Goal: Task Accomplishment & Management: Use online tool/utility

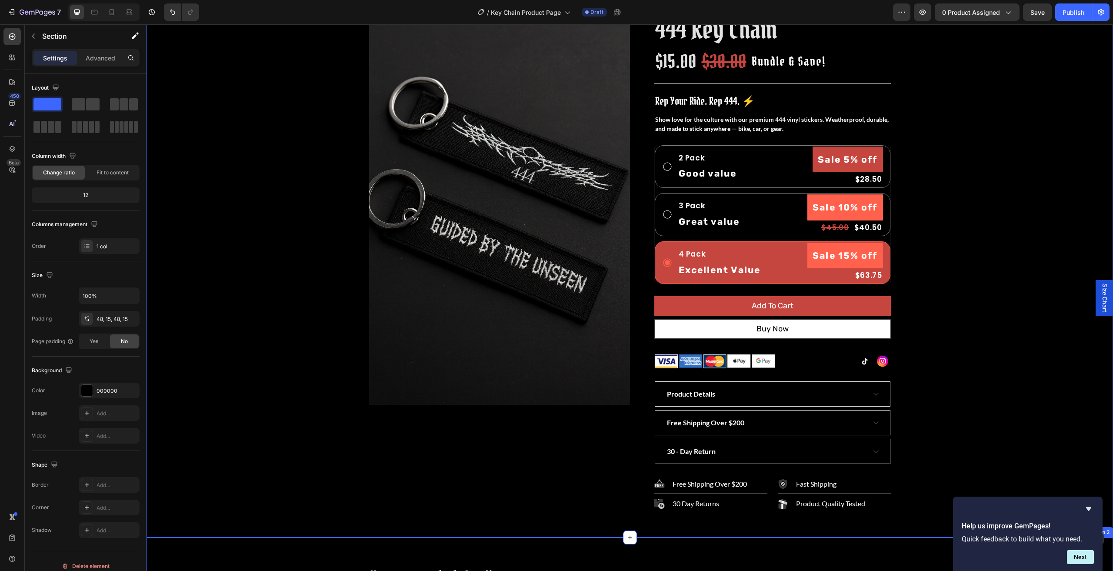
scroll to position [43, 0]
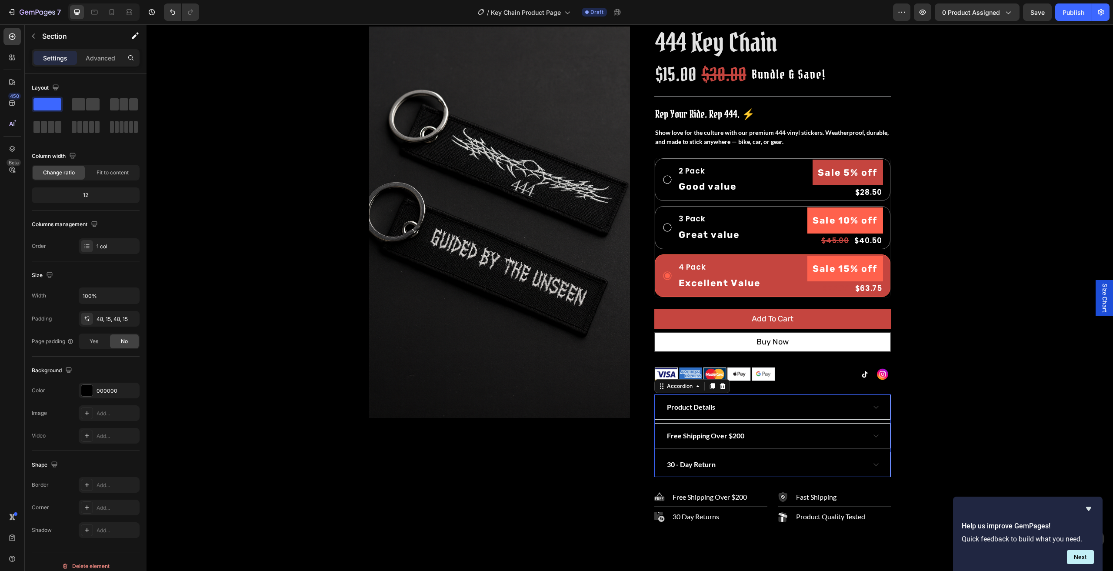
click at [864, 405] on div "Product Details" at bounding box center [772, 407] width 235 height 24
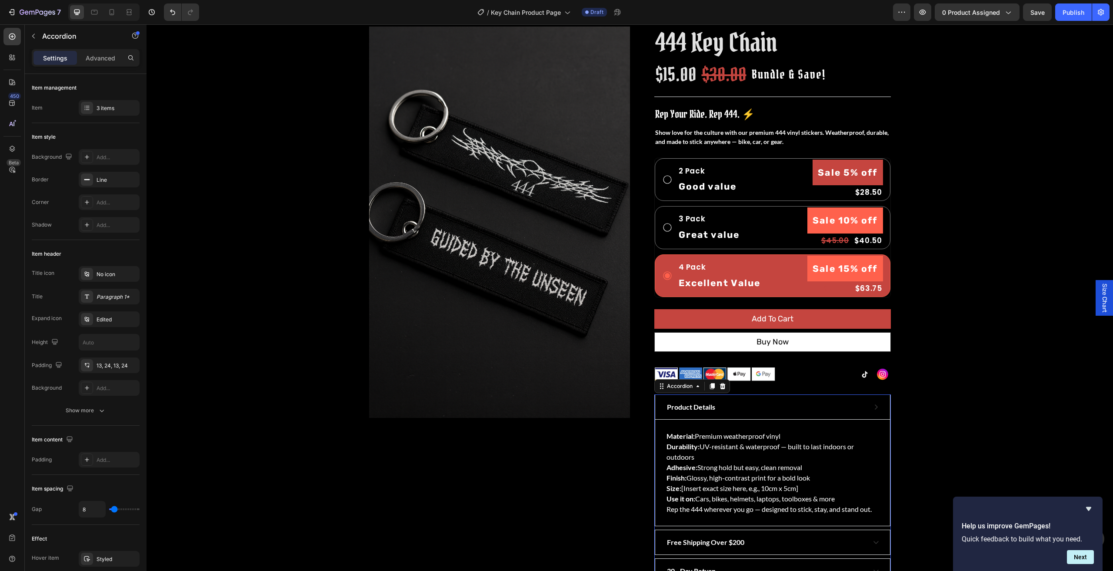
click at [861, 405] on div "Product Details" at bounding box center [766, 406] width 200 height 13
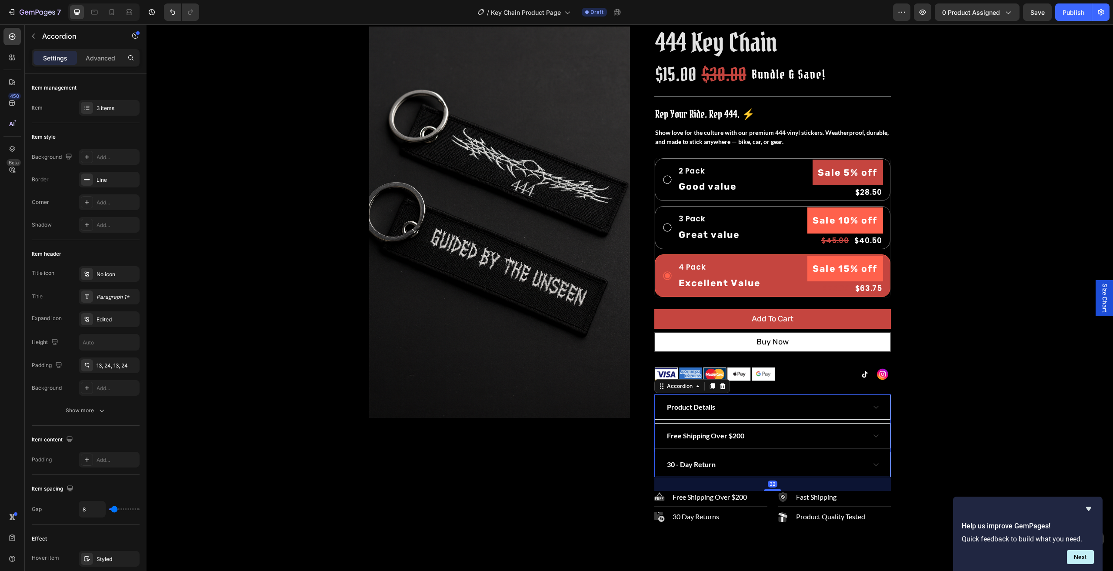
click at [861, 405] on div "Product Details" at bounding box center [766, 406] width 200 height 13
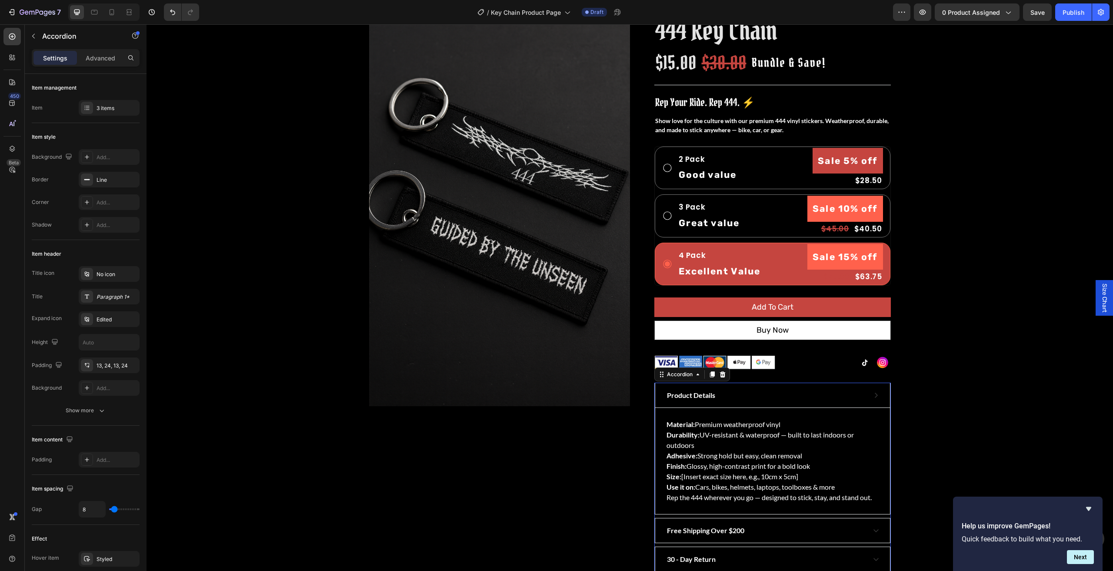
scroll to position [0, 0]
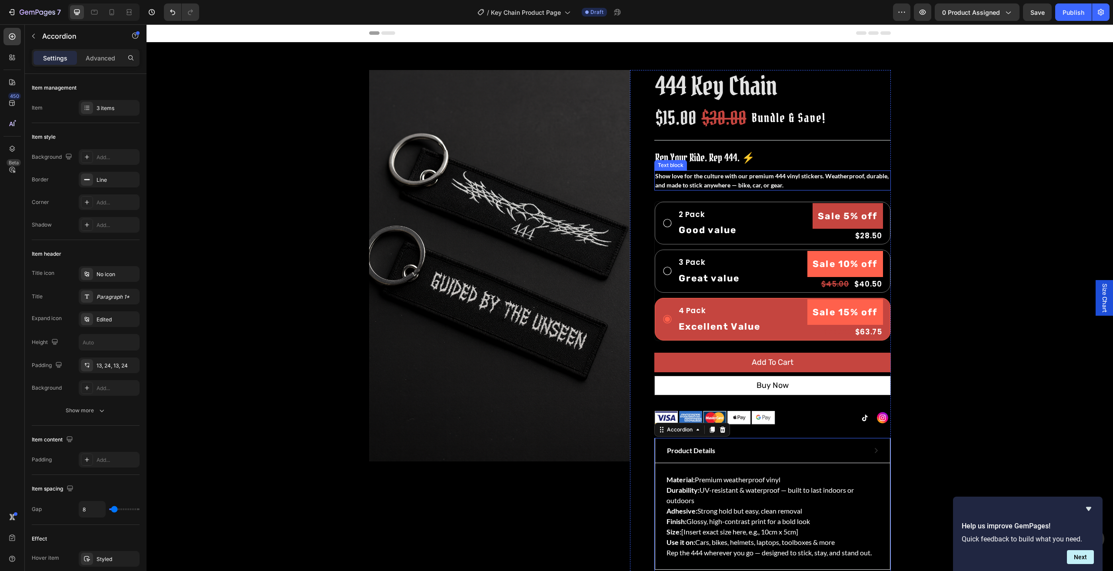
click at [661, 178] on p "Show love for the culture with our premium 444 vinyl stickers. Weatherproof, du…" at bounding box center [772, 180] width 235 height 18
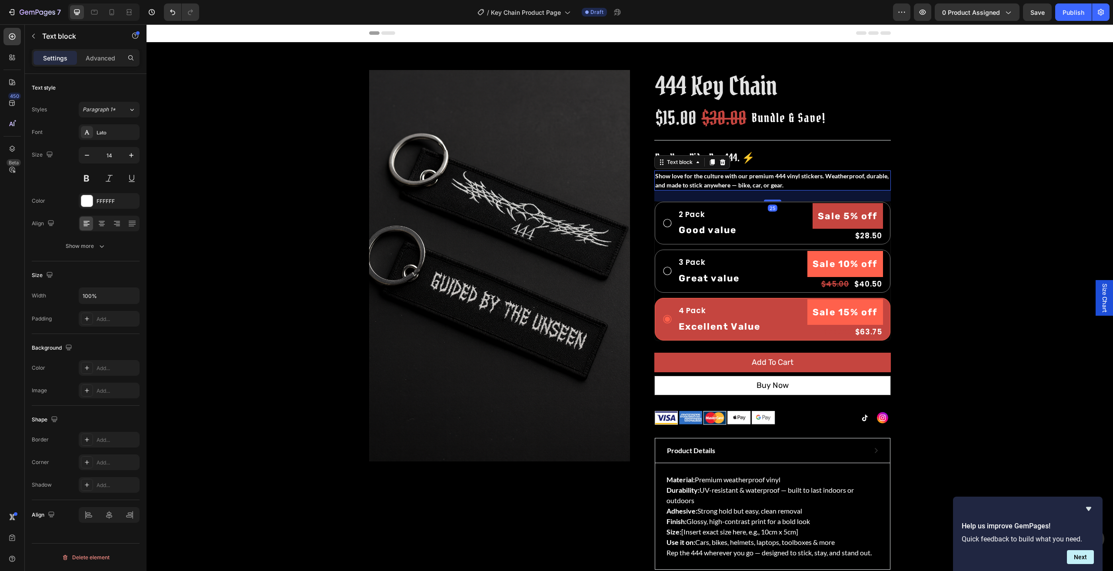
click at [791, 183] on p "Show love for the culture with our premium 444 vinyl stickers. Weatherproof, du…" at bounding box center [772, 180] width 235 height 18
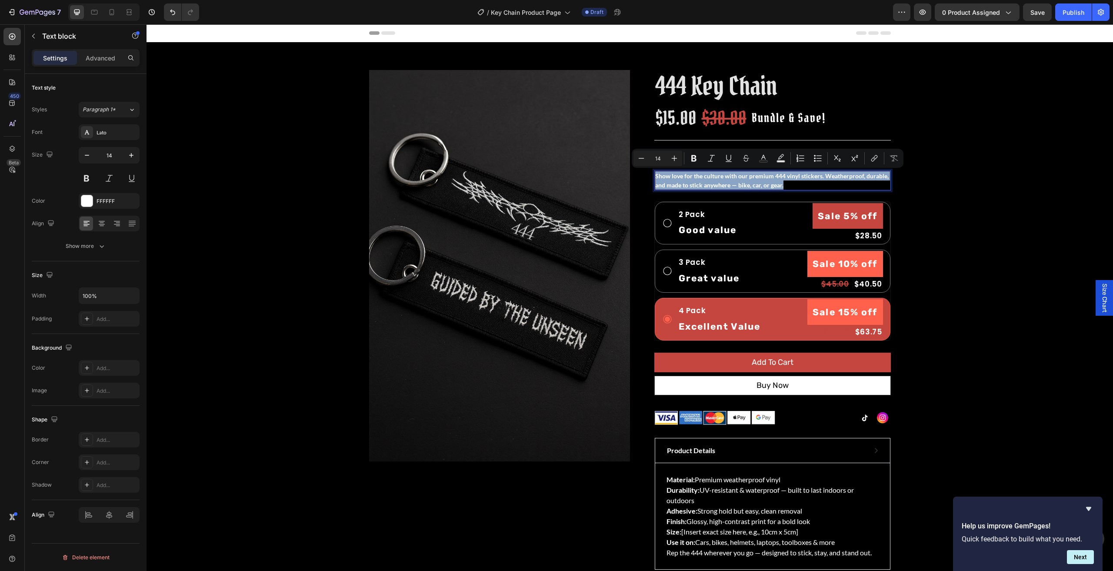
drag, startPoint x: 791, startPoint y: 183, endPoint x: 651, endPoint y: 173, distance: 140.8
click at [654, 173] on div "Show love for the culture with our premium 444 vinyl stickers. Weatherproof, du…" at bounding box center [772, 180] width 237 height 20
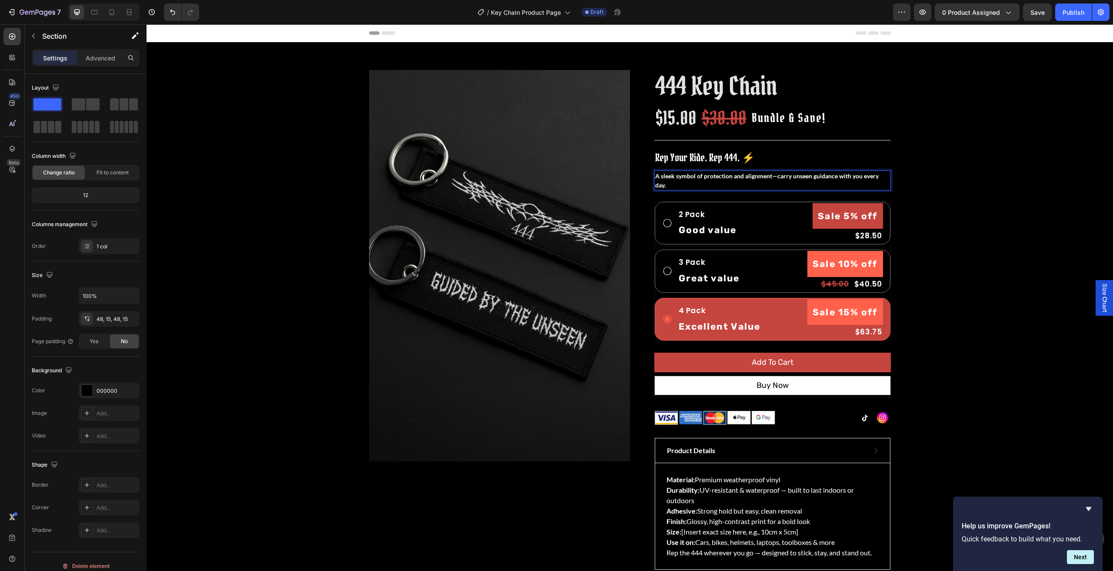
click at [1070, 229] on div "Product Images 444 Key Chain Product Title $15.00 Product Price Product Price $…" at bounding box center [630, 371] width 954 height 617
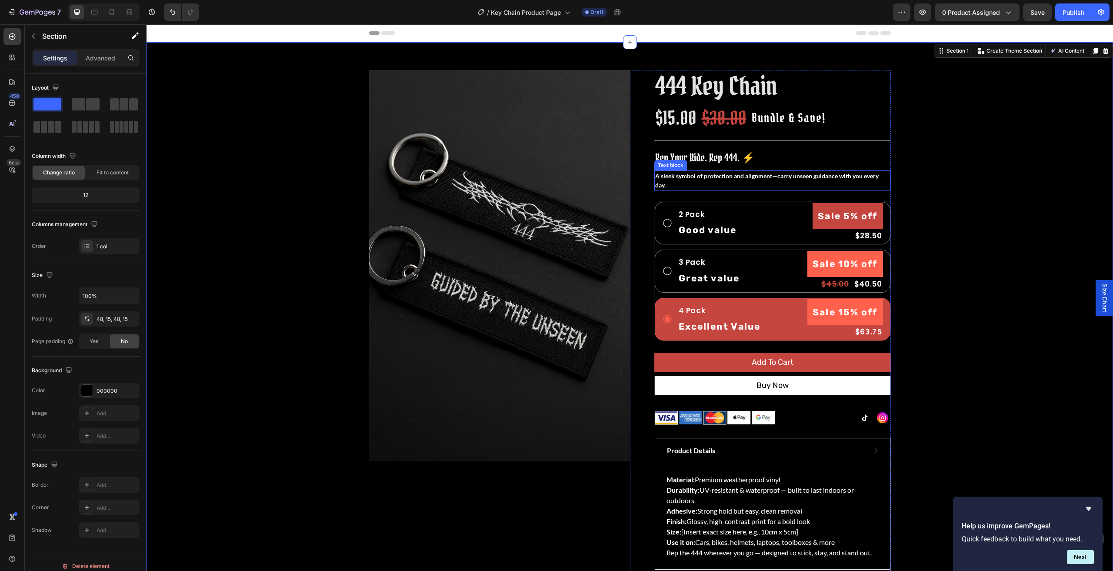
click at [744, 176] on p "A sleek symbol of protection and alignment—carry unseen guidance with you every…" at bounding box center [772, 180] width 235 height 18
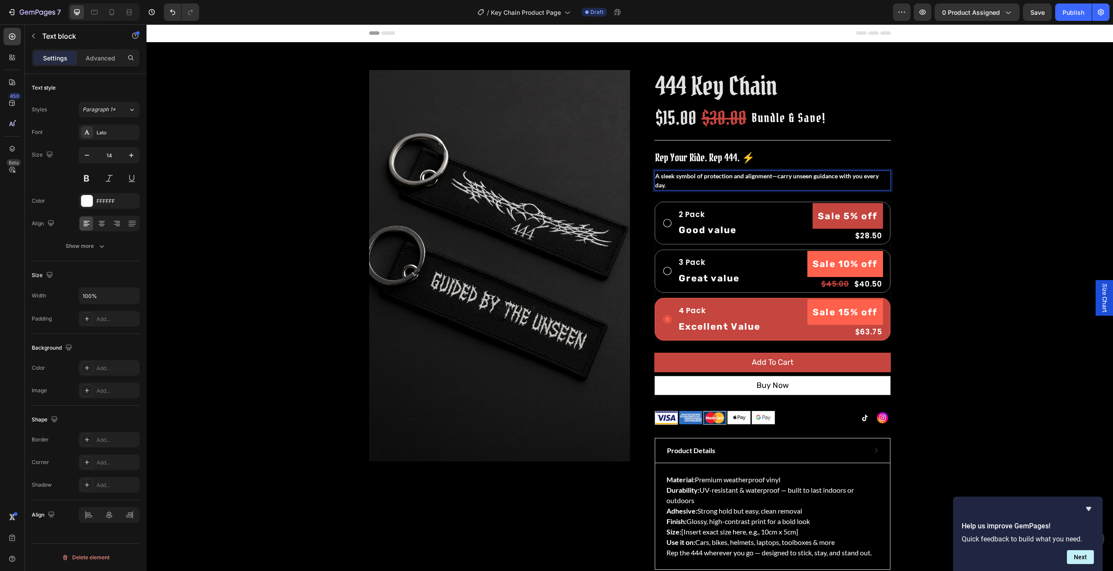
click at [777, 175] on p "A sleek symbol of protection and alignment—carry unseen guidance with you every…" at bounding box center [772, 180] width 235 height 18
click at [773, 177] on p "A sleek symbol of protection and alignment—carry unseen guidance with you every…" at bounding box center [772, 180] width 235 height 18
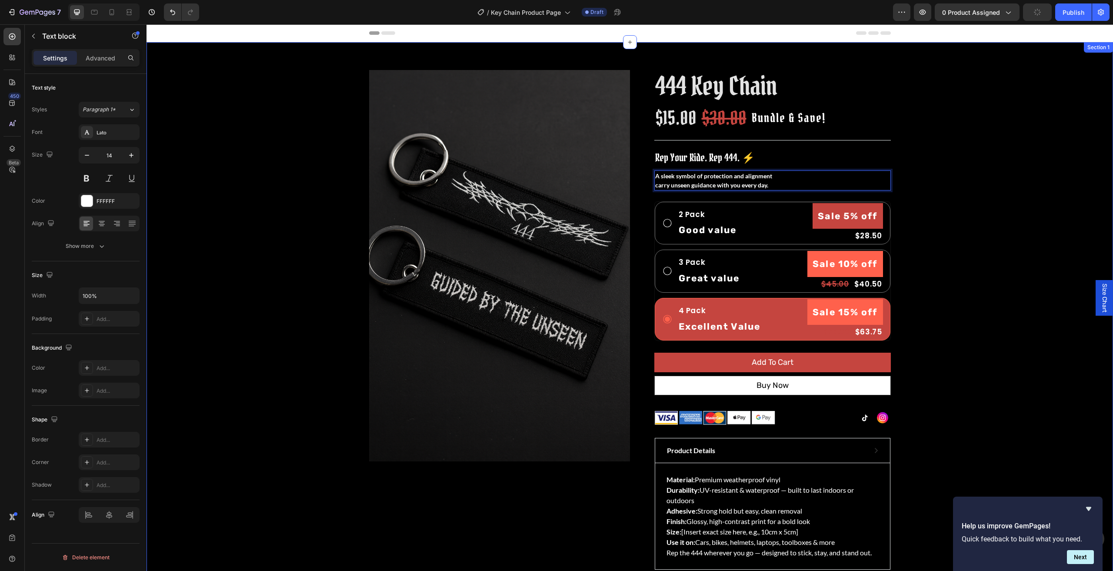
click at [962, 166] on div "Product Images 444 Key Chain Product Title $15.00 Product Price Product Price $…" at bounding box center [630, 371] width 954 height 617
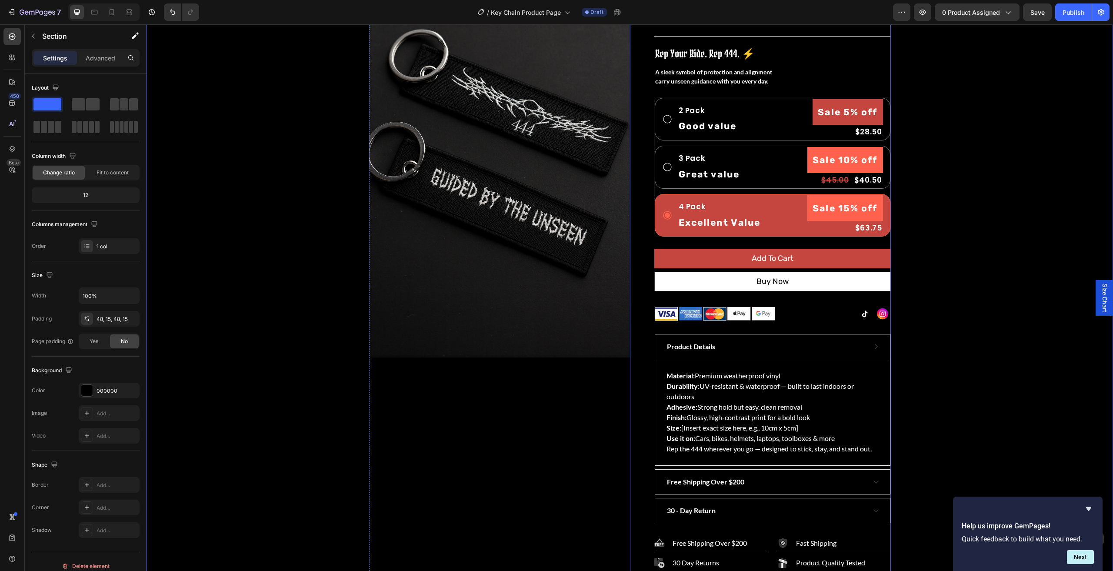
scroll to position [130, 0]
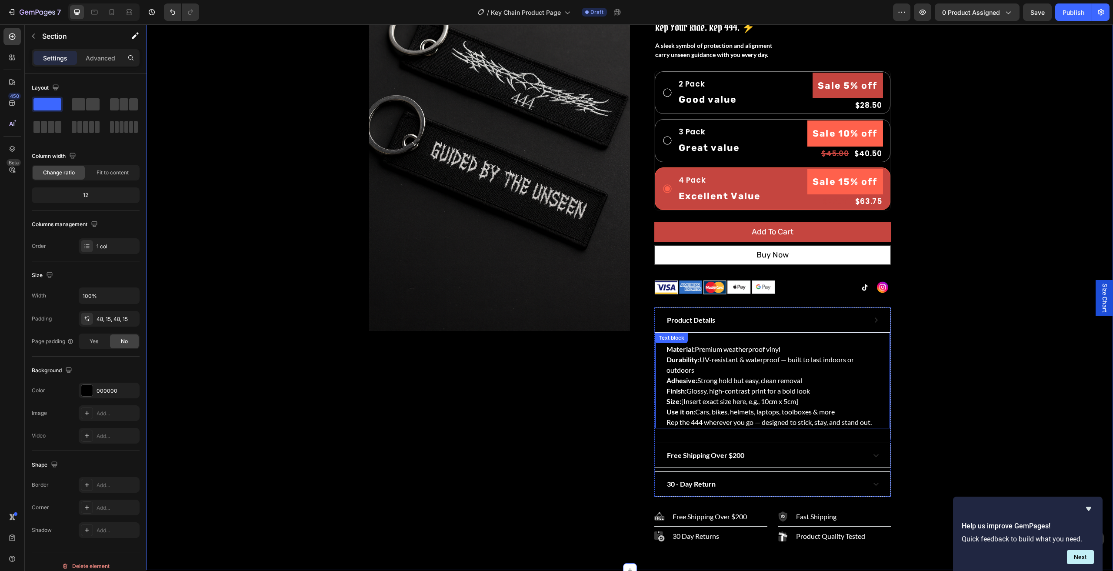
click at [872, 422] on p "Rep the 444 wherever you go — designed to stick, stay, and stand out." at bounding box center [773, 422] width 212 height 10
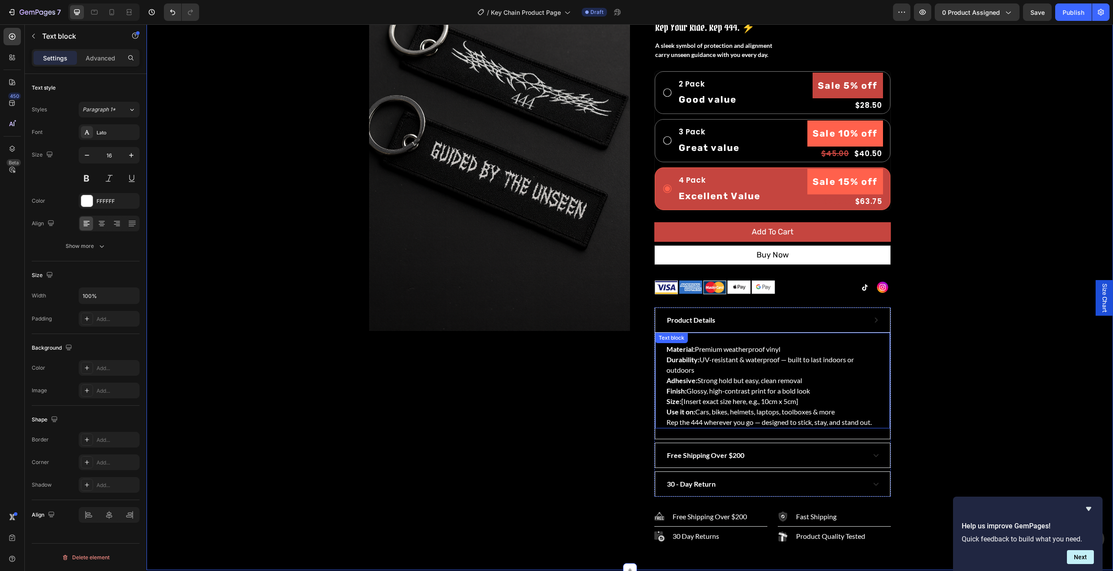
click at [872, 422] on p "Rep the 444 wherever you go — designed to stick, stay, and stand out." at bounding box center [773, 422] width 212 height 10
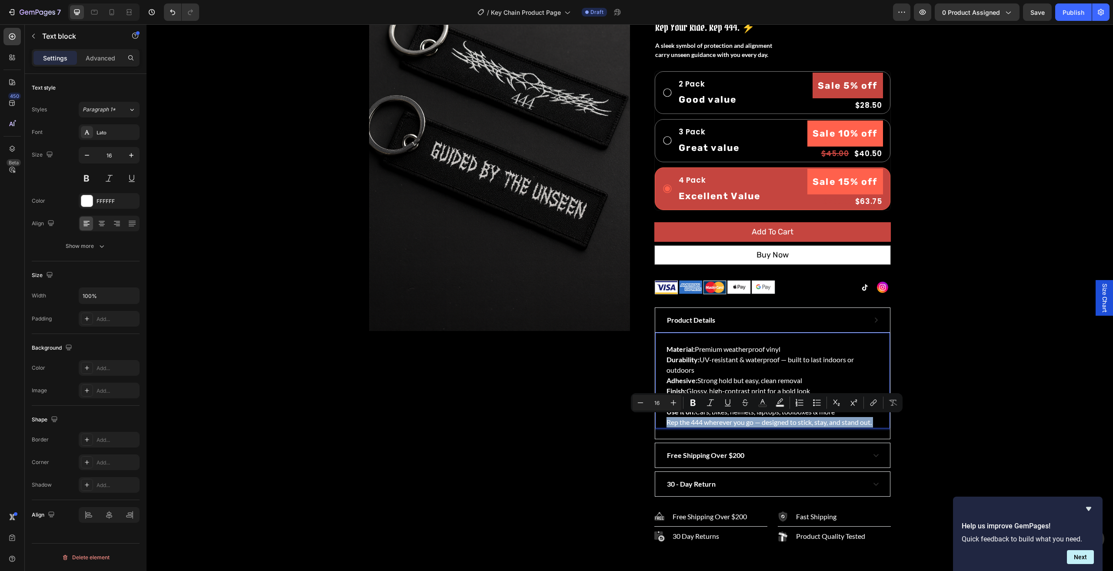
drag, startPoint x: 872, startPoint y: 422, endPoint x: 670, endPoint y: 364, distance: 209.8
click at [670, 364] on div "Material: Premium weatherproof vinyl Durability: UV-resistant & waterproof — bu…" at bounding box center [773, 385] width 214 height 85
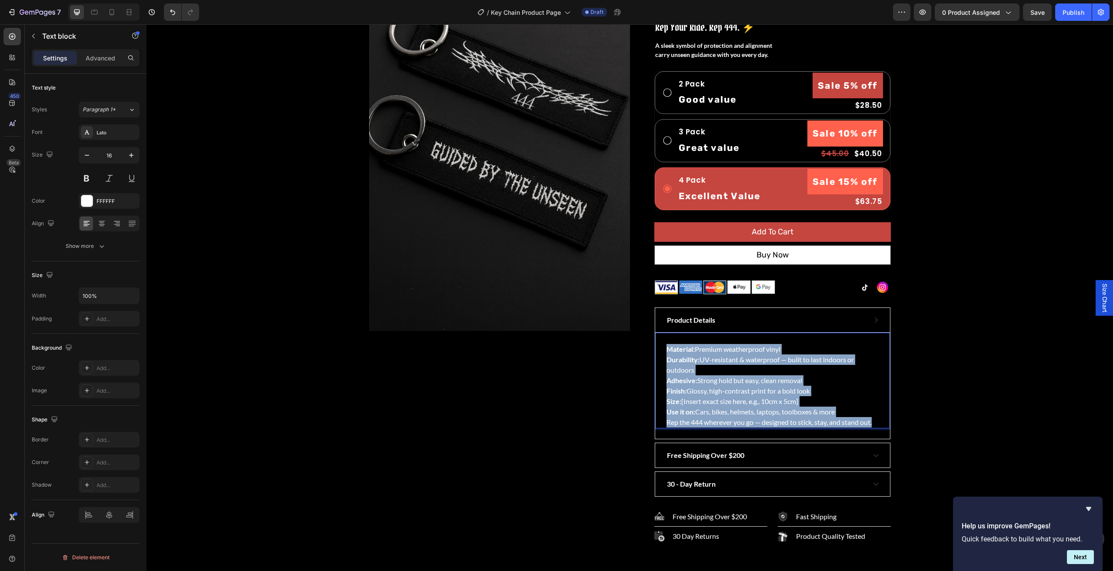
drag, startPoint x: 663, startPoint y: 344, endPoint x: 876, endPoint y: 419, distance: 225.8
click at [876, 419] on div "Material: Premium weatherproof vinyl Durability: UV-resistant & waterproof — bu…" at bounding box center [773, 385] width 214 height 85
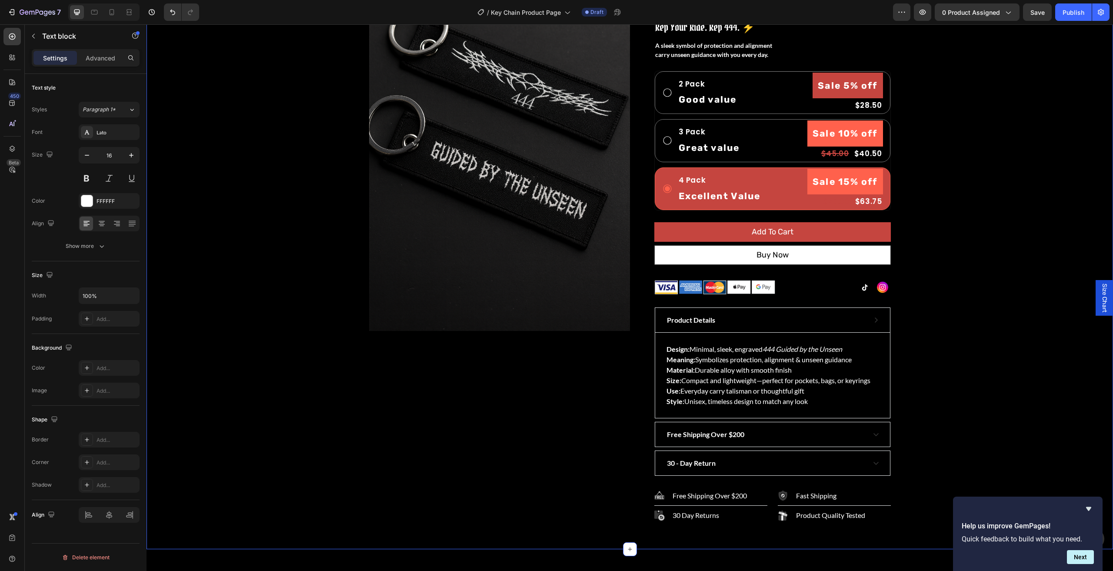
click at [946, 349] on div "Product Images 444 Key Chain Product Title $15.00 Product Price Product Price $…" at bounding box center [630, 231] width 954 height 596
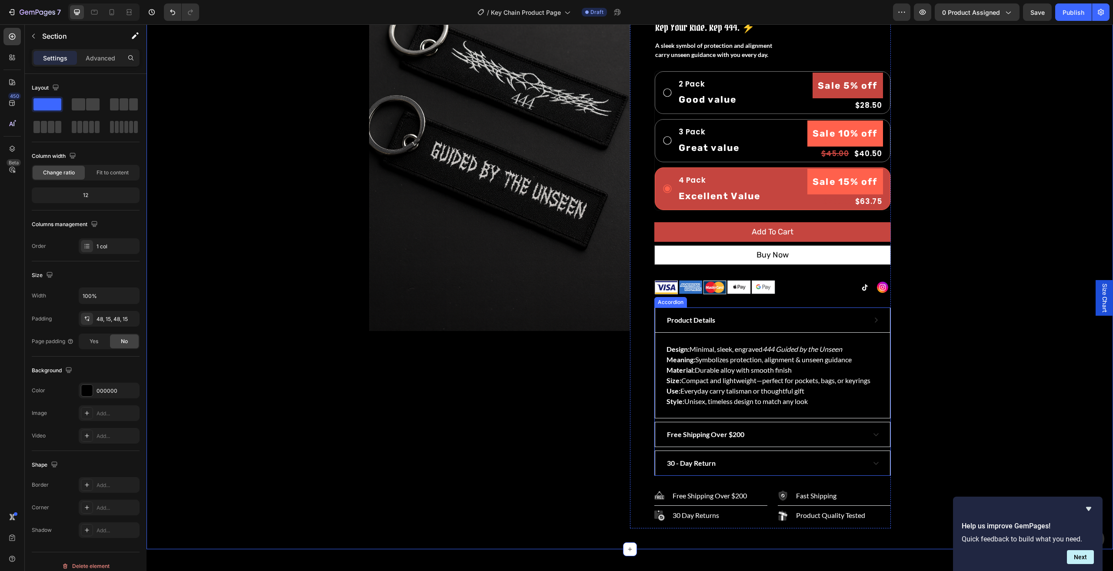
click at [869, 323] on div "Product Details" at bounding box center [772, 320] width 235 height 24
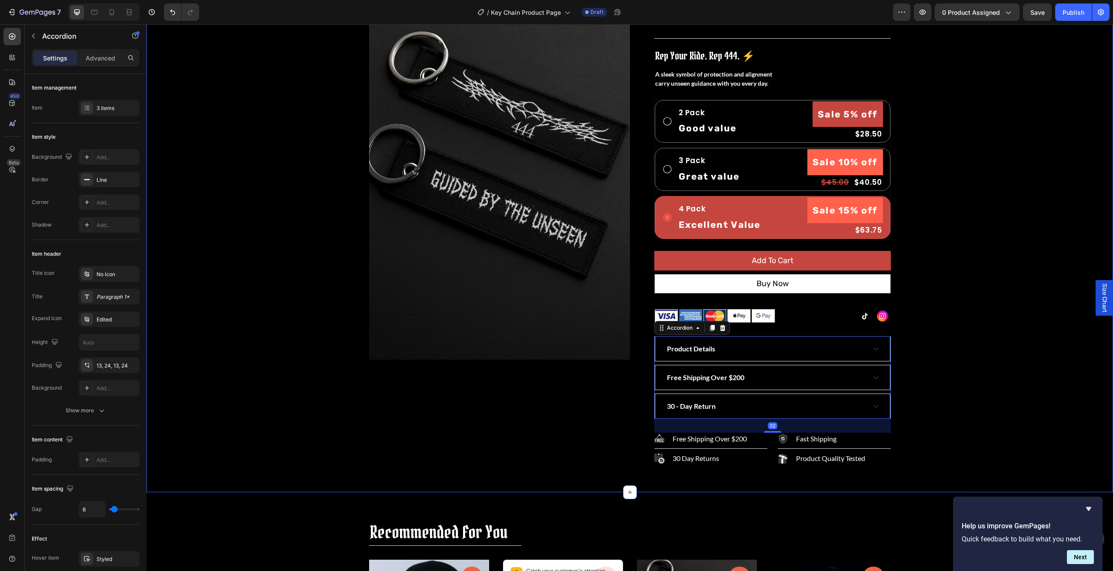
scroll to position [0, 0]
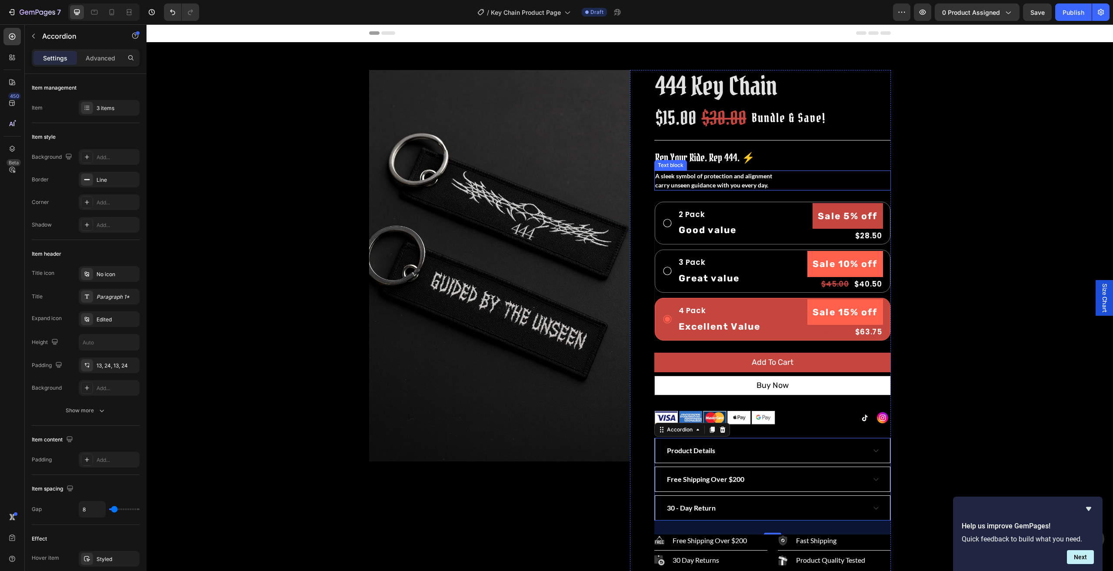
click at [716, 179] on p "A sleek symbol of protection and alignment" at bounding box center [772, 175] width 235 height 9
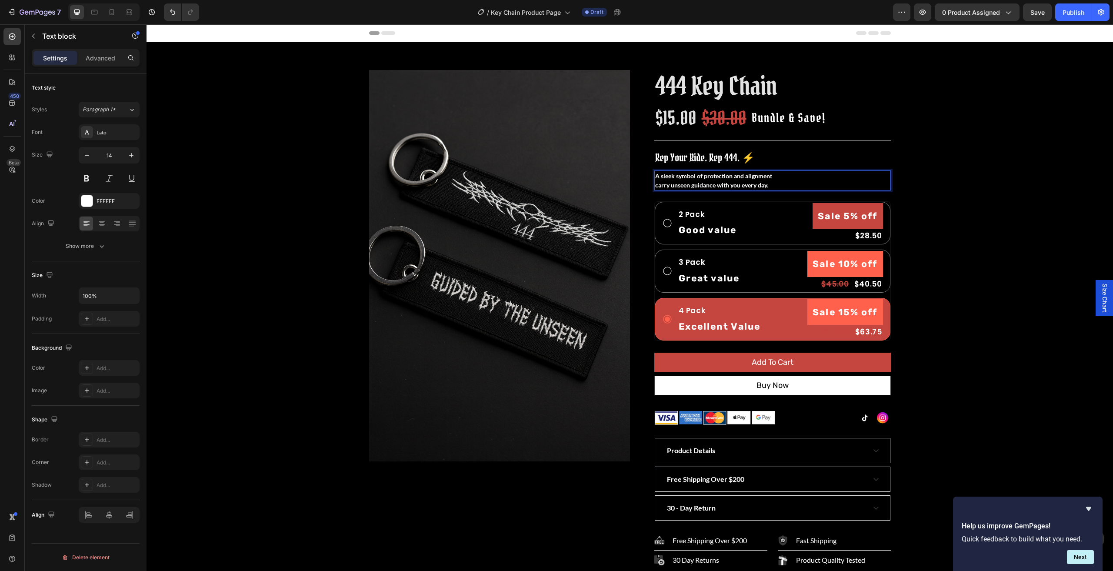
drag, startPoint x: 805, startPoint y: 187, endPoint x: 798, endPoint y: 186, distance: 6.7
click at [804, 187] on p "carry unseen guidance with you every day." at bounding box center [772, 184] width 235 height 9
drag, startPoint x: 768, startPoint y: 184, endPoint x: 655, endPoint y: 176, distance: 113.3
click at [654, 176] on div "A sleek symbol of protection and alignment carry unseen guidance with you every…" at bounding box center [772, 180] width 237 height 20
click at [113, 13] on icon at bounding box center [111, 12] width 9 height 9
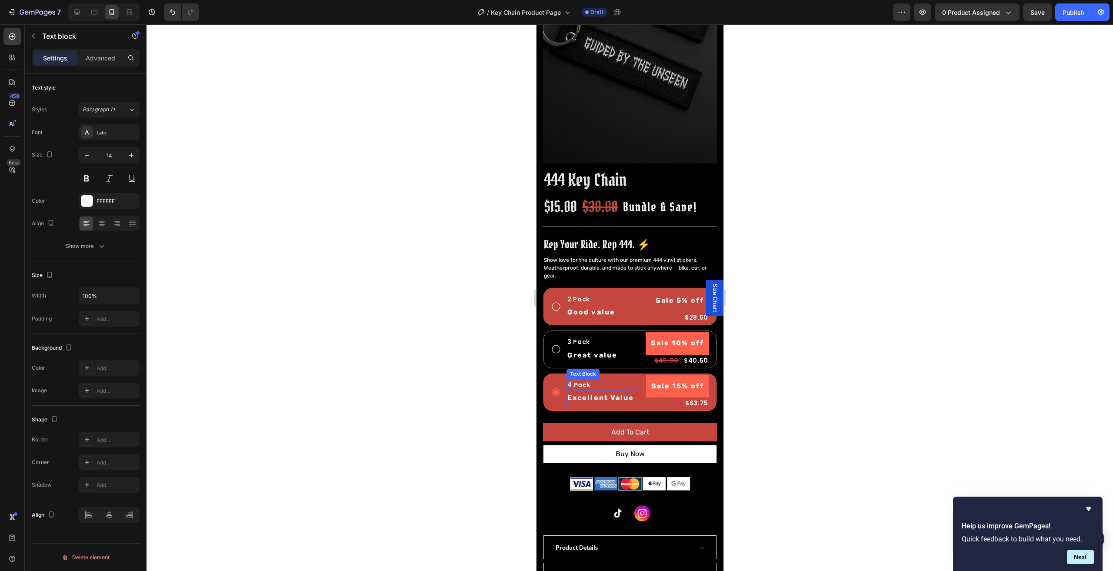
scroll to position [174, 0]
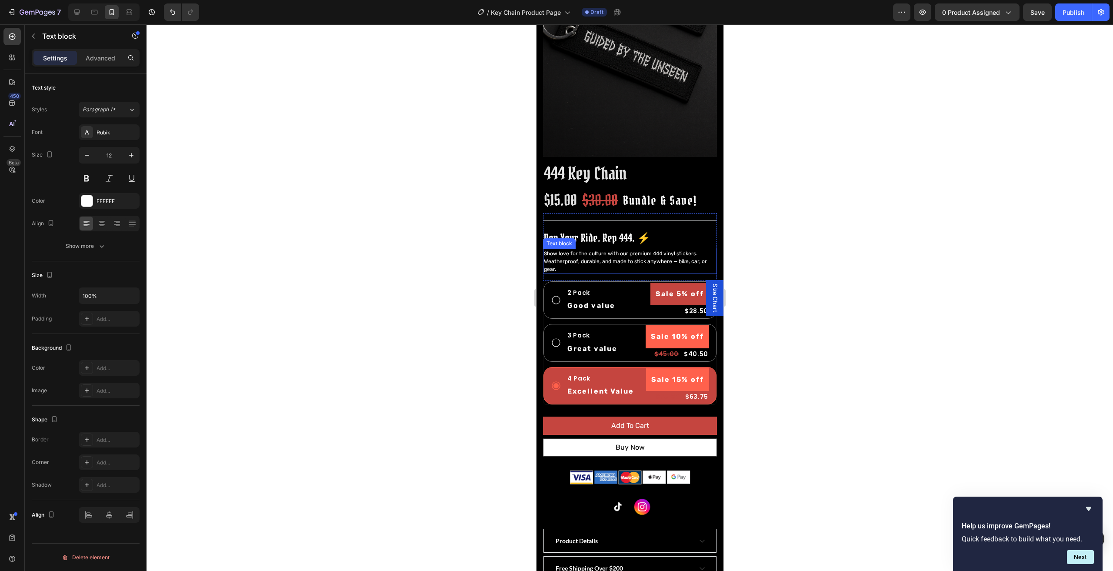
click at [558, 252] on p "Show love for the culture with our premium 444 vinyl stickers. Weatherproof, du…" at bounding box center [630, 261] width 172 height 23
click at [559, 255] on p "Show love for the culture with our premium 444 vinyl stickers. Weatherproof, du…" at bounding box center [630, 261] width 172 height 23
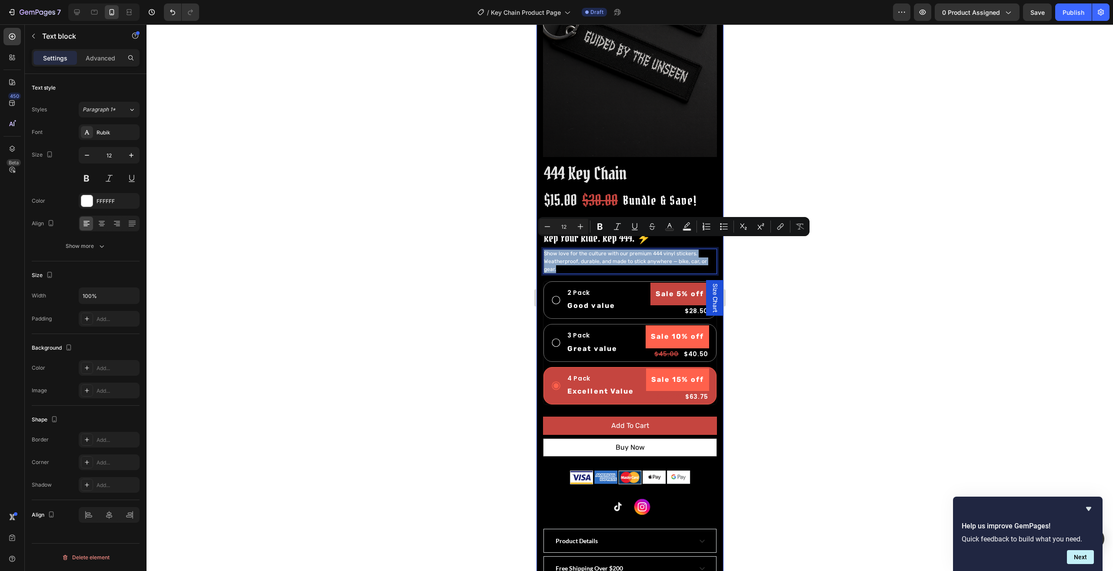
drag, startPoint x: 556, startPoint y: 258, endPoint x: 541, endPoint y: 243, distance: 21.2
click at [541, 243] on div "Product Images 444 Key Chain Product Title $15.00 Product Price Product Price $…" at bounding box center [629, 291] width 187 height 847
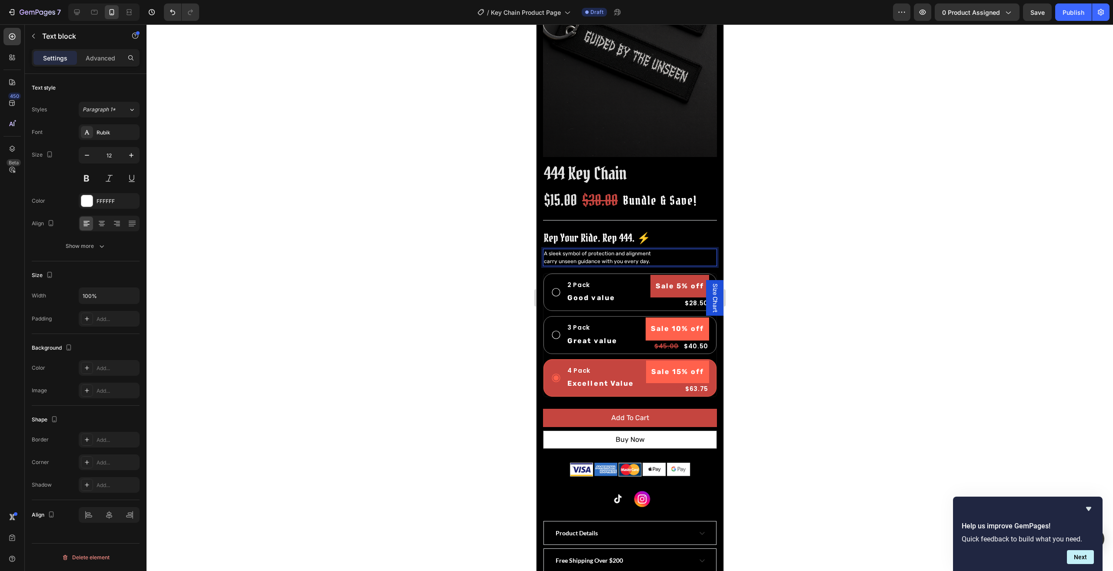
click at [799, 281] on div at bounding box center [630, 297] width 967 height 547
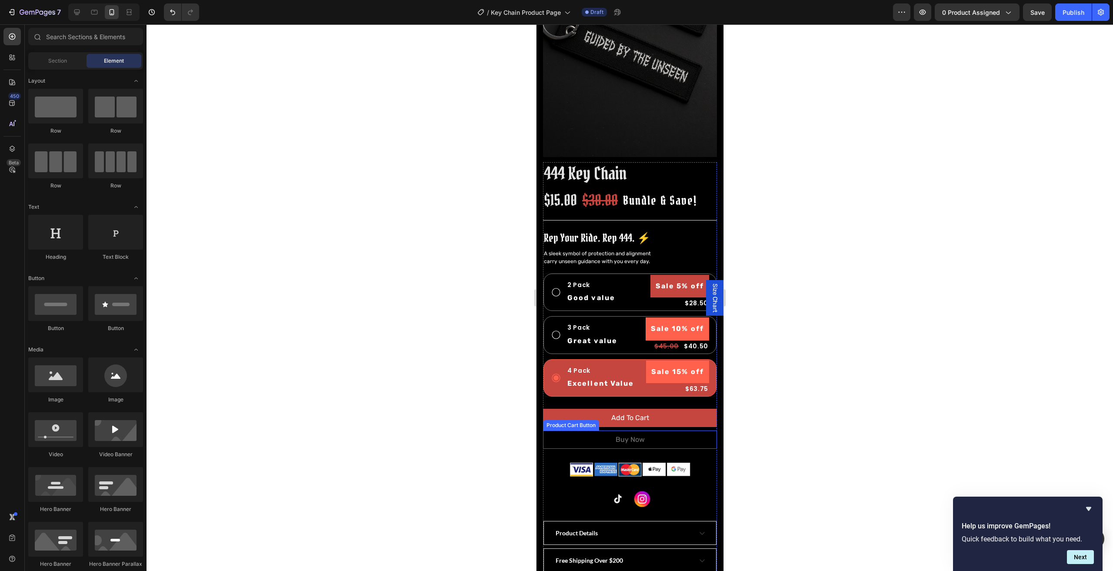
click at [558, 434] on button "Buy Now" at bounding box center [630, 439] width 174 height 18
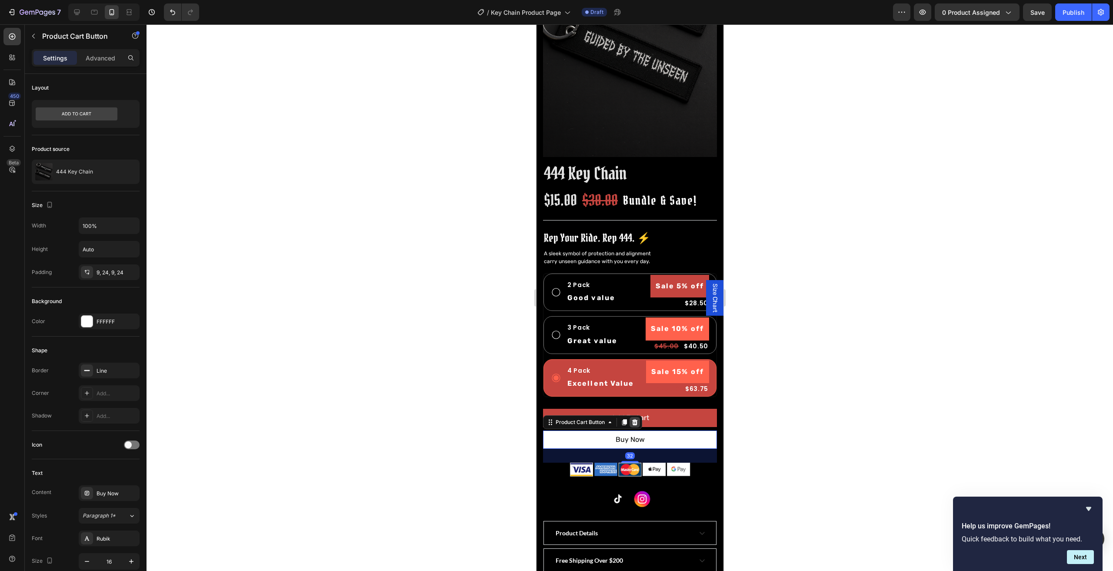
click at [636, 419] on icon at bounding box center [635, 422] width 6 height 6
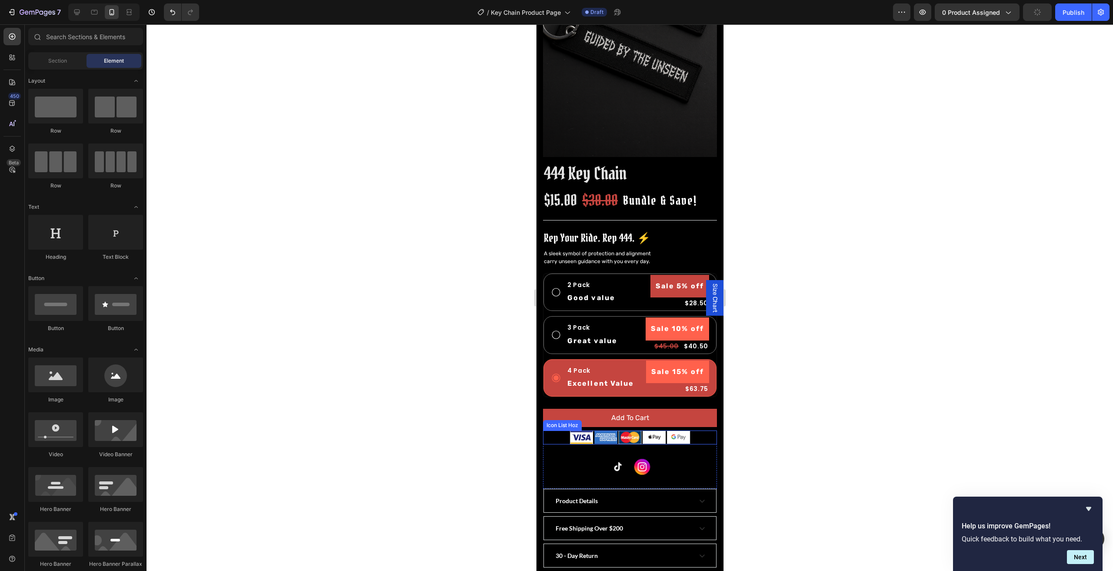
click at [934, 443] on div at bounding box center [630, 297] width 967 height 547
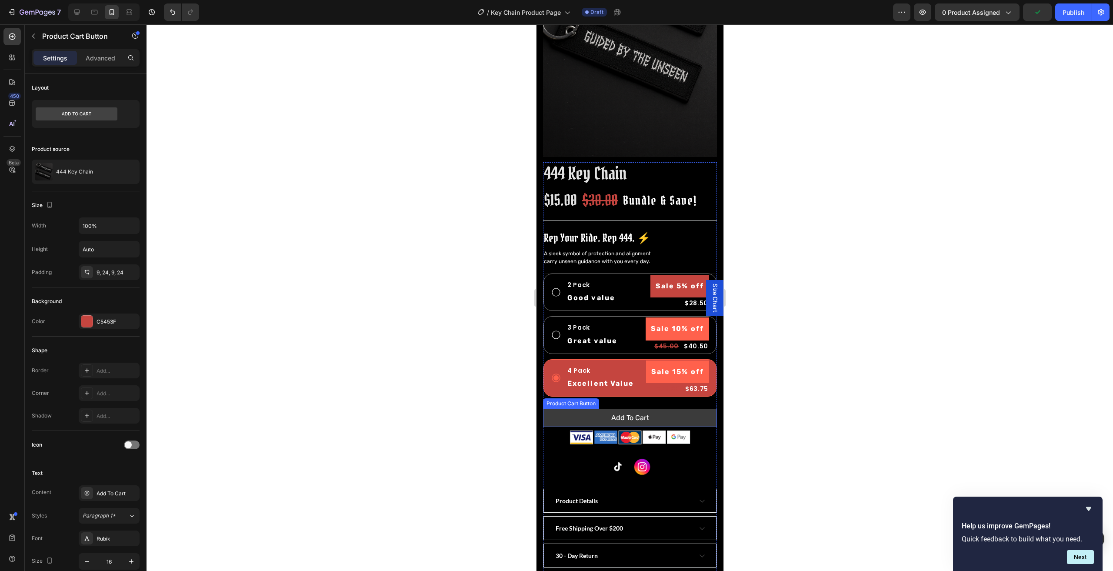
click at [698, 416] on button "Add To Cart" at bounding box center [630, 418] width 174 height 18
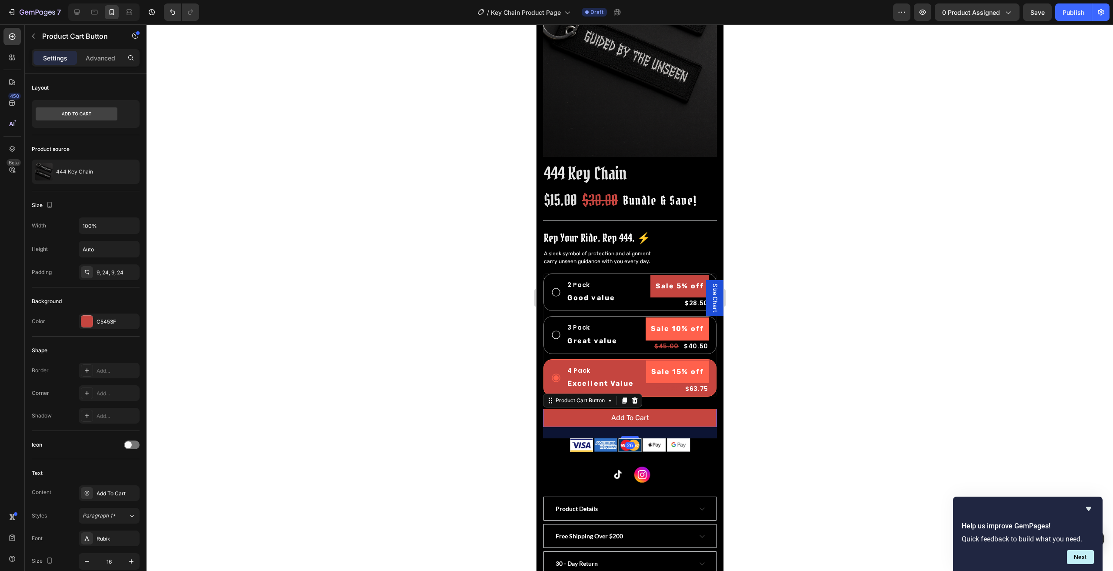
drag, startPoint x: 622, startPoint y: 421, endPoint x: 625, endPoint y: 429, distance: 8.6
click at [625, 436] on div at bounding box center [629, 437] width 17 height 3
click at [897, 409] on div at bounding box center [630, 297] width 967 height 547
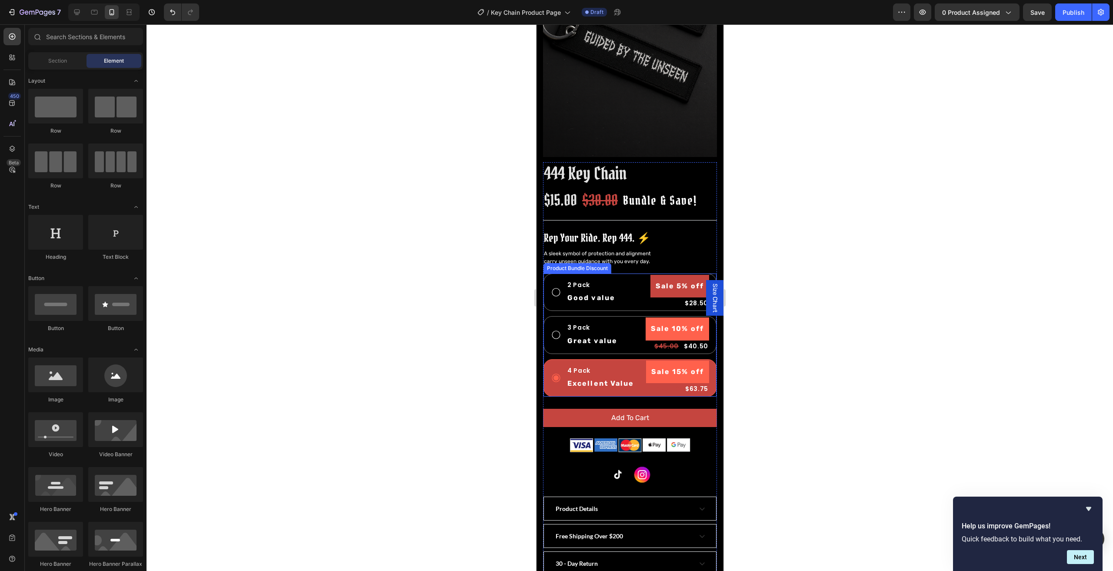
click at [554, 360] on div "4 Pack Text Block Excellent Value Text Block Sale 15% off Product Badge $75.00 …" at bounding box center [629, 377] width 158 height 35
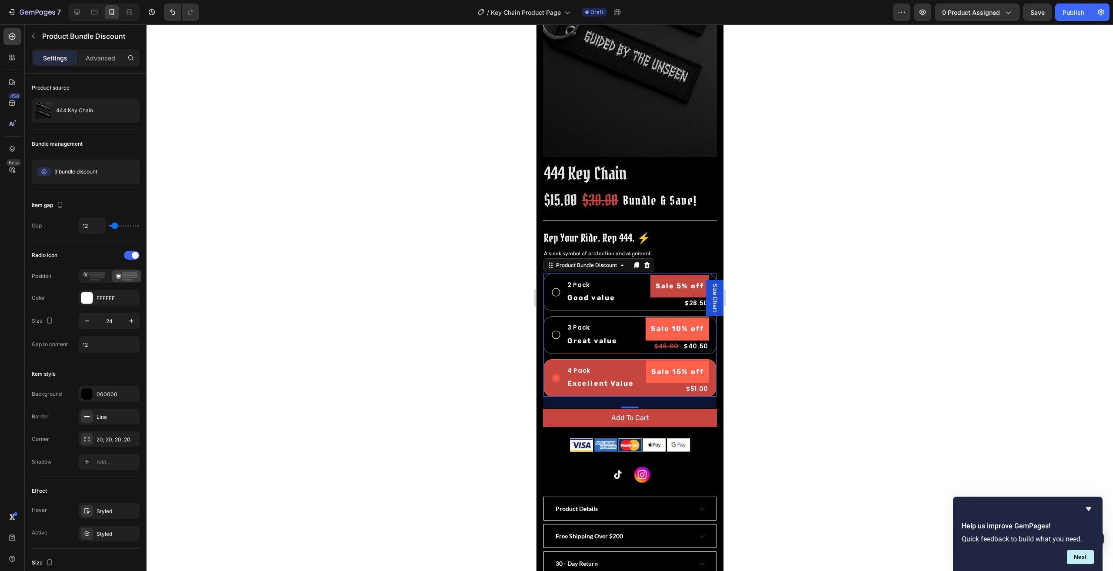
click at [870, 317] on div at bounding box center [630, 297] width 967 height 547
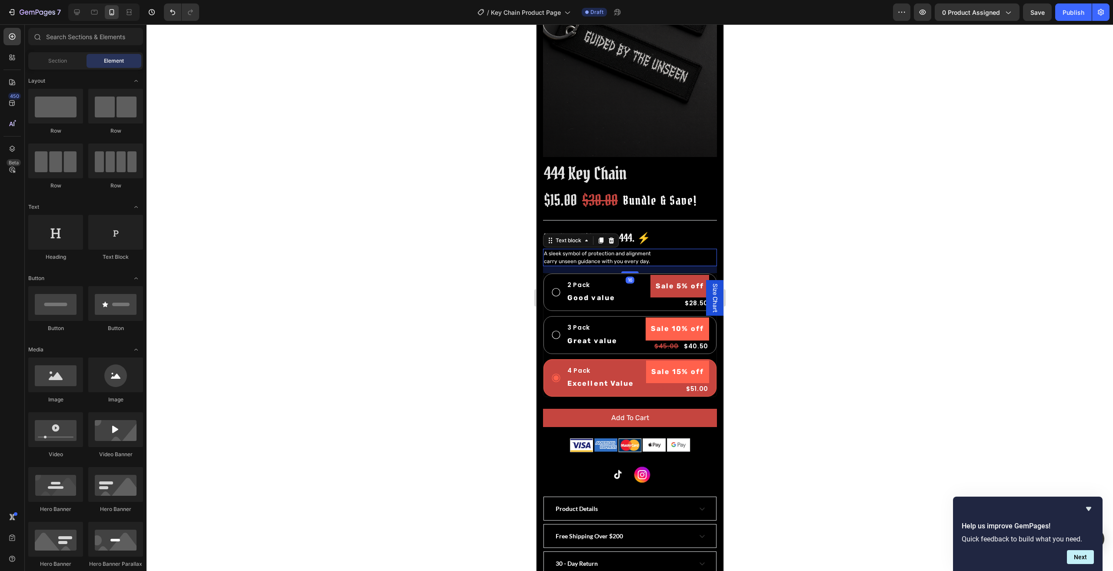
click at [590, 257] on p "carry unseen guidance with you every day." at bounding box center [630, 261] width 172 height 8
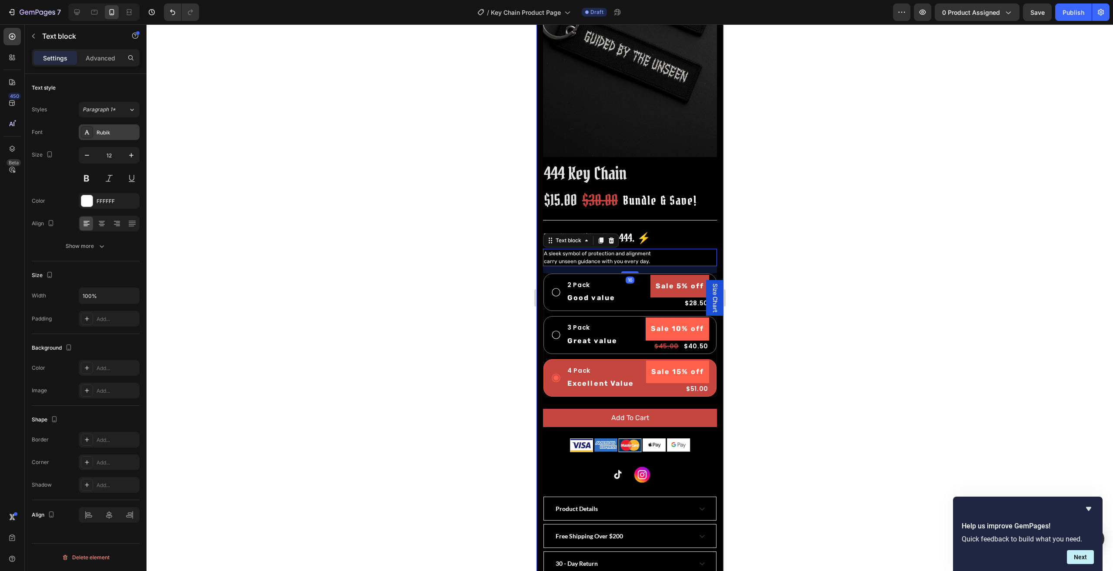
click at [97, 132] on div "Rubik" at bounding box center [117, 133] width 41 height 8
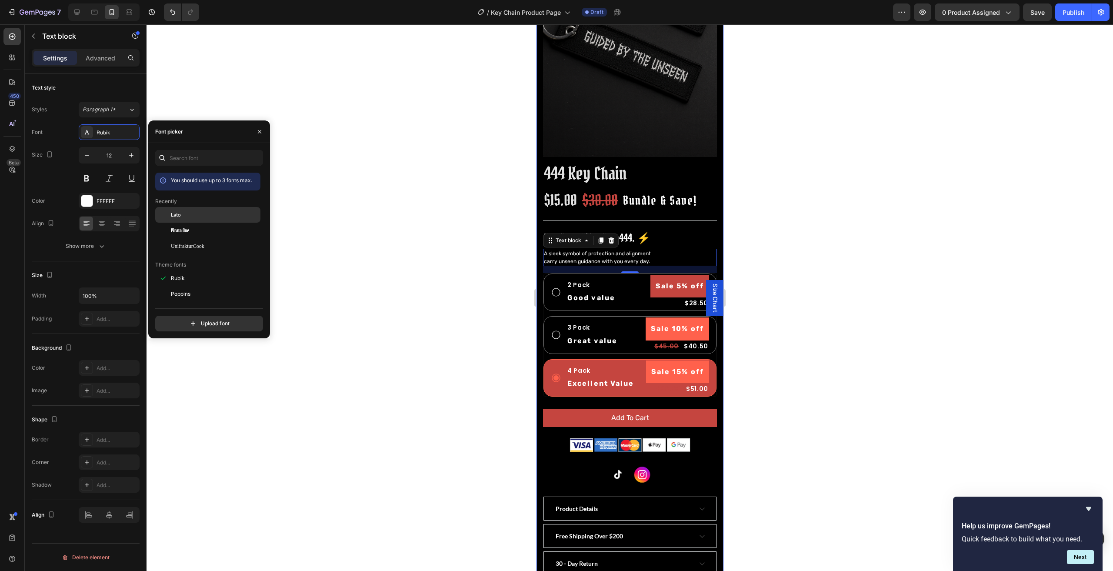
click at [181, 216] on span "Lato" at bounding box center [176, 215] width 10 height 8
click at [888, 247] on div at bounding box center [630, 297] width 967 height 547
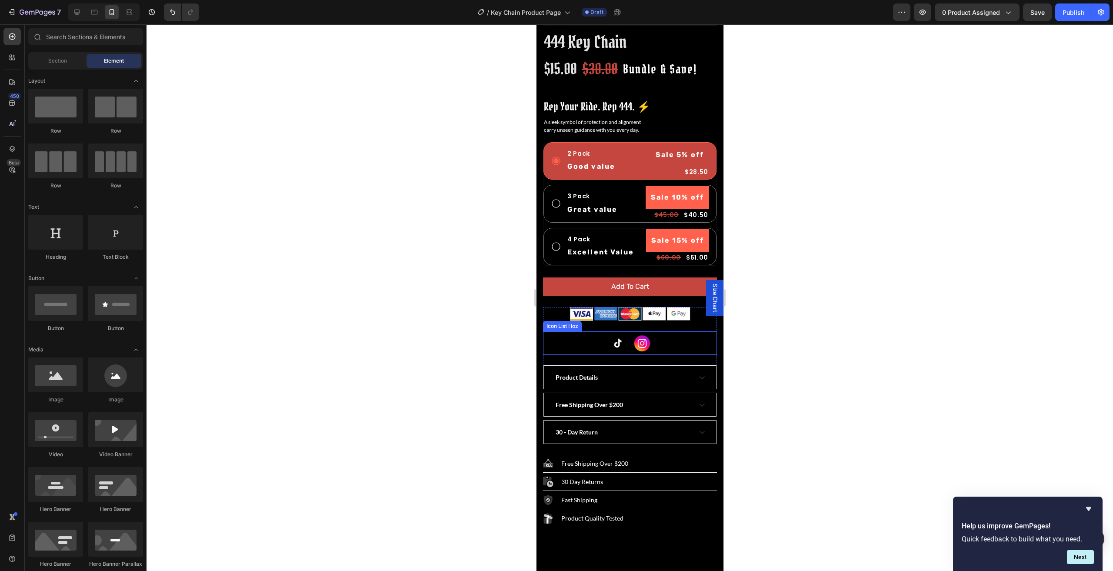
scroll to position [304, 0]
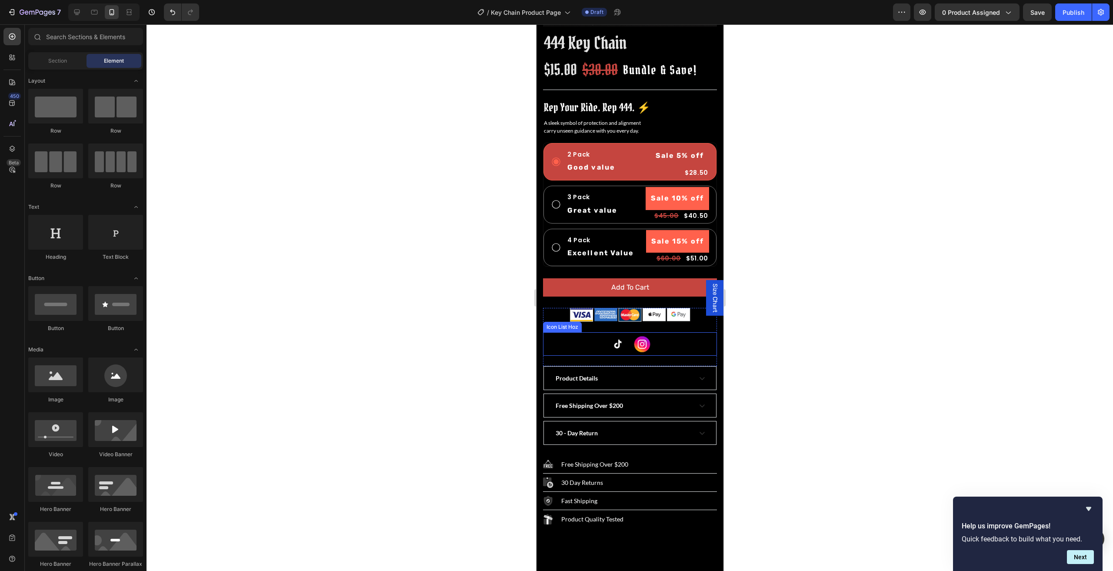
click at [582, 334] on div "Image Image" at bounding box center [630, 343] width 174 height 23
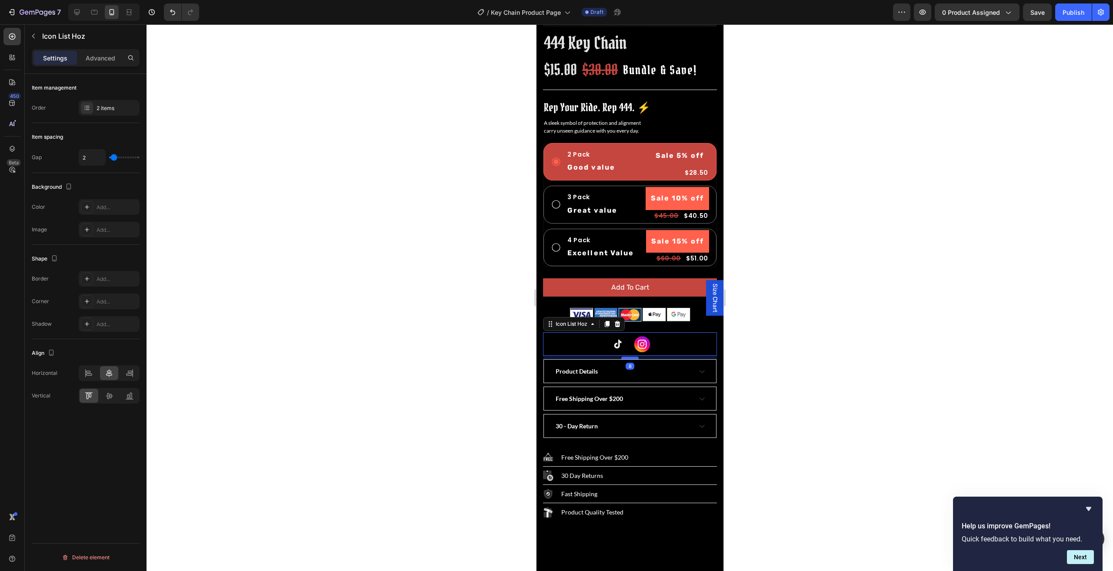
drag, startPoint x: 625, startPoint y: 358, endPoint x: 1371, endPoint y: 373, distance: 746.3
click at [629, 357] on div at bounding box center [629, 358] width 17 height 3
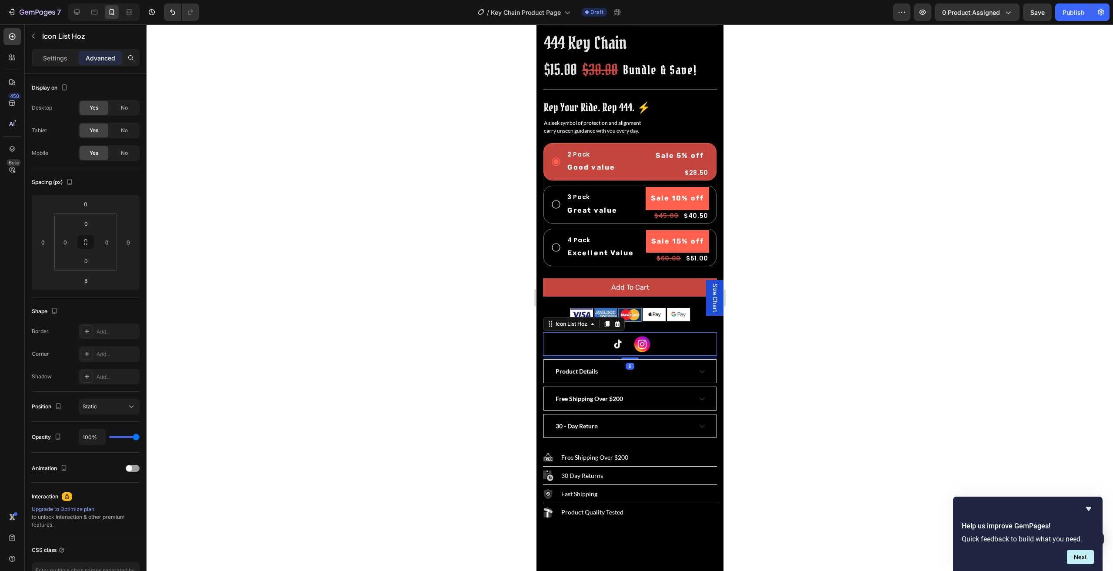
click at [854, 342] on div at bounding box center [630, 297] width 967 height 547
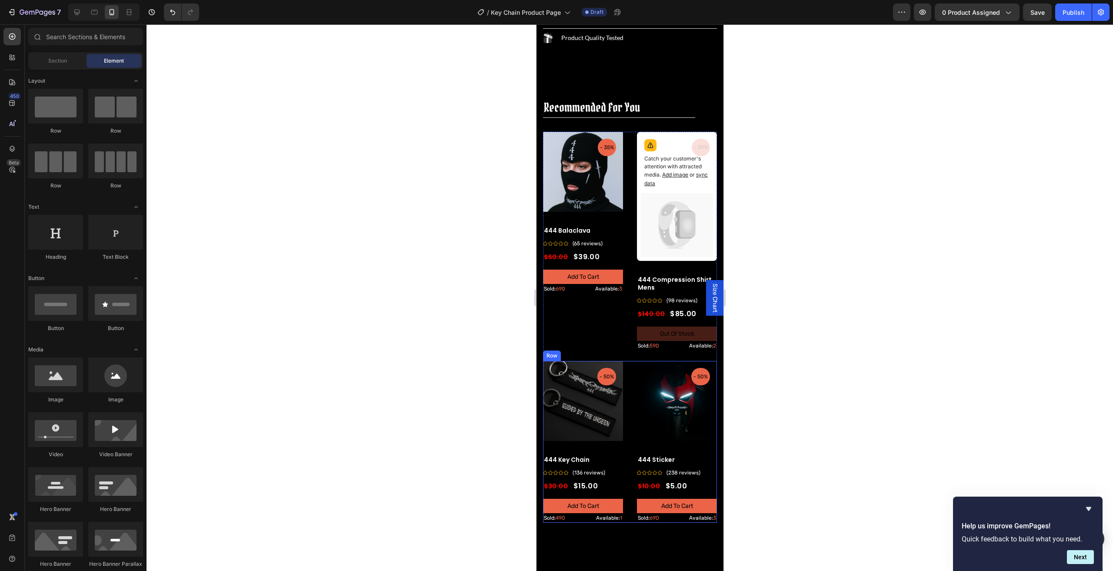
scroll to position [783, 0]
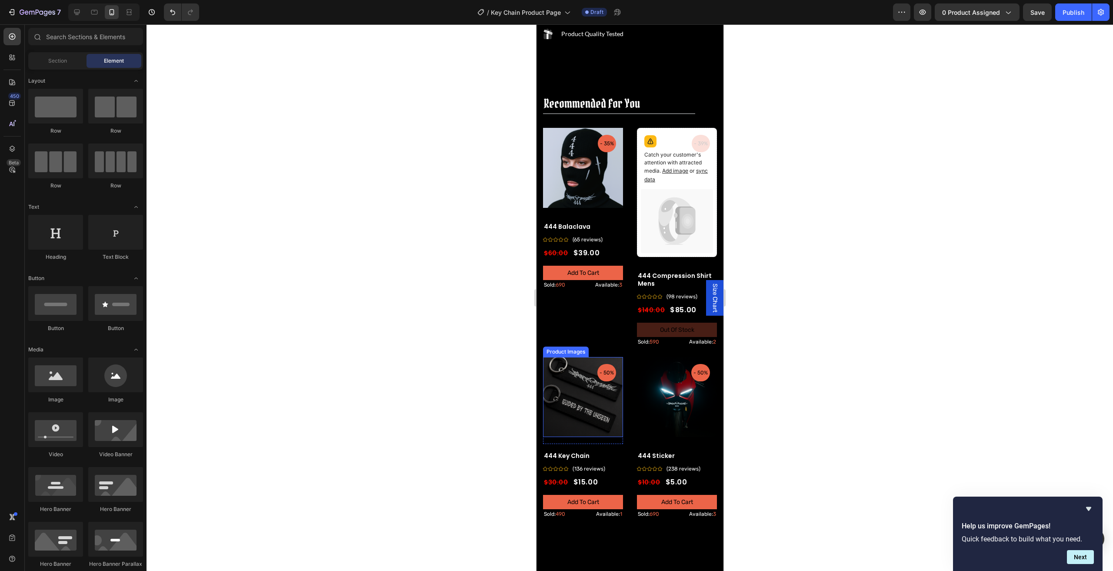
click at [573, 397] on img at bounding box center [583, 397] width 80 height 80
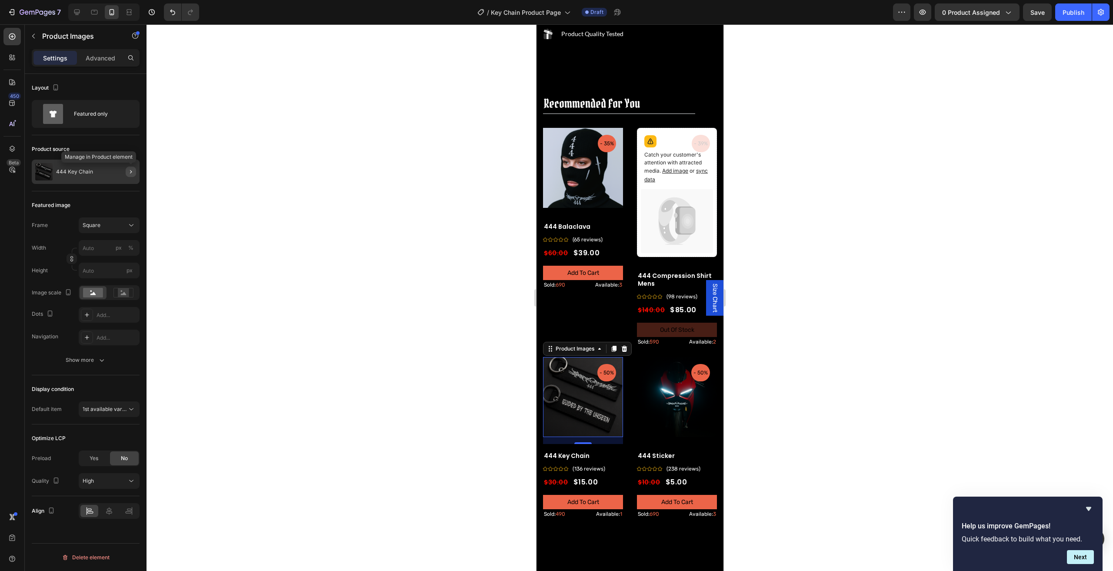
click at [129, 169] on icon "button" at bounding box center [130, 171] width 7 height 7
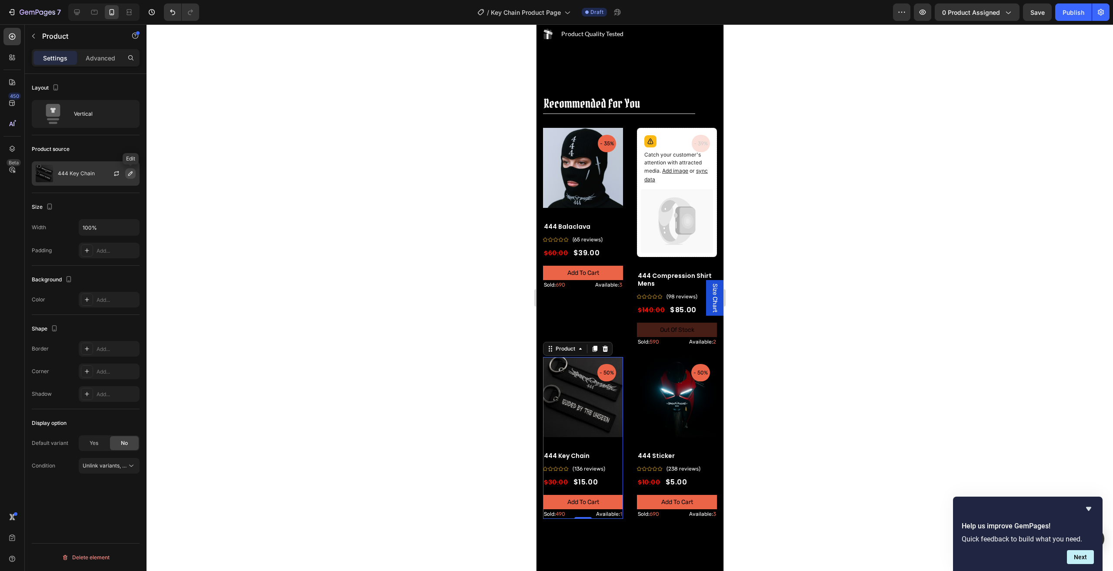
click at [129, 173] on icon "button" at bounding box center [130, 173] width 7 height 7
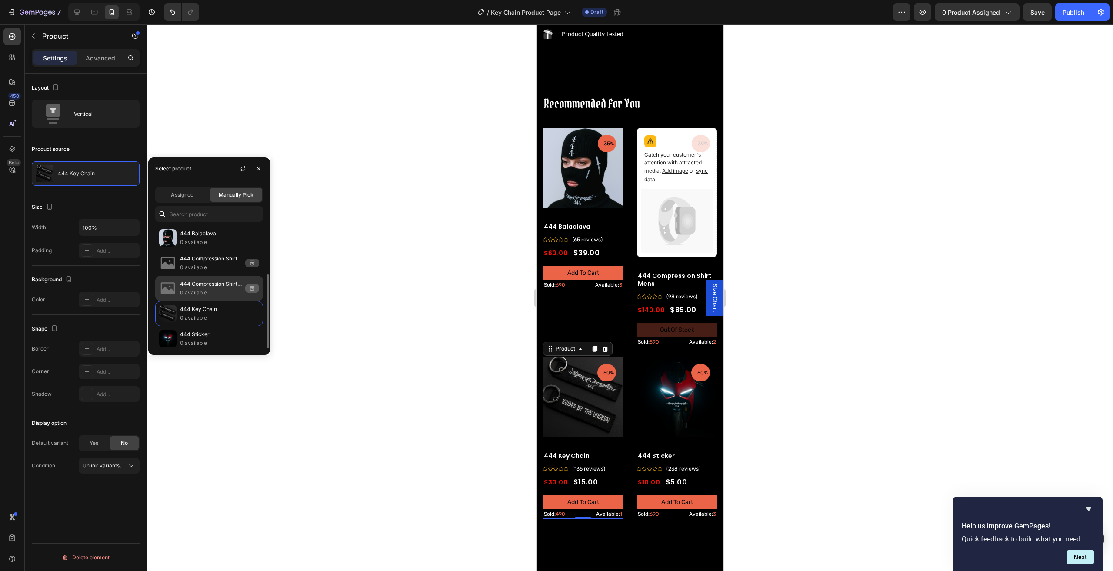
scroll to position [27, 0]
click at [208, 332] on p "Unseen Rider Hoodie V1" at bounding box center [219, 332] width 79 height 9
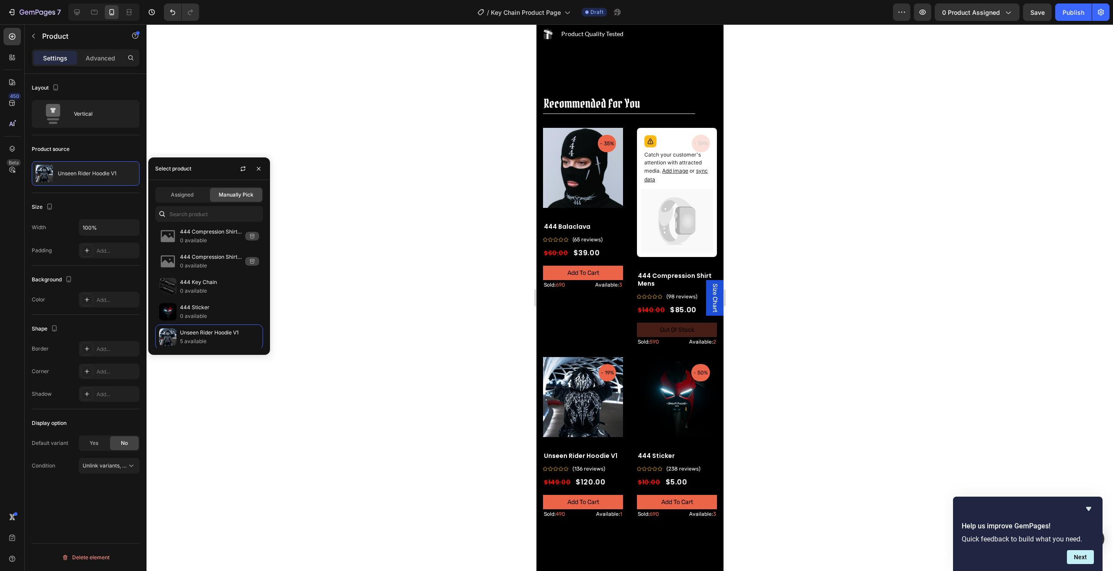
click at [422, 333] on div at bounding box center [630, 297] width 967 height 547
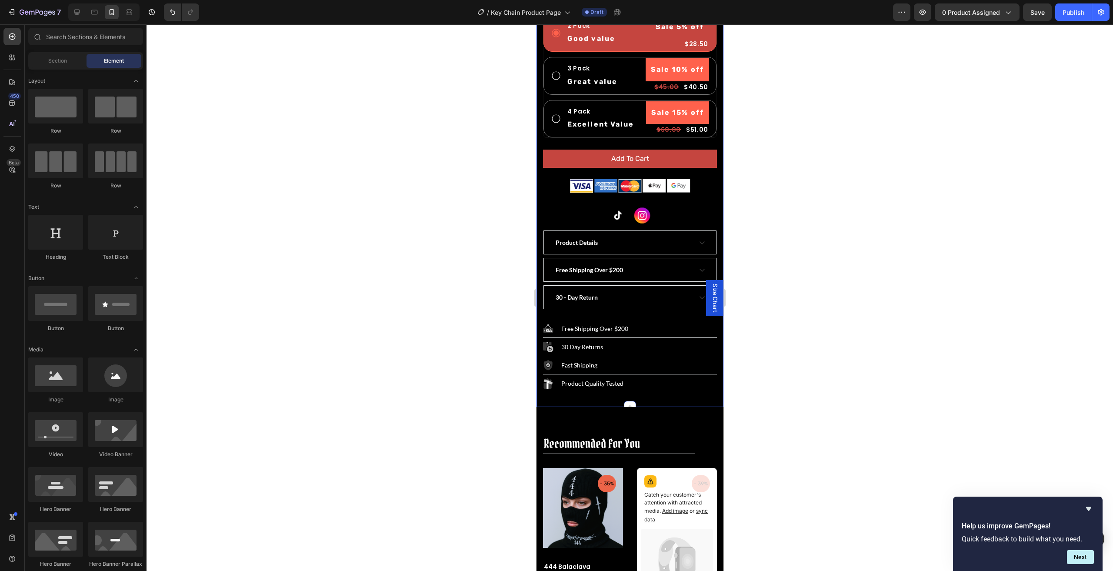
scroll to position [437, 0]
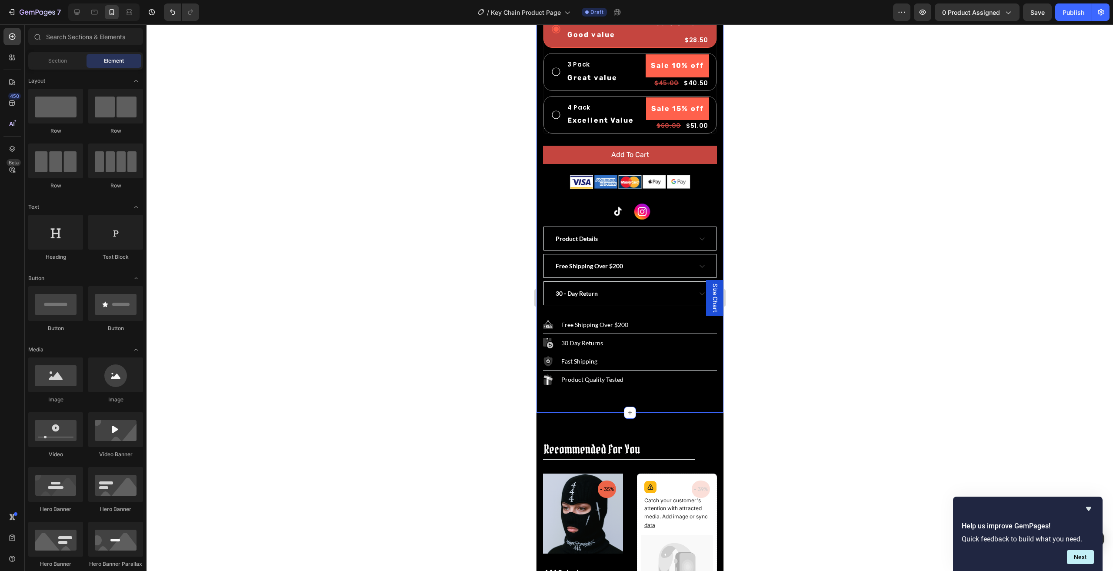
click at [602, 390] on div "Product Images 444 Key Chain Product Title $15.00 Product Price Product Price $…" at bounding box center [629, 8] width 187 height 807
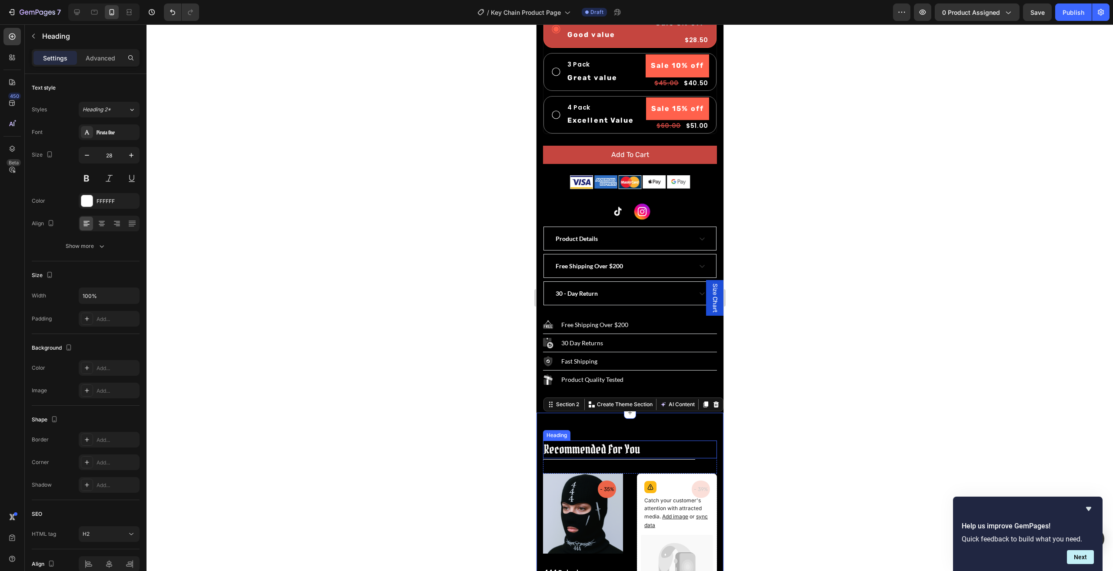
click at [650, 444] on h2 "Recommended For You" at bounding box center [630, 448] width 174 height 17
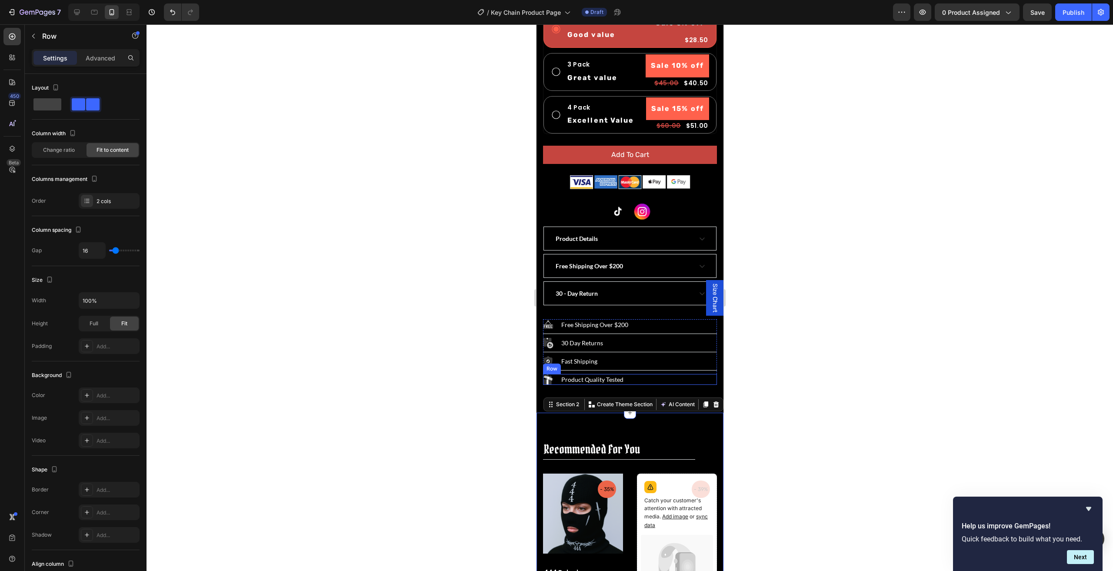
click at [700, 374] on div "Image Product Quality Tested Text block Row" at bounding box center [630, 379] width 174 height 11
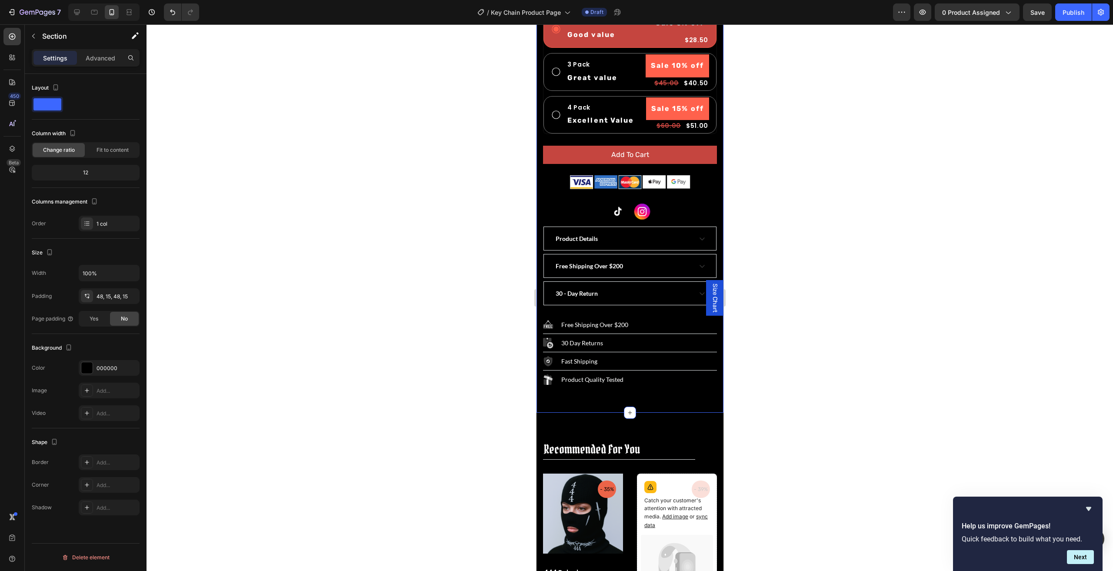
click at [697, 382] on div "Product Images 444 Key Chain Product Title $15.00 Product Price Product Price $…" at bounding box center [629, 8] width 187 height 807
click at [94, 54] on p "Advanced" at bounding box center [101, 57] width 30 height 9
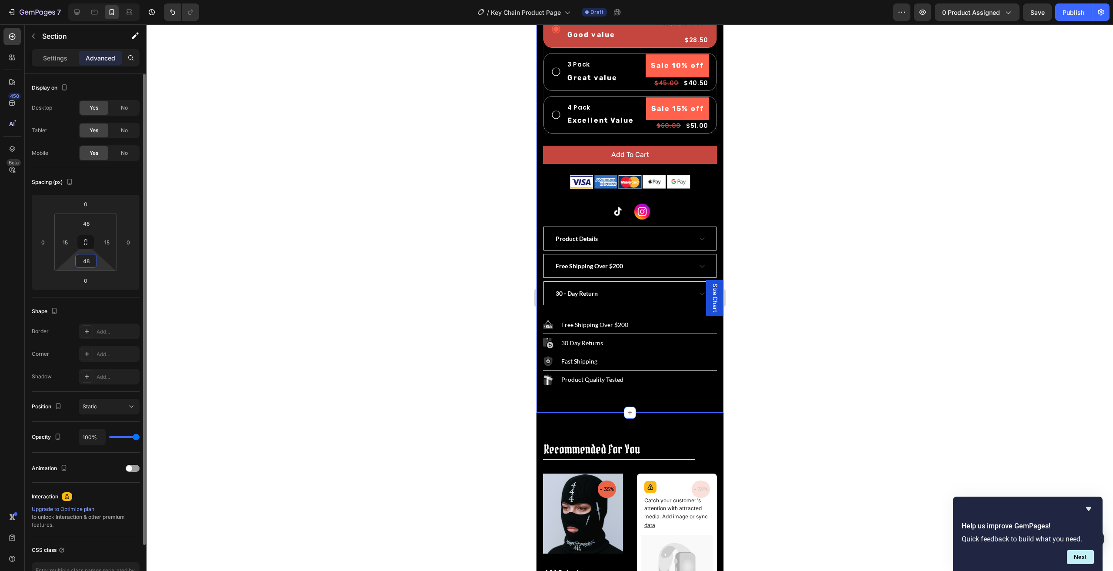
click at [93, 262] on input "48" at bounding box center [85, 260] width 17 height 13
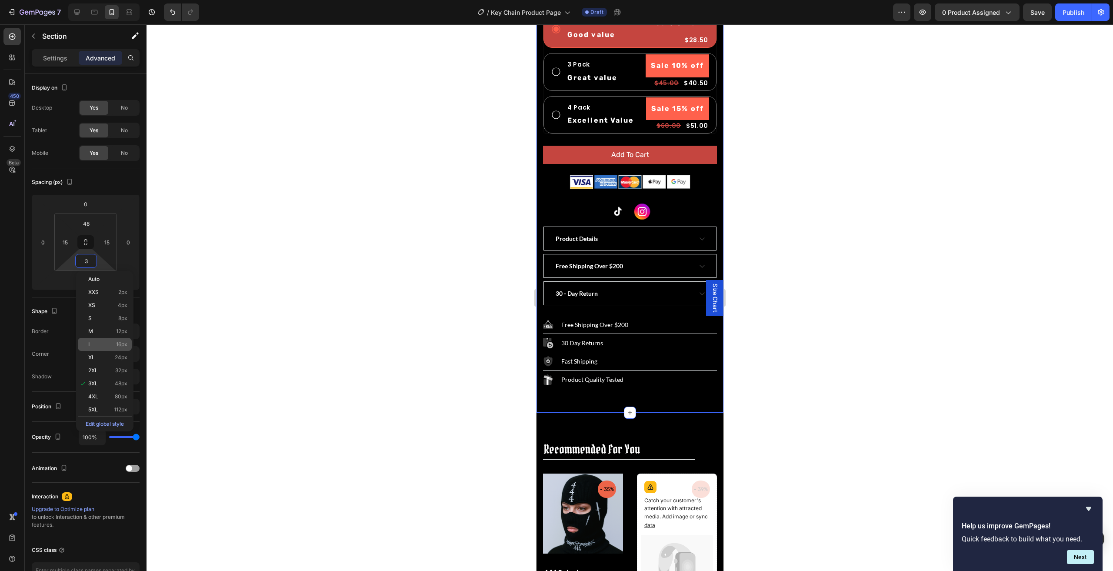
click at [100, 344] on p "L 16px" at bounding box center [107, 344] width 39 height 6
type input "16"
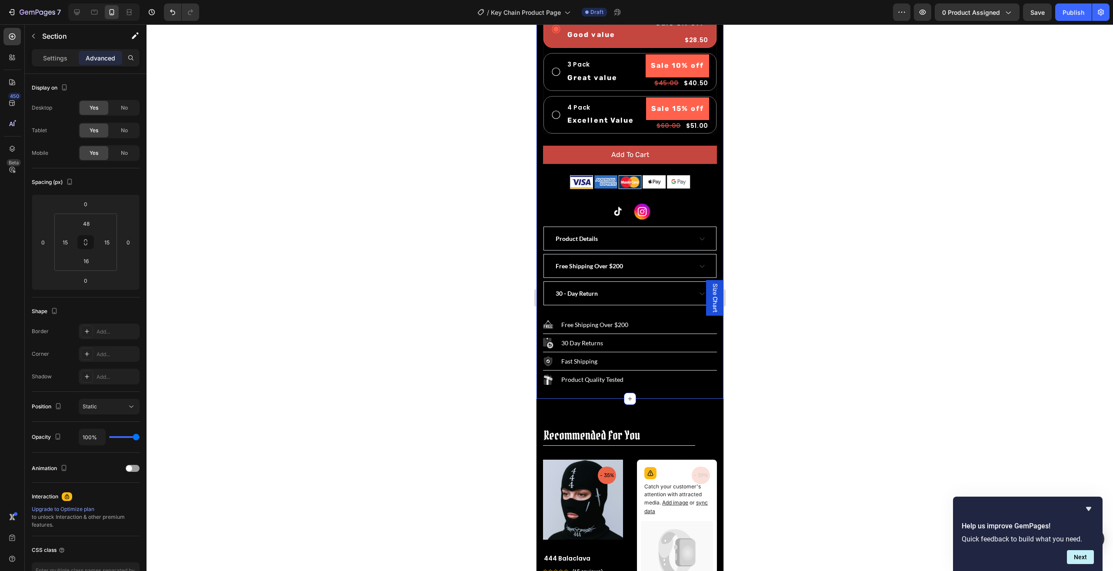
click at [900, 413] on div at bounding box center [630, 297] width 967 height 547
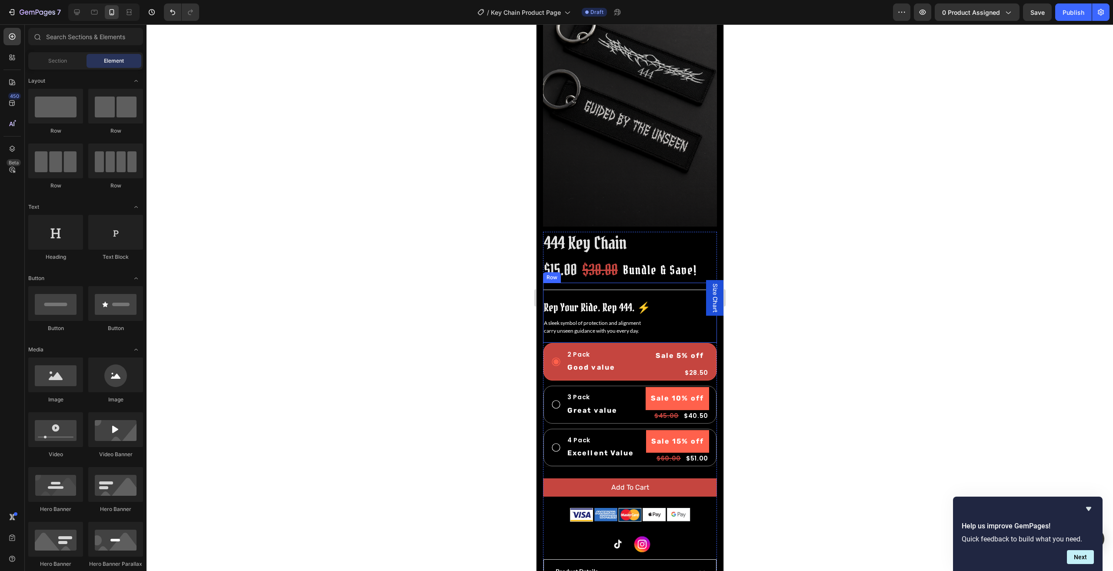
scroll to position [130, 0]
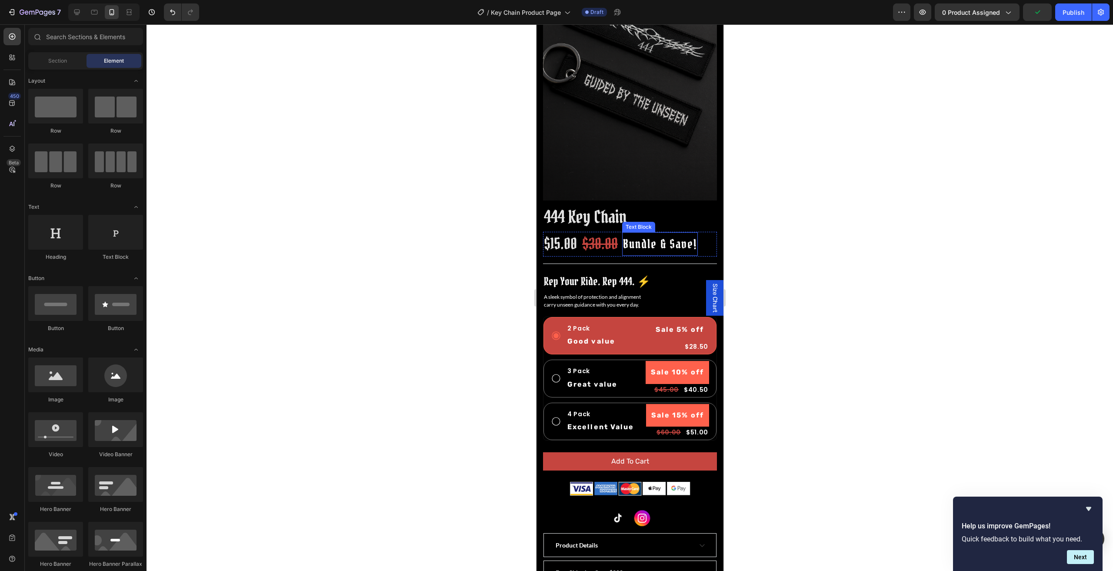
click at [654, 233] on p "Bundle & Save!" at bounding box center [660, 244] width 74 height 22
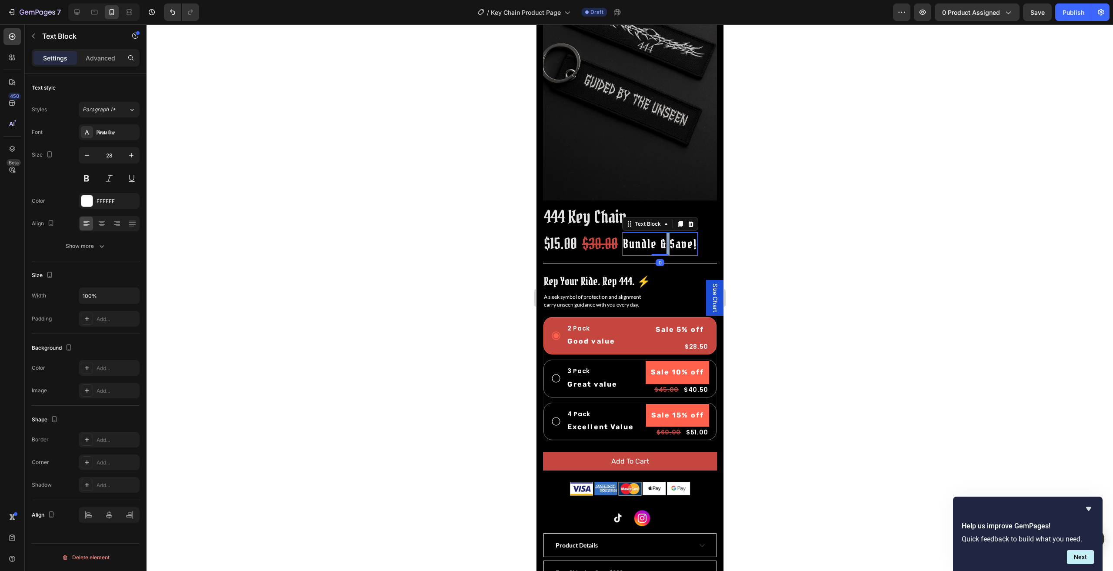
scroll to position [130, 0]
drag, startPoint x: 670, startPoint y: 233, endPoint x: 552, endPoint y: 301, distance: 136.4
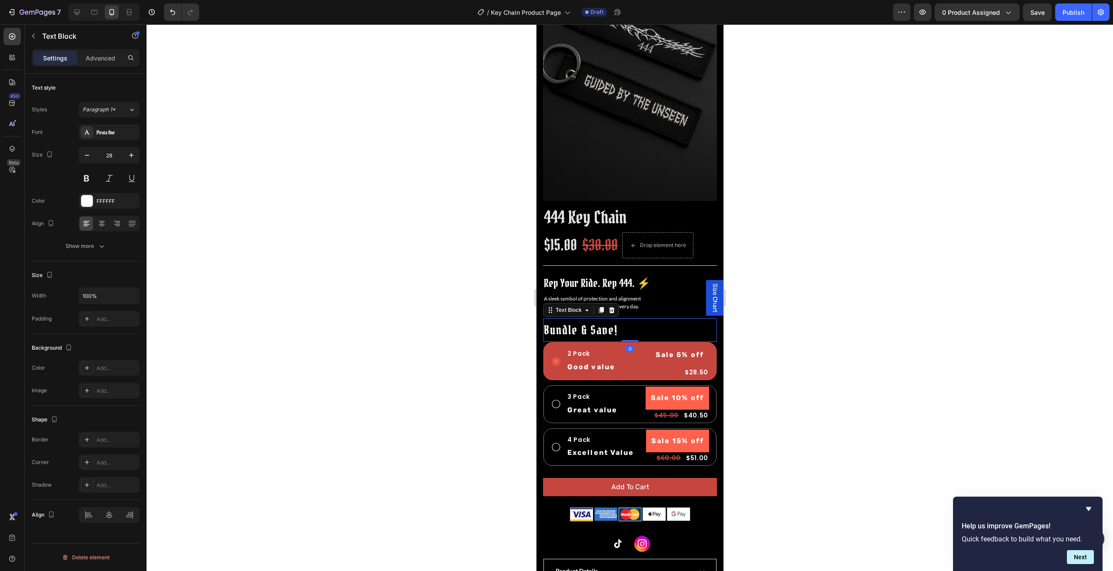
click at [890, 354] on div at bounding box center [630, 297] width 967 height 547
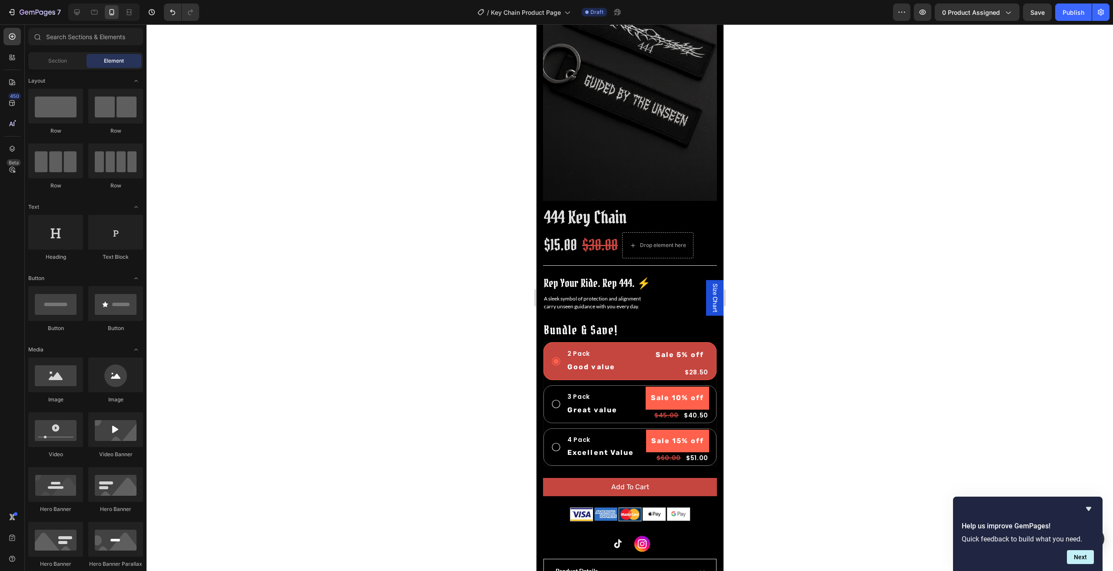
click at [832, 300] on div at bounding box center [630, 297] width 967 height 547
click at [625, 319] on p "Bundle & Save!" at bounding box center [630, 330] width 172 height 22
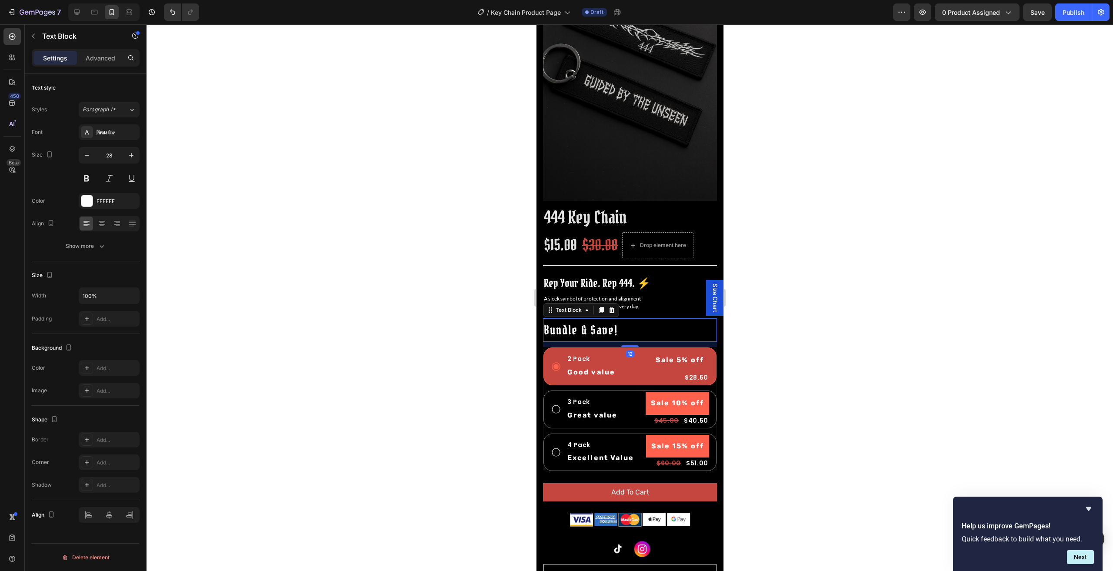
drag, startPoint x: 628, startPoint y: 331, endPoint x: 1371, endPoint y: 361, distance: 744.1
click at [628, 345] on div at bounding box center [629, 346] width 17 height 2
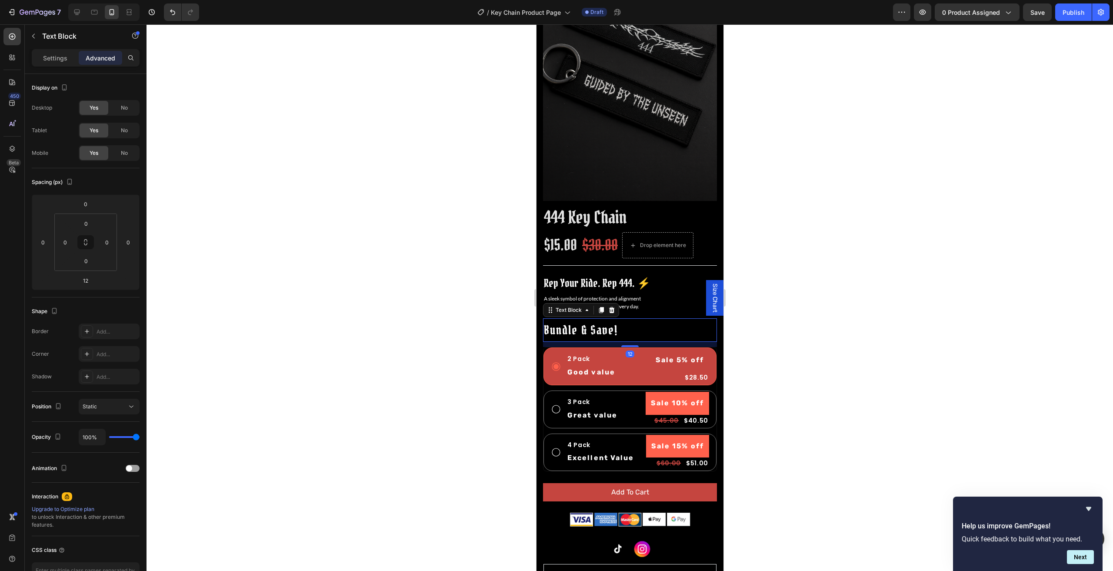
drag, startPoint x: 173, startPoint y: 313, endPoint x: 834, endPoint y: 336, distance: 661.7
click at [834, 337] on div at bounding box center [630, 297] width 967 height 547
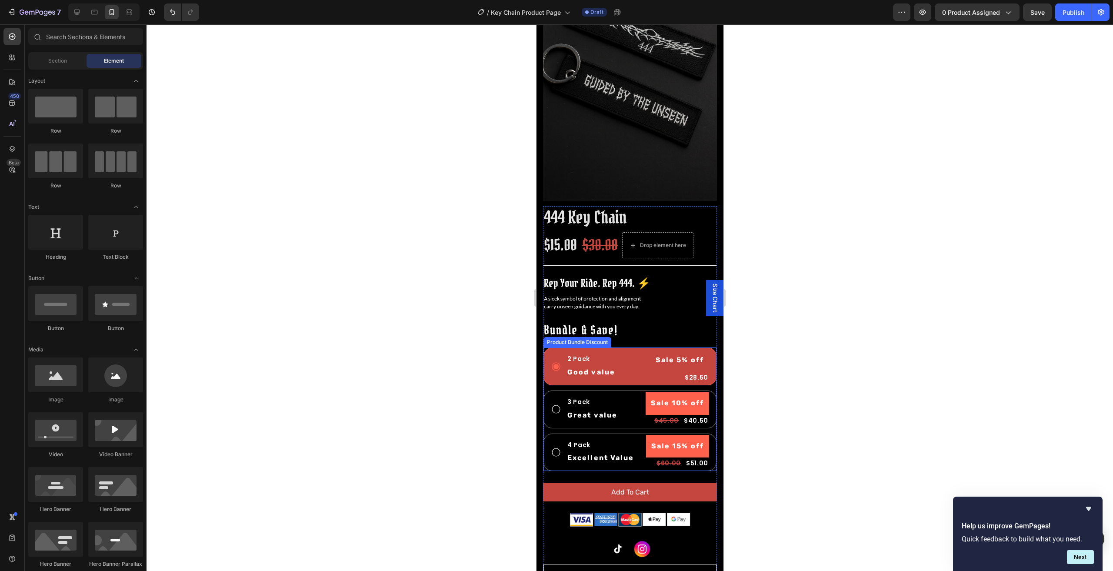
click at [868, 336] on div at bounding box center [630, 297] width 967 height 547
click at [598, 303] on p "carry unseen guidance with you every day." at bounding box center [630, 307] width 172 height 8
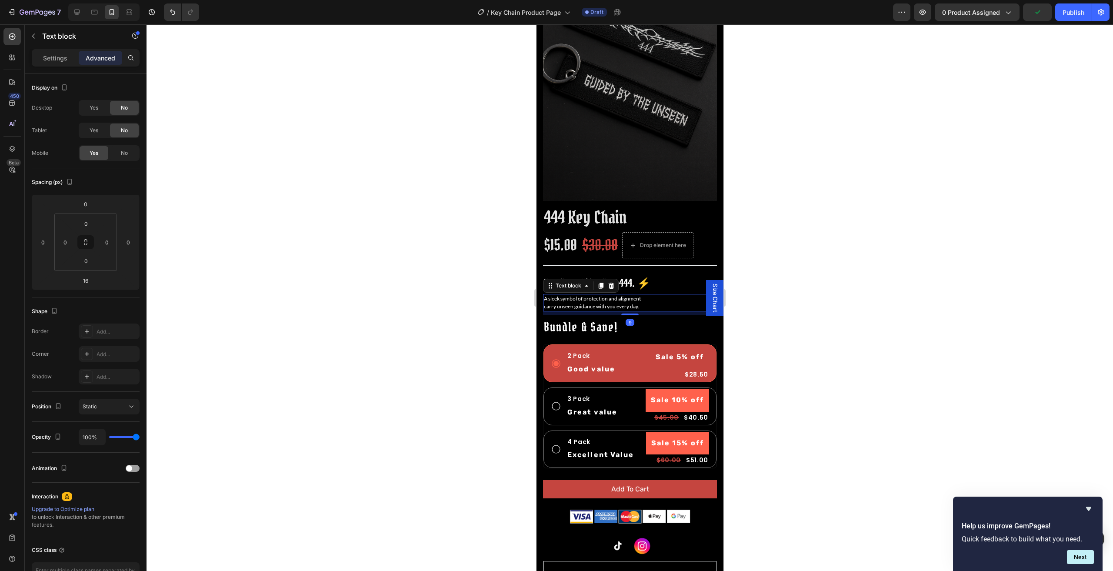
drag, startPoint x: 628, startPoint y: 307, endPoint x: 666, endPoint y: 299, distance: 38.6
click at [630, 313] on div at bounding box center [629, 314] width 17 height 2
type input "6"
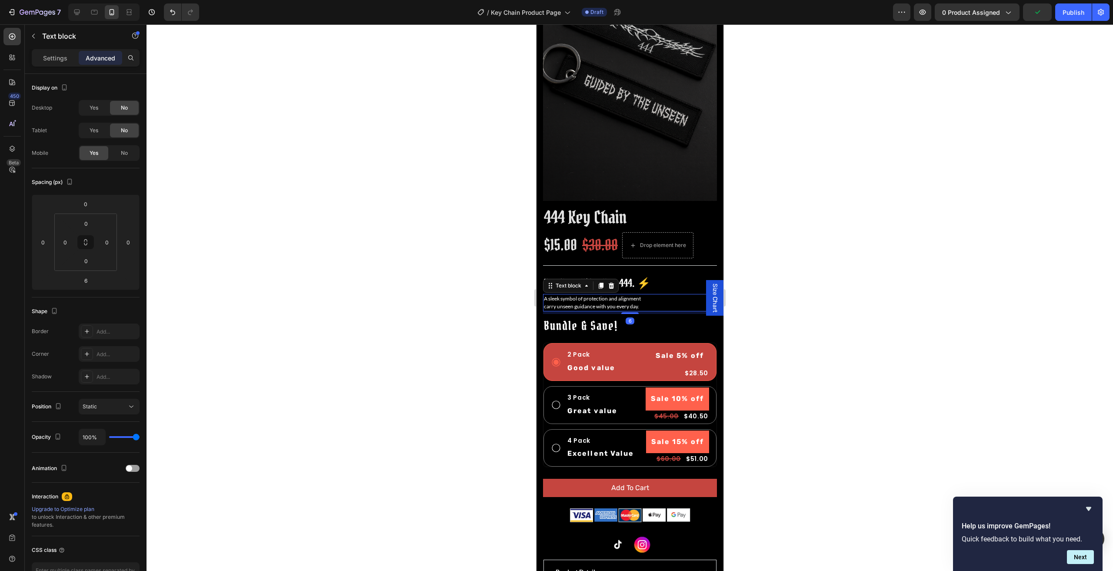
click at [872, 295] on div at bounding box center [630, 297] width 967 height 547
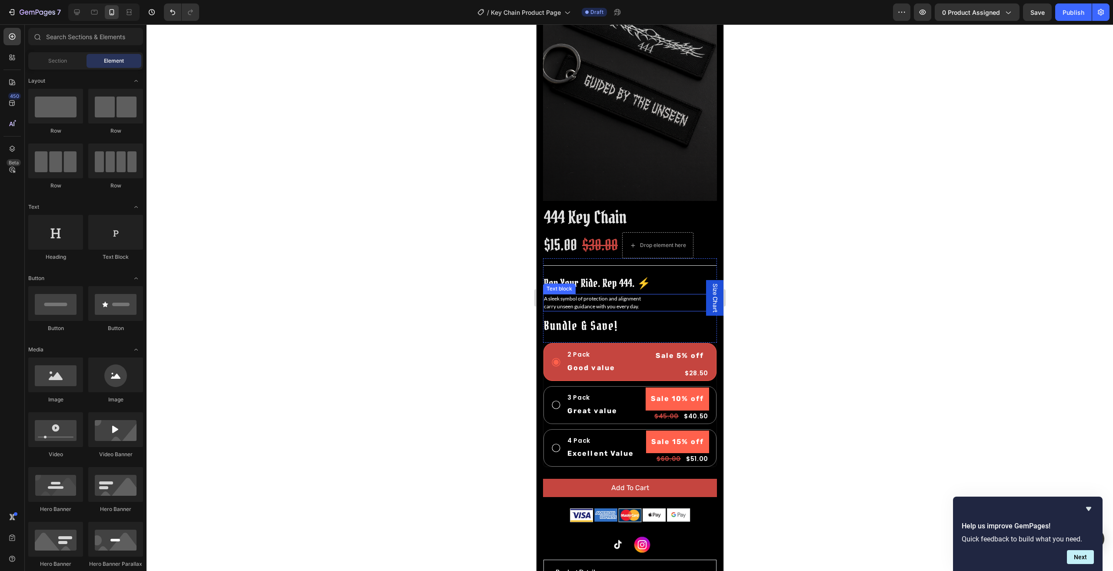
click at [604, 303] on p "carry unseen guidance with you every day." at bounding box center [630, 307] width 172 height 8
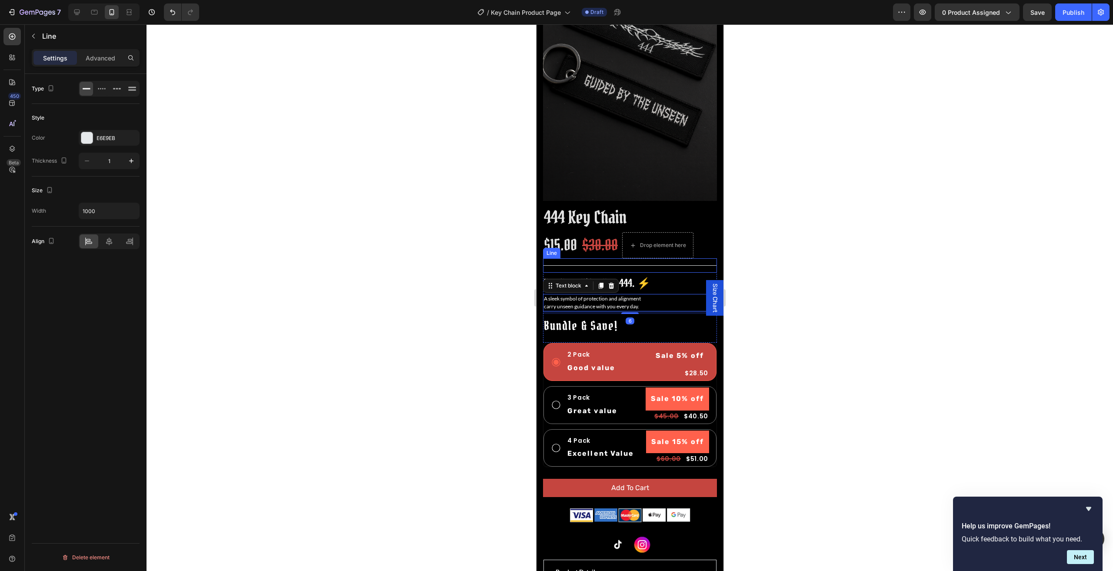
click at [596, 258] on div "Title Line" at bounding box center [630, 265] width 174 height 14
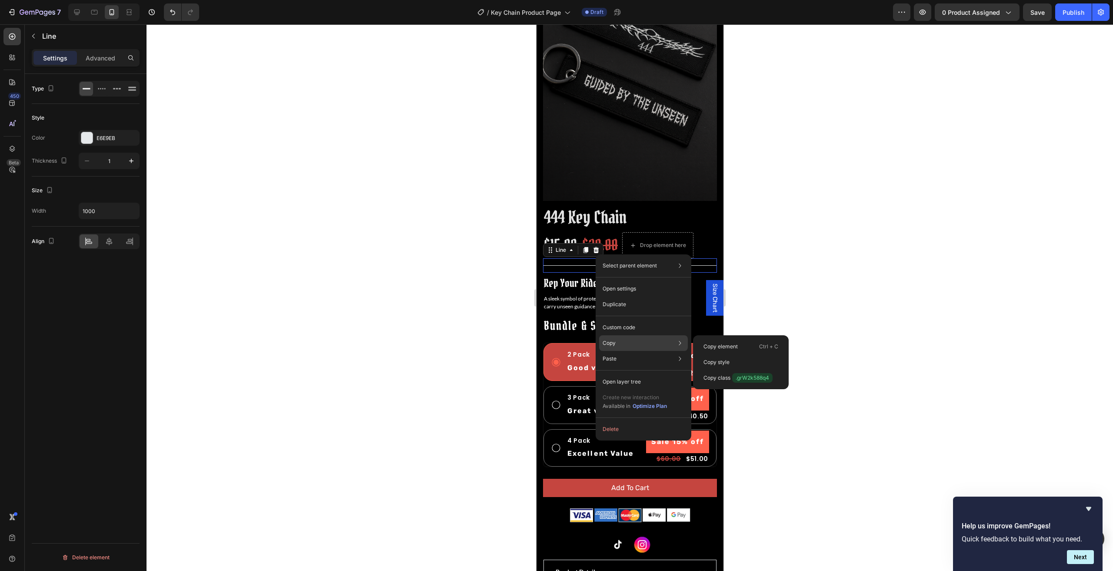
click at [619, 340] on div "Copy Copy element Ctrl + C Copy style Copy class .grW2k588q4" at bounding box center [643, 343] width 89 height 16
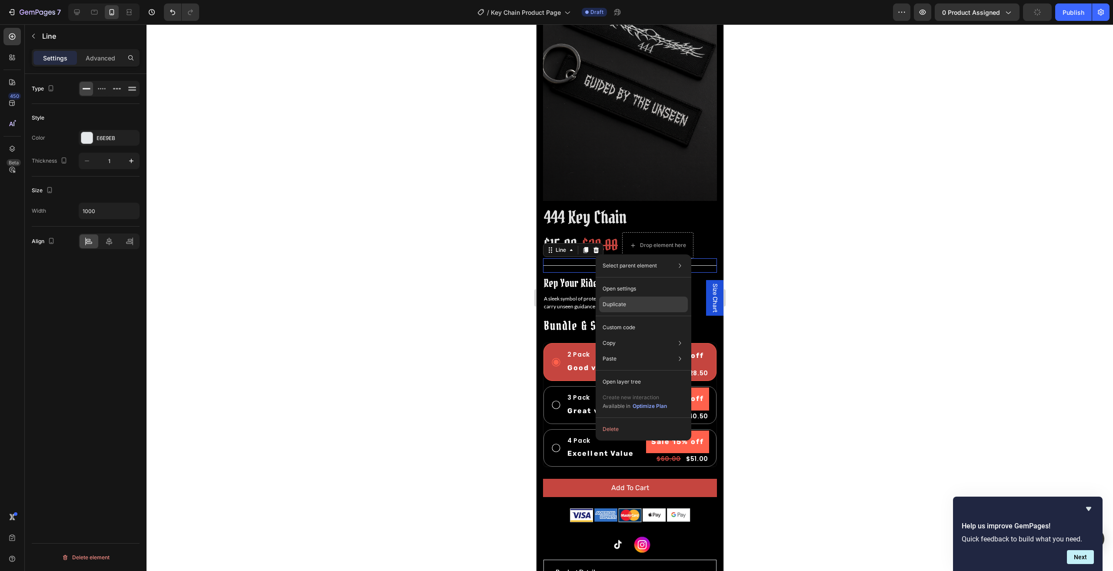
click at [612, 304] on p "Duplicate" at bounding box center [614, 304] width 23 height 8
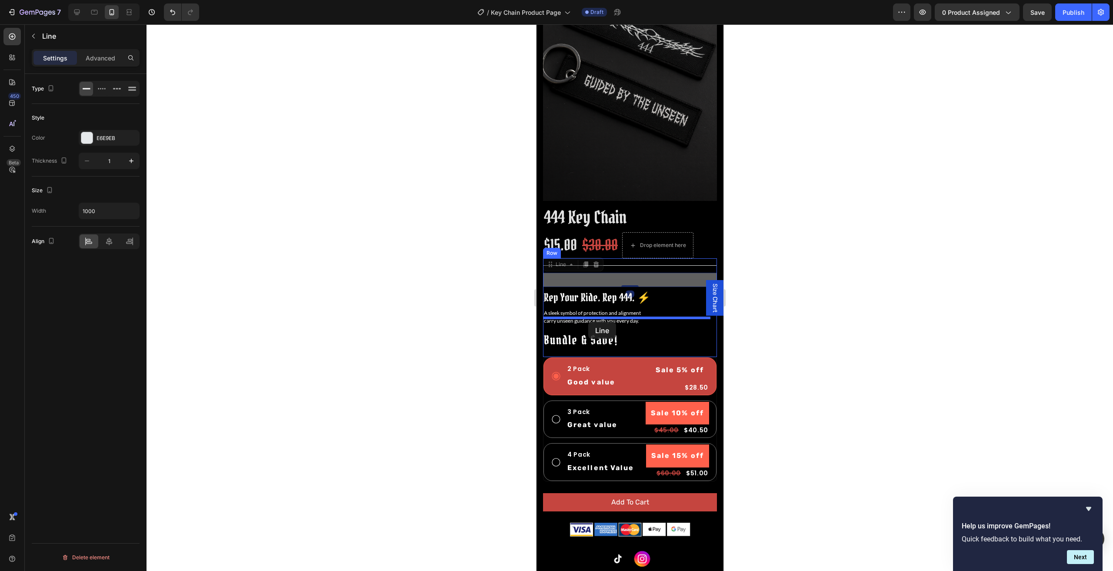
drag, startPoint x: 604, startPoint y: 270, endPoint x: 588, endPoint y: 322, distance: 54.1
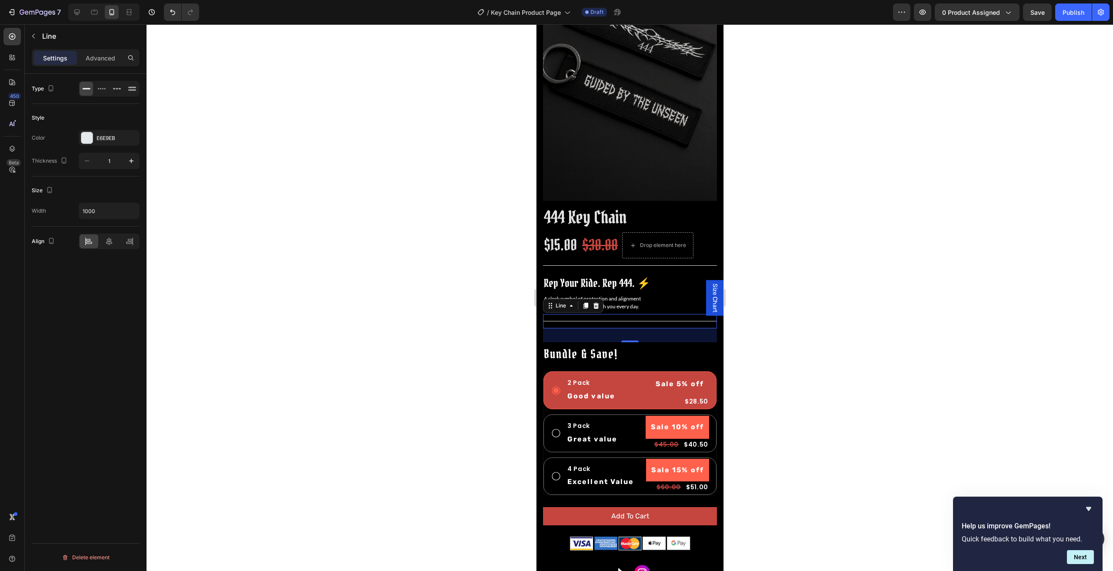
click at [797, 308] on div at bounding box center [630, 297] width 967 height 547
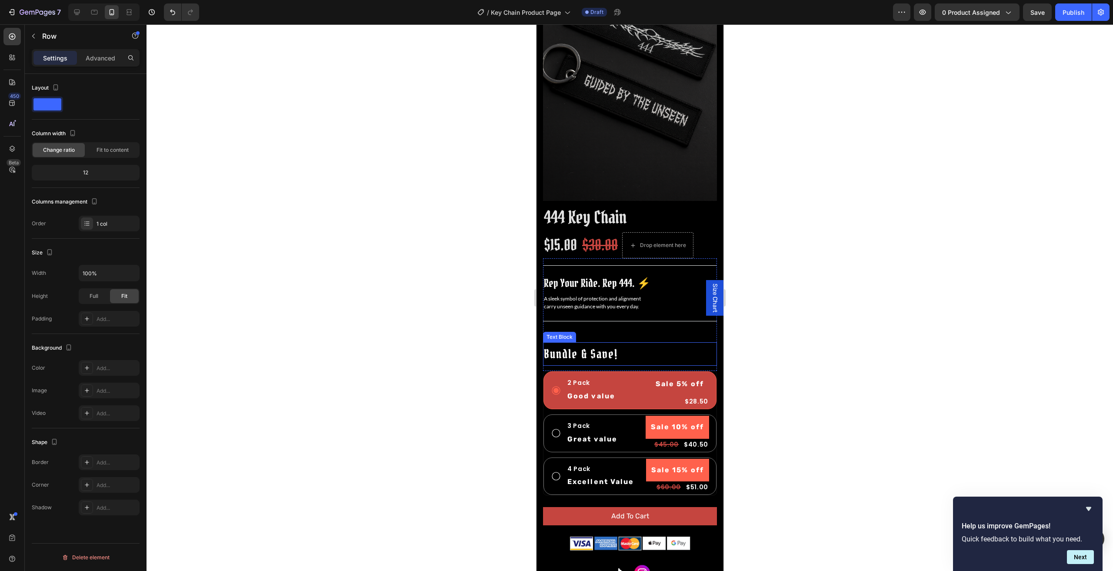
click at [597, 320] on div "Title Line Rep Your Ride. Rep 444. ⚡ Text Block A sleek symbol of protection an…" at bounding box center [630, 314] width 174 height 113
click at [599, 315] on div "Title Line" at bounding box center [630, 321] width 174 height 14
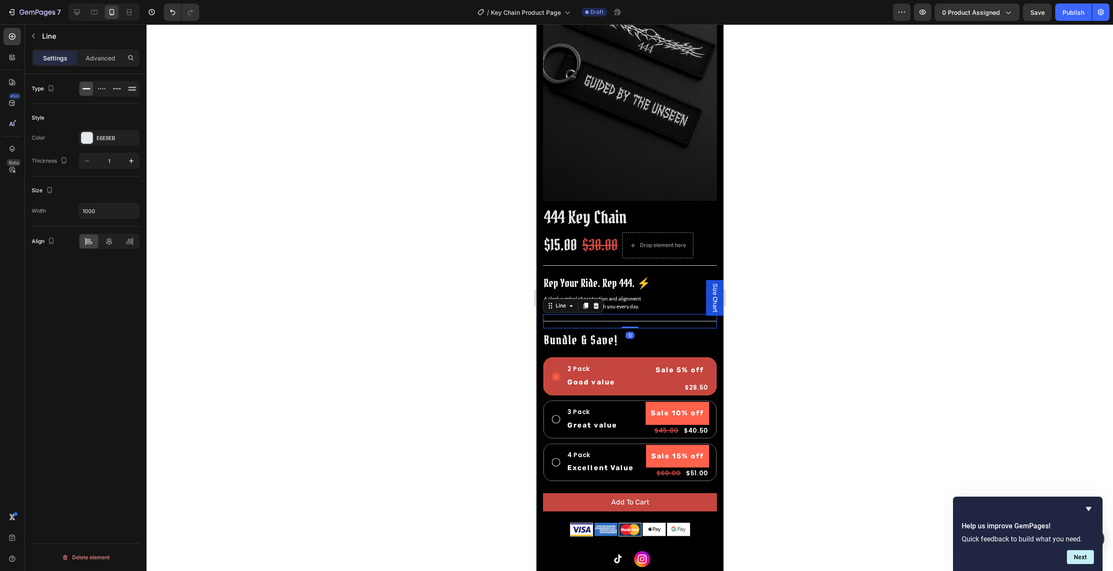
drag, startPoint x: 627, startPoint y: 330, endPoint x: 630, endPoint y: 302, distance: 28.0
click at [630, 302] on div "Title Line Rep Your Ride. Rep 444. ⚡ Text Block A sleek symbol of protection an…" at bounding box center [630, 307] width 174 height 99
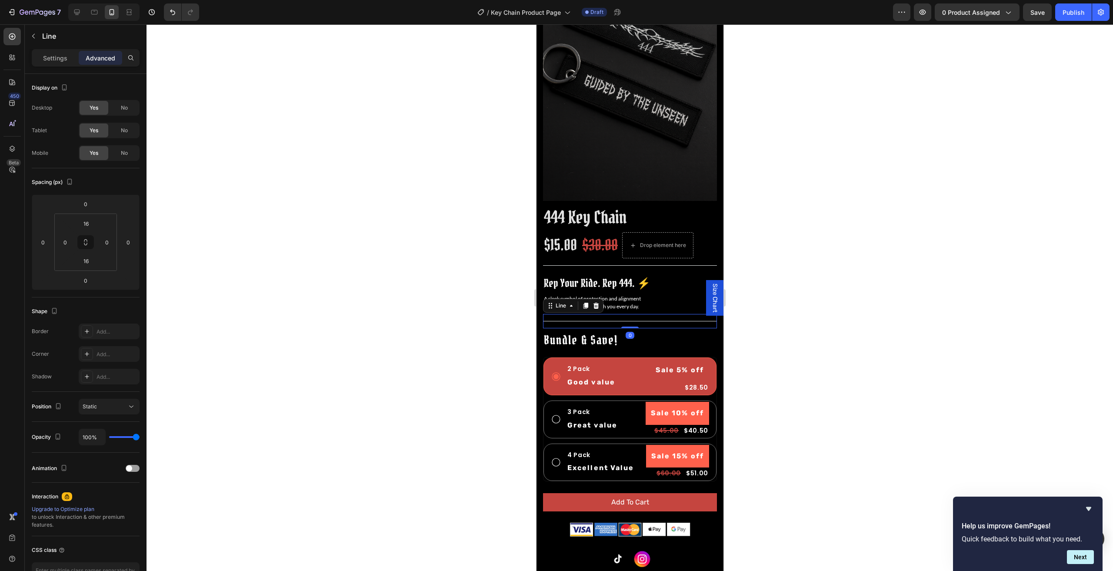
click at [890, 271] on div at bounding box center [630, 297] width 967 height 547
click at [612, 258] on div "Title Line" at bounding box center [630, 265] width 174 height 14
drag, startPoint x: 626, startPoint y: 261, endPoint x: 627, endPoint y: 252, distance: 9.2
click at [627, 258] on div "Title Line 0" at bounding box center [630, 265] width 174 height 14
click at [610, 295] on p "A sleek symbol of protection and alignment" at bounding box center [630, 299] width 172 height 8
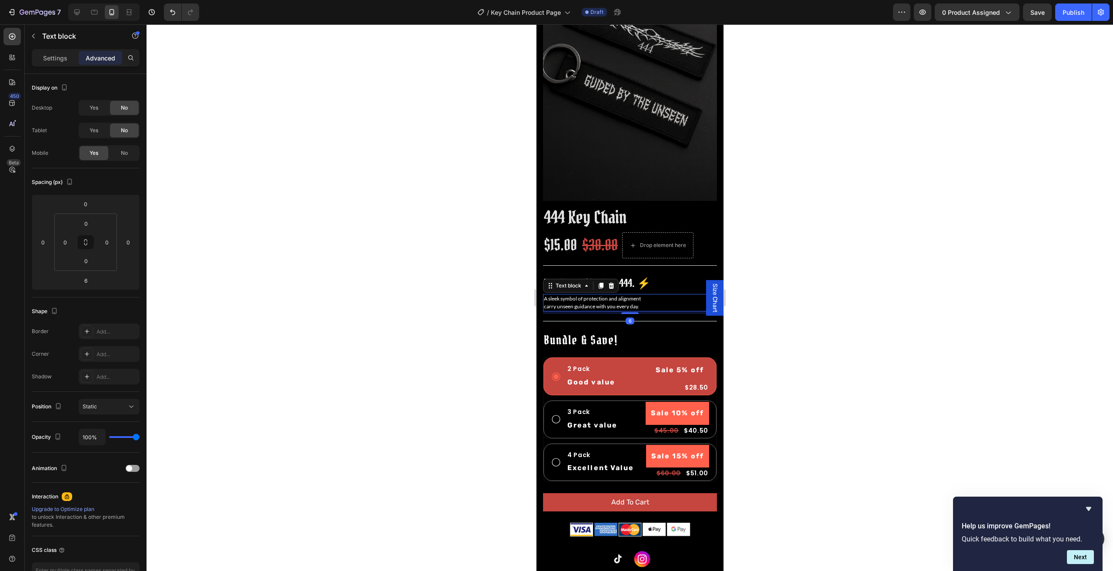
drag, startPoint x: 624, startPoint y: 302, endPoint x: 685, endPoint y: 273, distance: 67.5
click at [633, 294] on div "A sleek symbol of protection and alignment carry unseen guidance with you every…" at bounding box center [630, 302] width 174 height 17
type input "0"
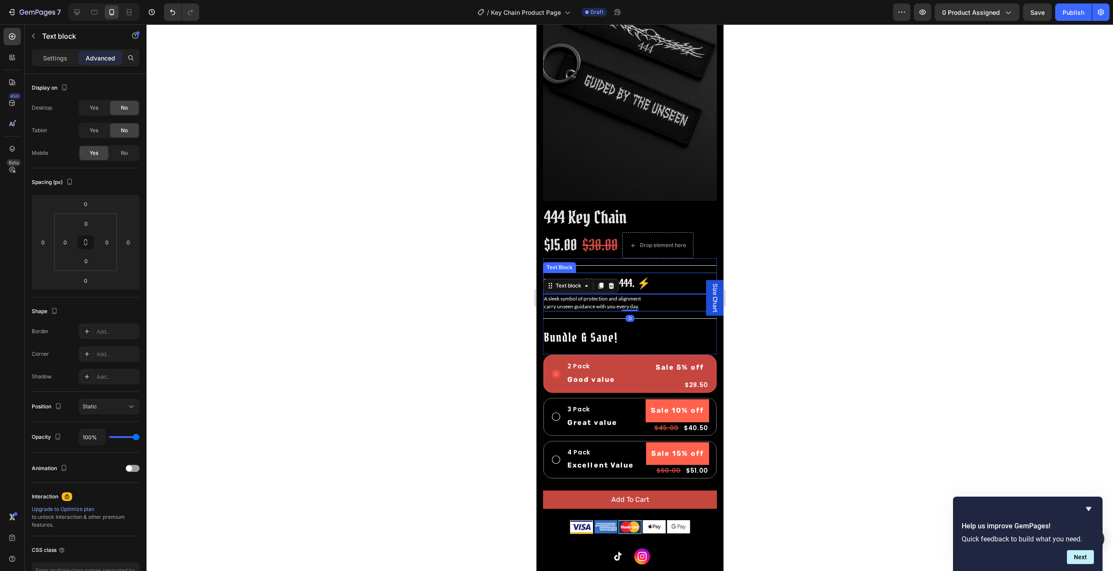
click at [824, 253] on div at bounding box center [630, 297] width 967 height 547
click at [651, 273] on p "Rep Your Ride. Rep 444. ⚡" at bounding box center [630, 283] width 172 height 20
click at [648, 303] on p "carry unseen guidance with you every day." at bounding box center [630, 307] width 172 height 8
click at [654, 273] on p "Rep Your Ride. Rep 444. ⚡" at bounding box center [630, 283] width 172 height 20
click at [652, 258] on div "Title Line 0" at bounding box center [630, 265] width 174 height 14
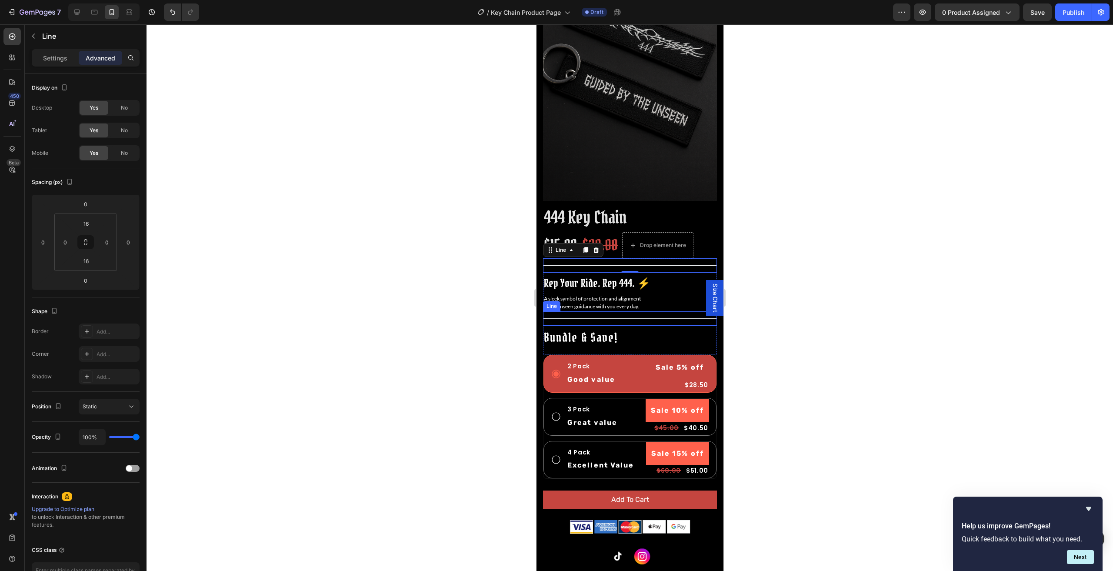
click at [641, 311] on div "Title Line" at bounding box center [630, 318] width 174 height 14
click at [630, 258] on div "Title Line" at bounding box center [630, 265] width 174 height 14
click at [849, 360] on div at bounding box center [630, 297] width 967 height 547
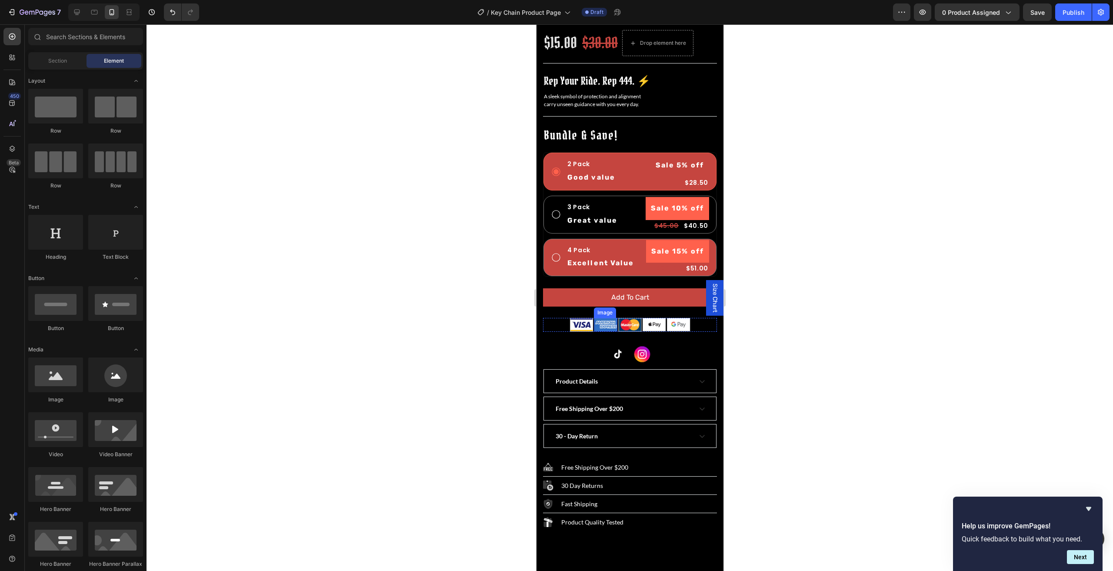
scroll to position [217, 0]
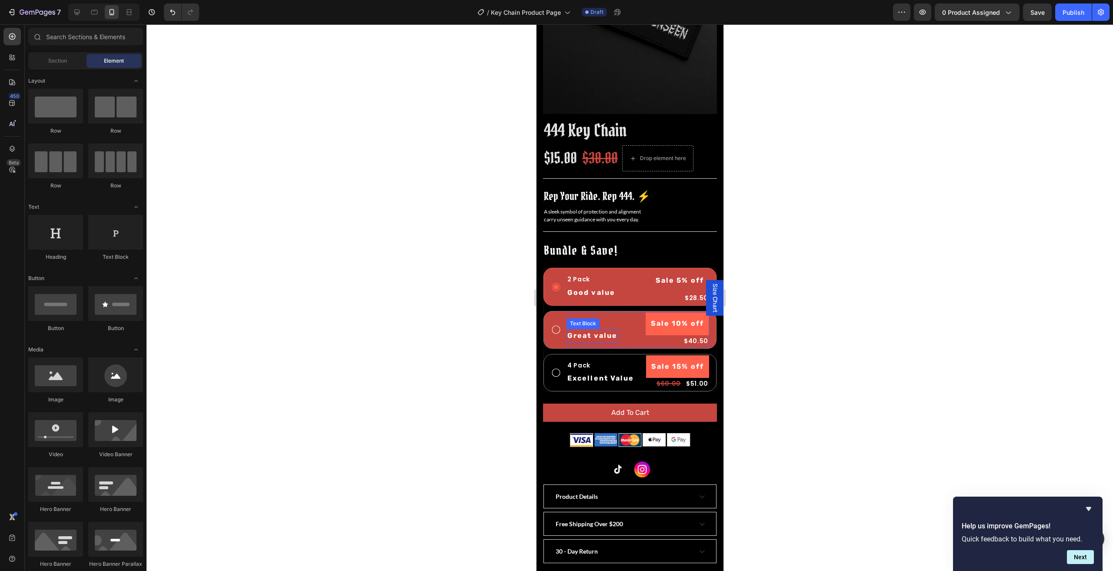
click at [567, 330] on p "Great value" at bounding box center [592, 336] width 50 height 13
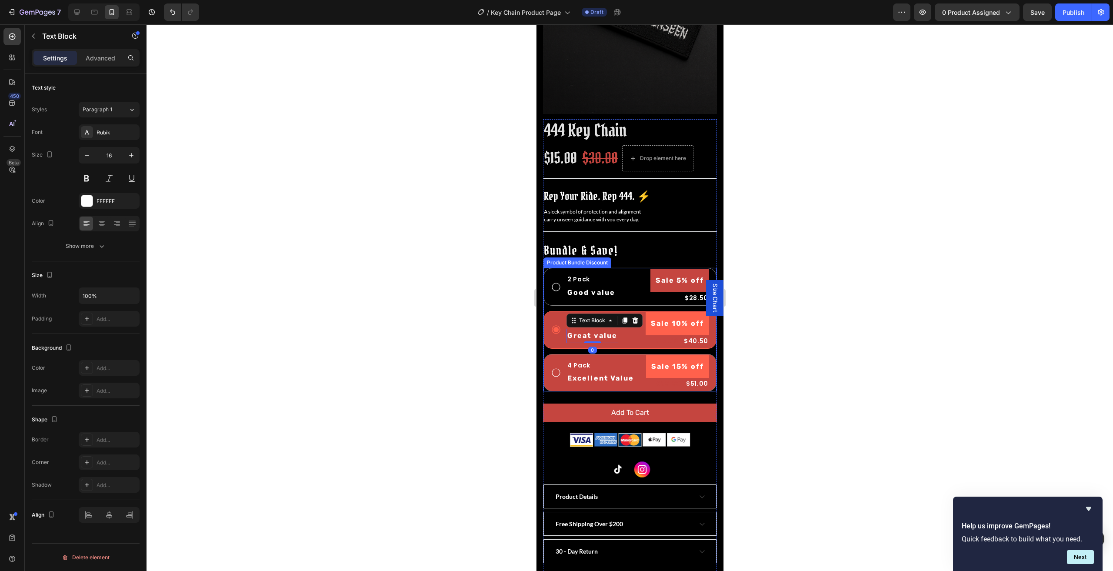
click at [564, 362] on div "4 Pack Text Block Excellent Value Text Block Sale 15% off Product Badge $60.00 …" at bounding box center [629, 372] width 158 height 35
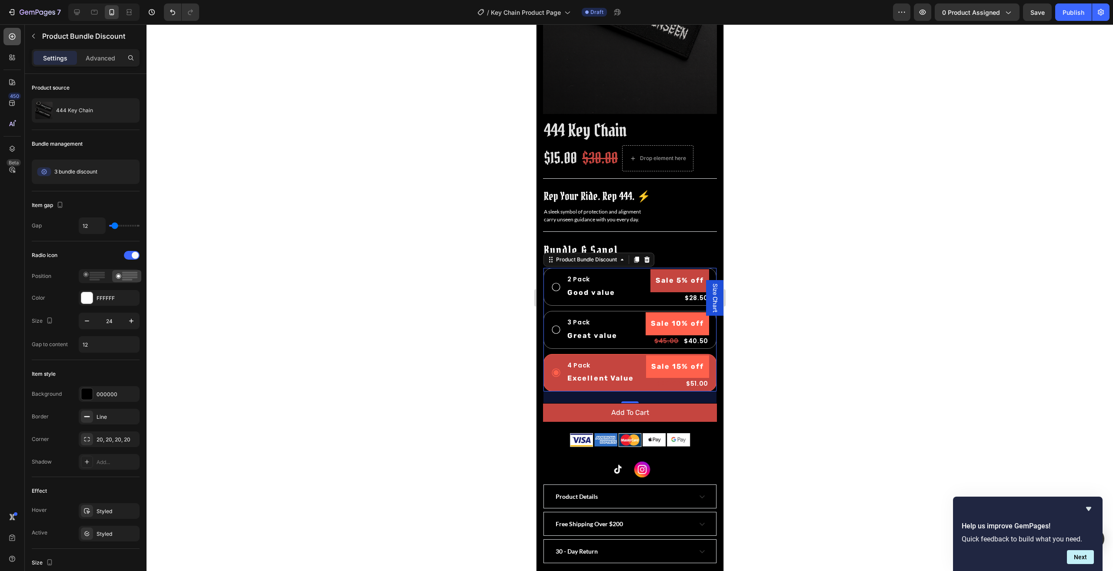
click at [12, 31] on div at bounding box center [11, 36] width 17 height 17
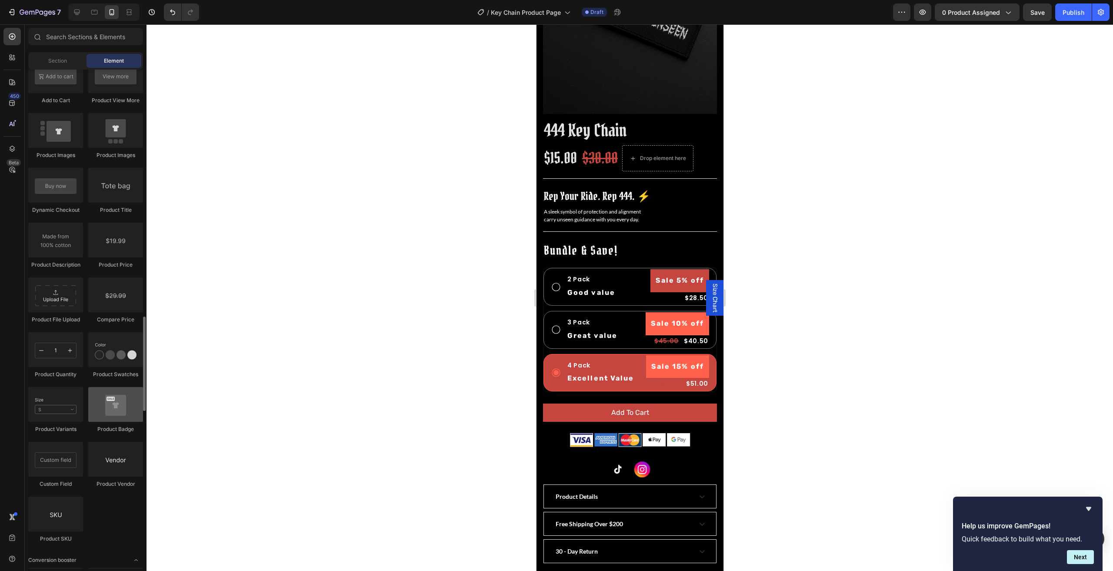
scroll to position [1348, 0]
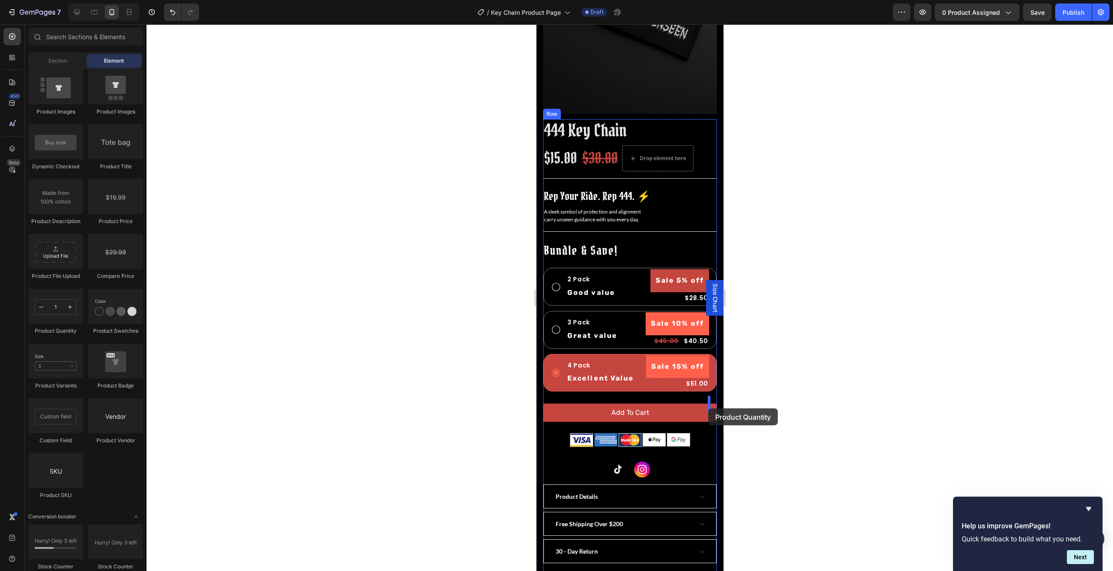
drag, startPoint x: 599, startPoint y: 333, endPoint x: 708, endPoint y: 408, distance: 132.3
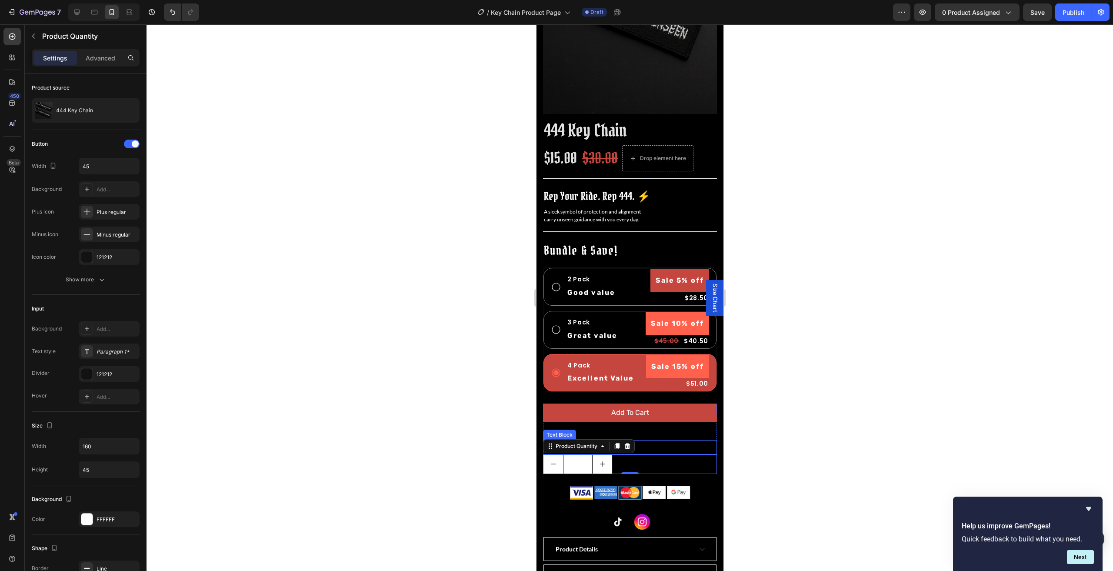
click at [665, 440] on div "Quantity" at bounding box center [630, 447] width 174 height 14
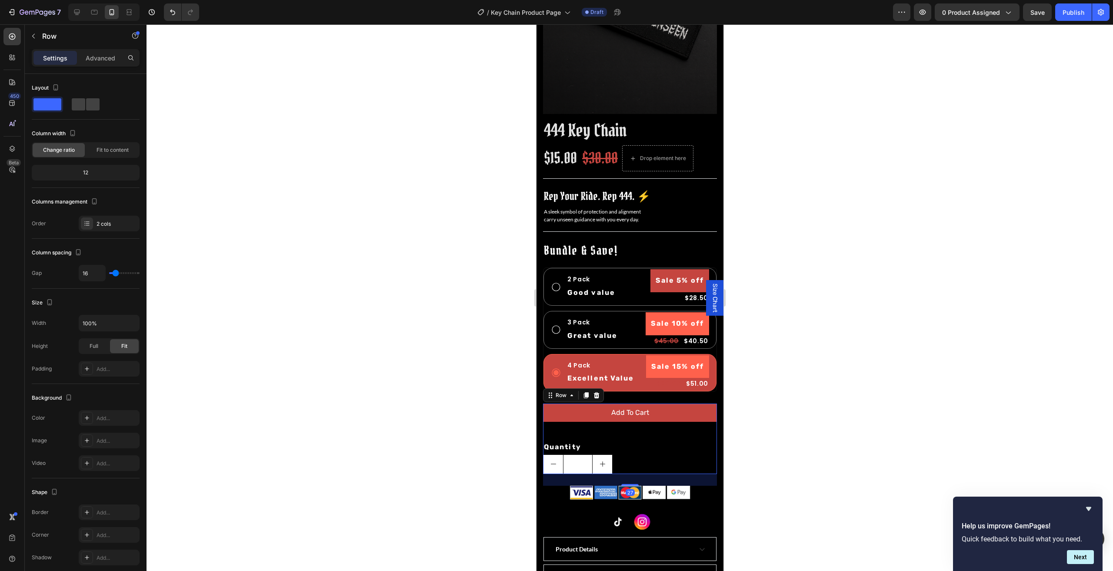
click at [668, 422] on div "Add To Cart Product Cart Button" at bounding box center [630, 418] width 174 height 30
click at [90, 105] on span at bounding box center [92, 104] width 13 height 12
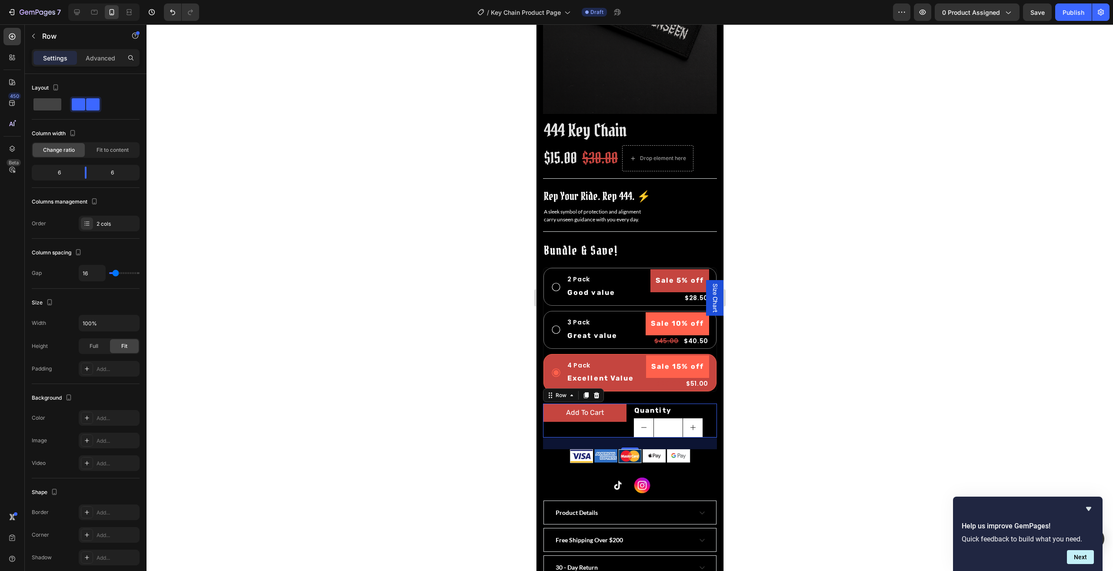
click at [793, 427] on div at bounding box center [630, 297] width 967 height 547
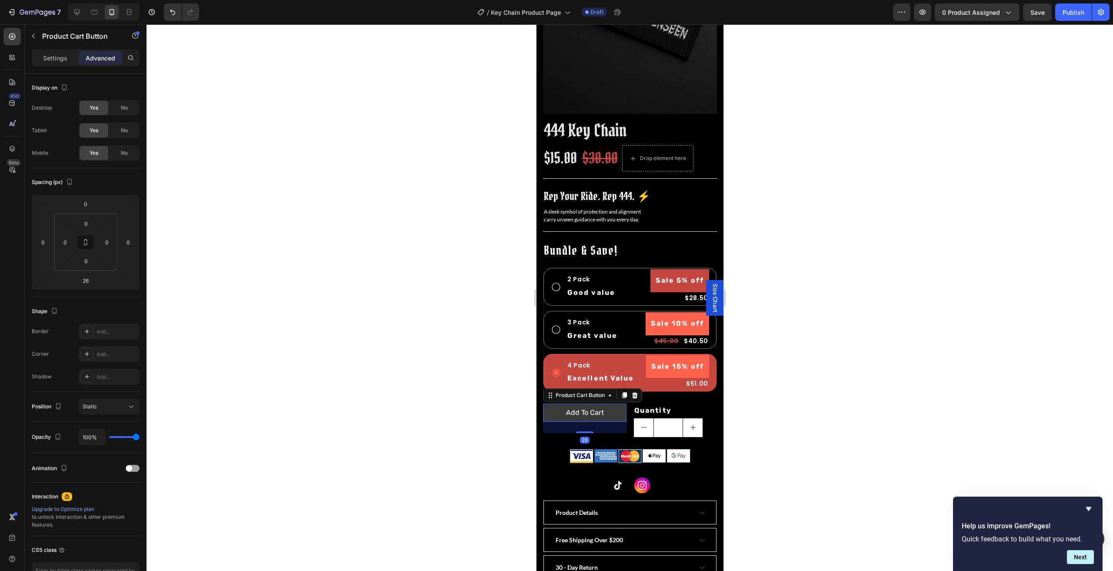
click at [615, 405] on button "Add To Cart" at bounding box center [584, 412] width 83 height 18
click at [657, 403] on div "Quantity" at bounding box center [674, 410] width 83 height 14
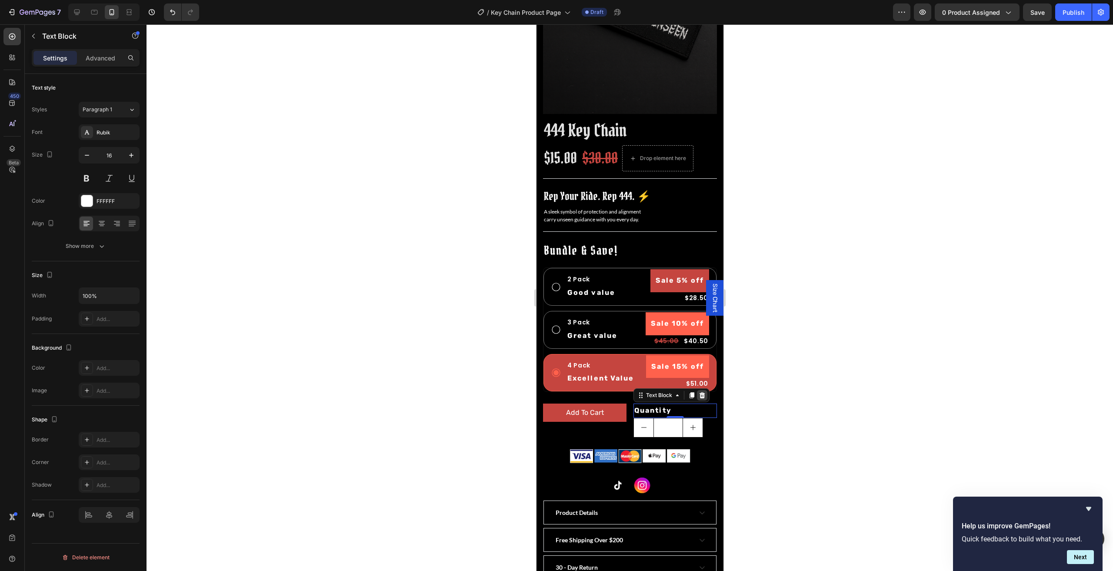
click at [700, 392] on icon at bounding box center [702, 395] width 6 height 6
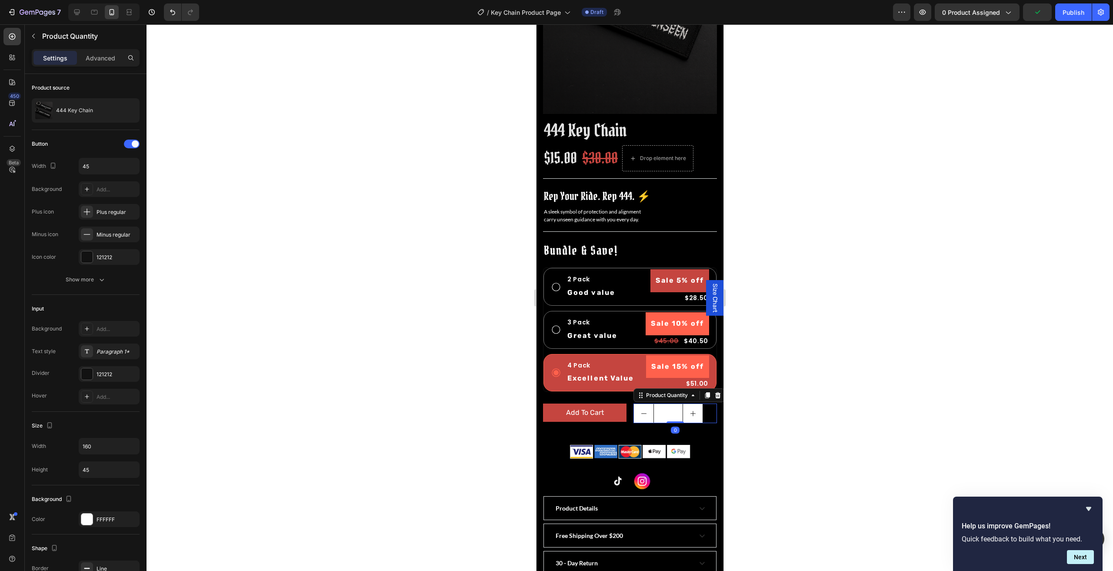
click at [669, 407] on input "1" at bounding box center [668, 413] width 30 height 19
click at [640, 413] on button "decrement" at bounding box center [644, 413] width 20 height 19
click at [694, 409] on button "increment" at bounding box center [693, 413] width 20 height 19
type input "2"
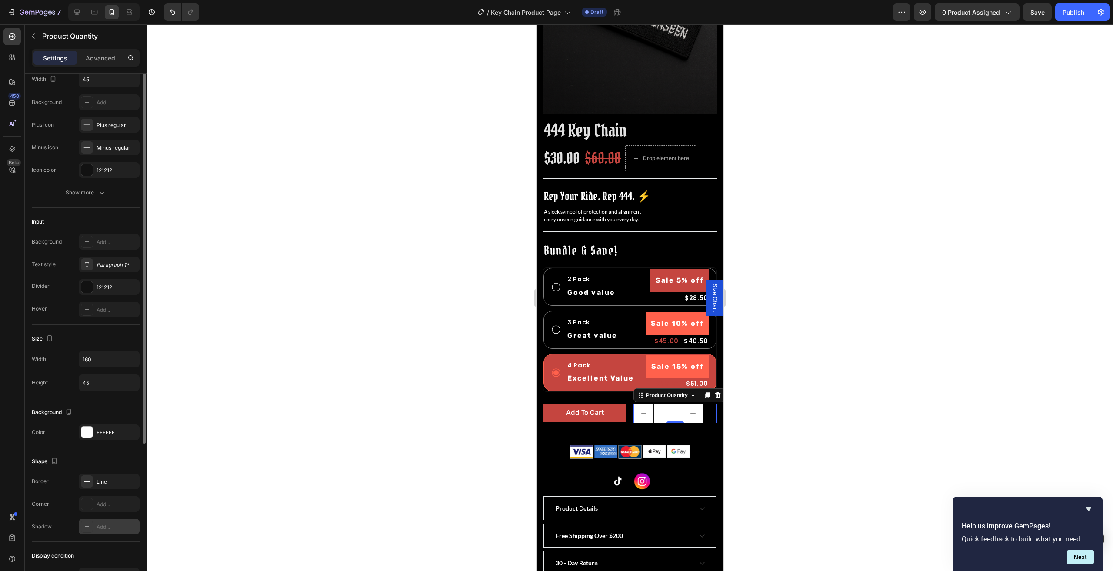
scroll to position [130, 0]
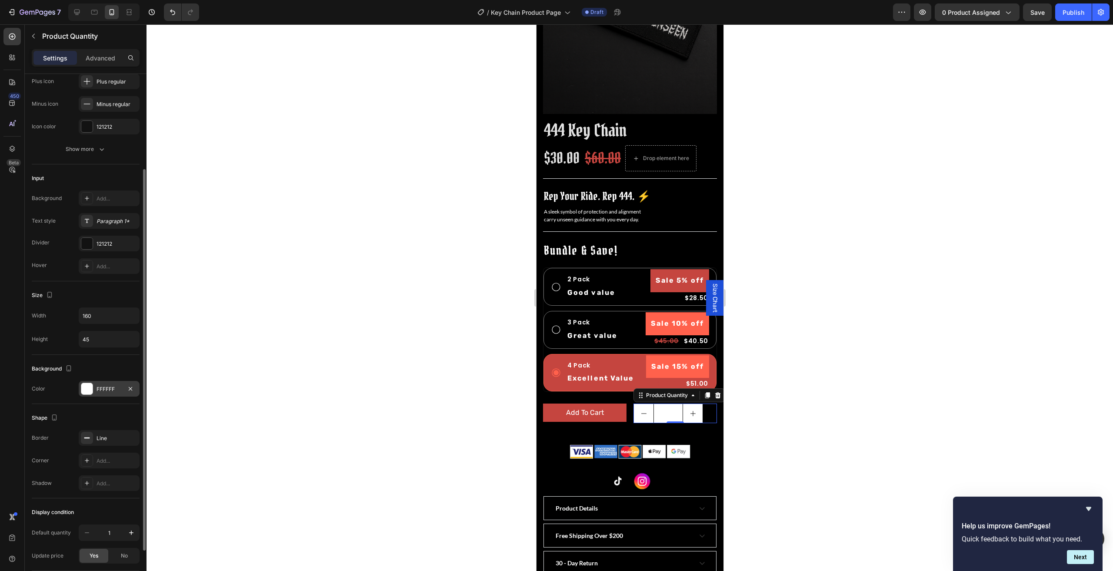
click at [97, 390] on div "FFFFFF" at bounding box center [109, 389] width 25 height 8
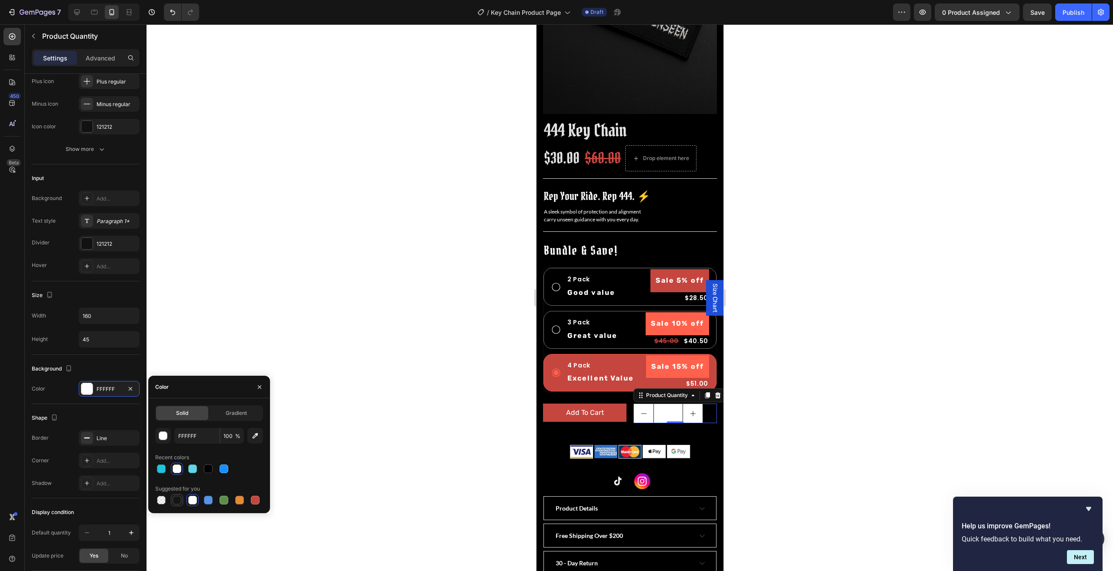
click at [179, 498] on div at bounding box center [177, 500] width 9 height 9
click at [192, 498] on div at bounding box center [192, 500] width 9 height 9
type input "FFFFFF"
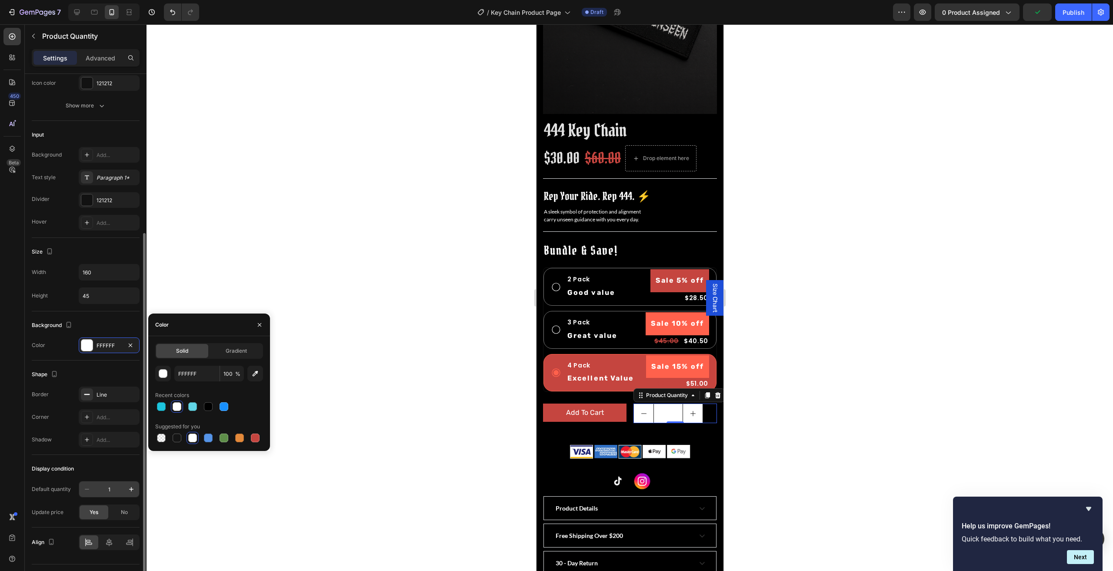
scroll to position [192, 0]
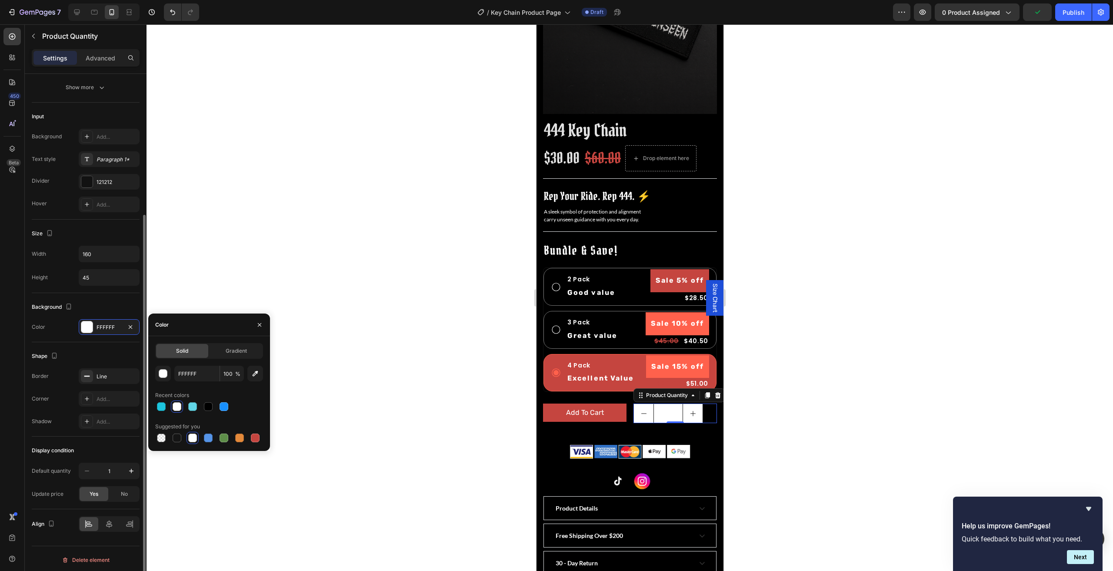
click at [102, 349] on div "Shape" at bounding box center [86, 356] width 108 height 14
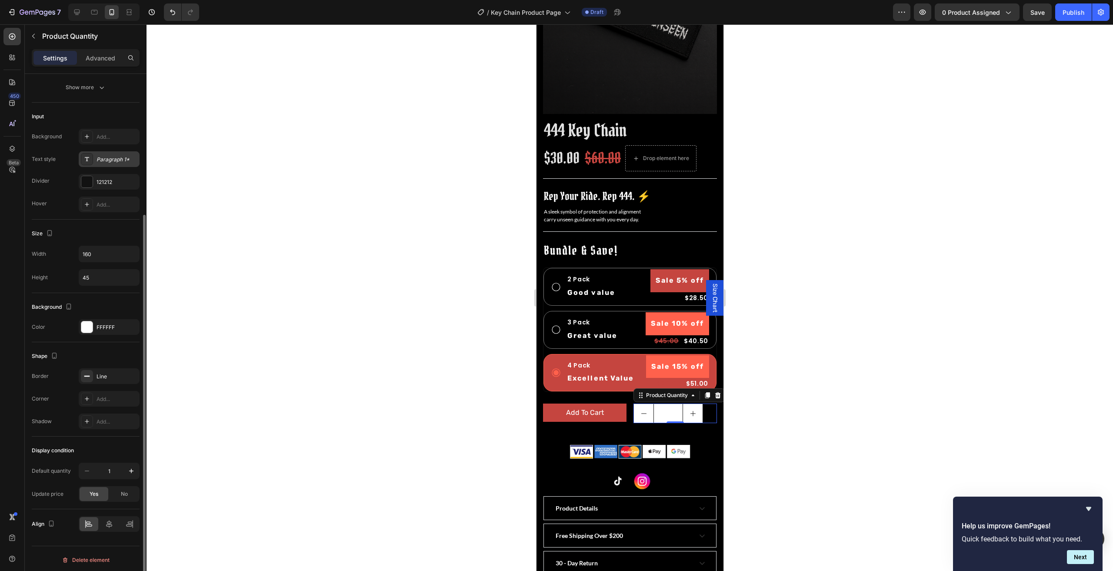
click at [105, 156] on div "Paragraph 1*" at bounding box center [117, 160] width 41 height 8
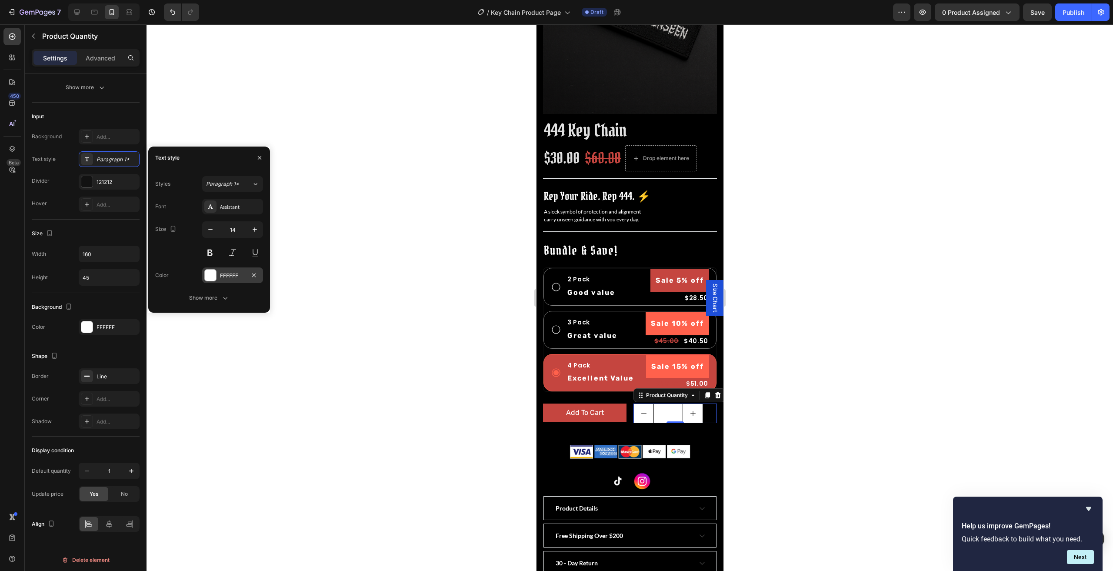
click at [215, 276] on div at bounding box center [210, 275] width 11 height 11
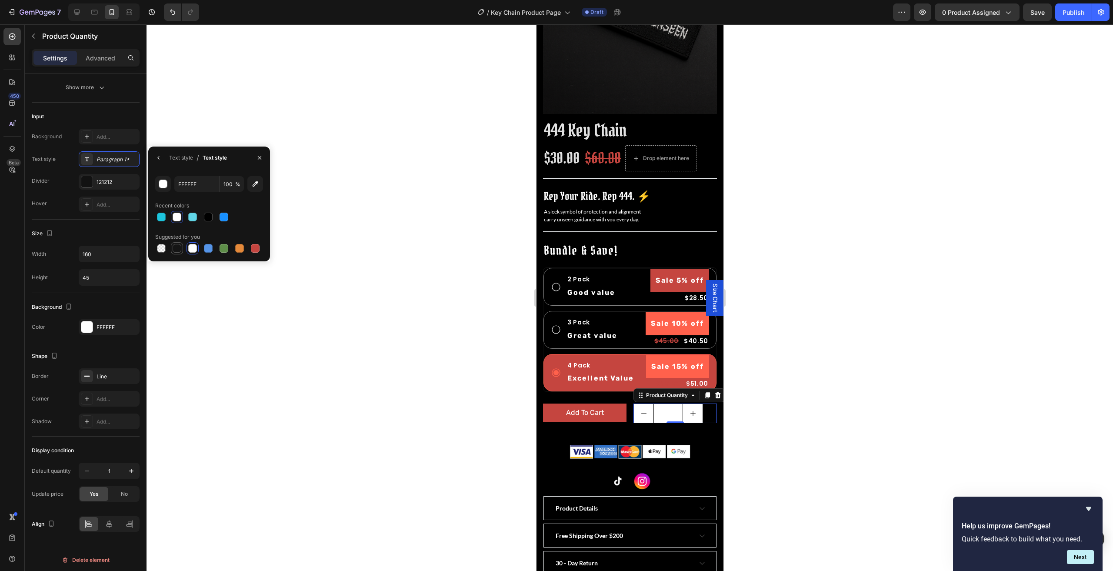
click at [175, 251] on div at bounding box center [177, 248] width 9 height 9
type input "151515"
click at [448, 388] on div at bounding box center [630, 297] width 967 height 547
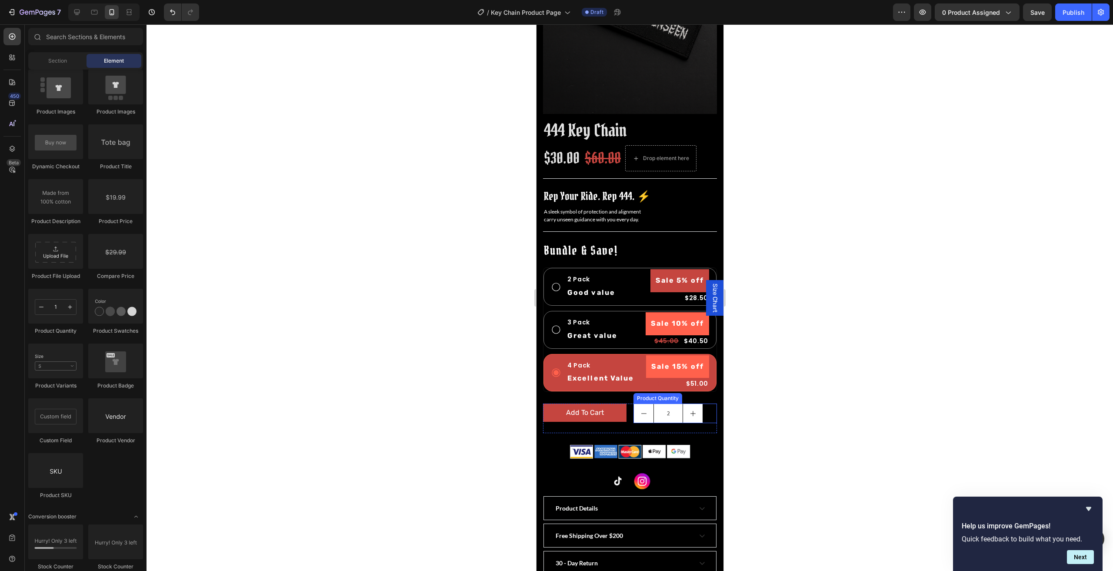
click at [640, 410] on icon "decrement" at bounding box center [643, 413] width 7 height 7
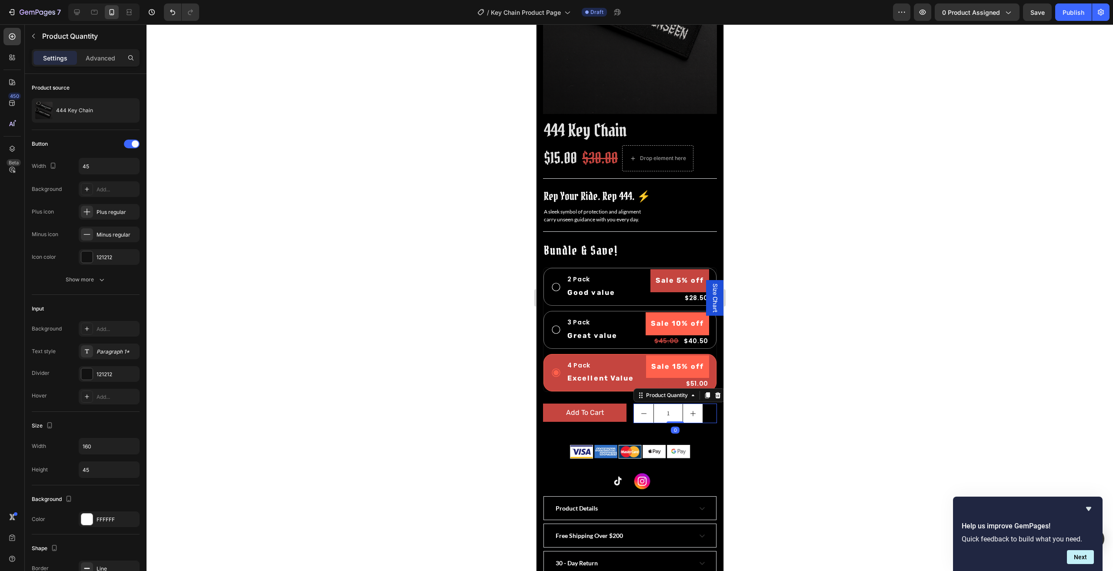
click at [854, 406] on div at bounding box center [630, 297] width 967 height 547
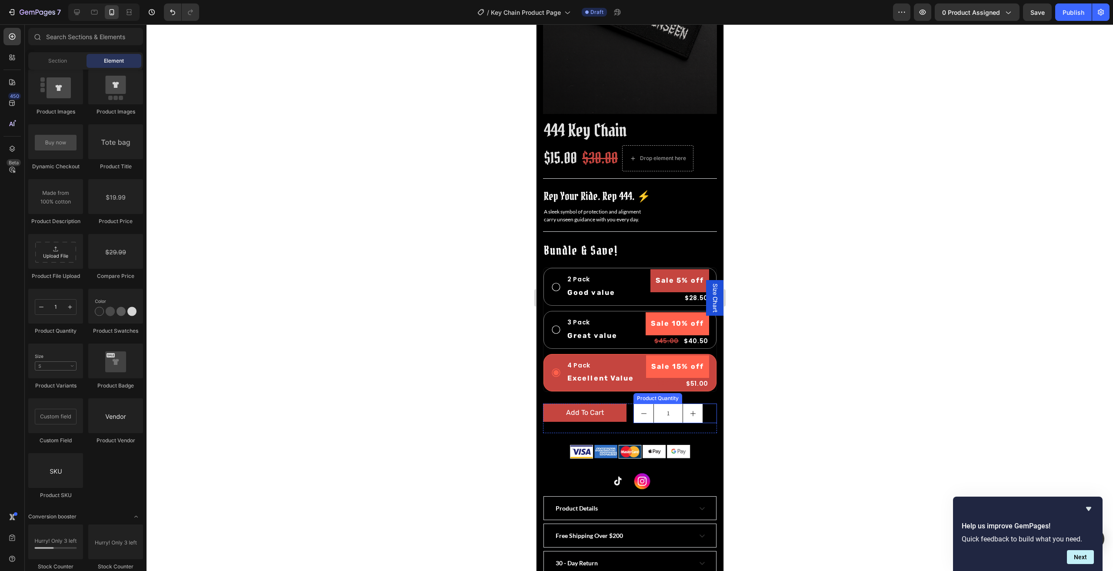
click at [690, 410] on icon "increment" at bounding box center [692, 413] width 7 height 7
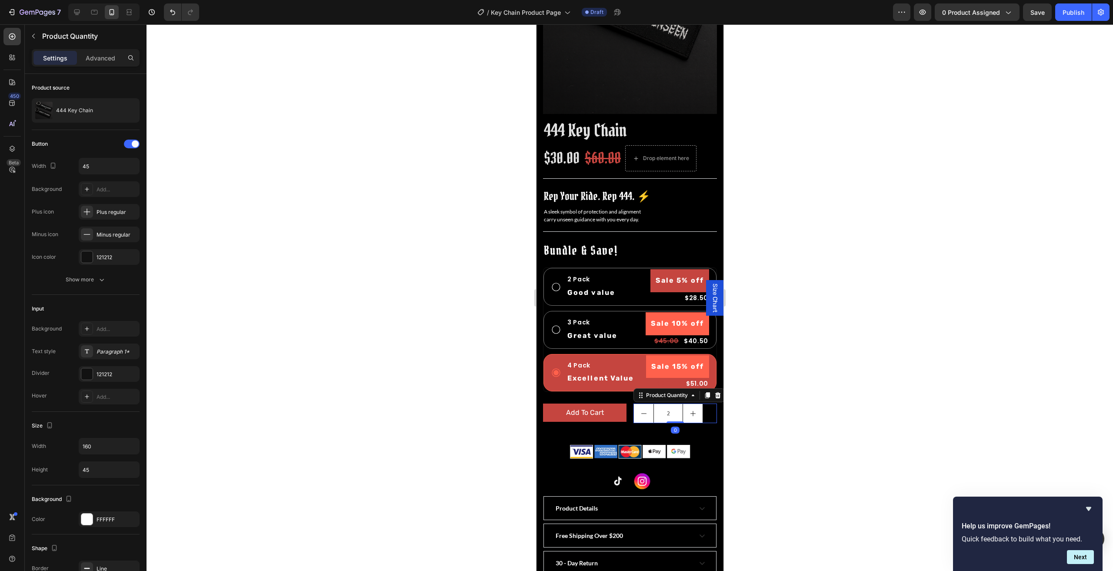
click at [690, 410] on icon "increment" at bounding box center [692, 413] width 7 height 7
click at [646, 404] on button "decrement" at bounding box center [644, 413] width 20 height 19
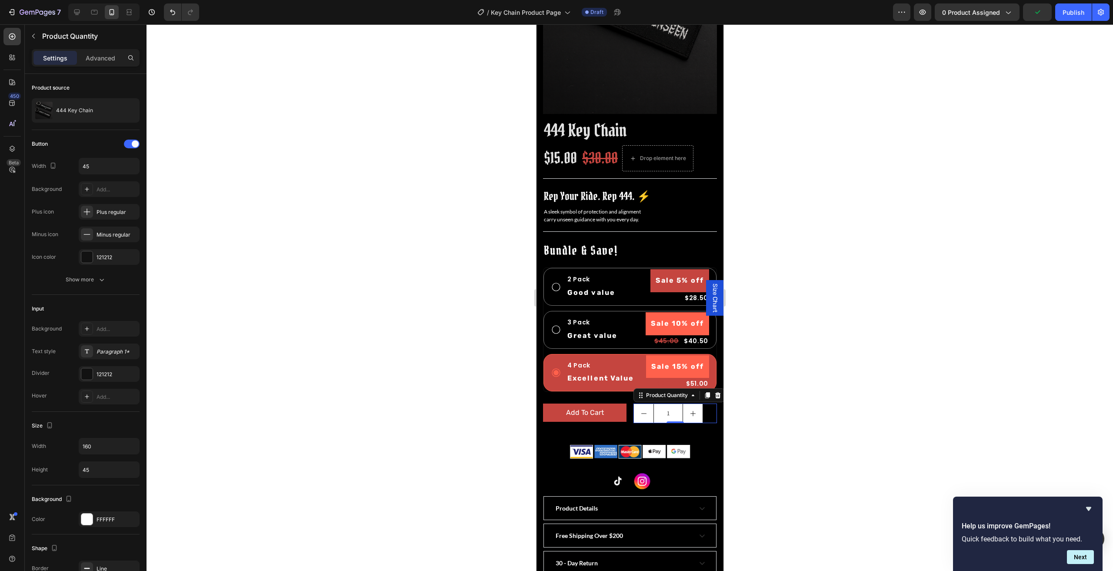
click at [644, 404] on button "decrement" at bounding box center [644, 413] width 20 height 19
click at [586, 287] on p "Good value" at bounding box center [591, 293] width 48 height 13
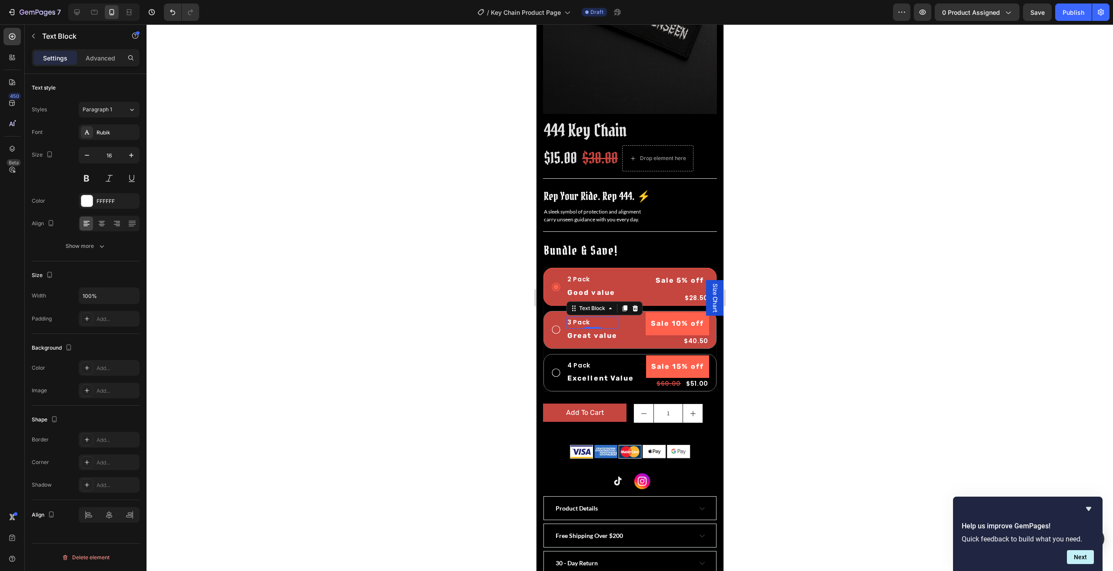
click at [582, 317] on p "3 Pack" at bounding box center [592, 322] width 50 height 10
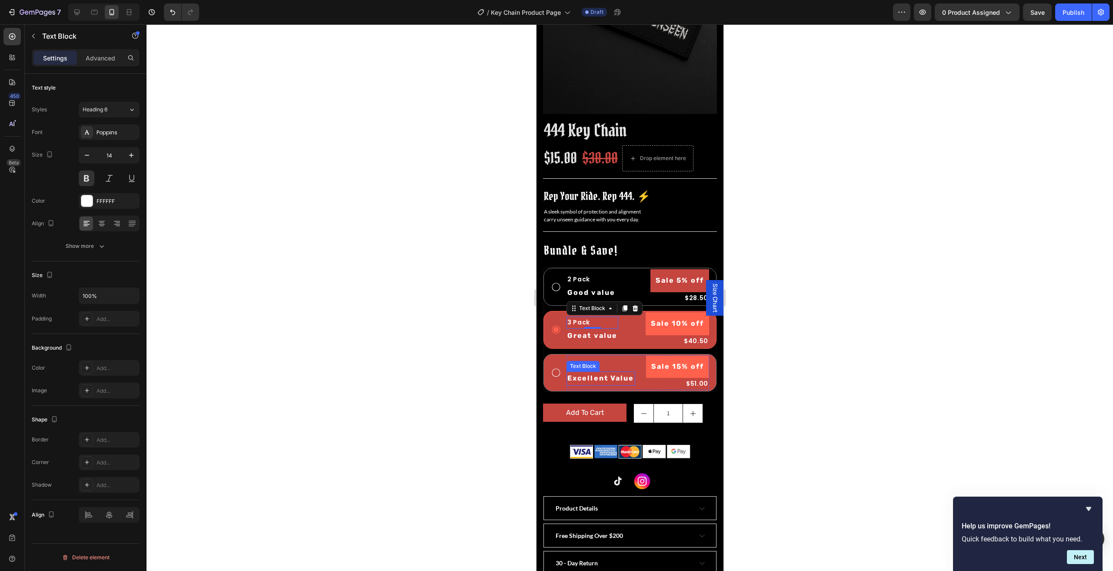
click at [584, 372] on p "Excellent Value" at bounding box center [600, 378] width 67 height 13
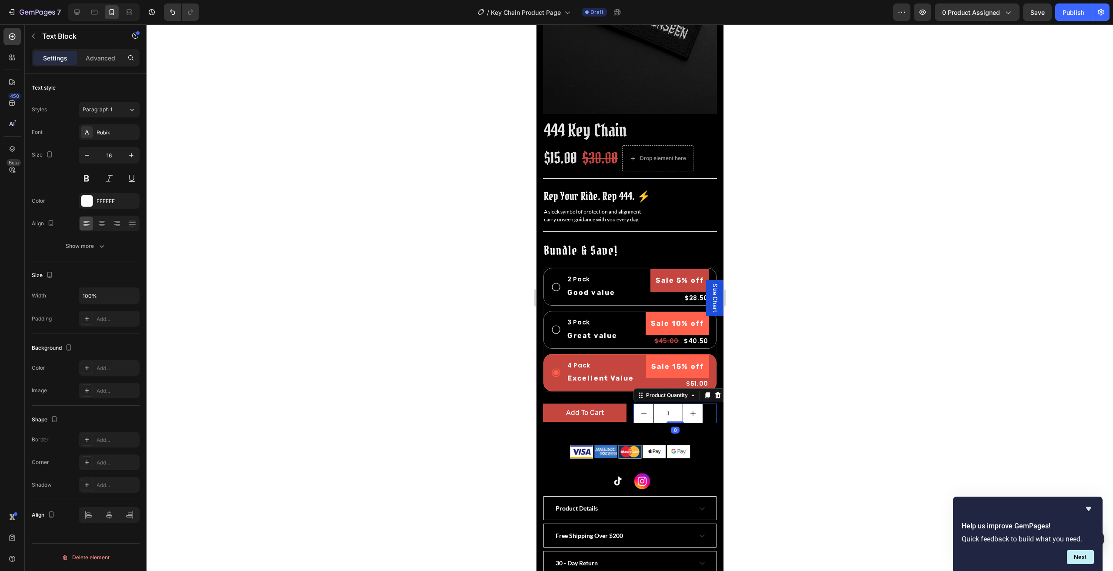
click at [690, 410] on button "increment" at bounding box center [693, 413] width 20 height 19
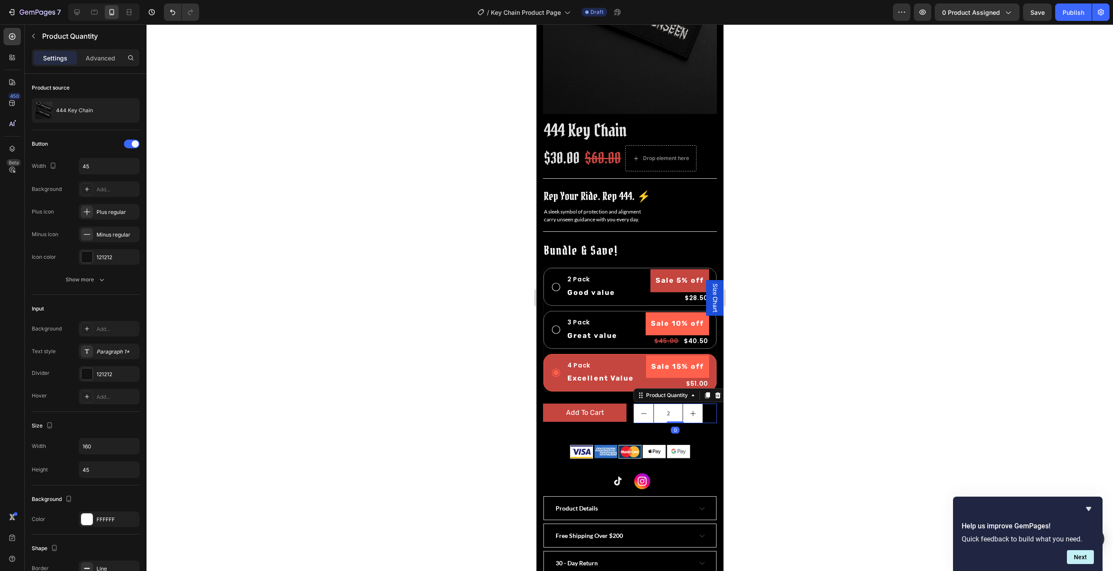
click at [690, 410] on icon "increment" at bounding box center [692, 413] width 7 height 7
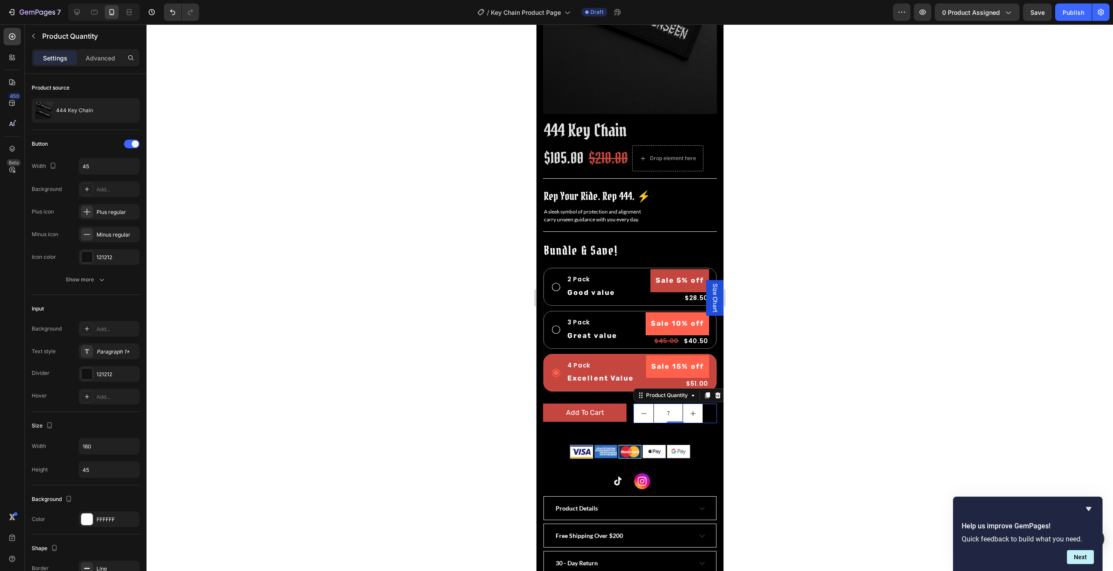
click at [690, 410] on icon "increment" at bounding box center [692, 413] width 7 height 7
click at [640, 410] on icon "decrement" at bounding box center [643, 413] width 7 height 7
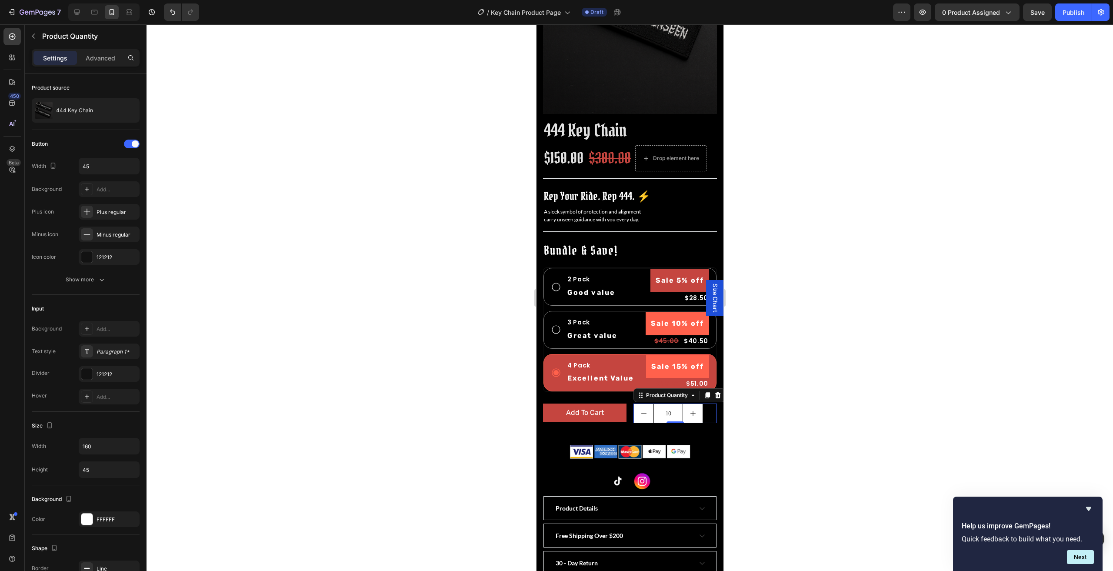
click at [640, 410] on icon "decrement" at bounding box center [643, 413] width 7 height 7
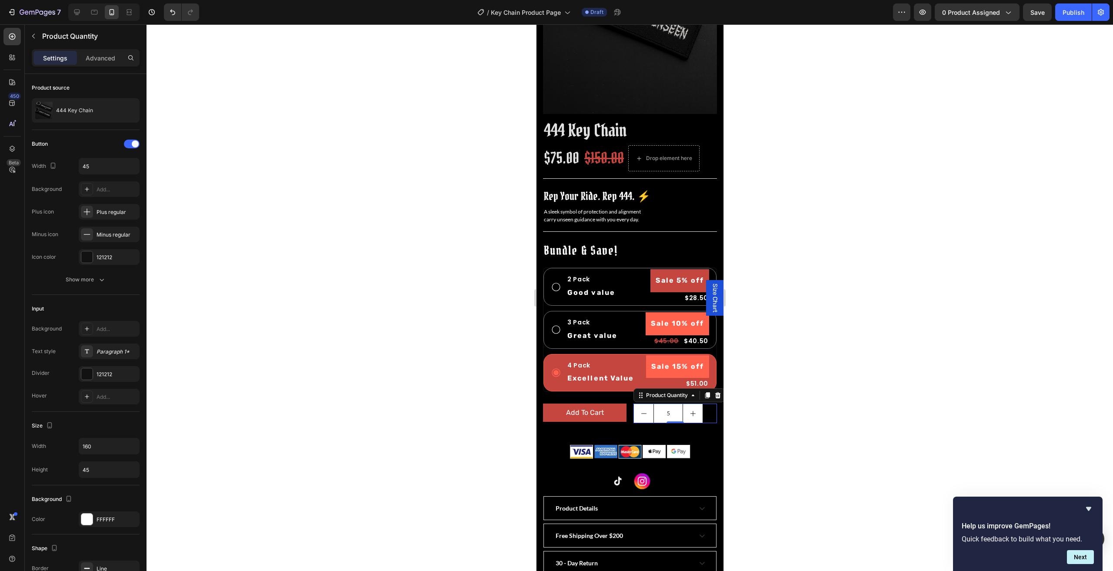
click at [640, 410] on icon "decrement" at bounding box center [643, 413] width 7 height 7
type input "1"
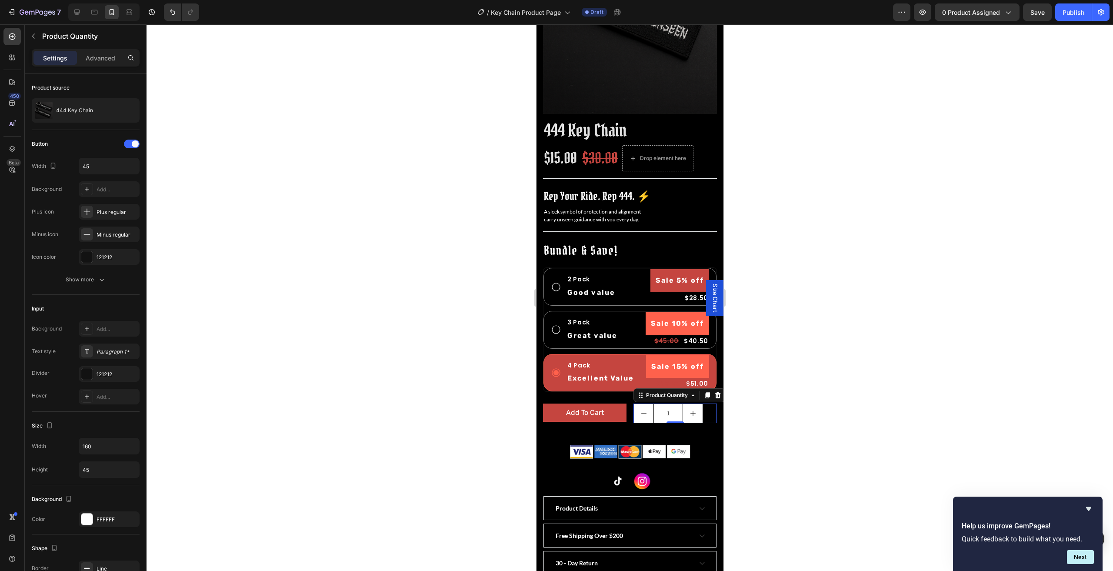
click at [640, 410] on icon "decrement" at bounding box center [643, 413] width 7 height 7
click at [17, 37] on div at bounding box center [11, 36] width 17 height 17
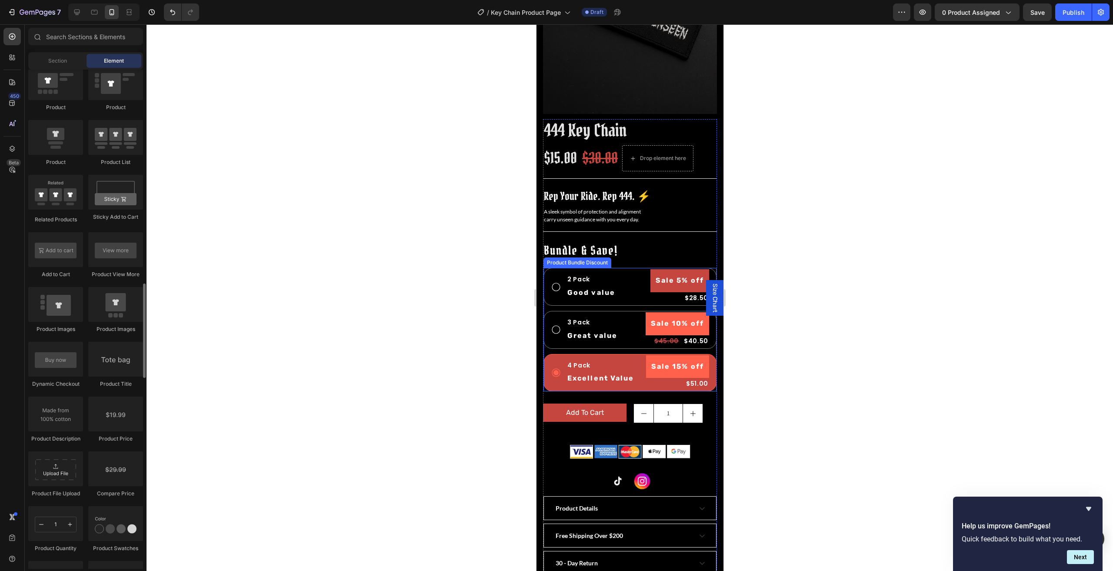
scroll to position [1174, 0]
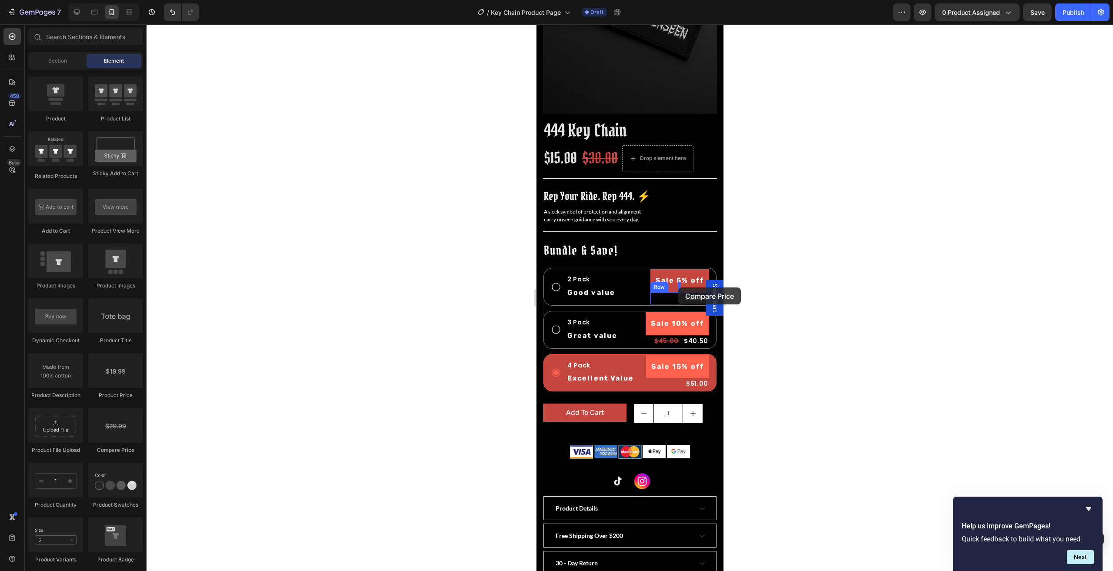
drag, startPoint x: 657, startPoint y: 458, endPoint x: 678, endPoint y: 287, distance: 171.7
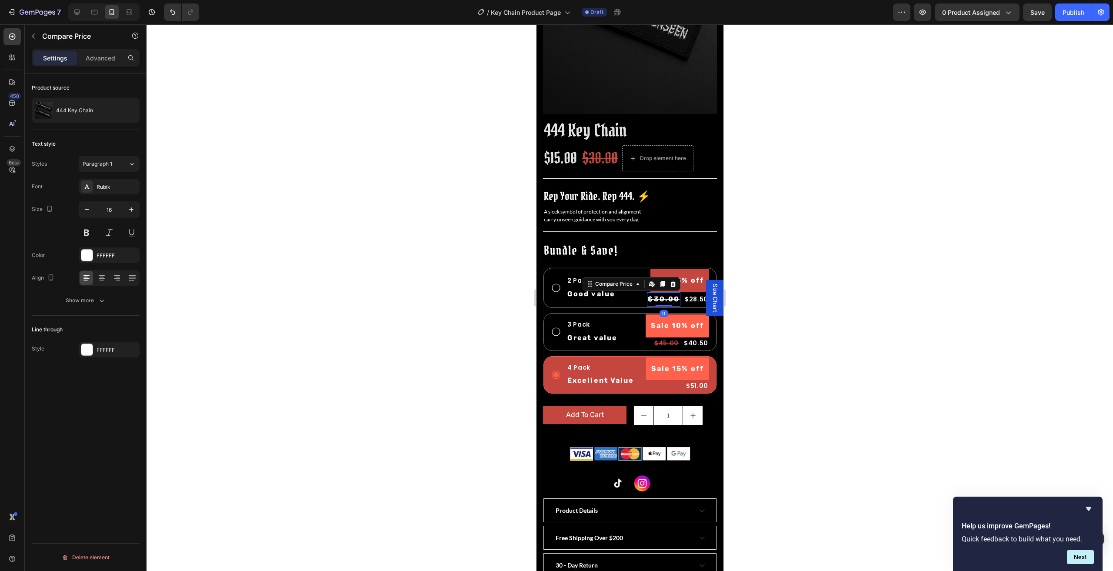
click at [816, 291] on div at bounding box center [630, 297] width 967 height 547
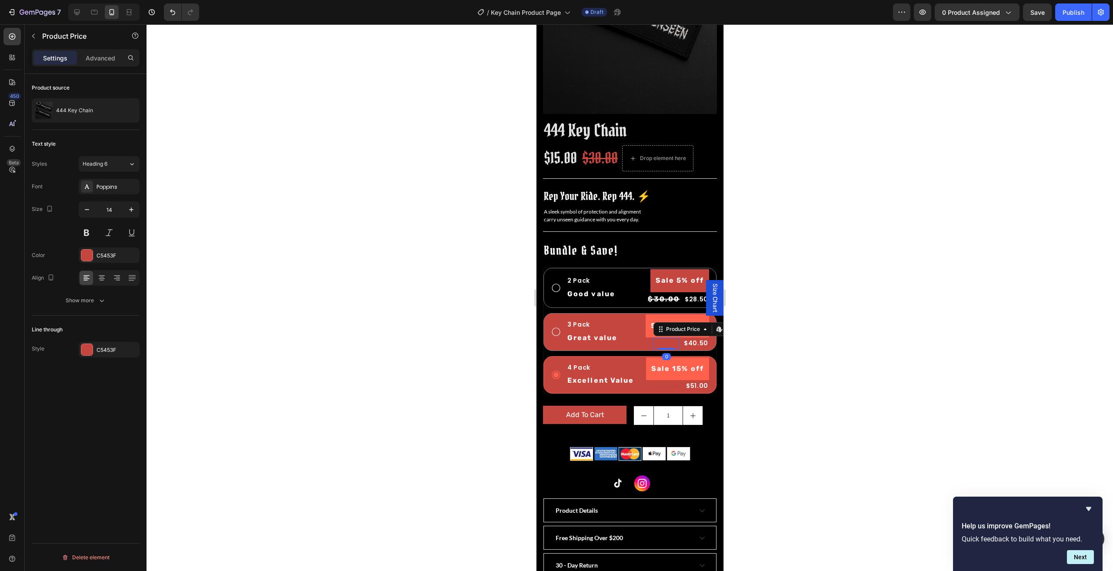
click at [663, 337] on div "$45.00" at bounding box center [666, 343] width 26 height 12
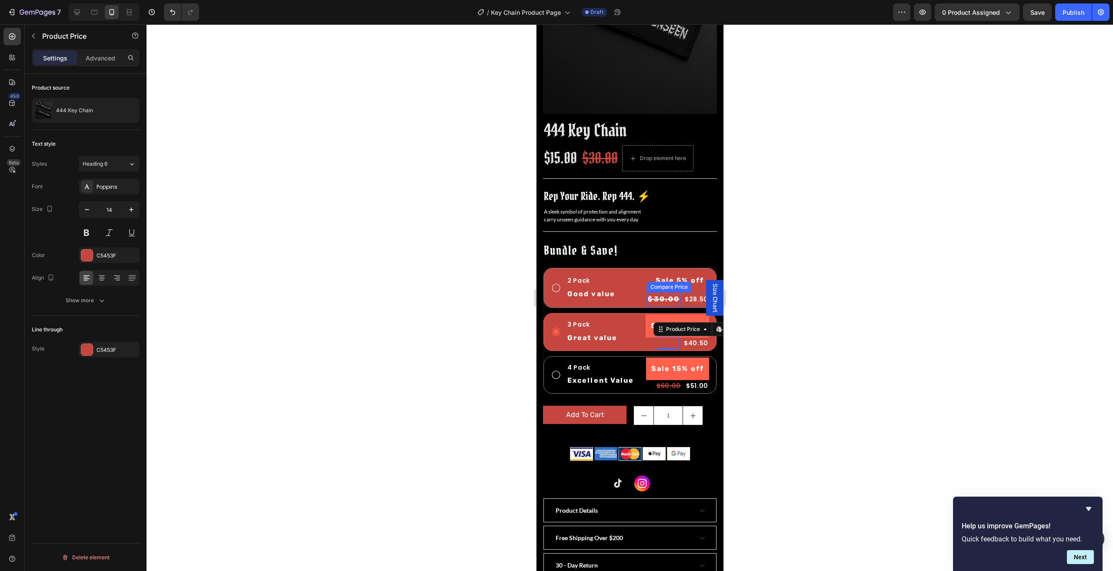
click at [657, 292] on div "$30.00" at bounding box center [663, 299] width 33 height 14
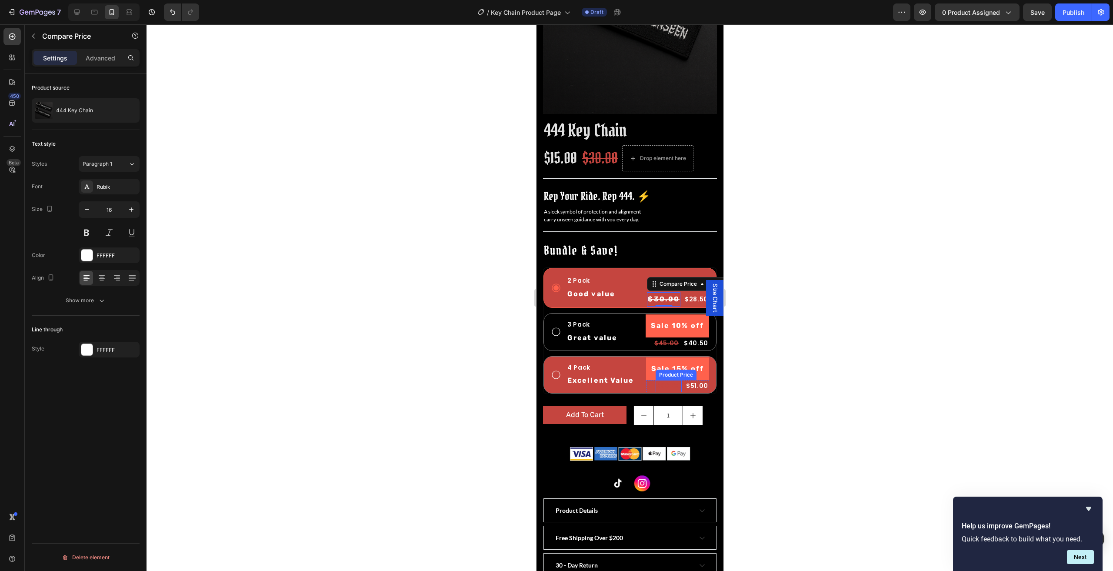
click at [667, 380] on div "$60.00" at bounding box center [668, 386] width 26 height 12
click at [657, 292] on div "$30.00" at bounding box center [663, 299] width 33 height 14
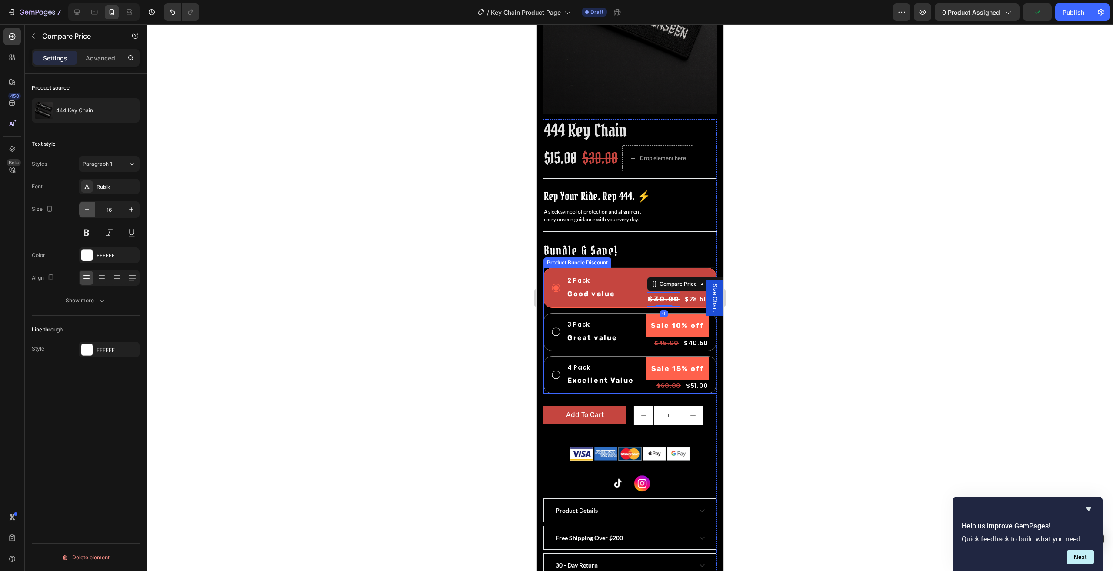
click at [83, 207] on icon "button" at bounding box center [87, 209] width 9 height 9
type input "14"
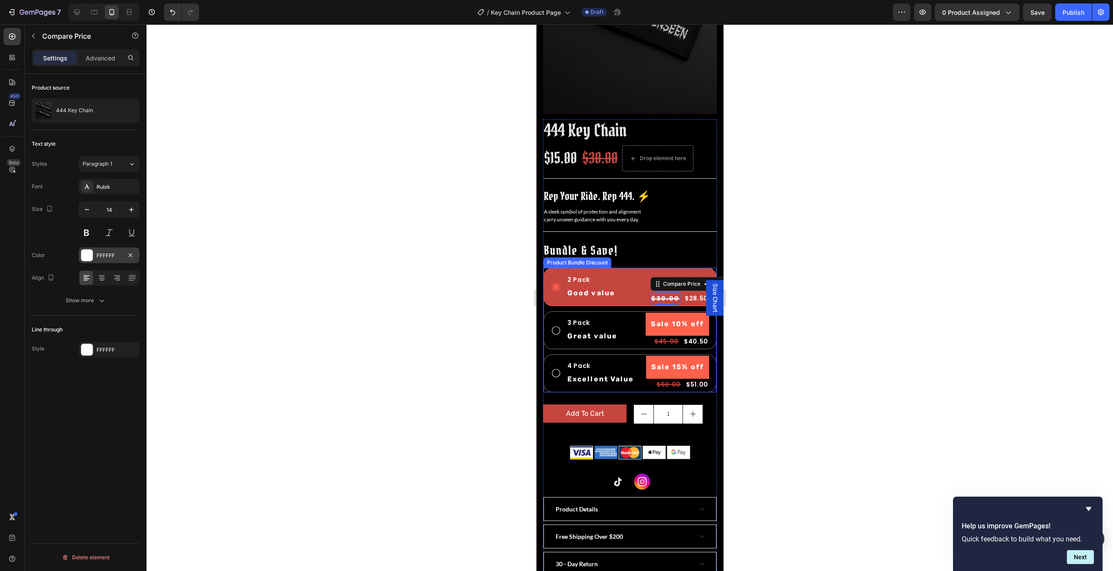
click at [89, 253] on div at bounding box center [86, 255] width 11 height 11
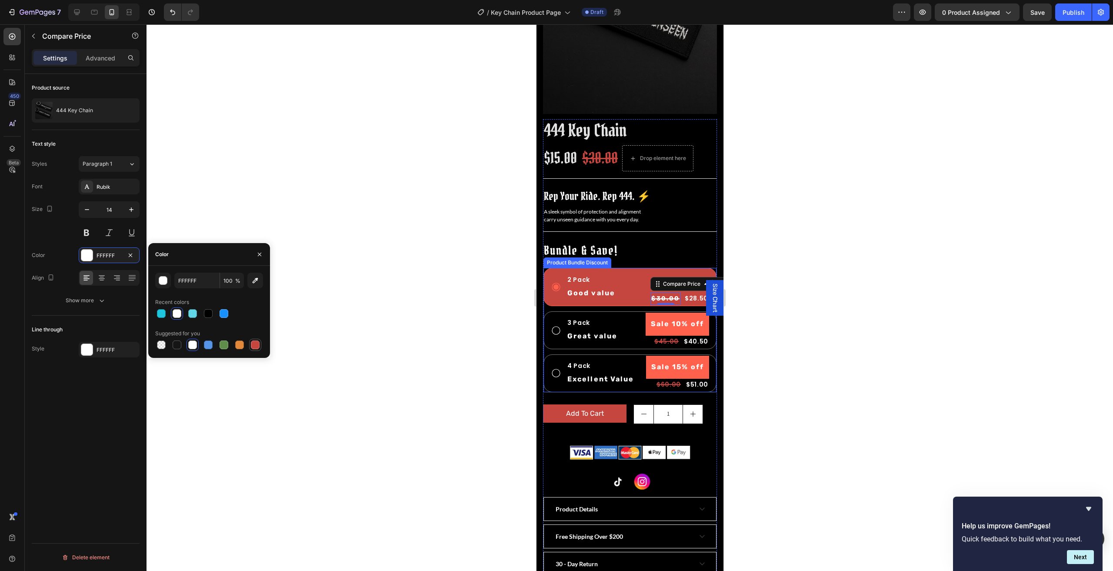
click at [258, 347] on div at bounding box center [255, 344] width 9 height 9
type input "C5453F"
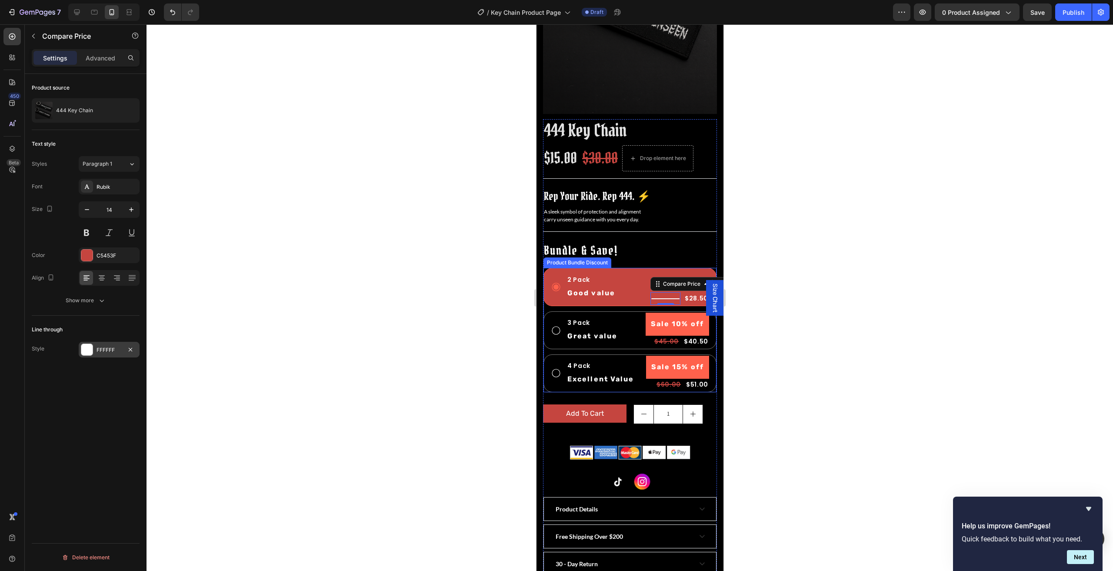
click at [90, 346] on div at bounding box center [86, 349] width 11 height 11
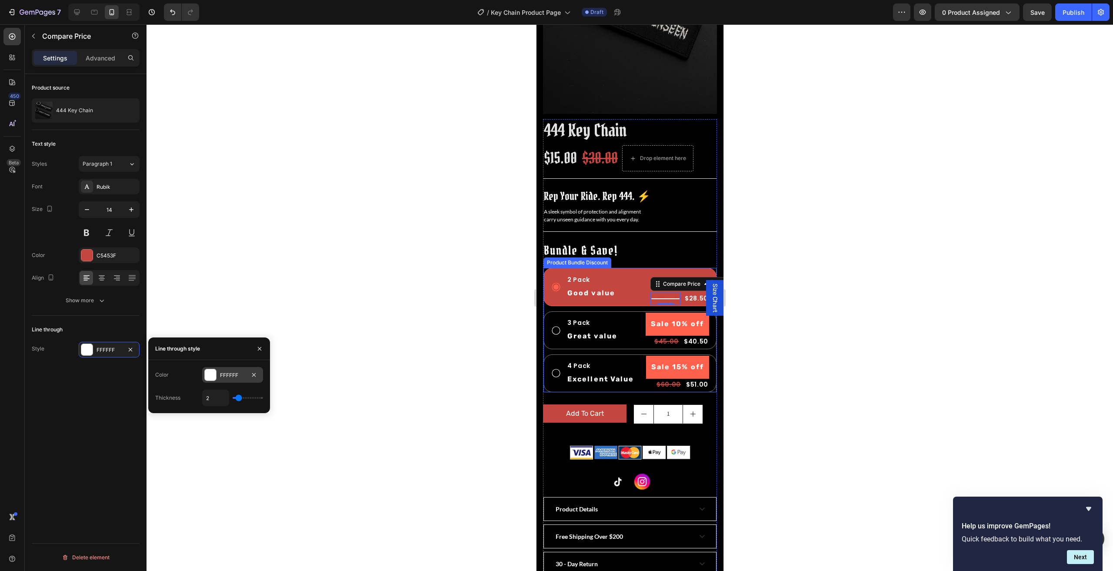
click at [212, 377] on div at bounding box center [210, 374] width 11 height 11
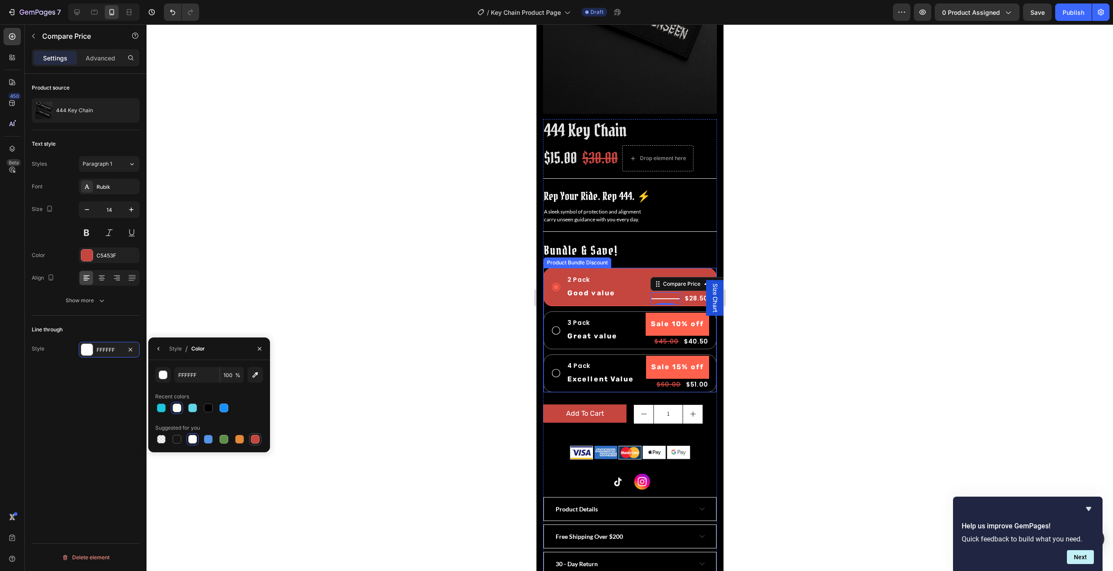
click at [253, 440] on div at bounding box center [255, 439] width 9 height 9
type input "C5453F"
click at [368, 394] on div at bounding box center [630, 297] width 967 height 547
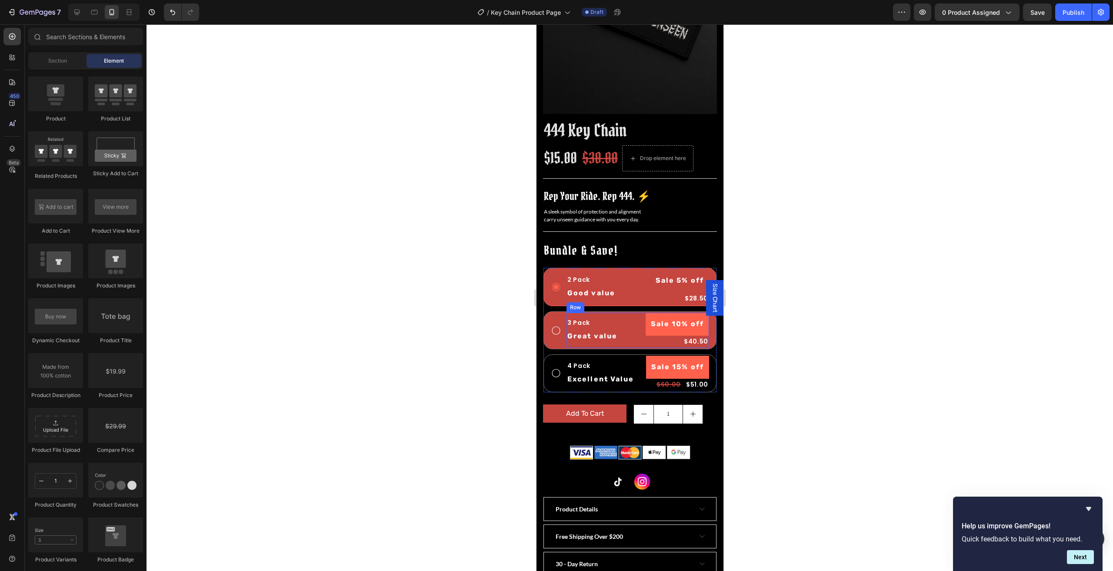
click at [626, 314] on div "3 Pack Text Block Great value Text Block Sale 10% off Product Badge $45.00 Prod…" at bounding box center [637, 330] width 143 height 35
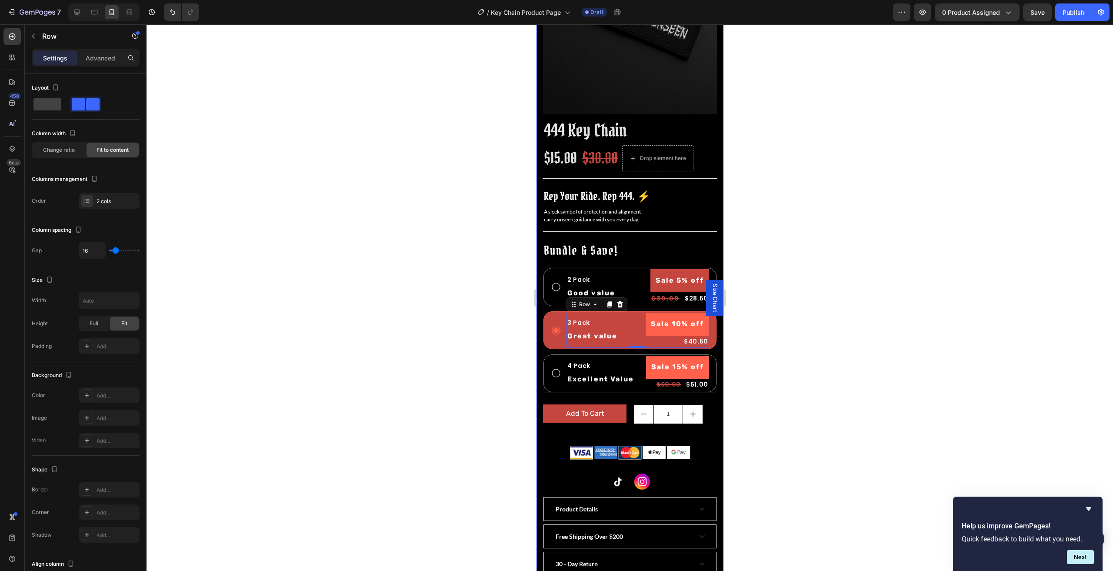
click at [807, 349] on div at bounding box center [630, 297] width 967 height 547
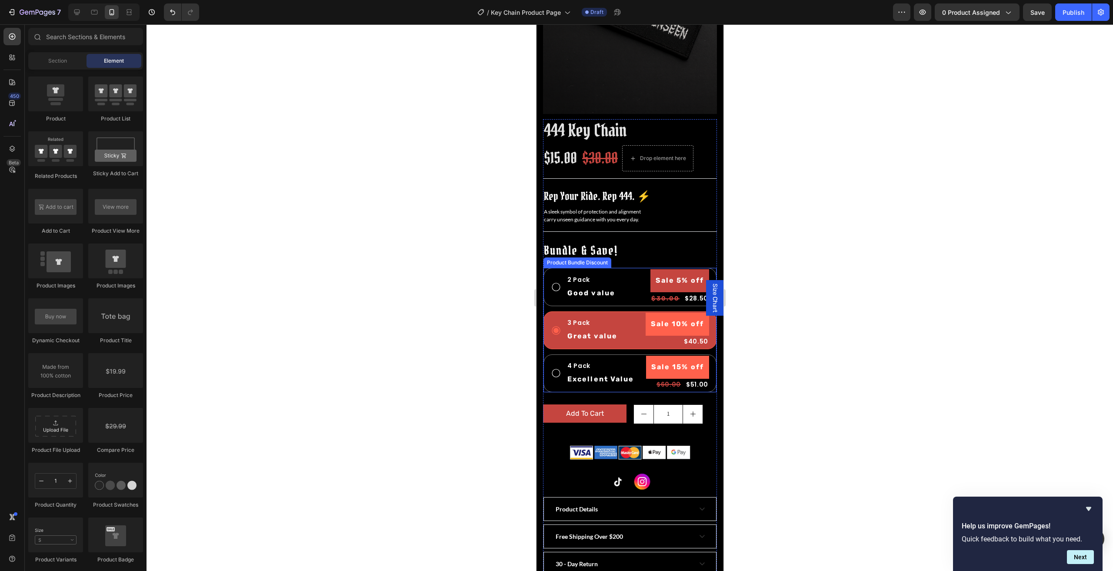
click at [546, 300] on div "2 Pack Text Block Good value Text Block Sale 5% off Product Badge $30.00 Compar…" at bounding box center [629, 330] width 173 height 124
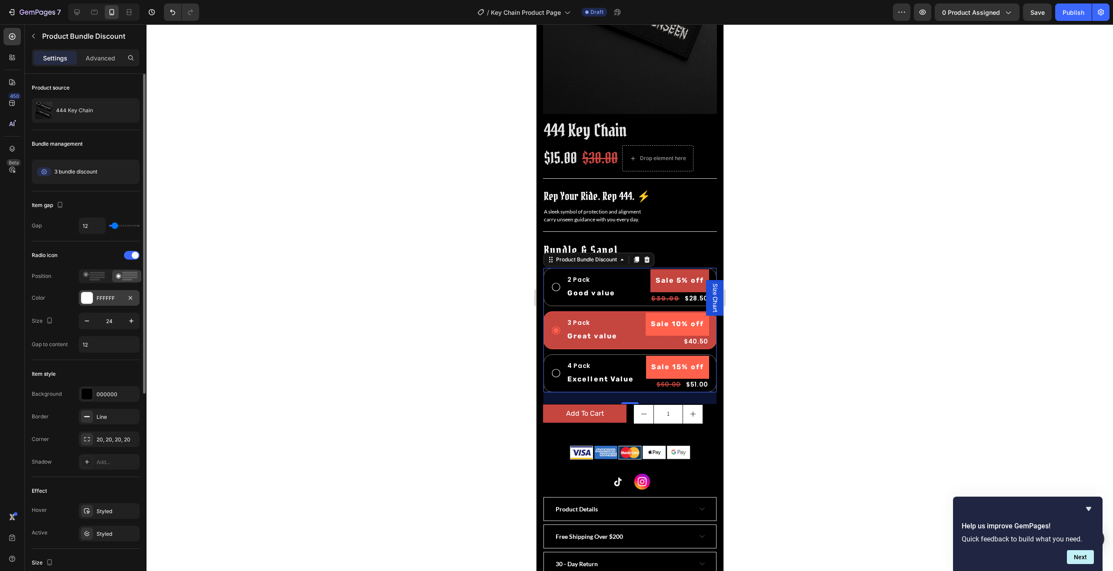
click at [91, 303] on div "FFFFFF" at bounding box center [109, 298] width 61 height 16
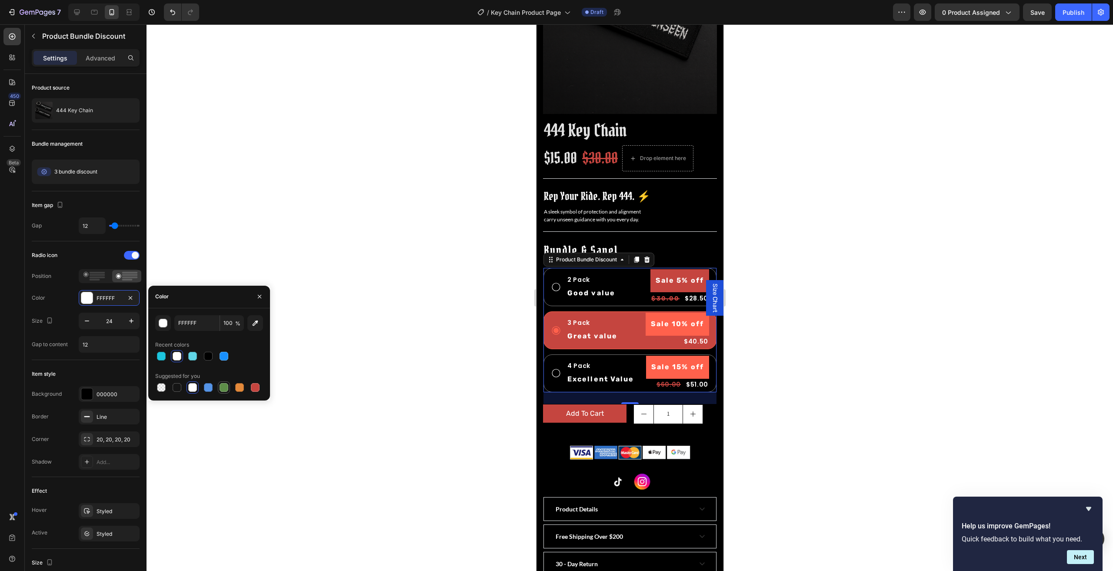
click at [223, 391] on div at bounding box center [224, 387] width 9 height 9
click at [192, 388] on div at bounding box center [192, 387] width 9 height 9
type input "FFFFFF"
drag, startPoint x: 777, startPoint y: 241, endPoint x: 784, endPoint y: 234, distance: 9.9
click at [779, 238] on div at bounding box center [630, 297] width 967 height 547
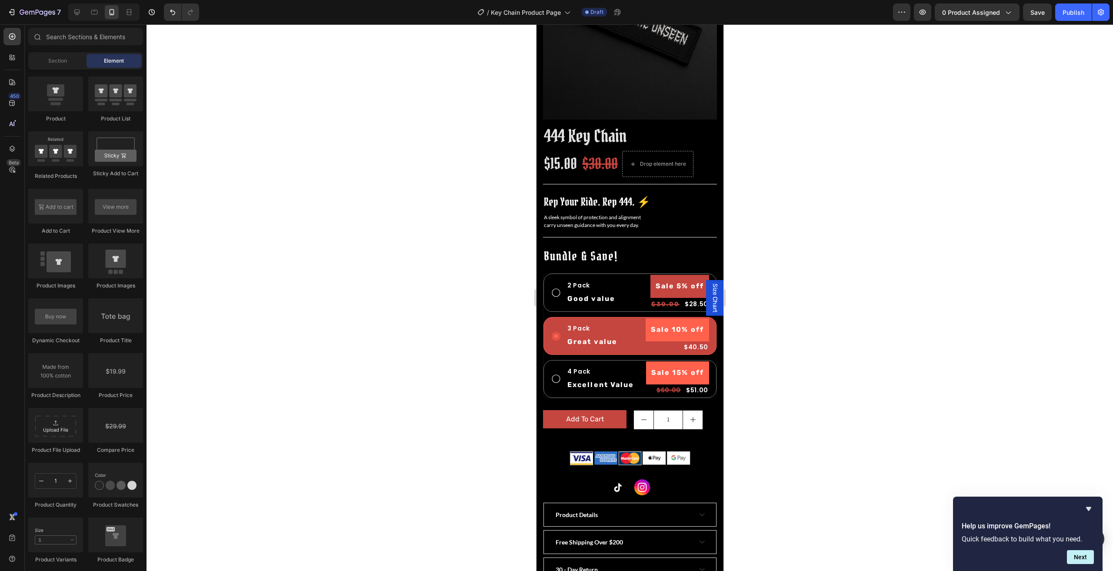
scroll to position [212, 0]
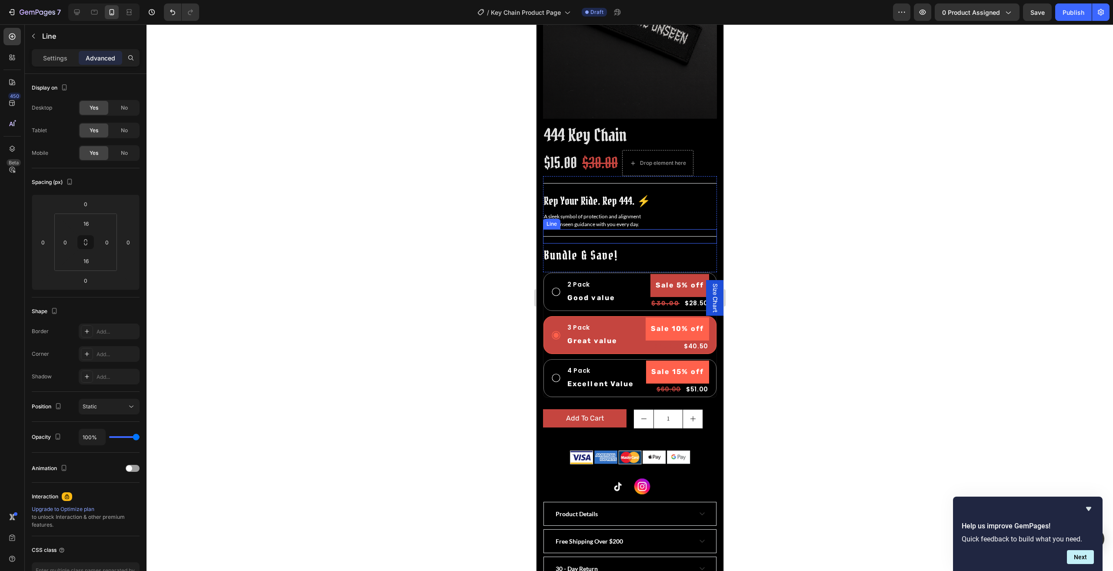
click at [634, 236] on div at bounding box center [630, 236] width 174 height 0
click at [595, 218] on icon at bounding box center [596, 221] width 6 height 6
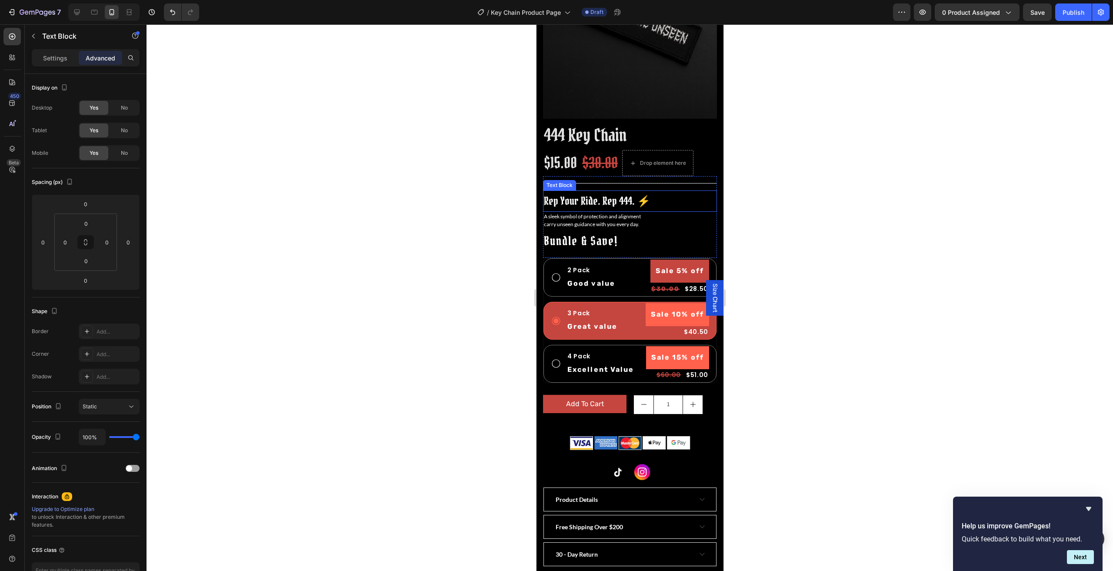
click at [600, 191] on p "Rep Your Ride. Rep 444. ⚡" at bounding box center [630, 201] width 172 height 20
click at [610, 179] on icon at bounding box center [612, 182] width 6 height 6
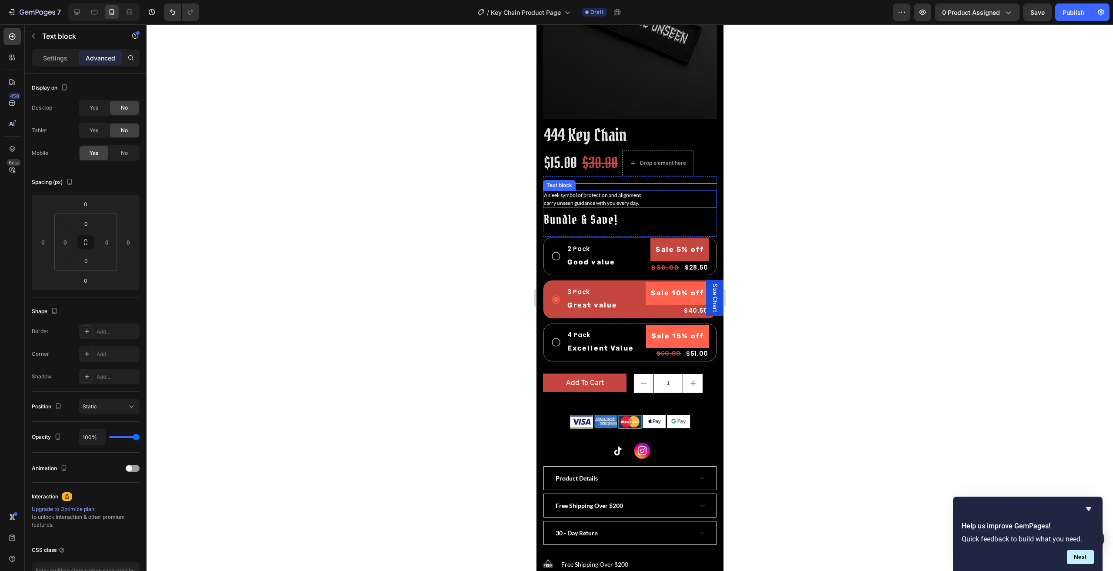
click at [622, 191] on p "A sleek symbol of protection and alignment" at bounding box center [630, 195] width 172 height 8
click at [869, 253] on div at bounding box center [630, 297] width 967 height 547
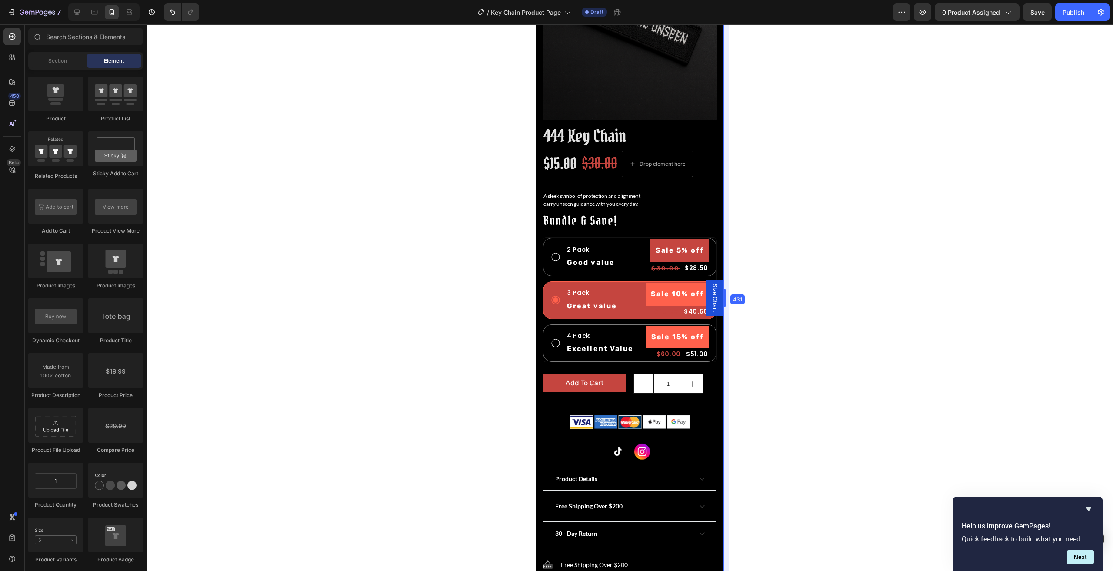
drag, startPoint x: 725, startPoint y: 206, endPoint x: 725, endPoint y: 190, distance: 15.7
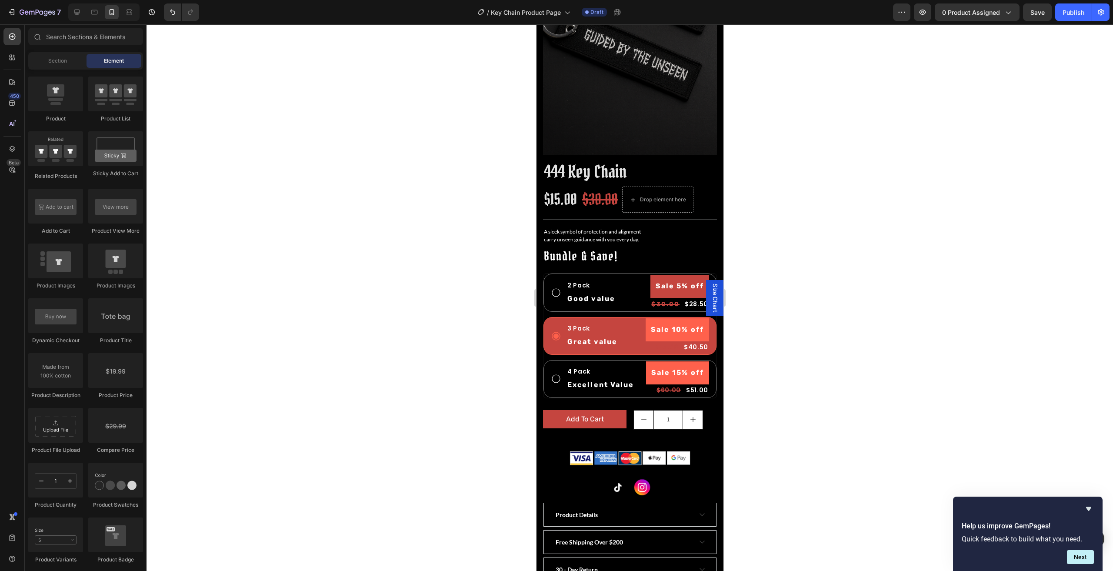
scroll to position [173, 0]
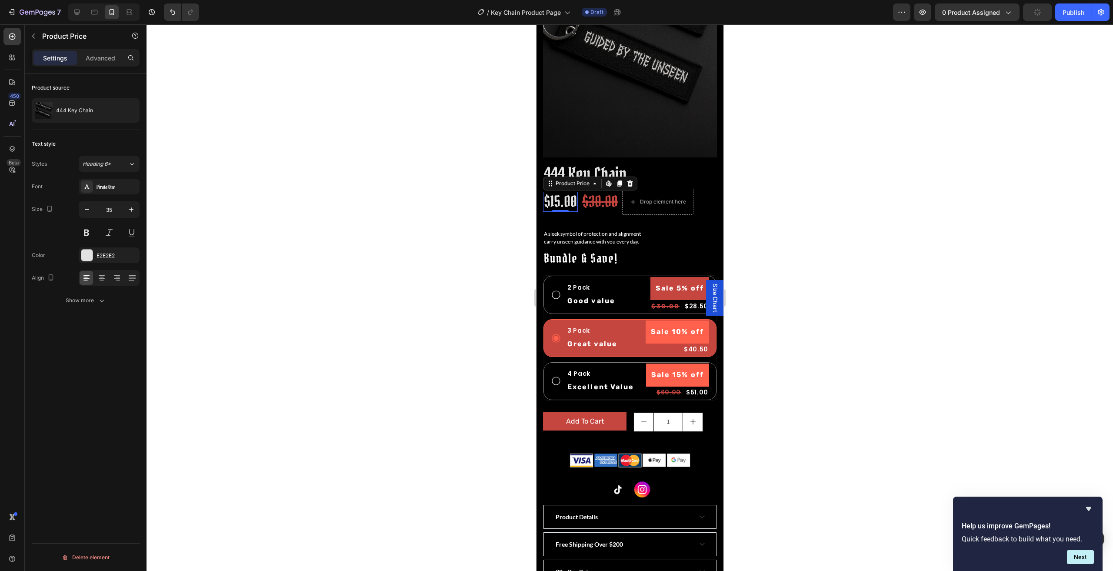
drag, startPoint x: 571, startPoint y: 191, endPoint x: 570, endPoint y: 200, distance: 9.3
click at [571, 193] on div "$15.00" at bounding box center [560, 202] width 35 height 20
click at [835, 248] on div at bounding box center [630, 297] width 967 height 547
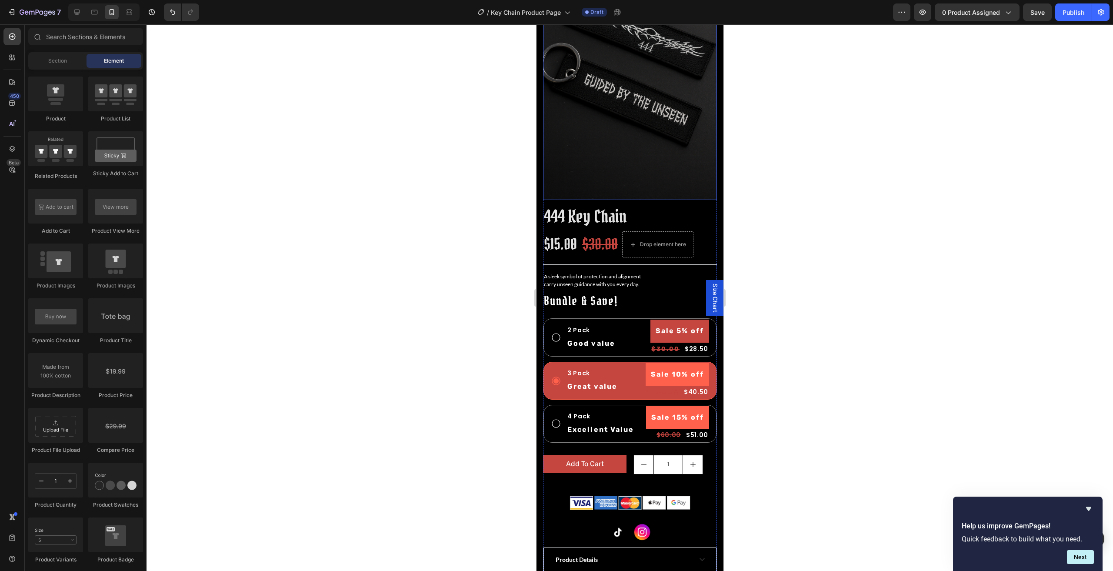
scroll to position [174, 0]
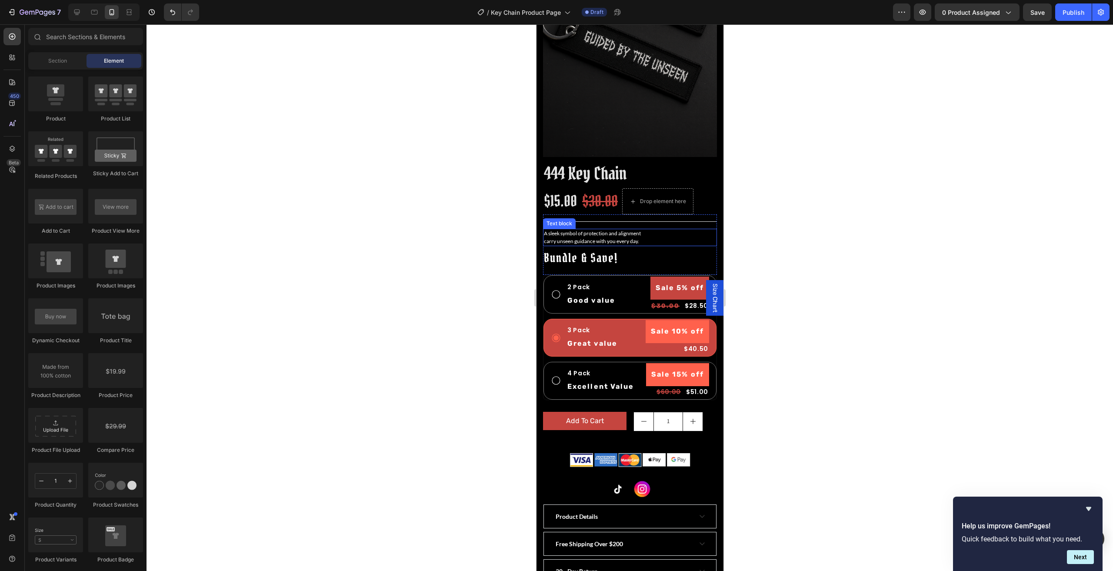
click at [587, 230] on p "A sleek symbol of protection and alignment" at bounding box center [630, 234] width 172 height 8
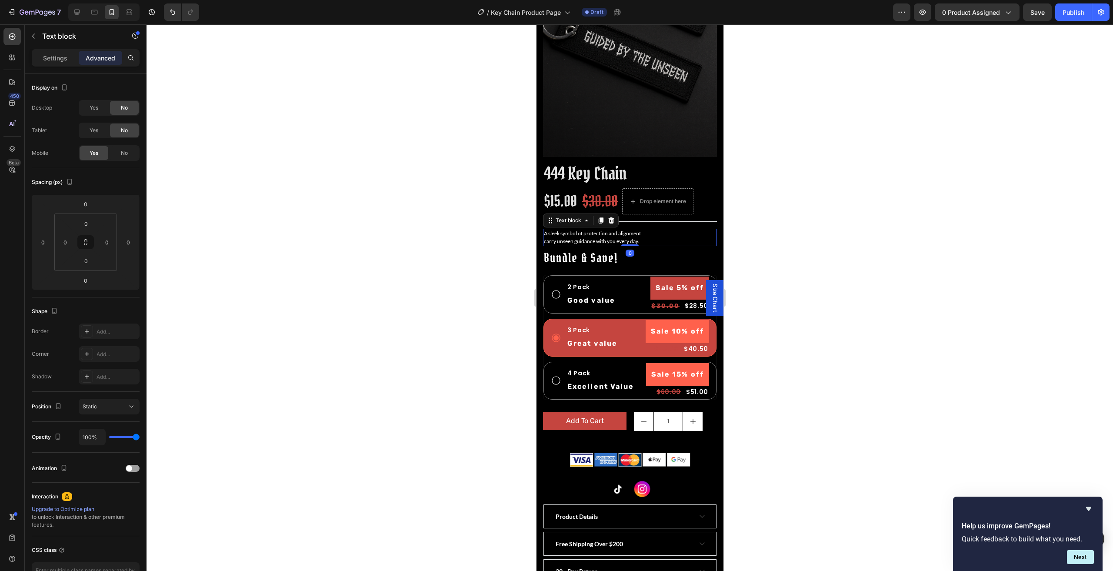
click at [616, 213] on div "Text block" at bounding box center [581, 220] width 76 height 14
click at [610, 217] on icon at bounding box center [611, 220] width 6 height 6
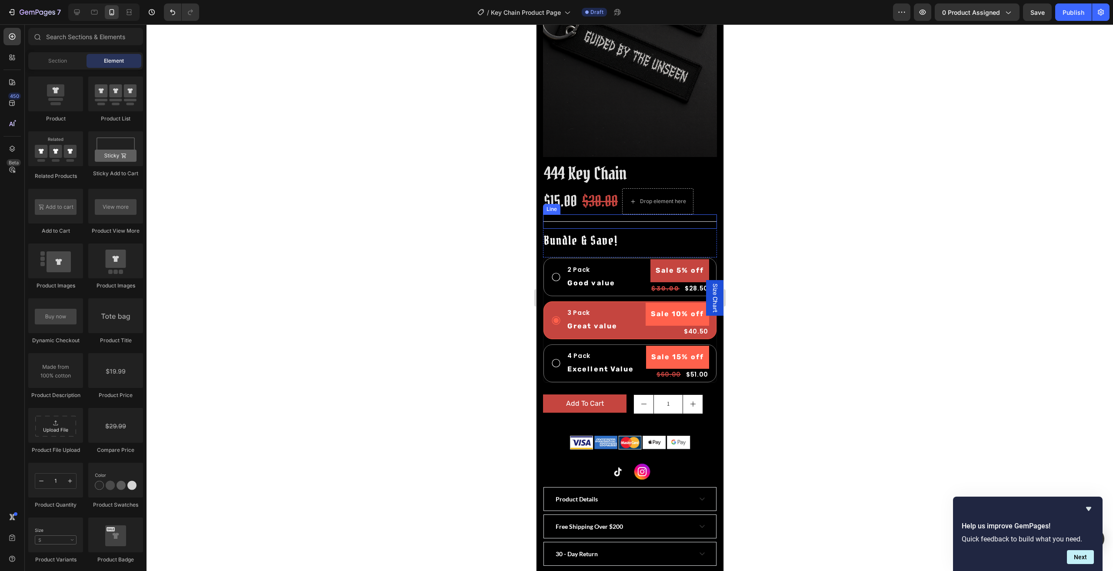
click at [585, 214] on div "Title Line" at bounding box center [630, 221] width 174 height 14
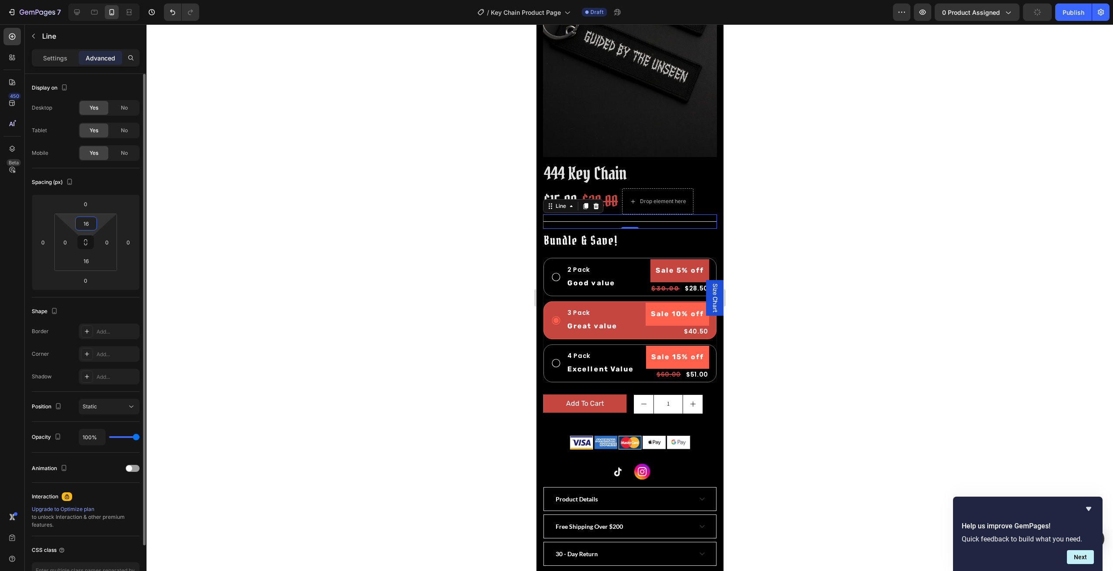
click at [87, 220] on input "16" at bounding box center [85, 223] width 17 height 13
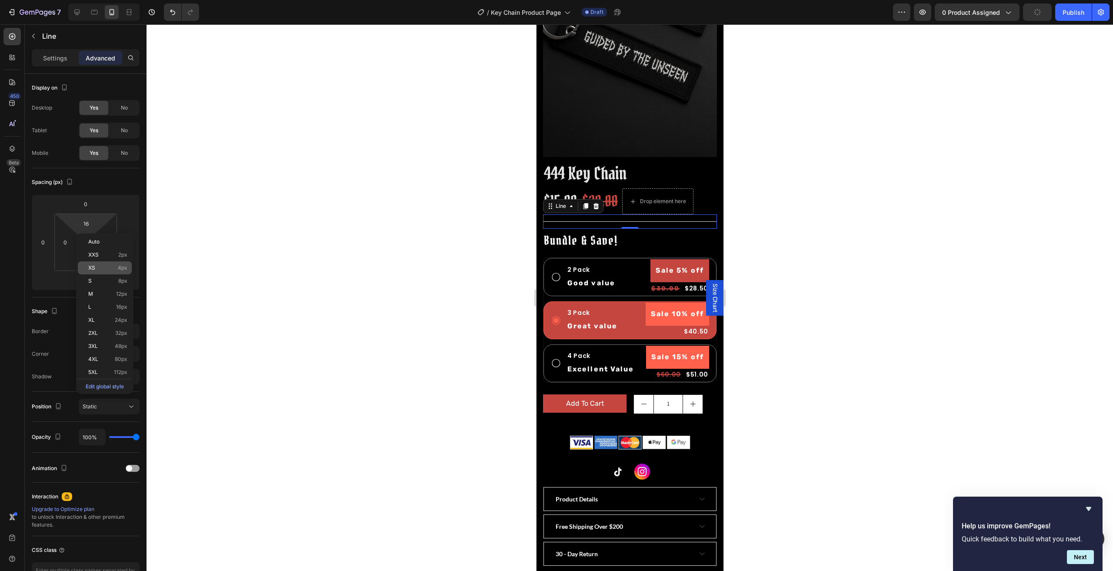
click at [106, 265] on p "XS 4px" at bounding box center [107, 268] width 39 height 6
type input "4"
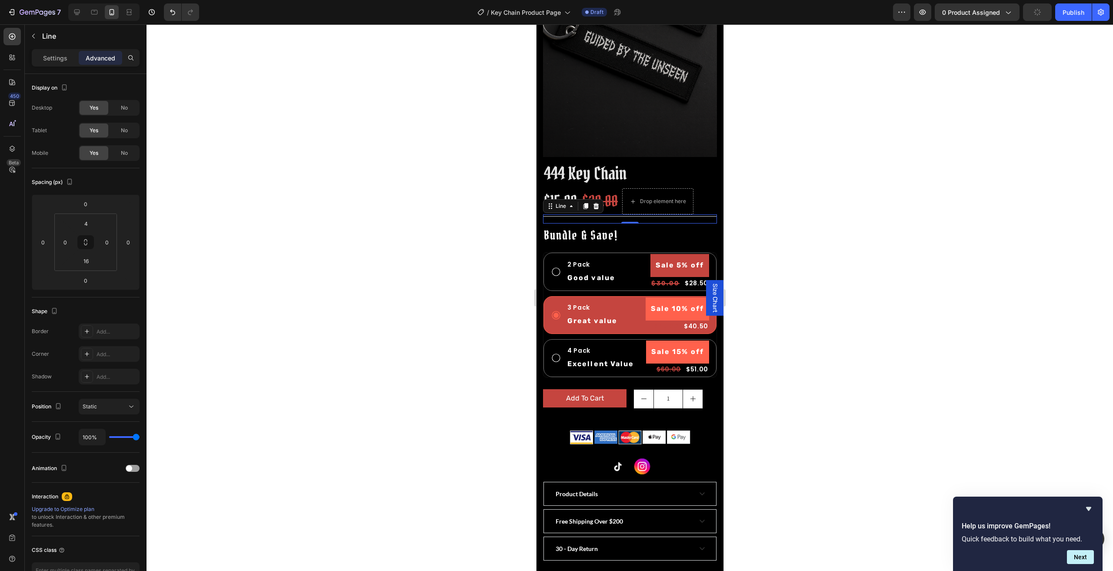
click at [883, 174] on div at bounding box center [630, 297] width 967 height 547
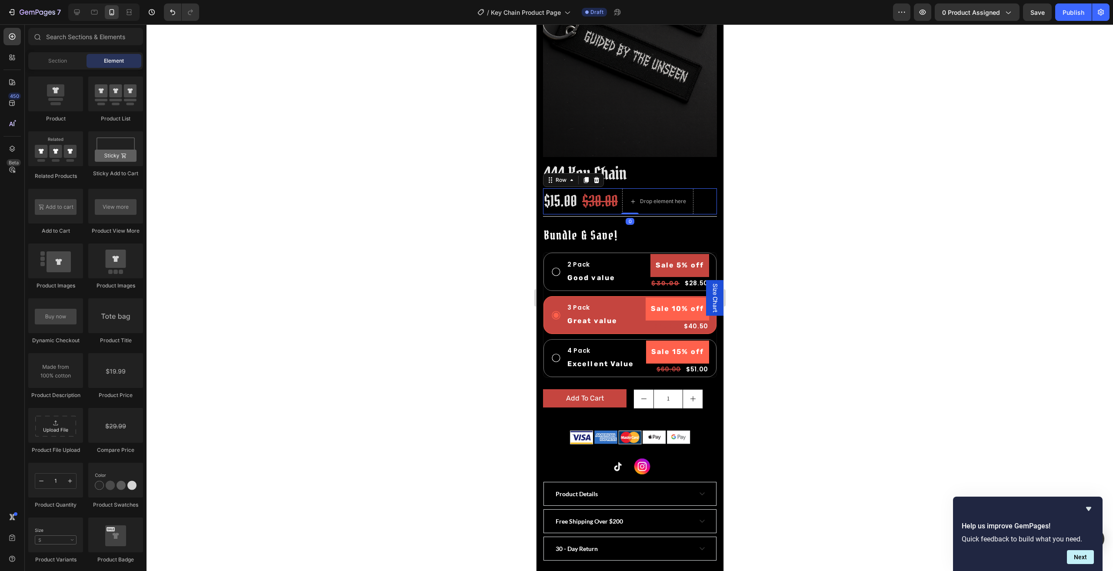
click at [703, 188] on div "$15.00 Product Price Product Price $30.00 Product Price Product Price Drop elem…" at bounding box center [630, 201] width 174 height 26
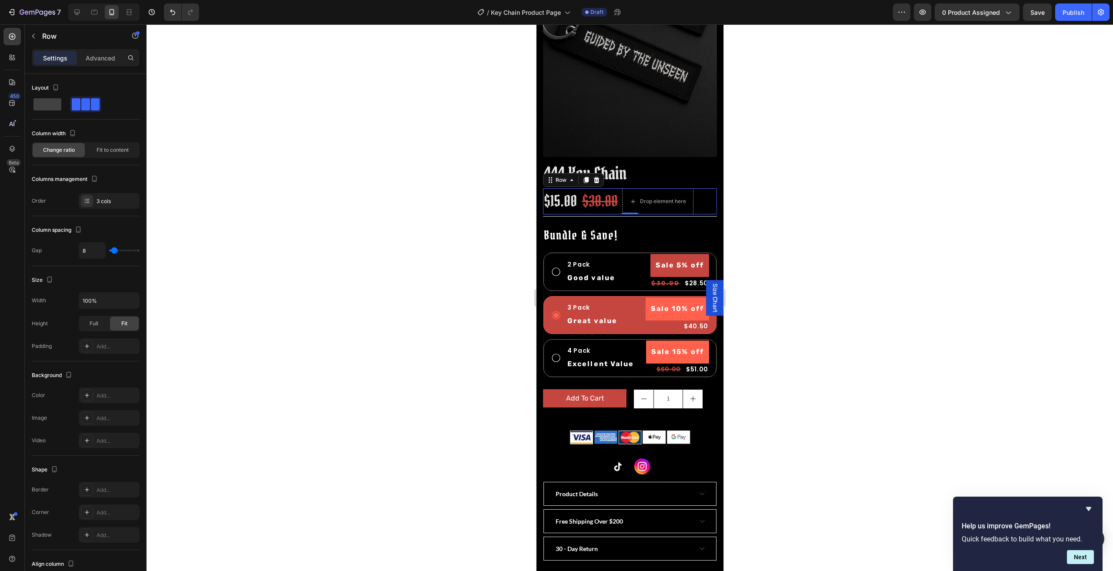
click at [580, 195] on div "$15.00 Product Price Product Price $30.00 Product Price Product Price Drop elem…" at bounding box center [630, 201] width 174 height 26
click at [41, 105] on span at bounding box center [47, 104] width 28 height 12
type input "0"
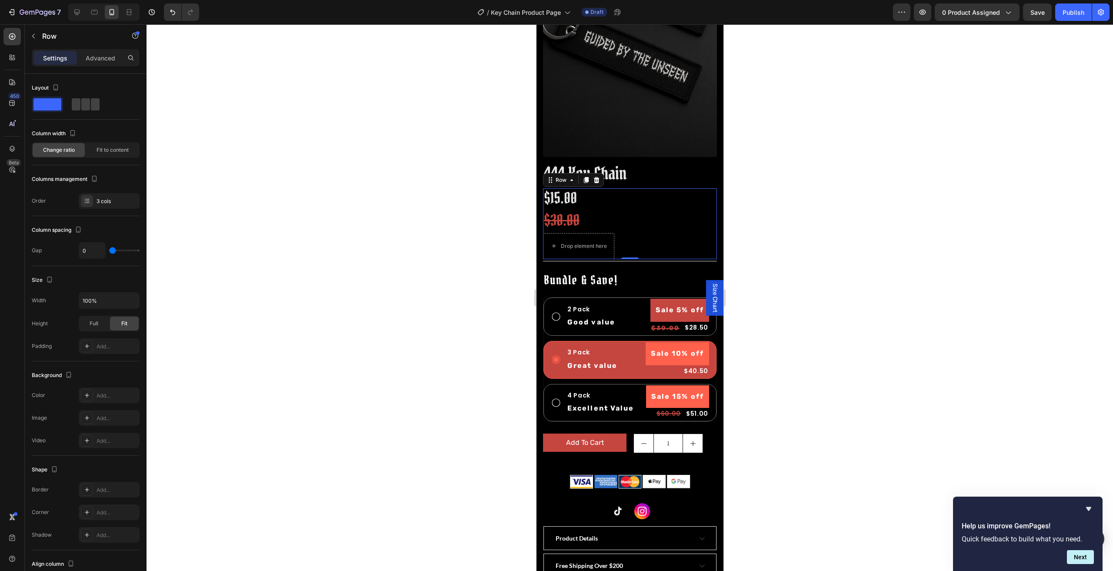
click at [904, 180] on div at bounding box center [630, 297] width 967 height 547
click at [610, 233] on div "Drop element here" at bounding box center [578, 246] width 71 height 26
click at [644, 234] on div "$15.00 Product Price Product Price $30.00 Product Price Product Price Drop elem…" at bounding box center [630, 223] width 174 height 71
click at [87, 103] on span at bounding box center [85, 104] width 9 height 12
type input "8"
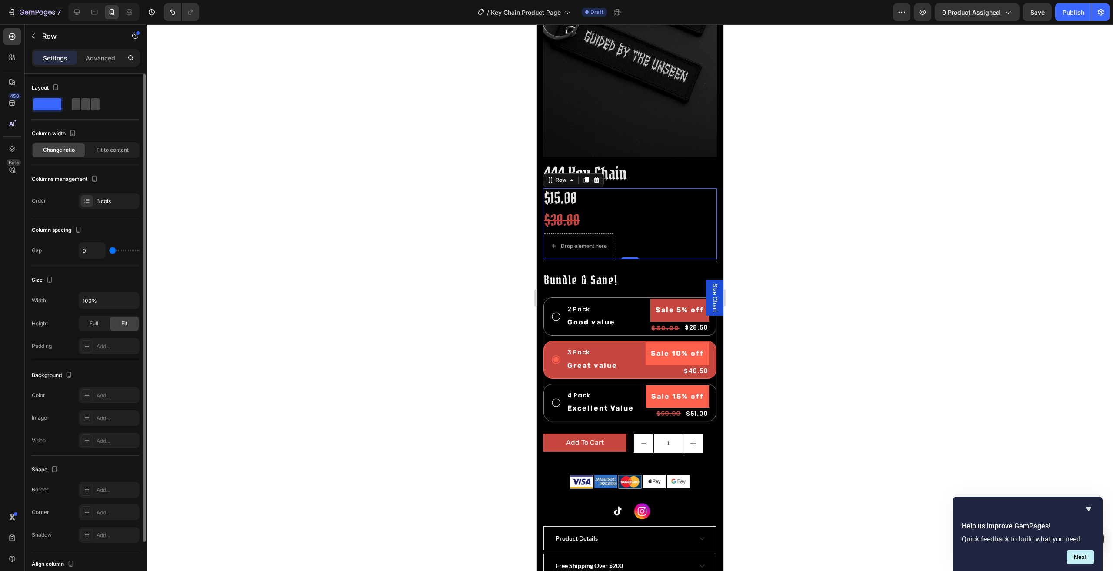
type input "8"
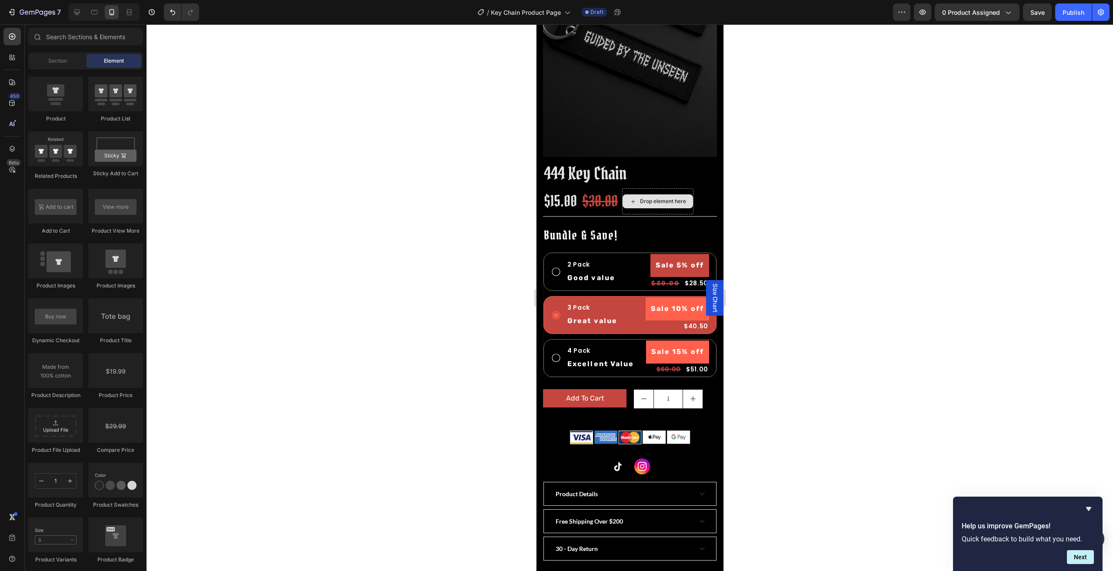
click at [642, 198] on div "Drop element here" at bounding box center [663, 201] width 46 height 7
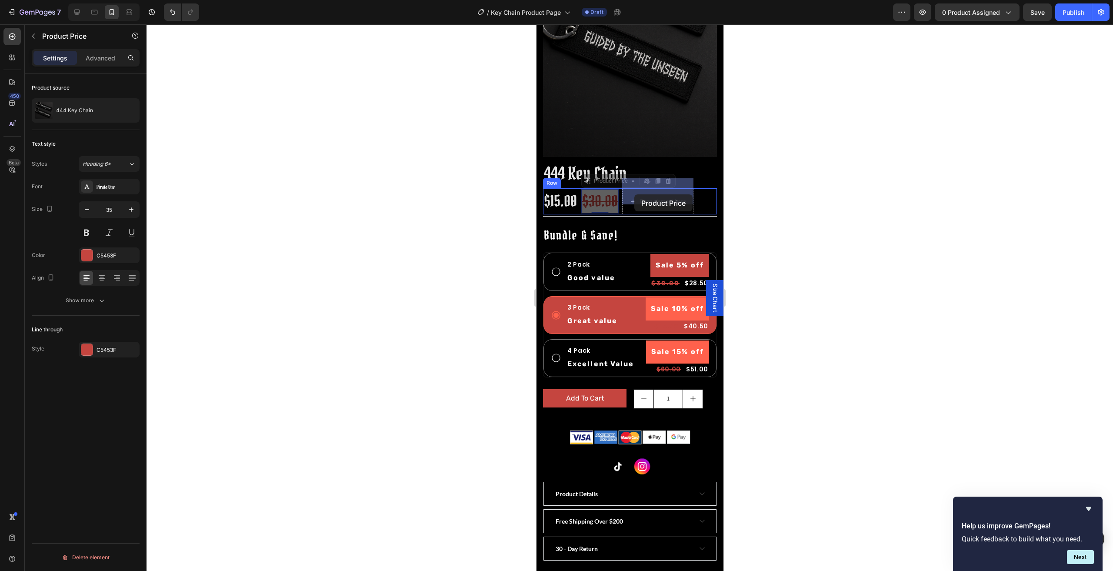
drag, startPoint x: 596, startPoint y: 191, endPoint x: 629, endPoint y: 193, distance: 32.7
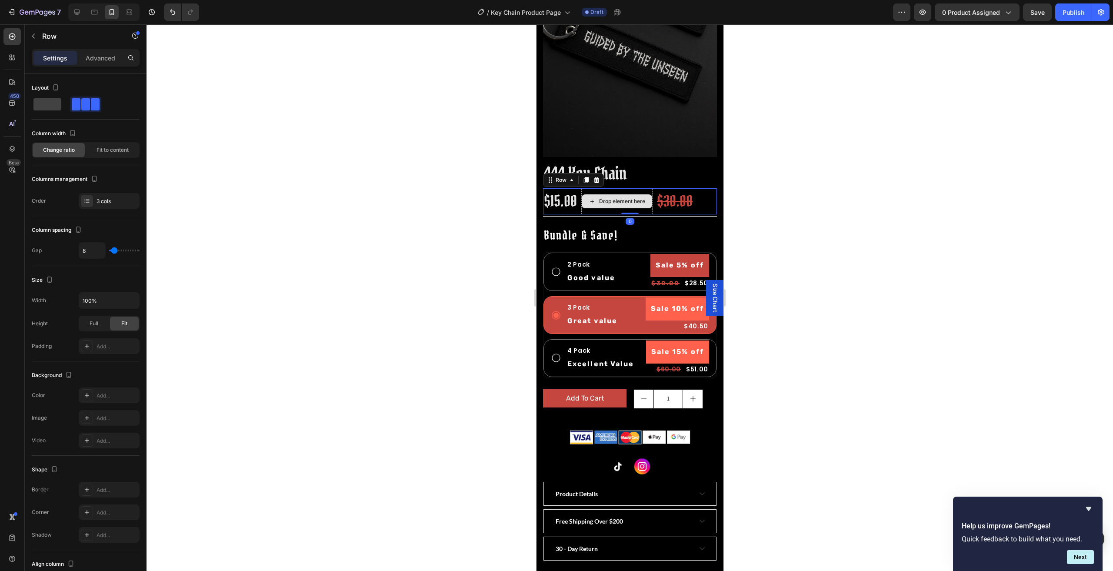
click at [584, 188] on div "Drop element here" at bounding box center [616, 201] width 71 height 26
click at [595, 177] on icon at bounding box center [597, 180] width 6 height 6
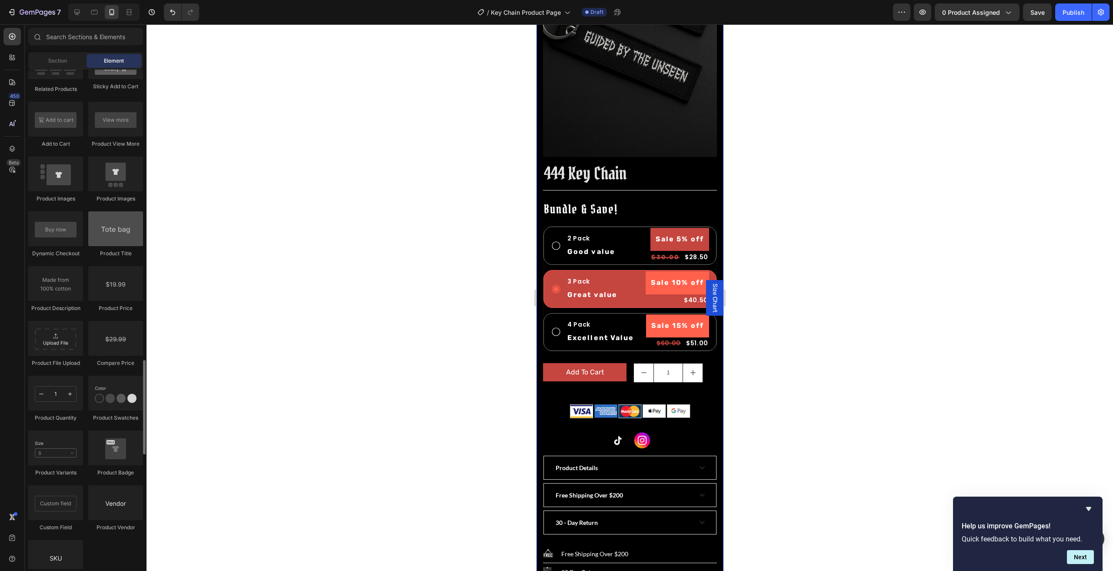
scroll to position [1304, 0]
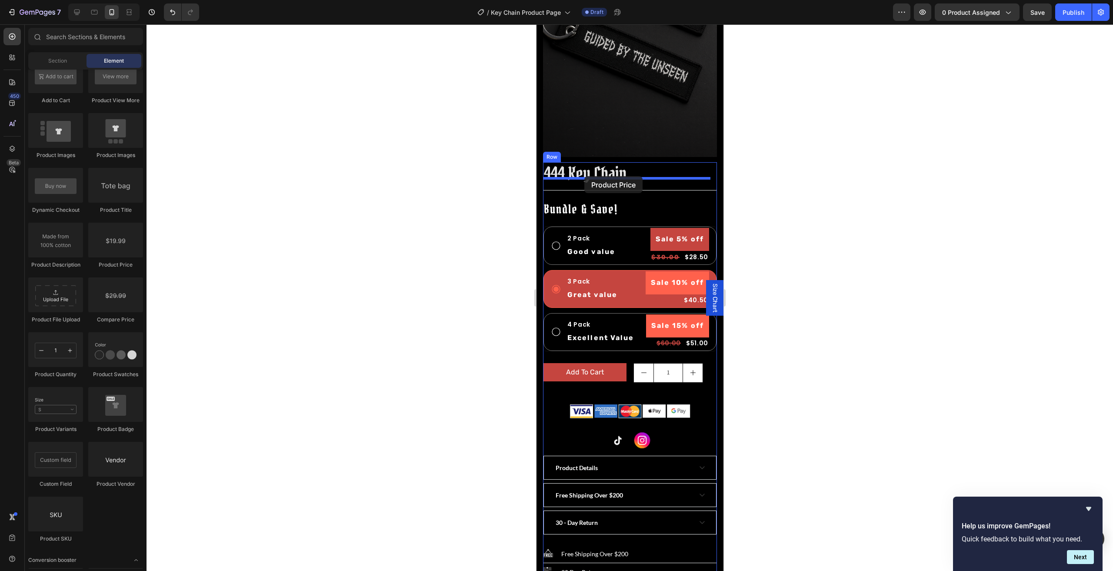
drag, startPoint x: 660, startPoint y: 274, endPoint x: 584, endPoint y: 176, distance: 124.5
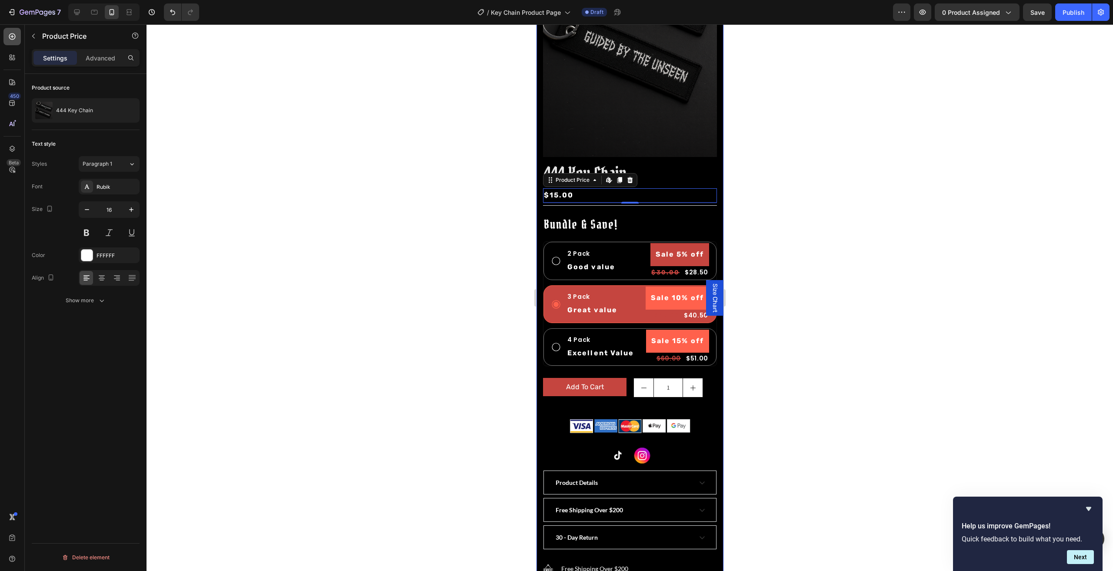
click at [13, 35] on icon at bounding box center [12, 36] width 9 height 9
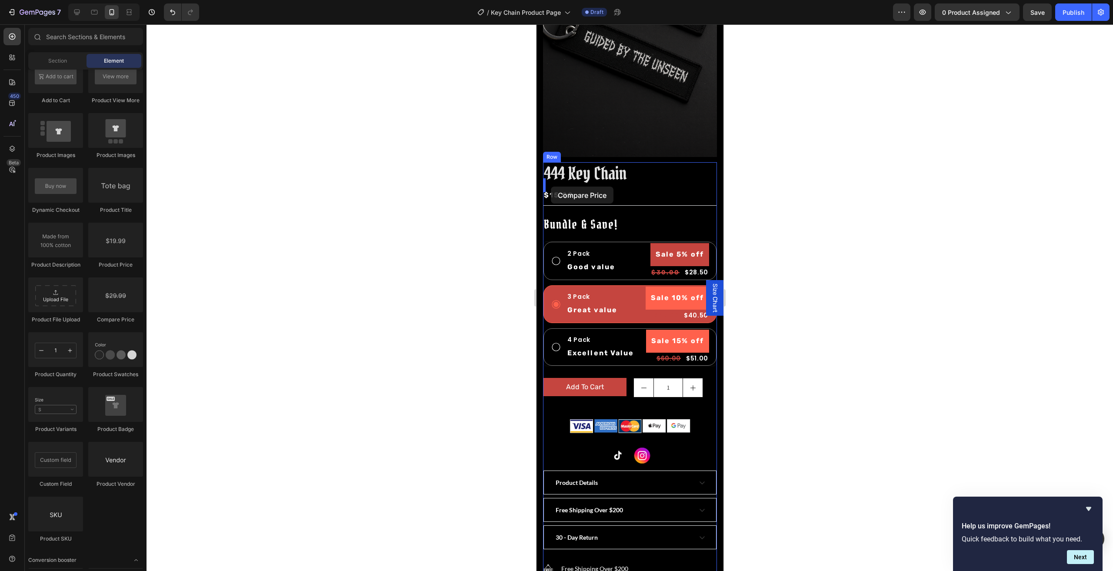
drag, startPoint x: 658, startPoint y: 326, endPoint x: 550, endPoint y: 187, distance: 175.8
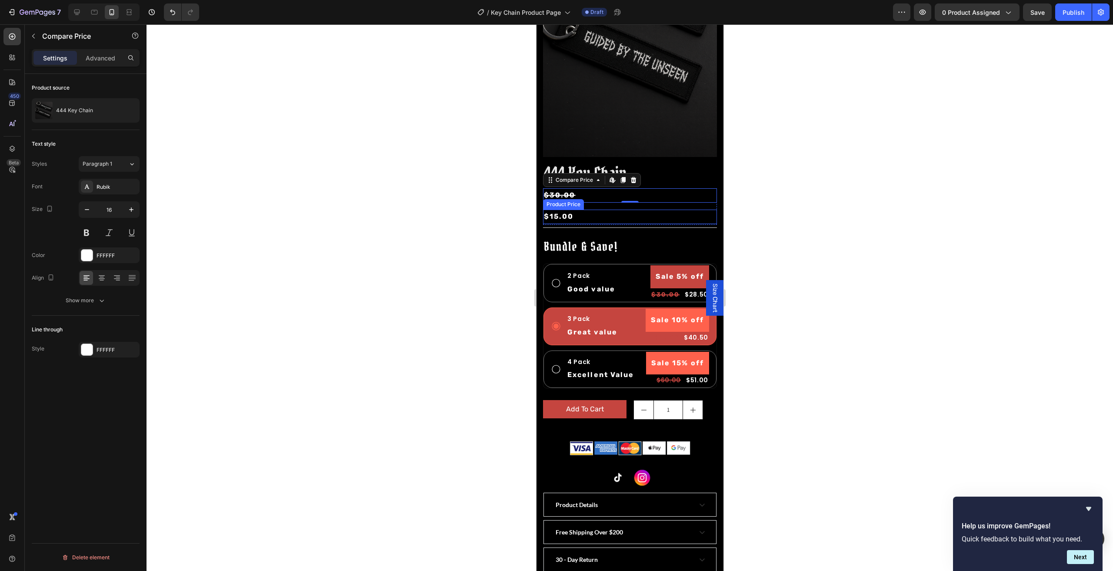
click at [697, 210] on div "$15.00" at bounding box center [630, 217] width 174 height 14
click at [699, 196] on div "$30.00 Compare Price Compare Price $15.00 Product Price Edit content in Shopify…" at bounding box center [630, 206] width 174 height 37
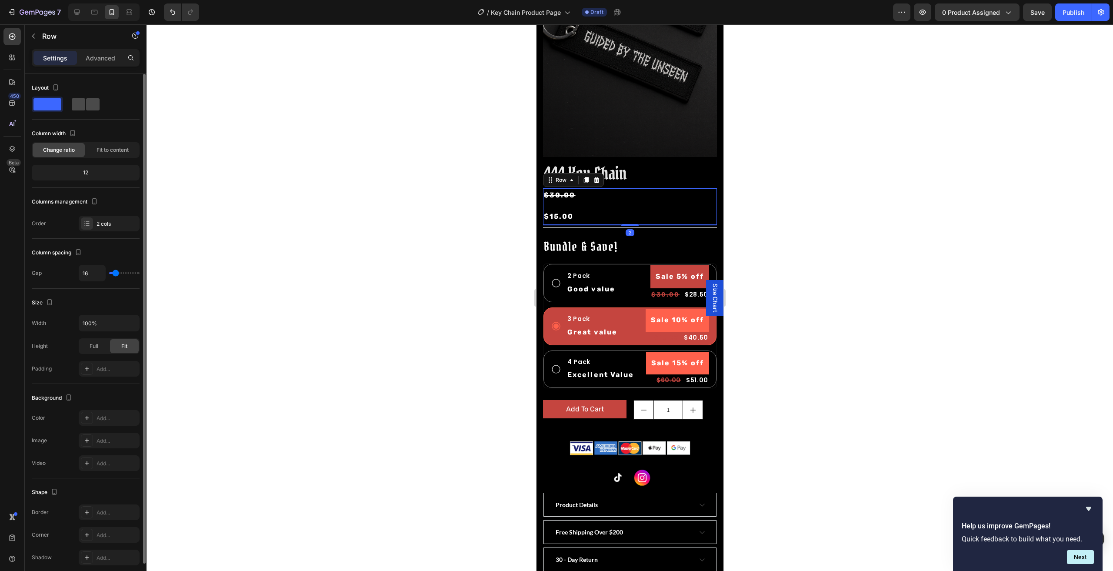
click at [92, 104] on span at bounding box center [92, 104] width 13 height 12
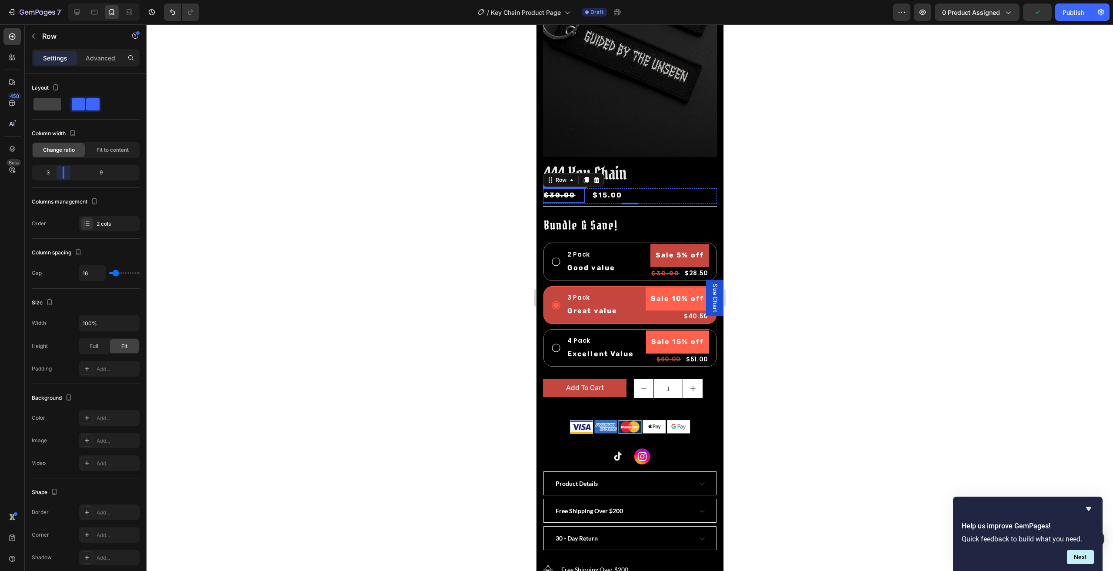
drag, startPoint x: 88, startPoint y: 170, endPoint x: 56, endPoint y: 174, distance: 32.1
click at [56, 0] on body "7 Version history / Key Chain Product Page Draft Preview 0 product assigned Pub…" at bounding box center [556, 0] width 1113 height 0
click at [879, 207] on div at bounding box center [630, 297] width 967 height 547
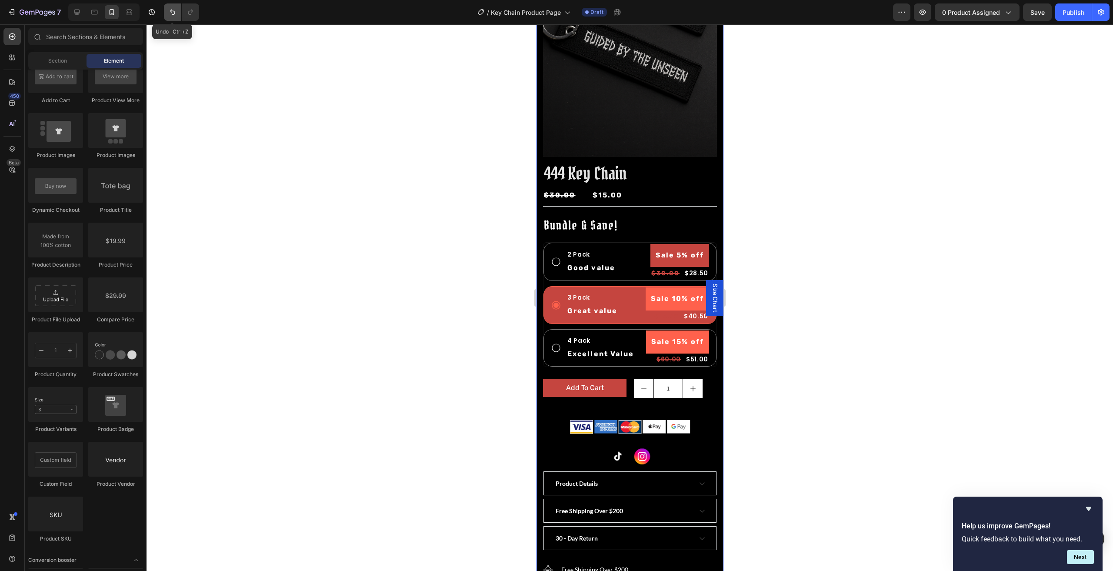
click at [175, 14] on icon "Undo/Redo" at bounding box center [172, 12] width 9 height 9
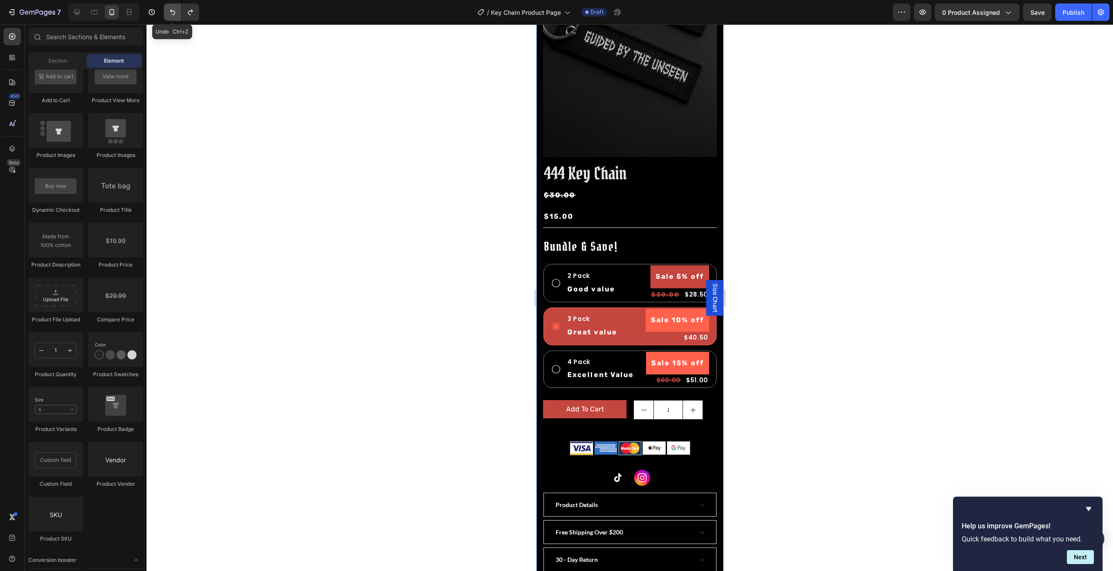
click at [174, 14] on icon "Undo/Redo" at bounding box center [172, 13] width 5 height 6
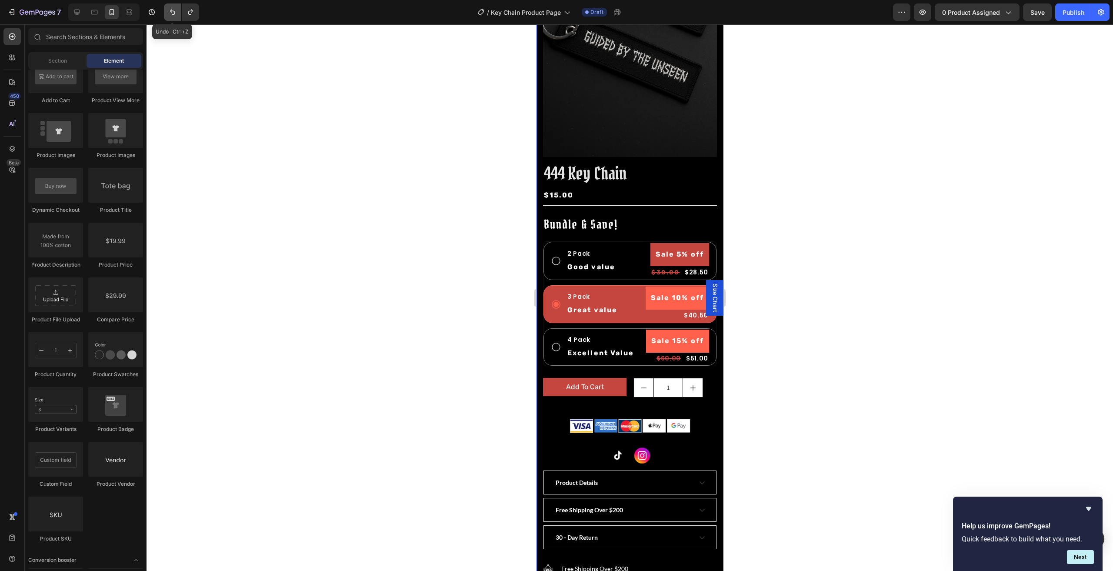
click at [174, 14] on icon "Undo/Redo" at bounding box center [172, 13] width 5 height 6
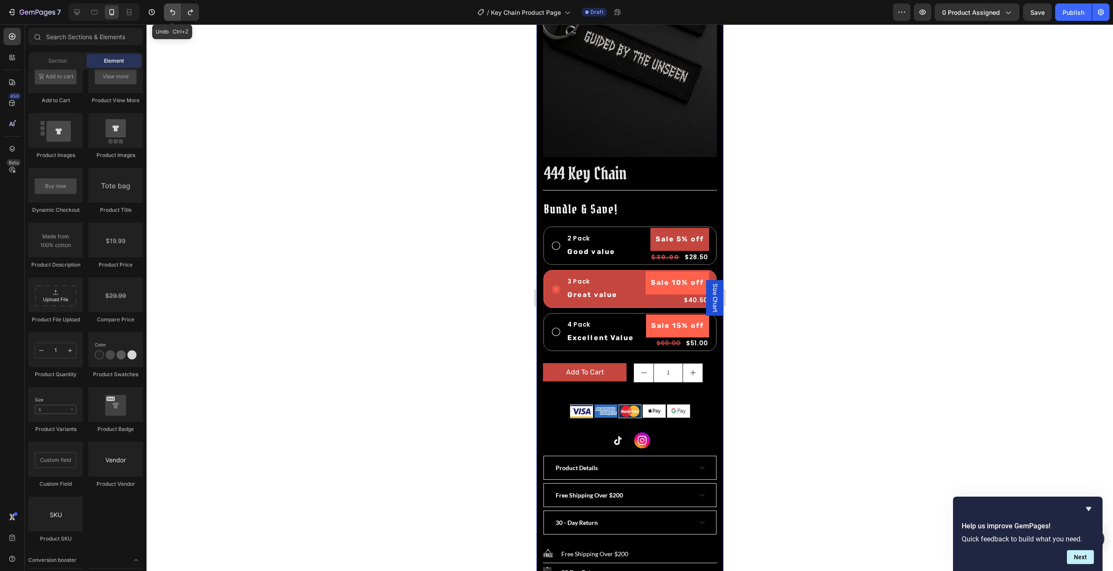
click at [174, 14] on icon "Undo/Redo" at bounding box center [172, 13] width 5 height 6
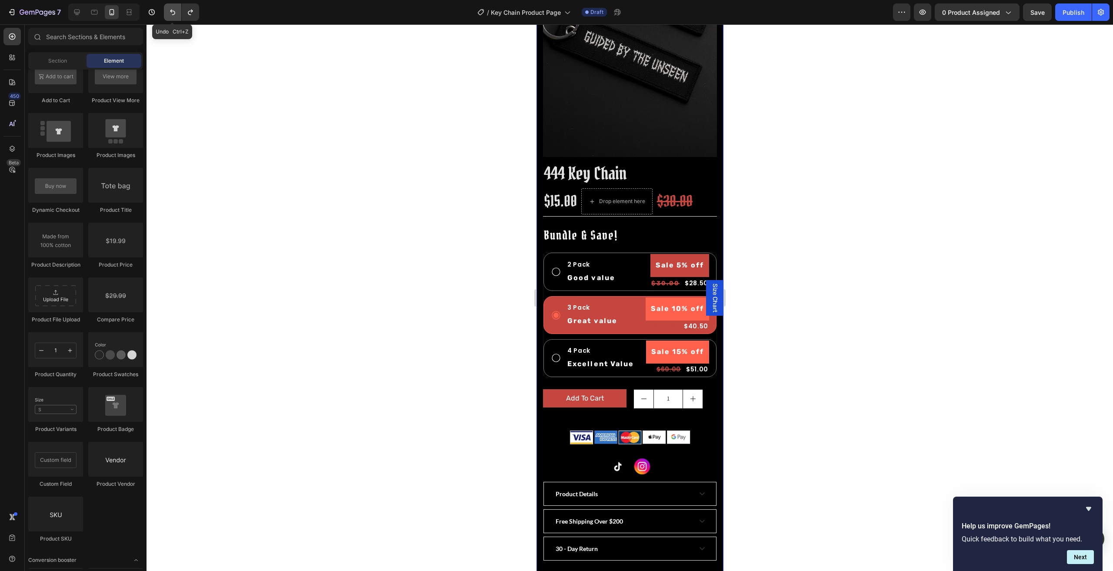
click at [174, 14] on icon "Undo/Redo" at bounding box center [172, 13] width 5 height 6
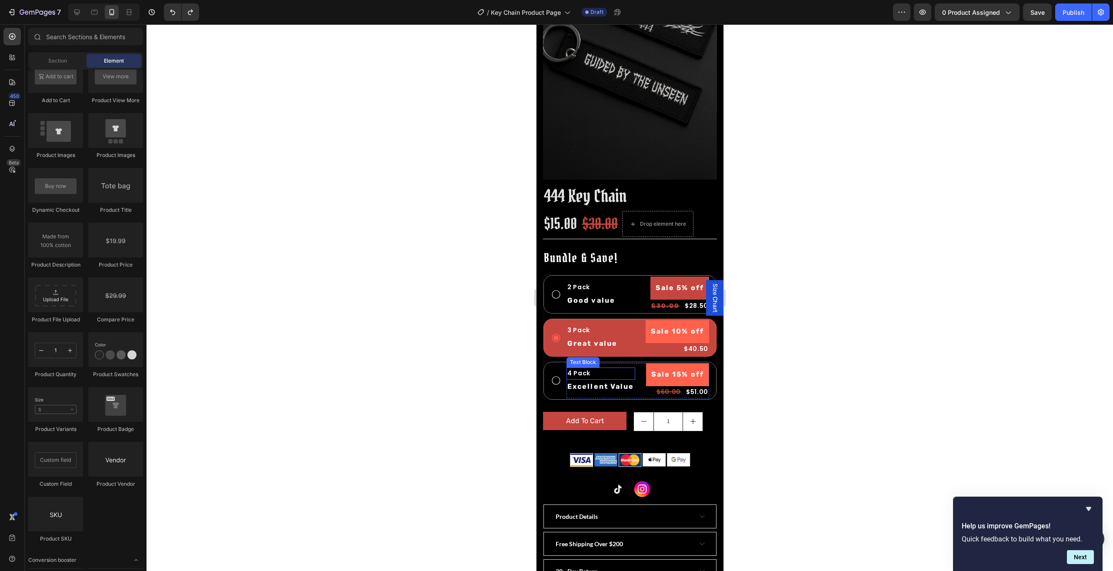
scroll to position [87, 0]
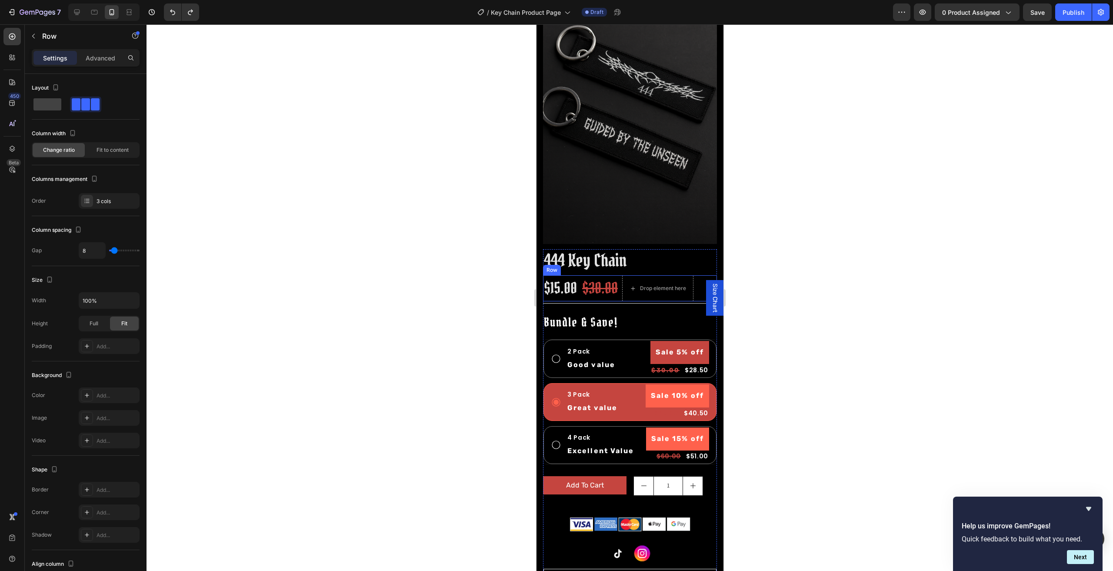
click at [701, 275] on div "$15.00 Product Price Product Price $30.00 Product Price Product Price Drop elem…" at bounding box center [630, 288] width 174 height 26
type input "10"
type input "13"
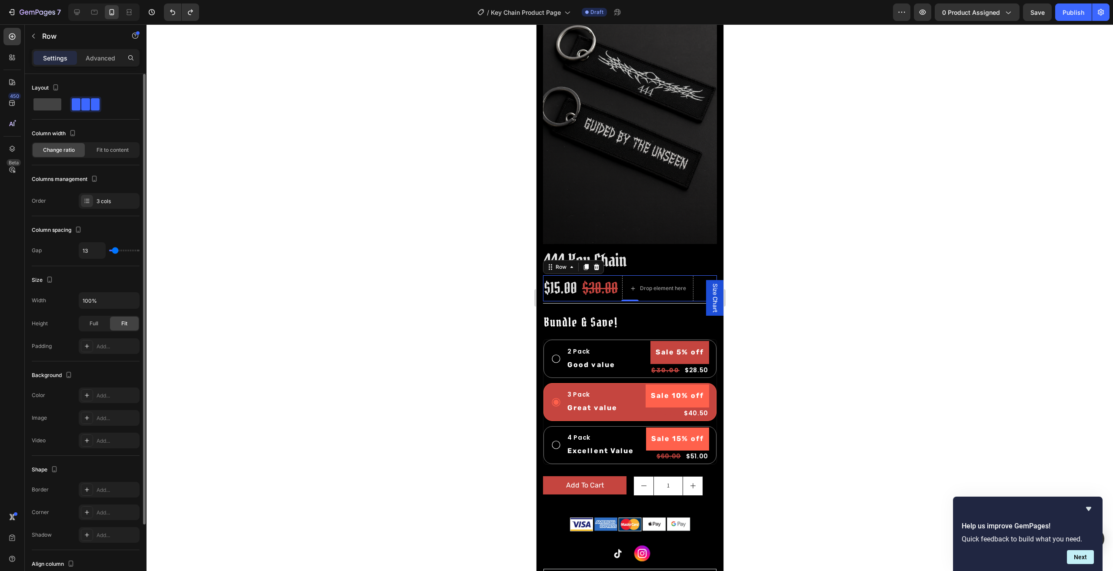
type input "14"
type input "17"
type input "20"
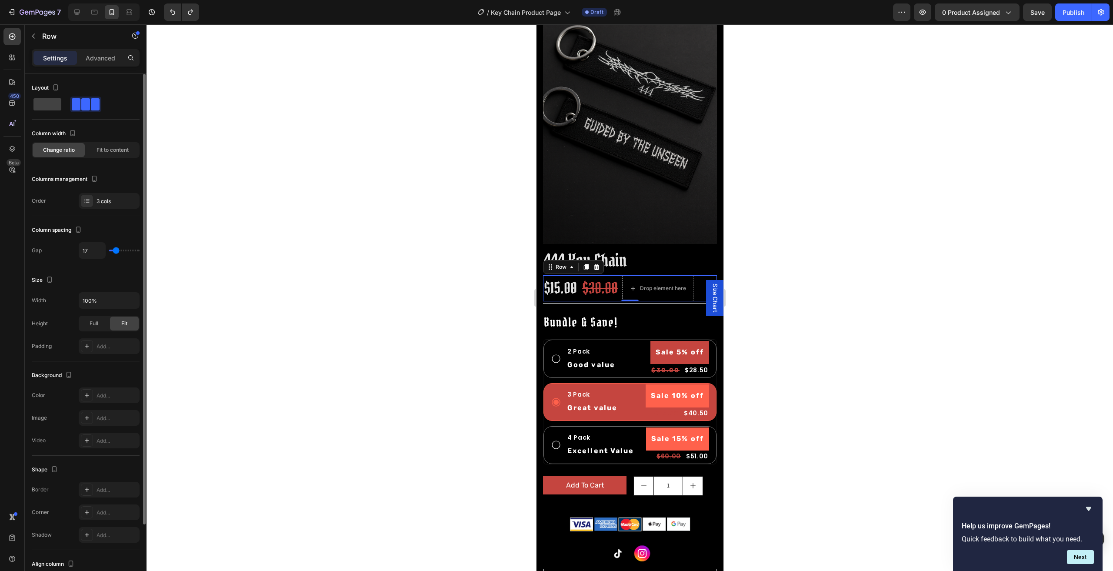
type input "20"
type input "26"
type input "32"
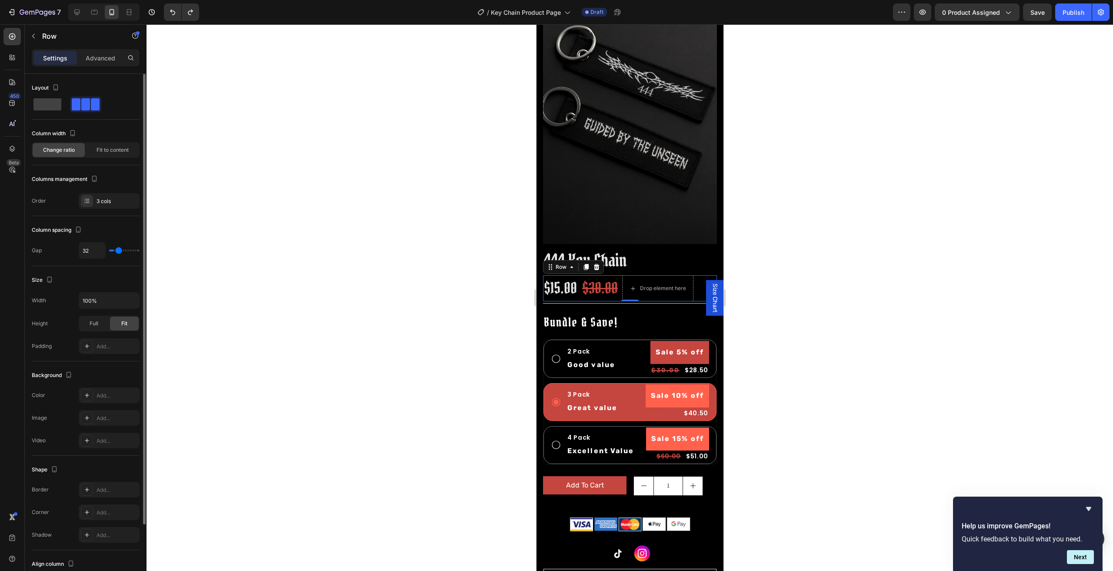
type input "36"
type input "41"
type input "45"
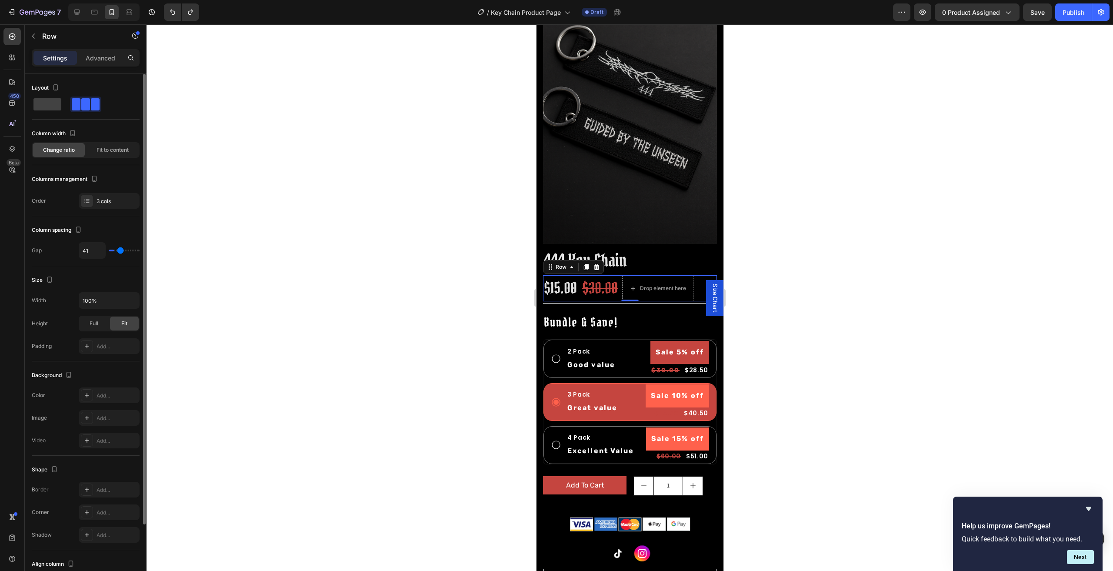
type input "45"
type input "41"
type input "36"
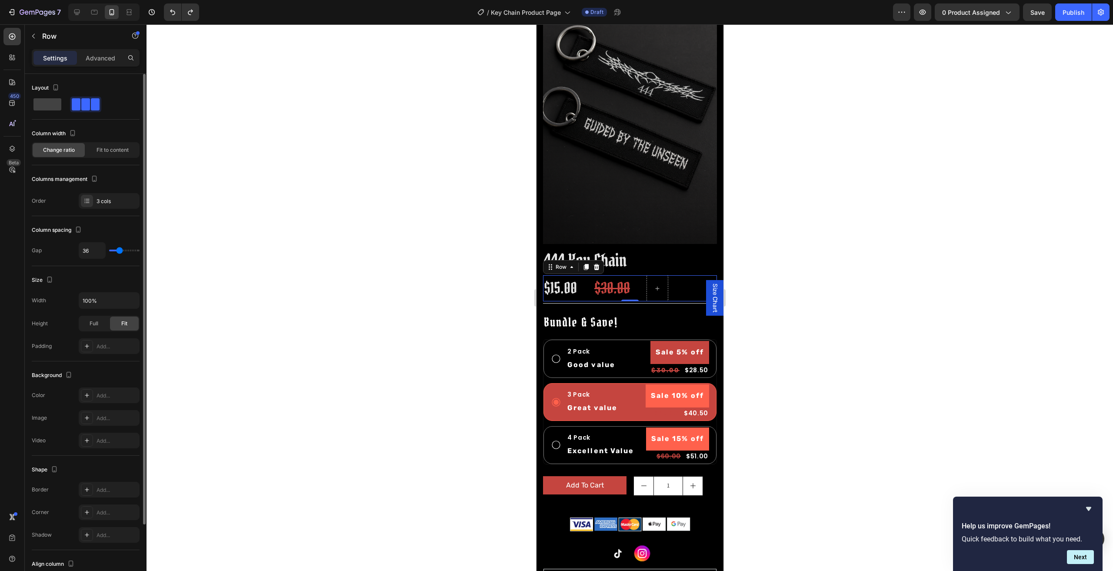
type input "35"
type input "33"
type input "29"
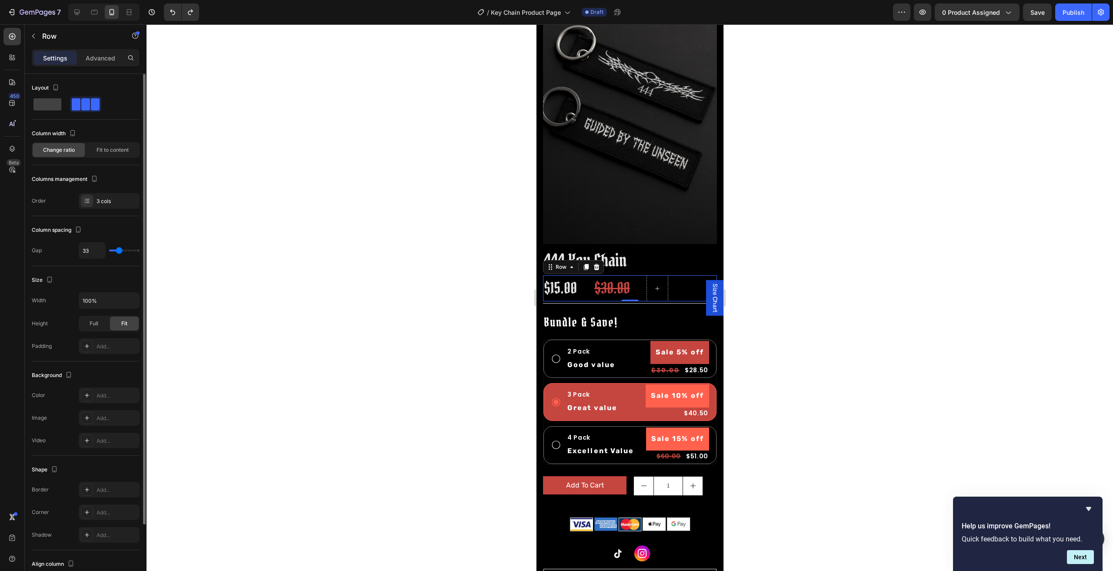
type input "29"
type input "27"
type input "24"
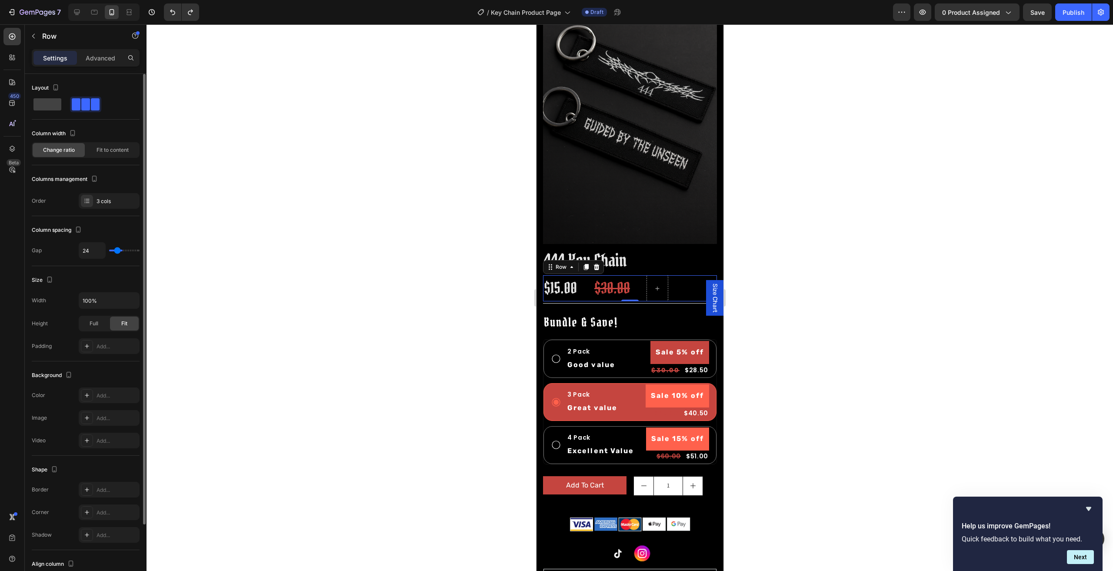
type input "21"
type input "17"
type input "13"
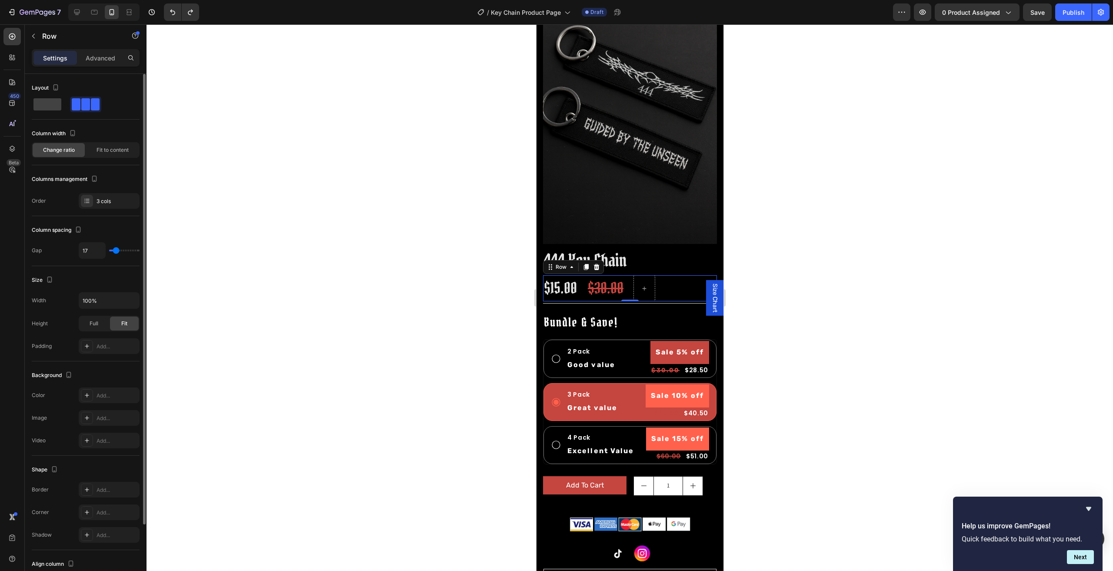
type input "13"
type input "11"
type input "10"
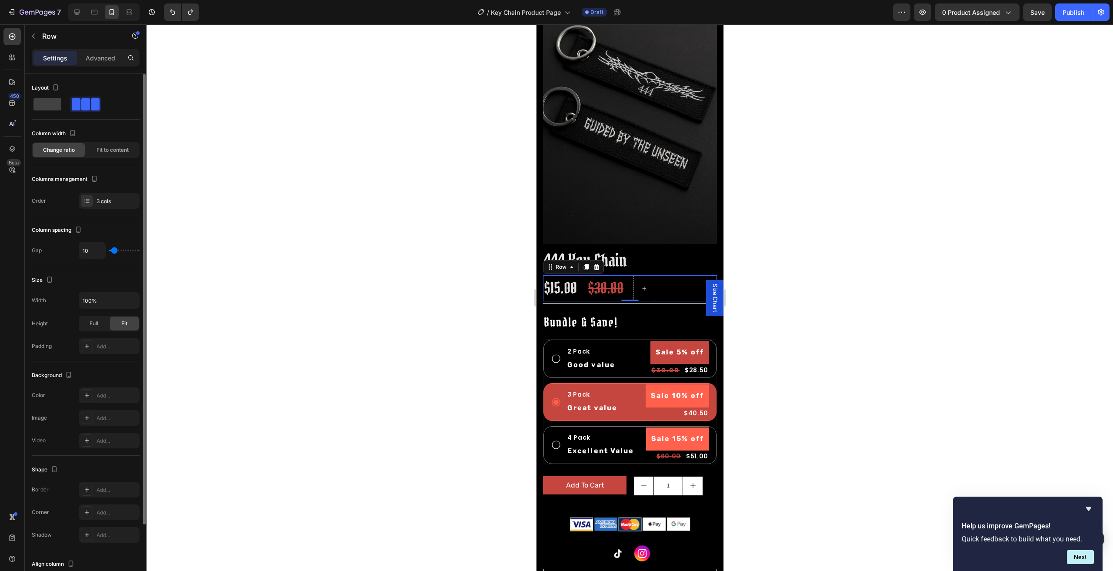
type input "5"
type input "10"
type input "13"
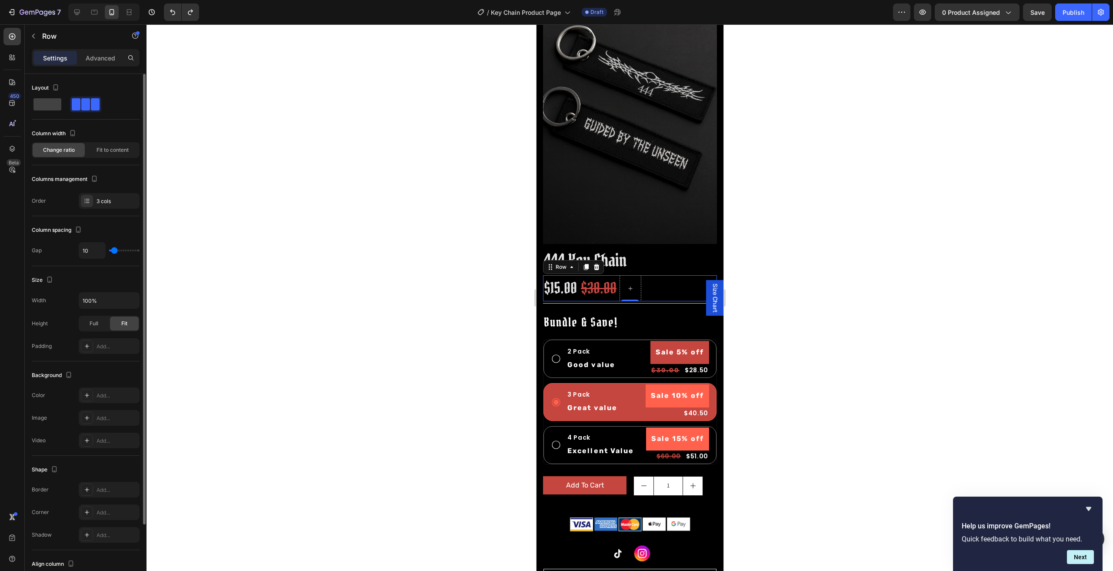
type input "13"
type input "17"
type input "16"
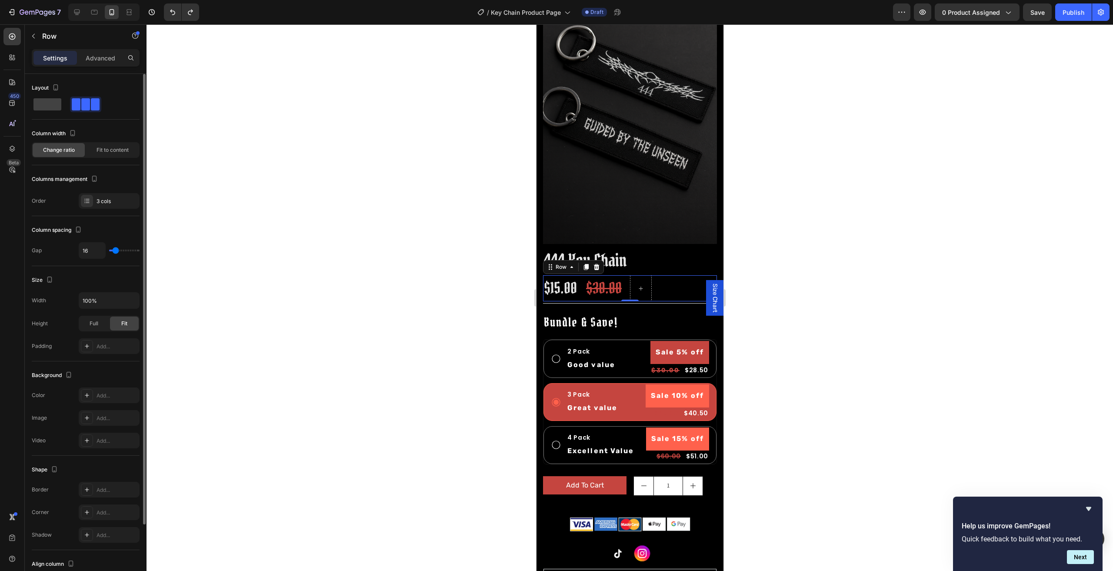
type input "13"
type input "10"
type input "1"
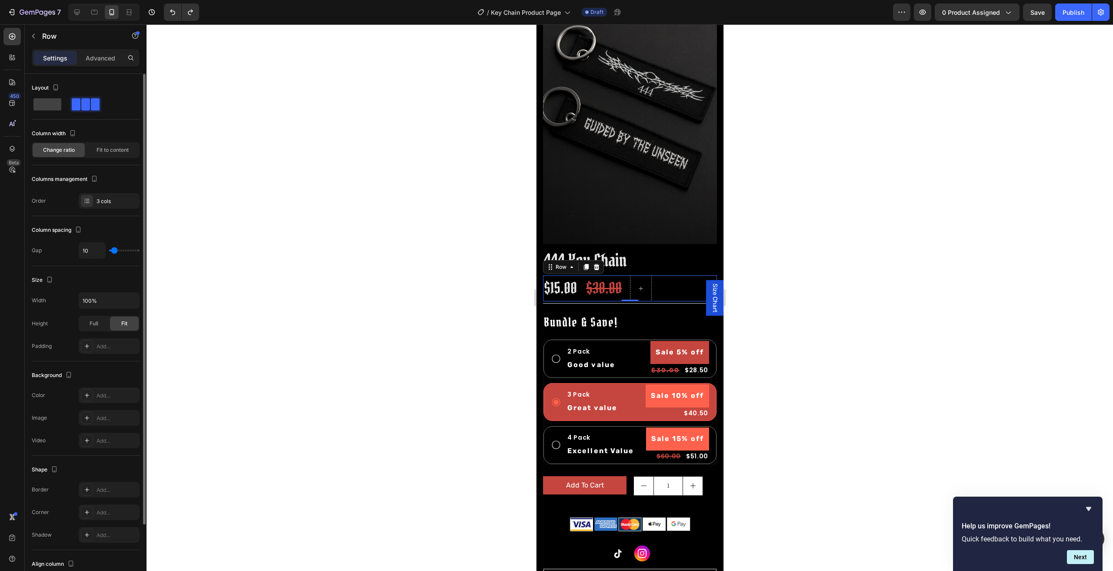
type input "1"
type input "0"
drag, startPoint x: 113, startPoint y: 252, endPoint x: 103, endPoint y: 255, distance: 11.3
type input "0"
click at [109, 251] on input "range" at bounding box center [124, 251] width 30 height 2
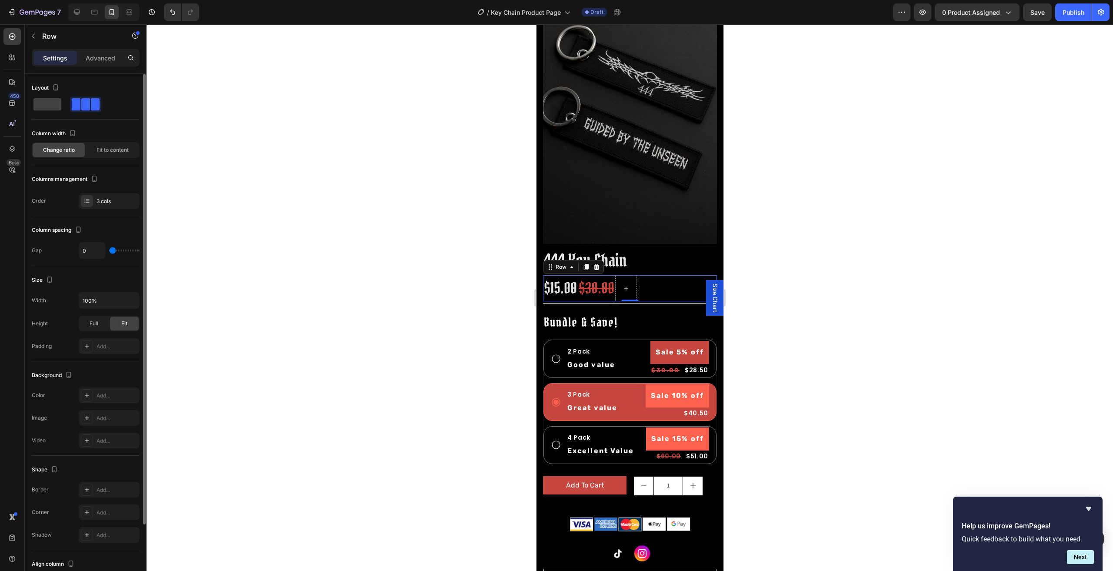
type input "1"
type input "4"
type input "8"
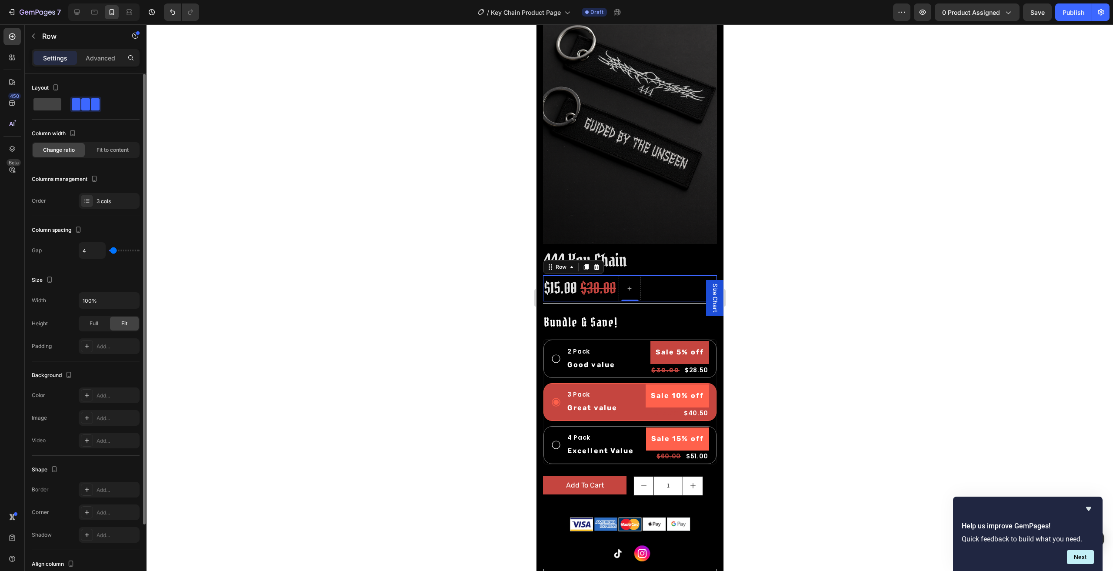
type input "8"
type input "13"
type input "16"
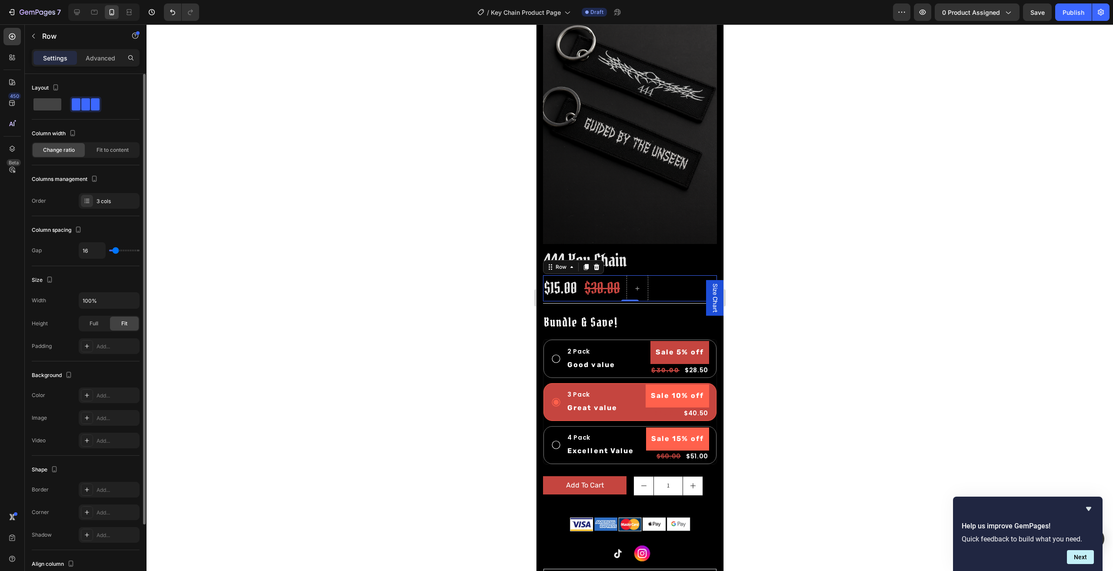
type input "20"
drag, startPoint x: 110, startPoint y: 251, endPoint x: 117, endPoint y: 251, distance: 7.0
type input "20"
click at [117, 251] on input "range" at bounding box center [124, 251] width 30 height 2
type input "8"
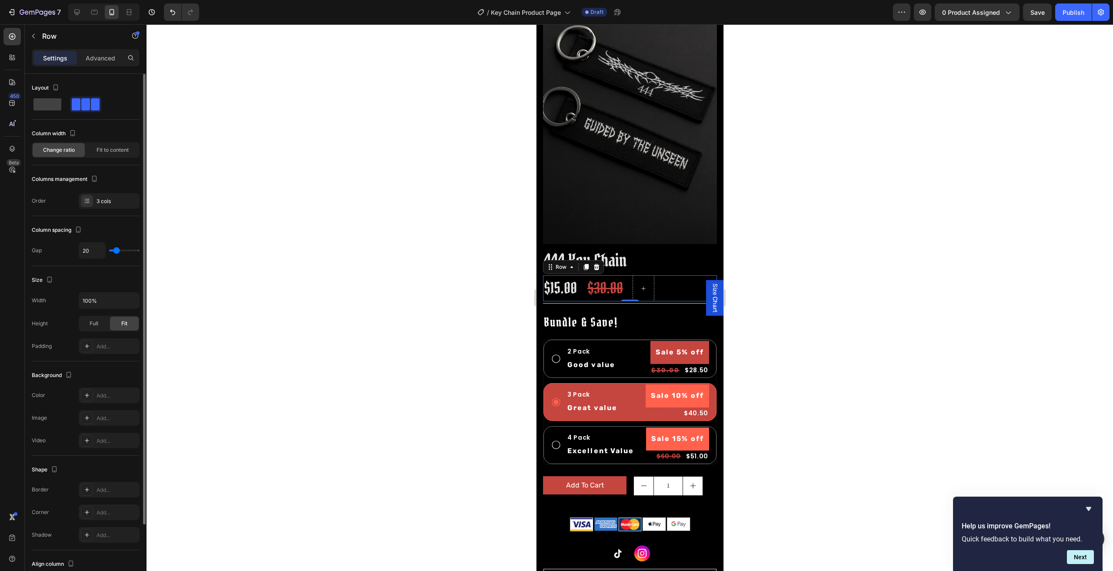
type input "8"
type input "1"
type input "0"
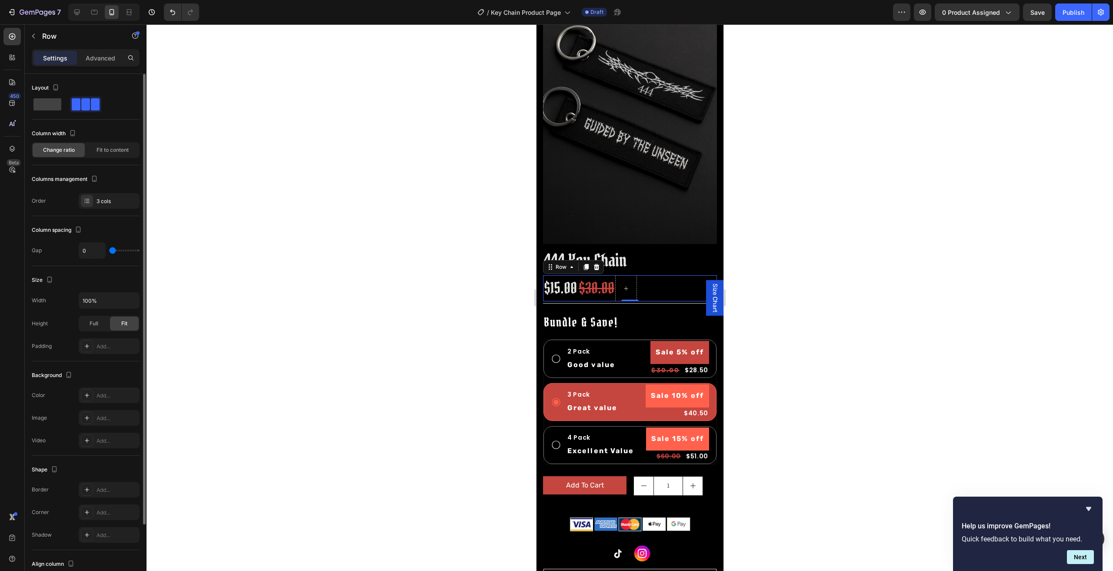
type input "1"
type input "4"
type input "8"
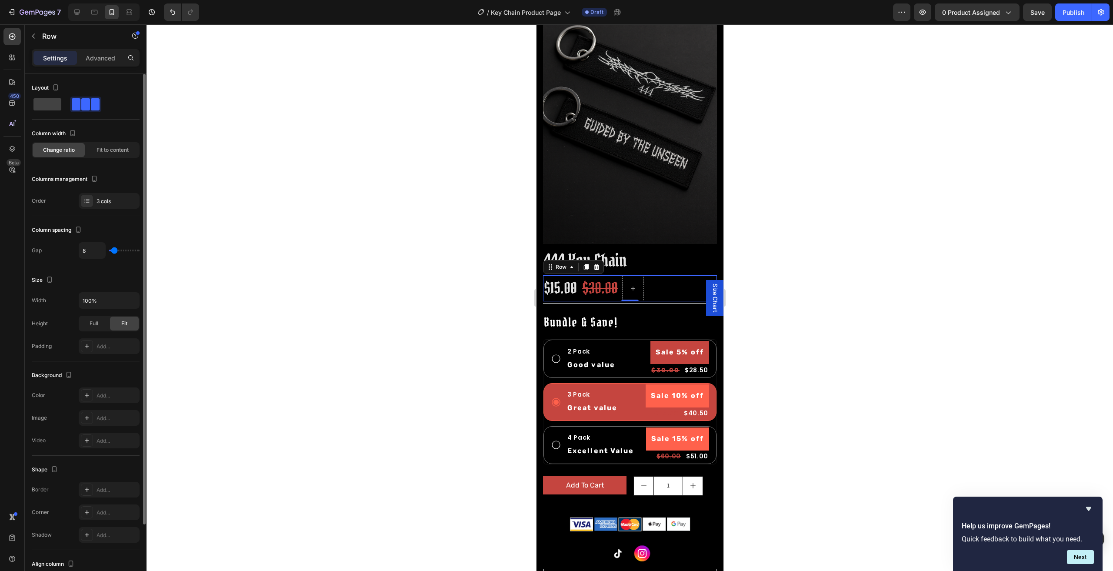
type input "8"
click at [114, 250] on input "range" at bounding box center [124, 251] width 30 height 2
click at [119, 199] on div "3 cols" at bounding box center [117, 201] width 41 height 8
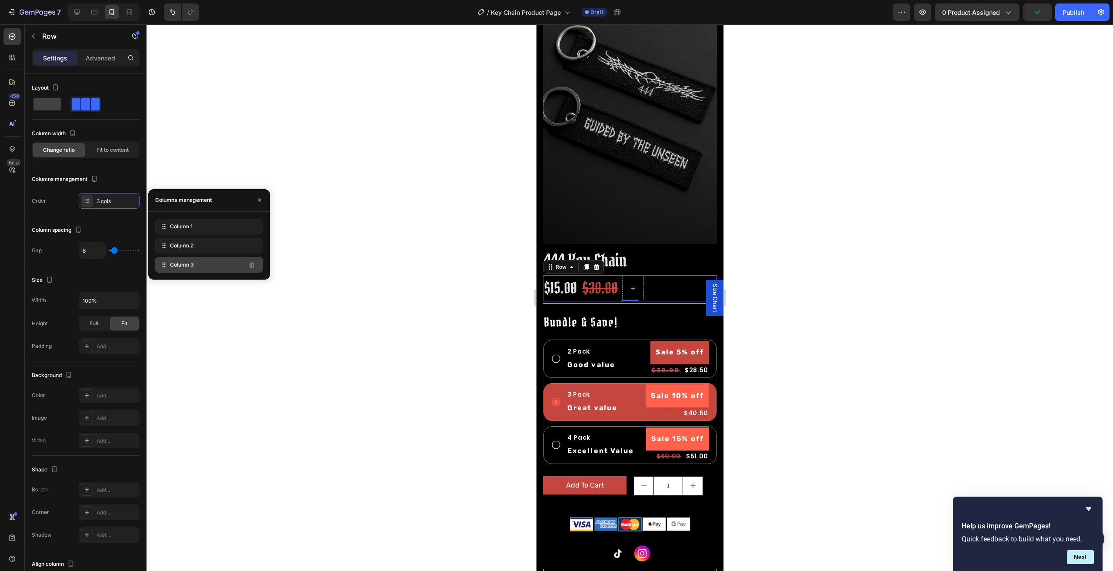
click at [194, 269] on div "Column 3" at bounding box center [209, 265] width 108 height 16
click at [220, 267] on div "Column 3" at bounding box center [209, 265] width 108 height 16
drag, startPoint x: 213, startPoint y: 271, endPoint x: 218, endPoint y: 234, distance: 36.8
drag, startPoint x: 227, startPoint y: 246, endPoint x: 226, endPoint y: 262, distance: 16.1
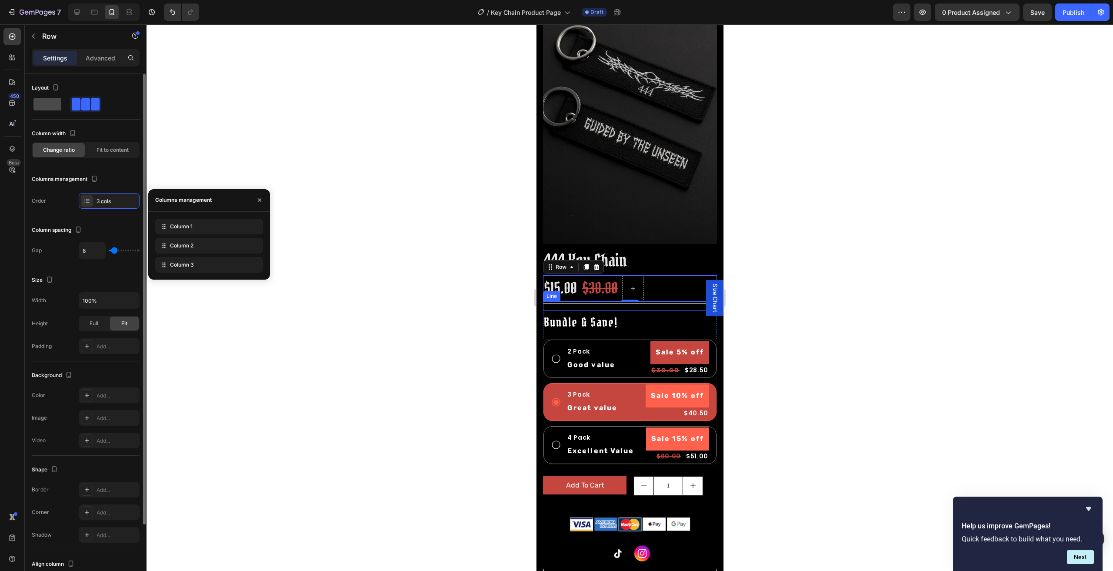
click at [56, 106] on span at bounding box center [47, 104] width 28 height 12
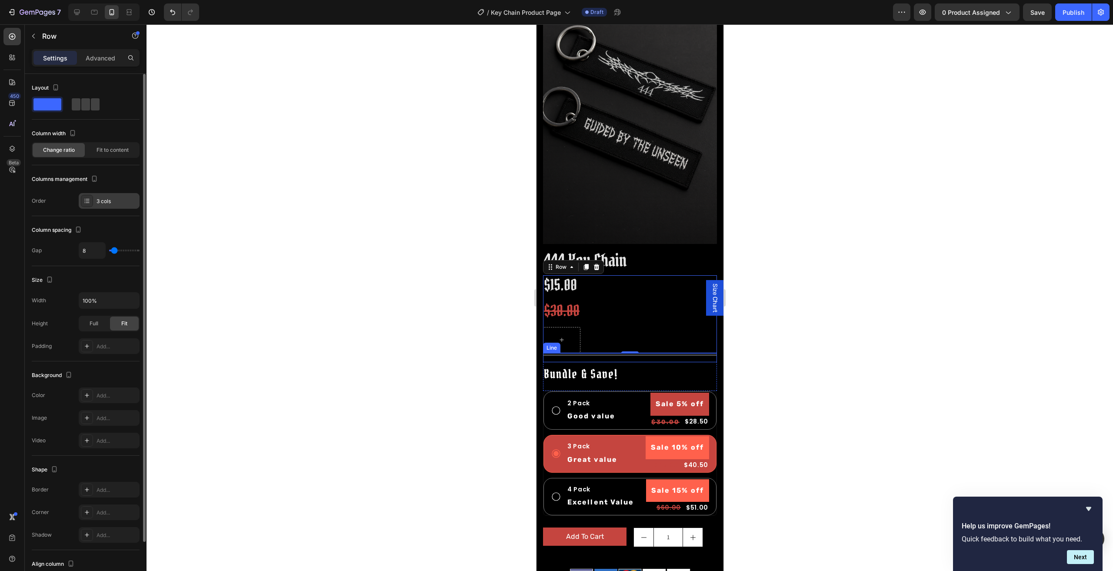
click at [106, 198] on div "3 cols" at bounding box center [117, 201] width 41 height 8
click at [97, 217] on div "Column spacing Gap 8" at bounding box center [86, 241] width 108 height 50
click at [103, 199] on div "3 cols" at bounding box center [117, 201] width 41 height 8
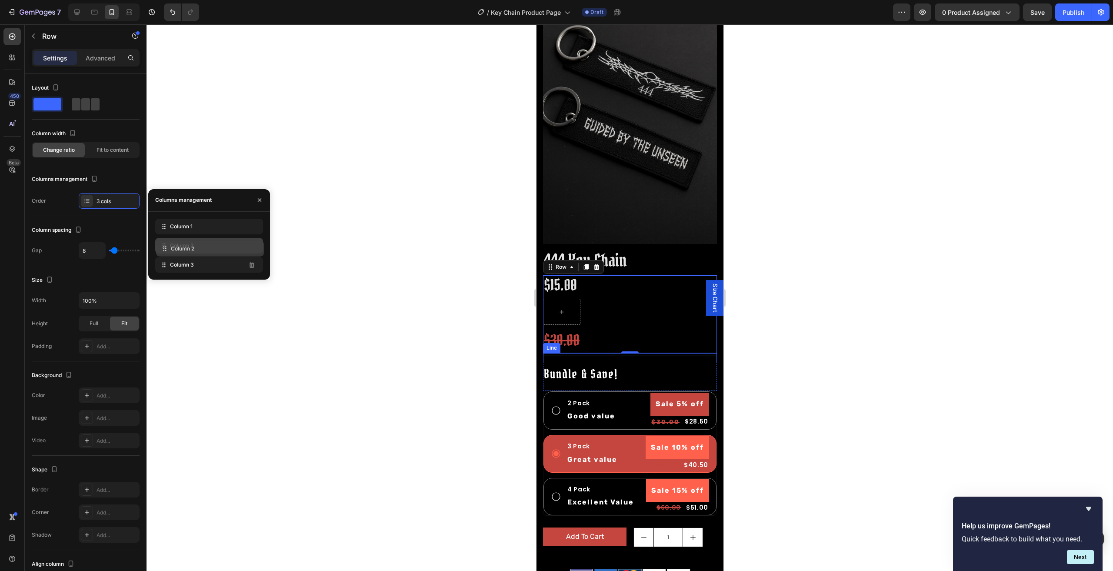
drag, startPoint x: 237, startPoint y: 267, endPoint x: 237, endPoint y: 251, distance: 16.5
click at [447, 328] on div at bounding box center [630, 297] width 967 height 547
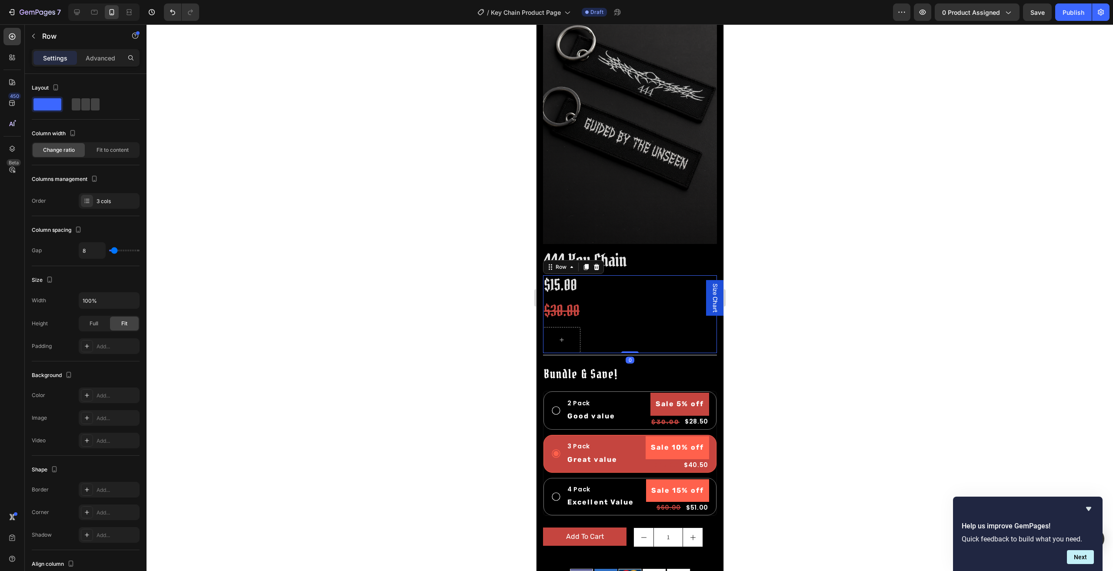
click at [644, 288] on div "$15.00 Product Price Product Price $30.00 Product Price Product Price Row 0" at bounding box center [630, 314] width 174 height 78
click at [115, 202] on div "3 cols" at bounding box center [117, 201] width 41 height 8
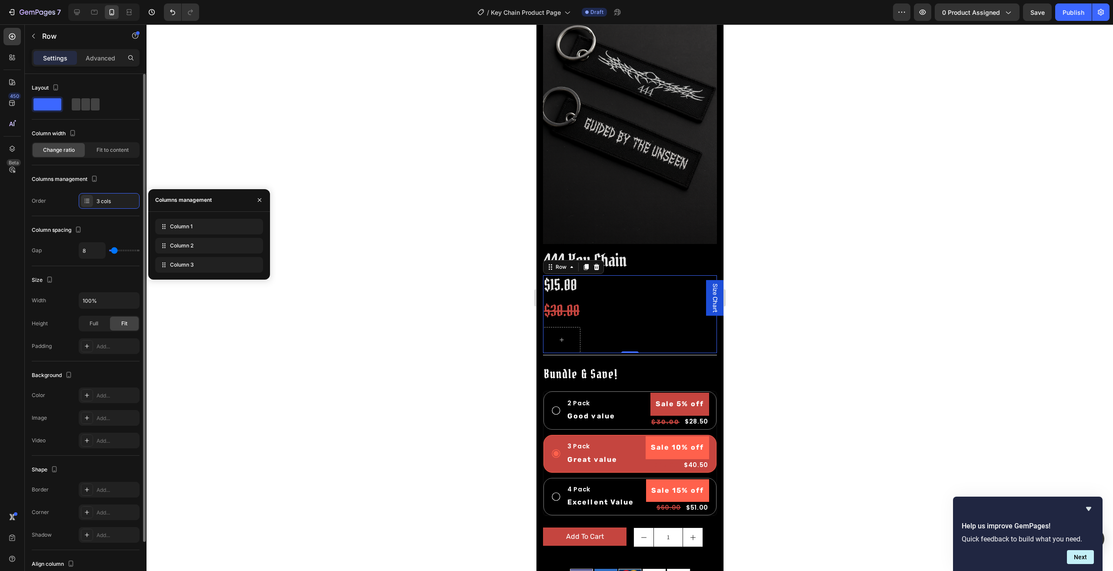
click at [116, 164] on div "Layout Column width Change ratio Fit to content Columns management Order 3 cols" at bounding box center [86, 145] width 108 height 128
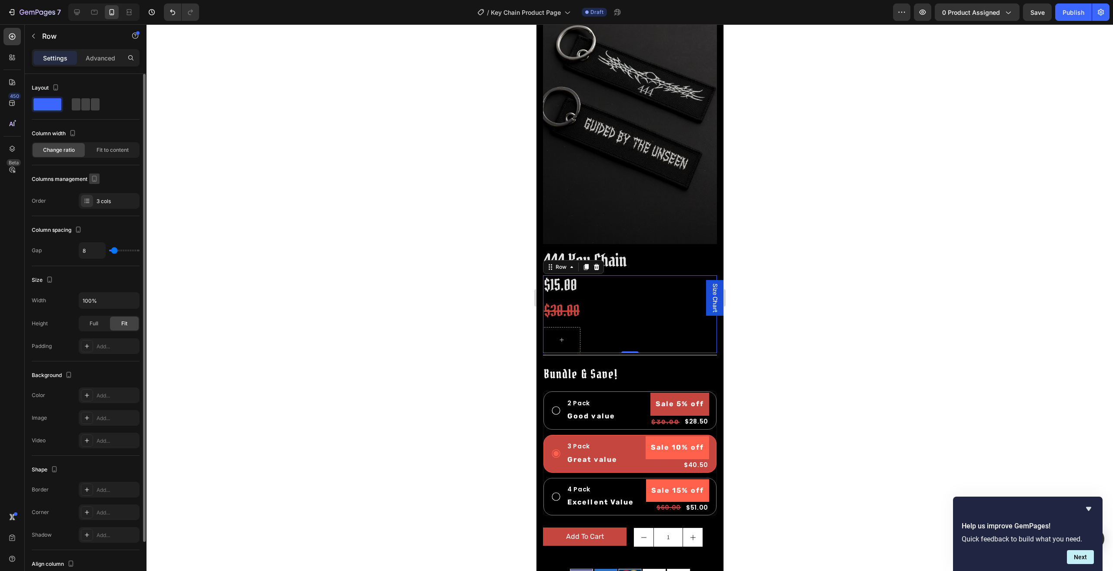
click at [95, 176] on icon "button" at bounding box center [94, 178] width 9 height 9
click at [123, 180] on div "Columns management" at bounding box center [86, 179] width 108 height 14
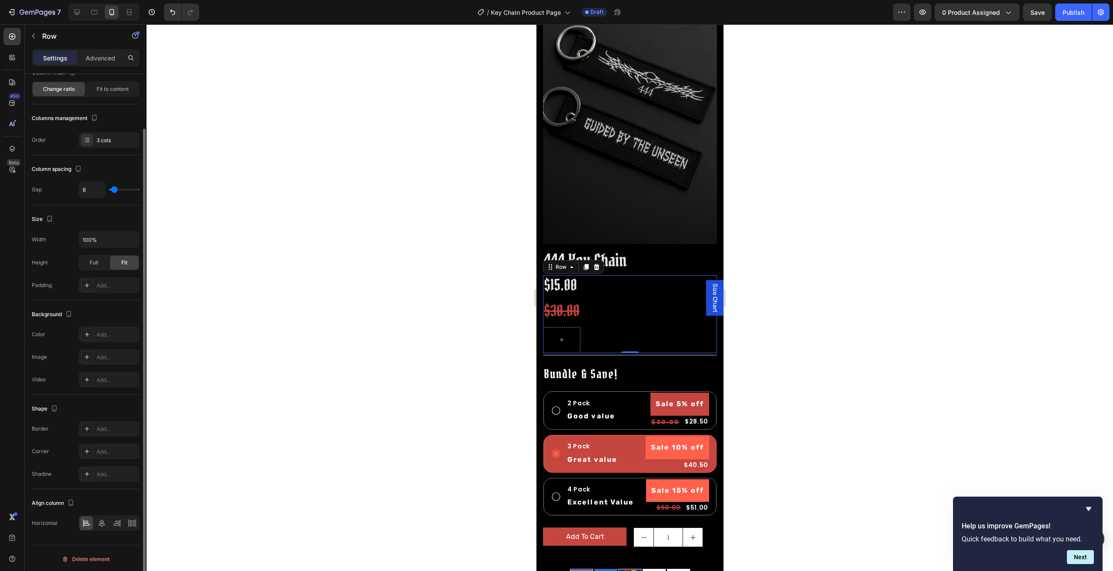
scroll to position [0, 0]
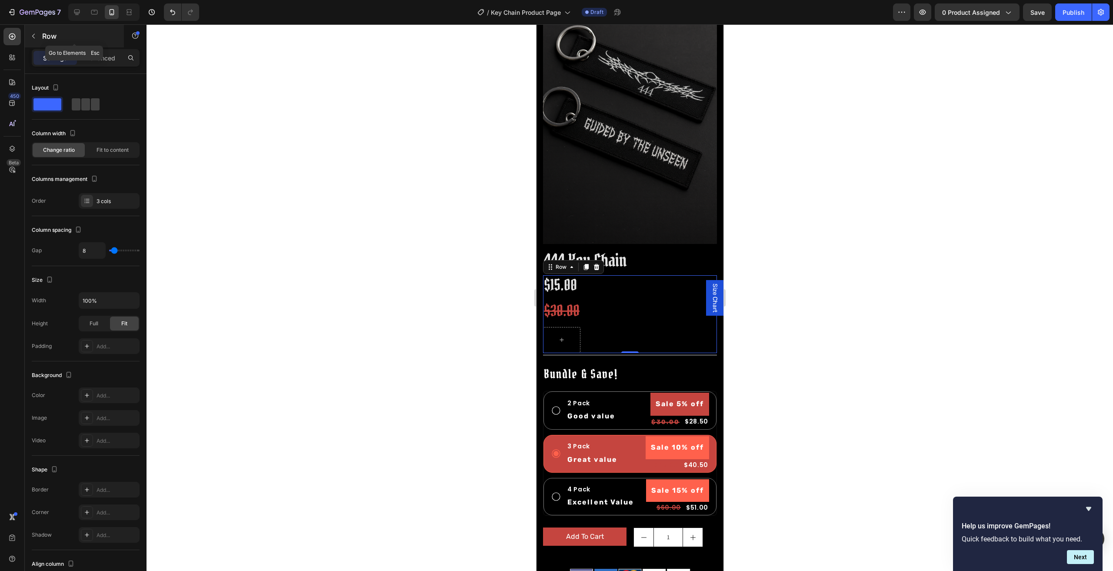
click at [47, 31] on p "Row" at bounding box center [79, 36] width 74 height 10
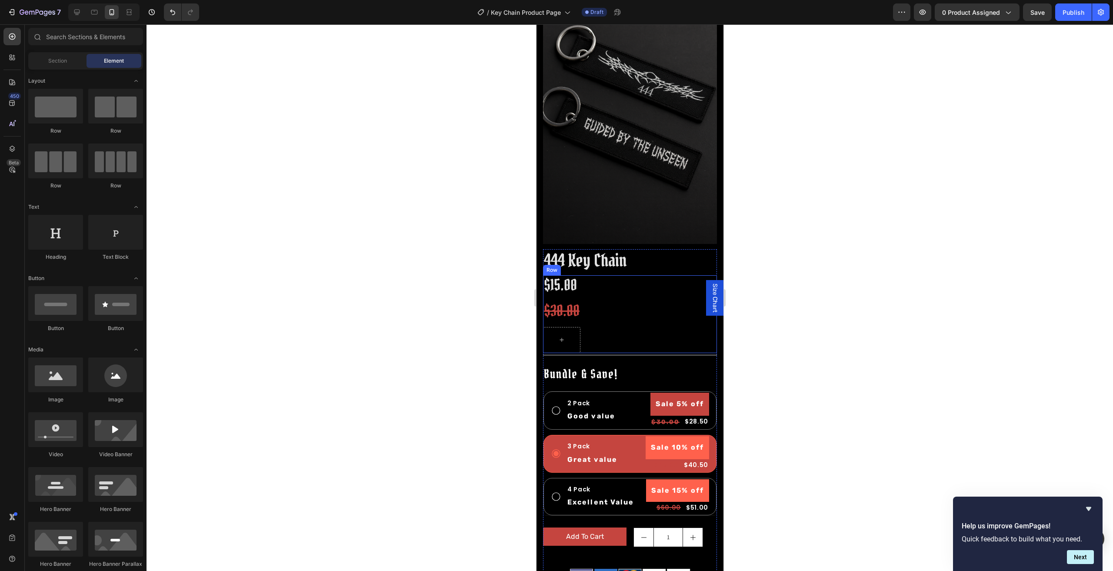
click at [604, 276] on div "$15.00 Product Price Product Price $30.00 Product Price Product Price Row" at bounding box center [630, 314] width 174 height 78
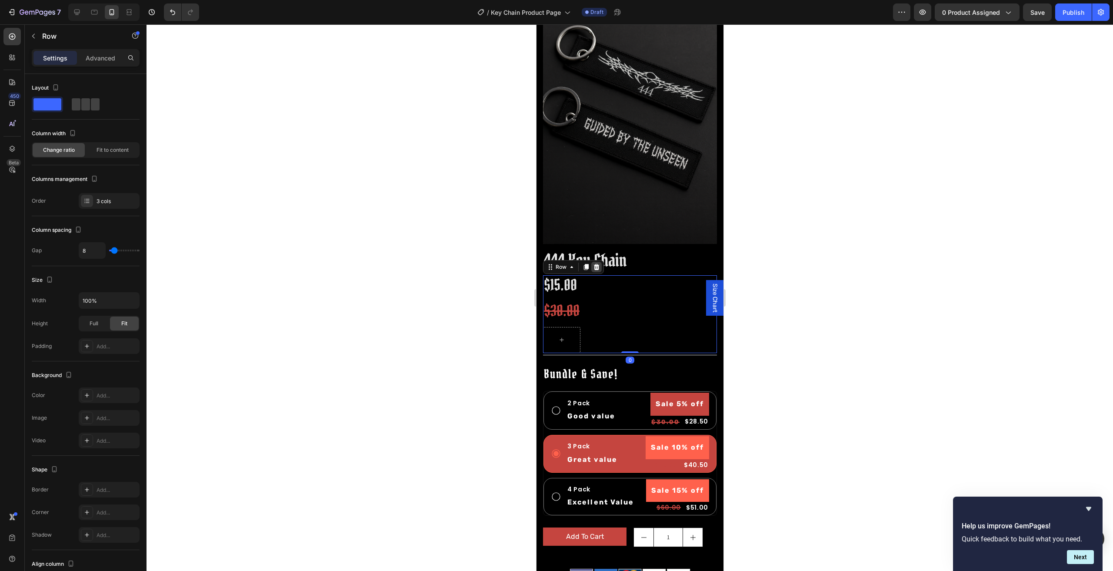
click at [592, 262] on div at bounding box center [596, 267] width 10 height 10
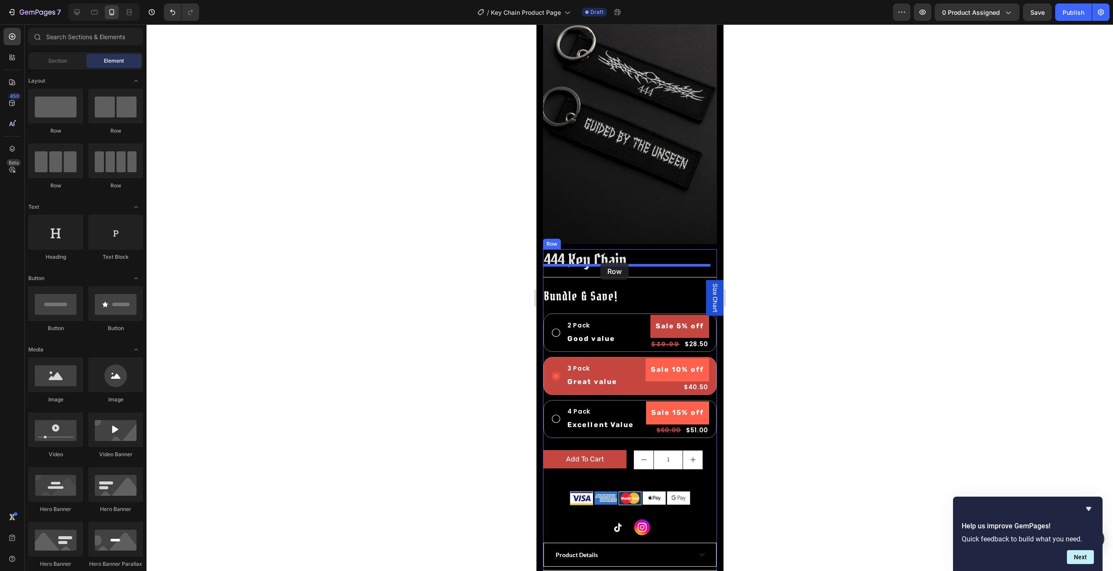
drag, startPoint x: 647, startPoint y: 139, endPoint x: 600, endPoint y: 263, distance: 132.4
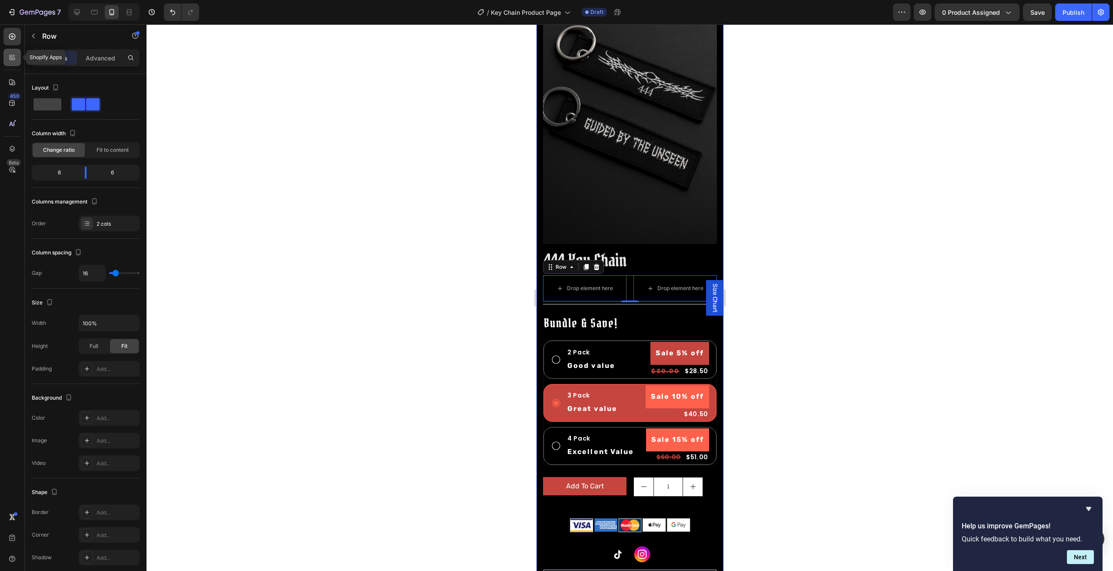
click at [13, 61] on icon at bounding box center [12, 57] width 9 height 9
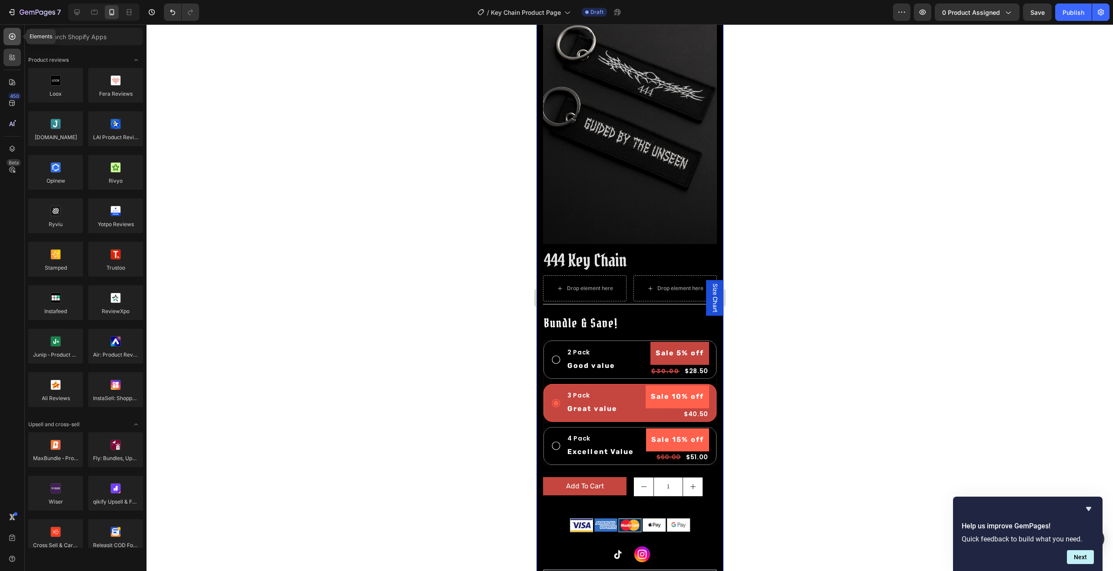
click at [12, 34] on icon at bounding box center [12, 36] width 9 height 9
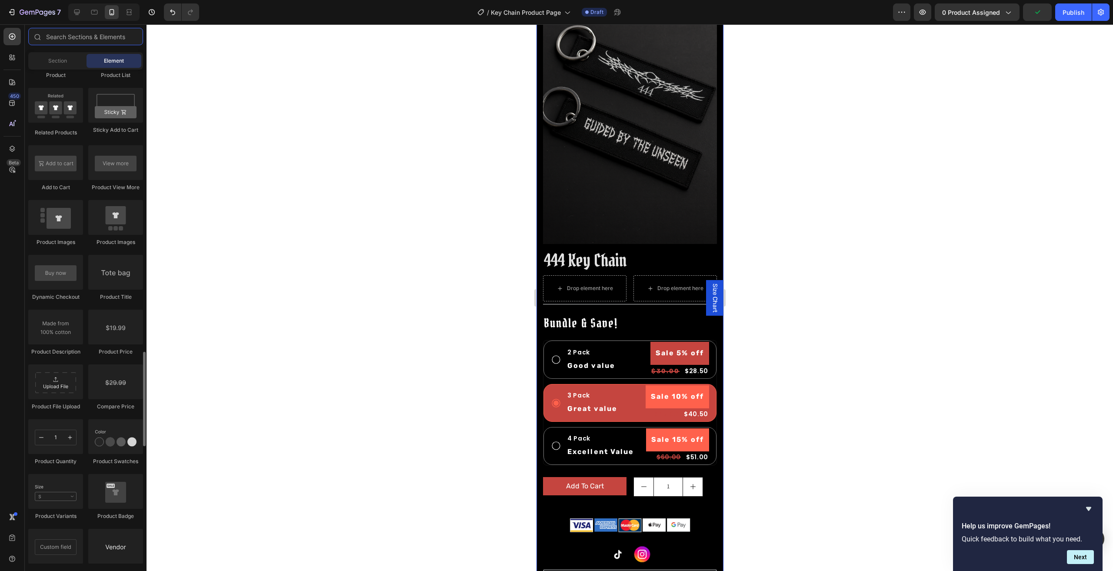
scroll to position [1261, 0]
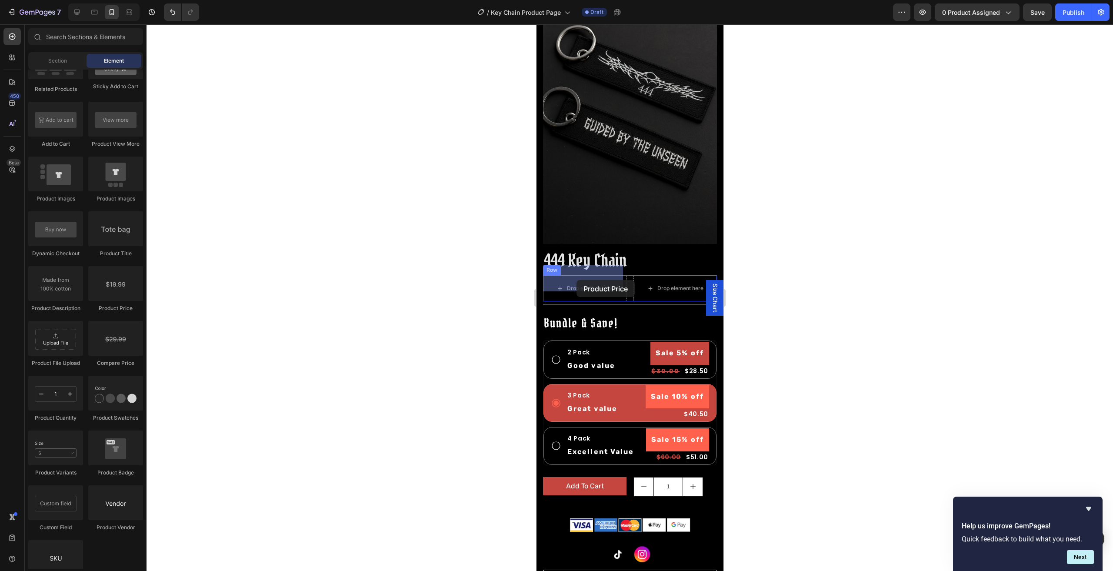
drag, startPoint x: 694, startPoint y: 315, endPoint x: 576, endPoint y: 280, distance: 123.3
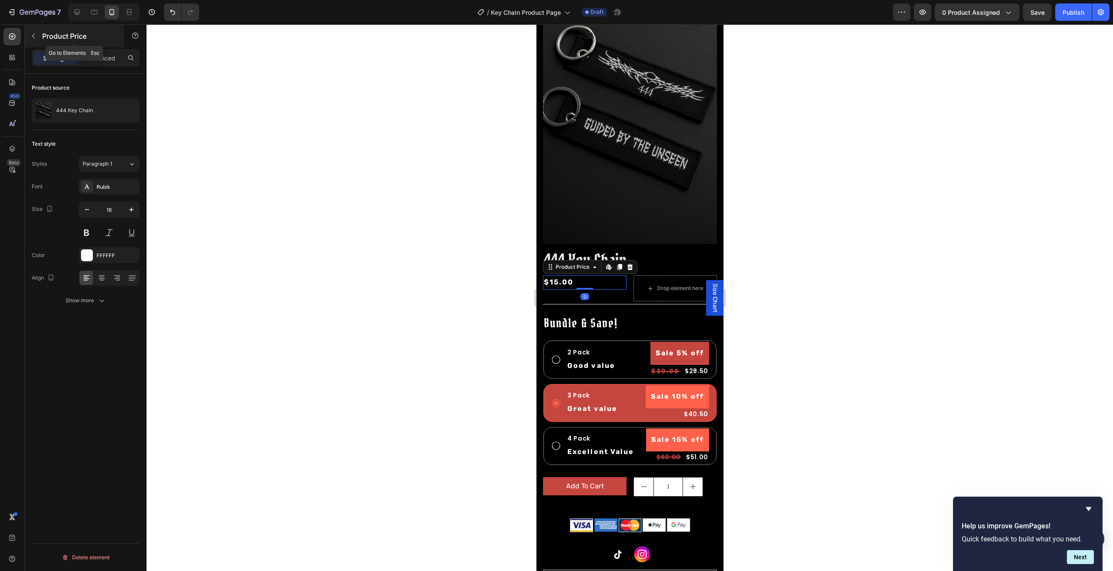
click at [39, 37] on button "button" at bounding box center [34, 36] width 14 height 14
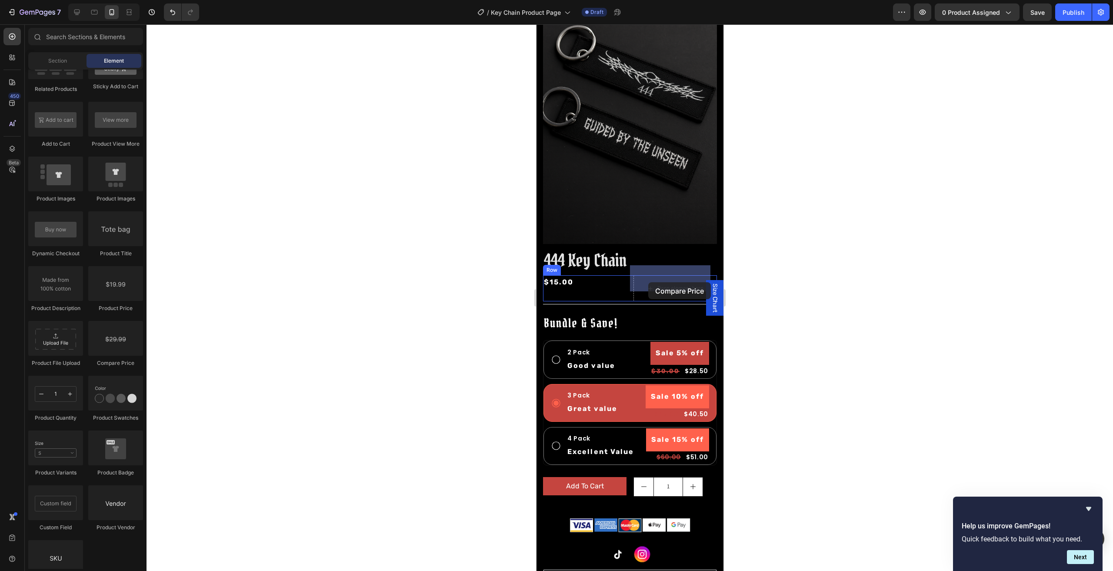
drag, startPoint x: 678, startPoint y: 367, endPoint x: 648, endPoint y: 282, distance: 89.5
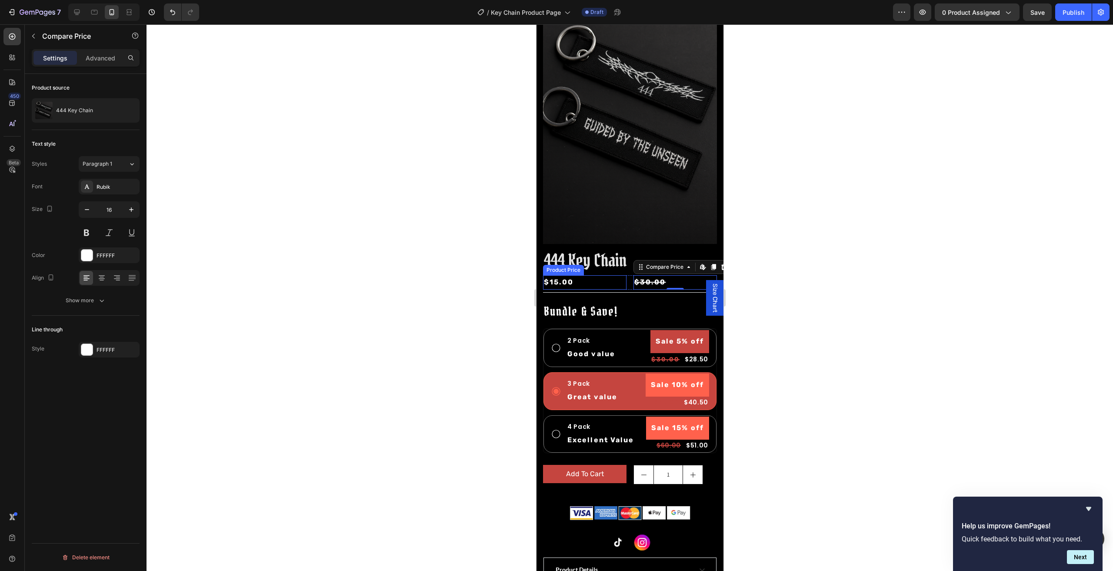
click at [595, 275] on div "$15.00" at bounding box center [584, 282] width 83 height 14
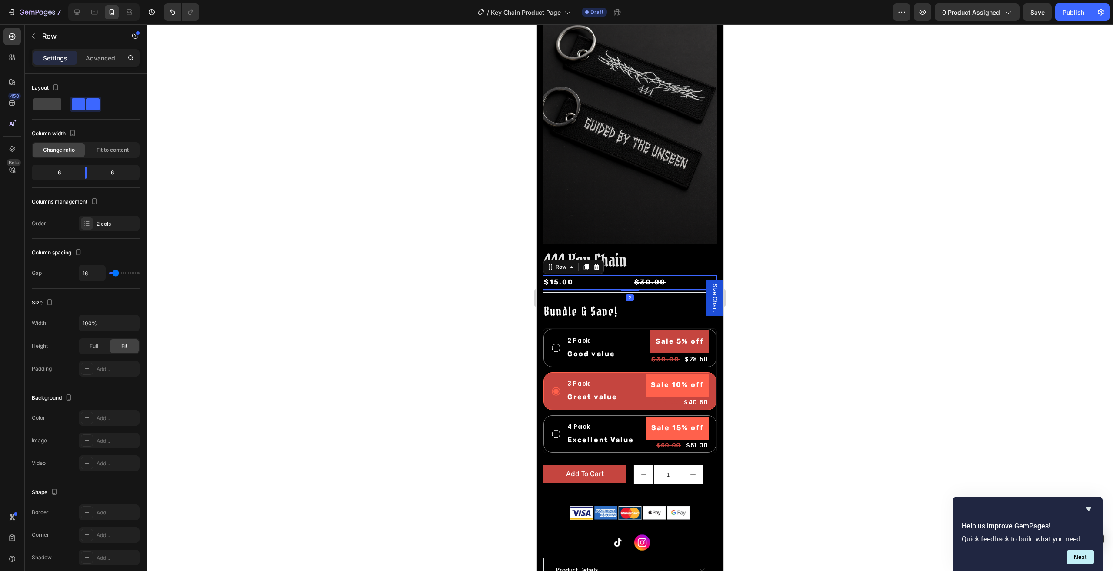
click at [624, 275] on div "$15.00 Product Price Product Price $30.00 Compare Price Compare Price Row 2" at bounding box center [630, 282] width 174 height 14
type input "7"
type input "4"
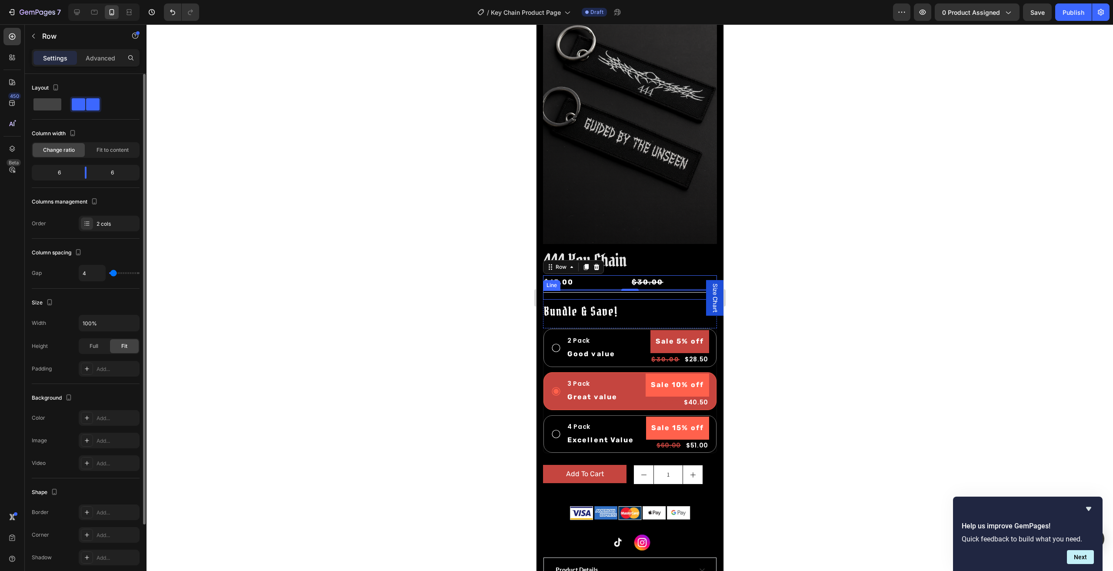
type input "1"
type input "0"
drag, startPoint x: 113, startPoint y: 271, endPoint x: 121, endPoint y: 271, distance: 7.8
type input "0"
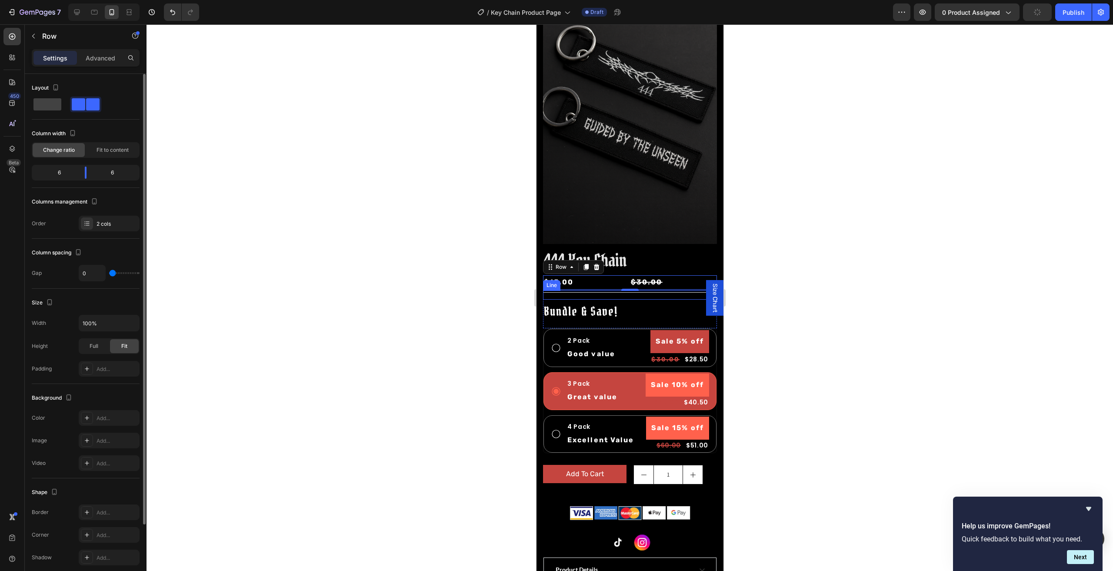
click at [109, 274] on input "range" at bounding box center [124, 273] width 30 height 2
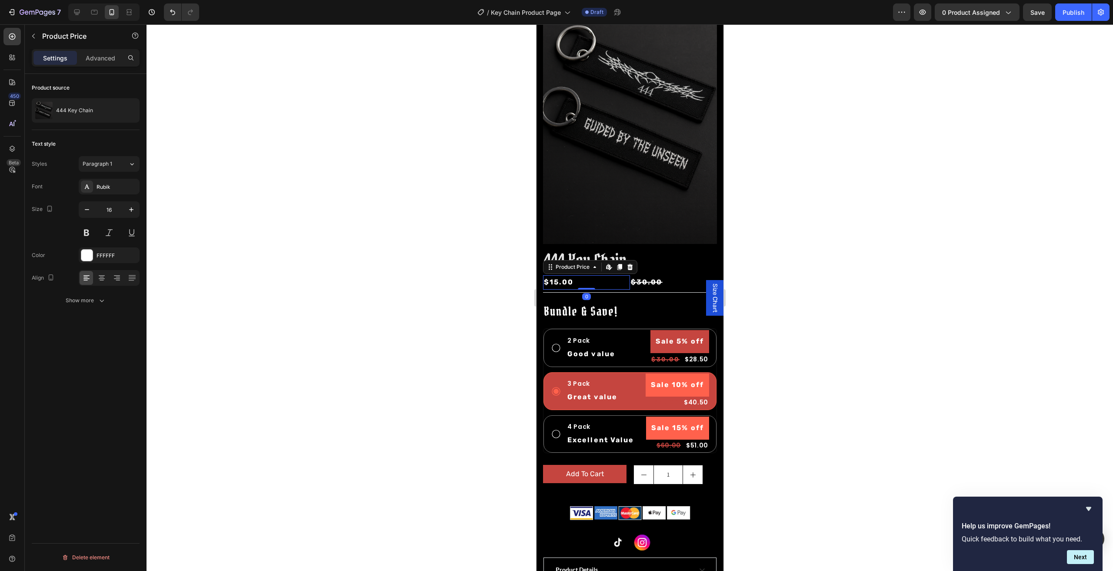
click at [584, 275] on div "$15.00" at bounding box center [586, 282] width 87 height 14
click at [630, 277] on div "$30.00" at bounding box center [673, 282] width 87 height 14
click at [624, 279] on div "$15.00" at bounding box center [586, 282] width 87 height 14
drag, startPoint x: 692, startPoint y: 263, endPoint x: 712, endPoint y: 267, distance: 20.7
click at [696, 263] on div "444 Key Chain Product Title $15.00 Product Price Edit content in Shopify 0 Prod…" at bounding box center [630, 485] width 174 height 473
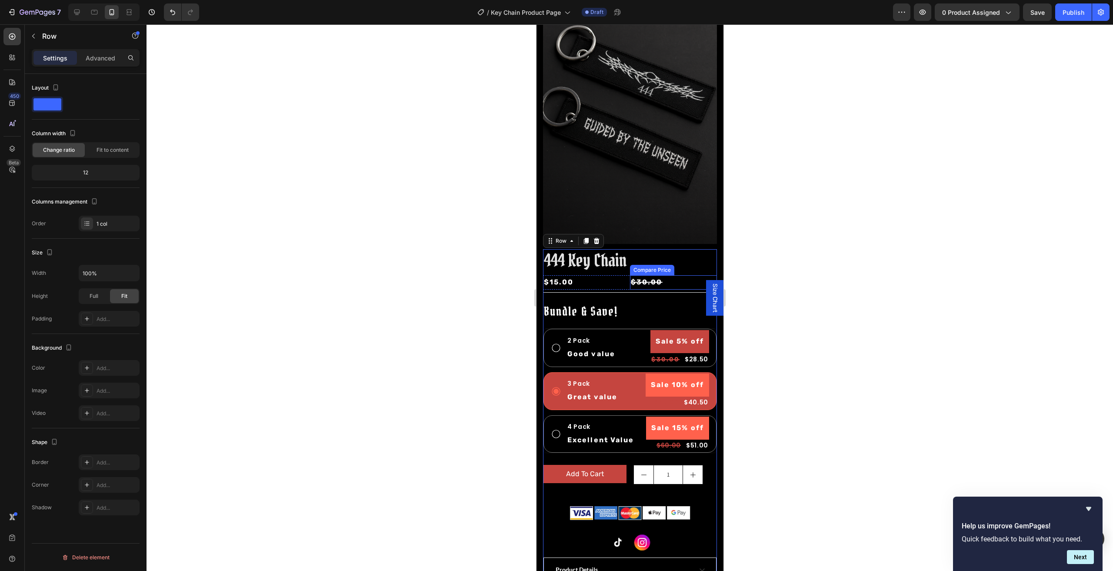
click at [709, 275] on div "$30.00" at bounding box center [673, 282] width 87 height 14
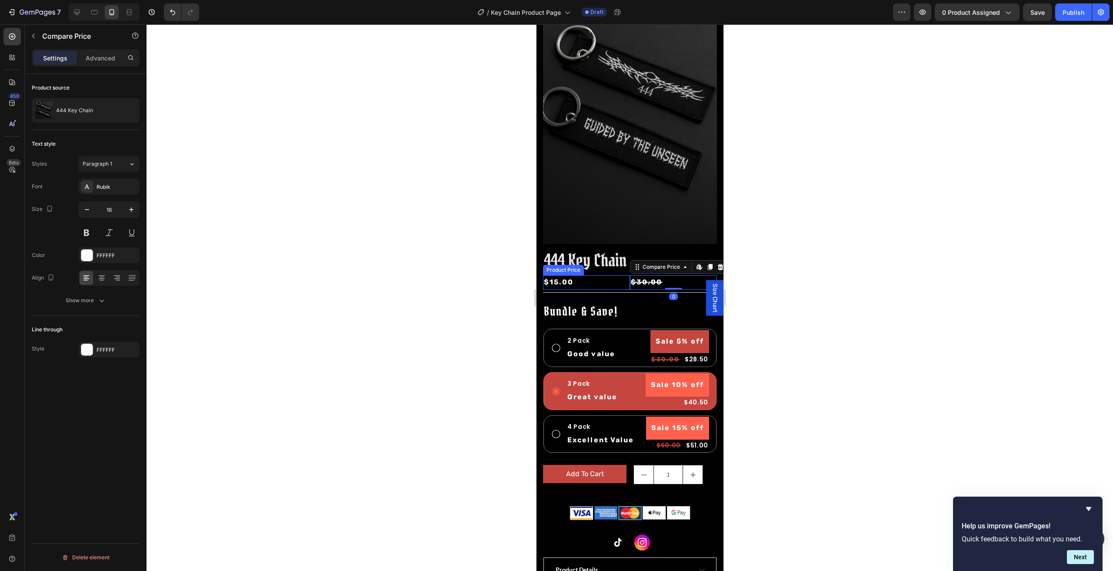
click at [620, 275] on div "$15.00" at bounding box center [586, 282] width 87 height 14
click at [696, 275] on div "$30.00" at bounding box center [673, 282] width 87 height 14
click at [607, 275] on div "$15.00" at bounding box center [586, 282] width 87 height 14
click at [588, 263] on div "Product Price" at bounding box center [572, 267] width 37 height 8
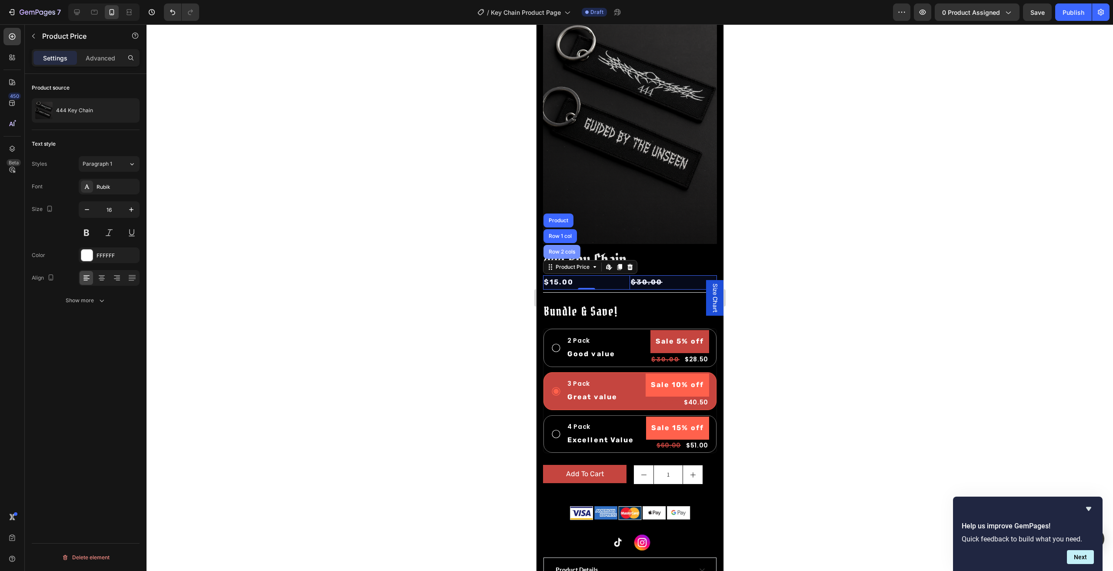
click at [559, 249] on div "Row 2 cols" at bounding box center [562, 251] width 30 height 5
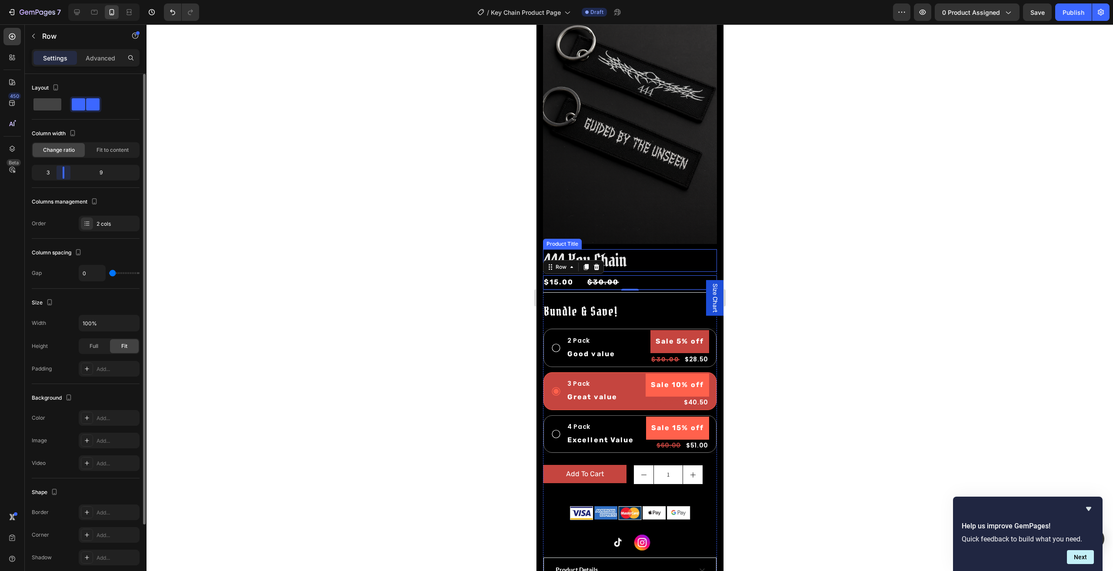
drag, startPoint x: 87, startPoint y: 176, endPoint x: 57, endPoint y: 183, distance: 30.7
click at [57, 0] on body "7 Version history / Key Chain Product Page Draft Preview 0 product assigned Sav…" at bounding box center [556, 0] width 1113 height 0
click at [483, 283] on div at bounding box center [630, 297] width 967 height 547
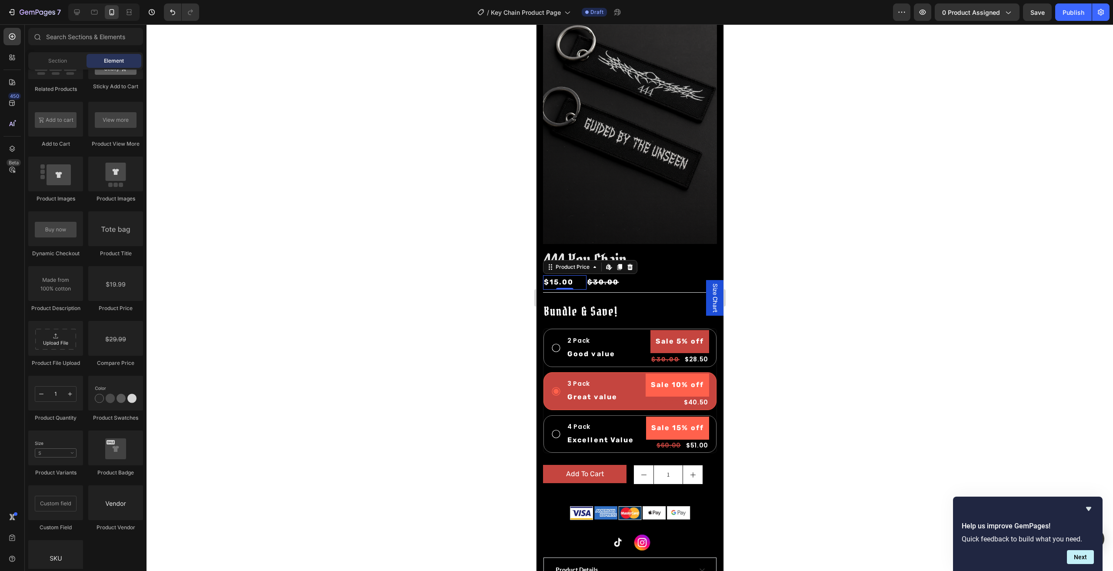
click at [569, 275] on div "$15.00" at bounding box center [564, 282] width 43 height 14
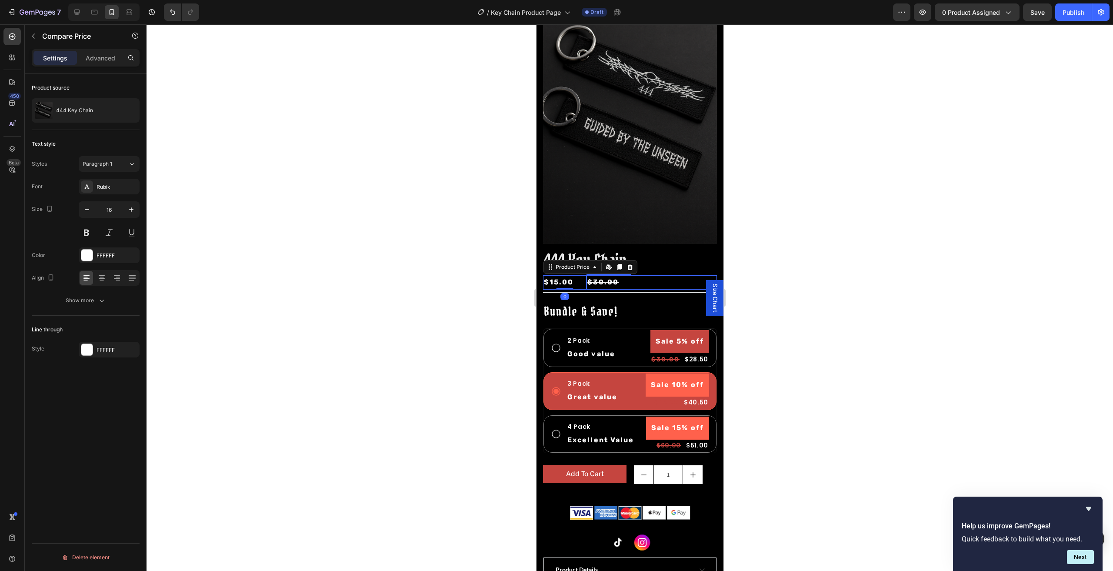
click at [600, 275] on div "$30.00" at bounding box center [651, 282] width 130 height 14
click at [565, 275] on div "$15.00" at bounding box center [564, 282] width 43 height 14
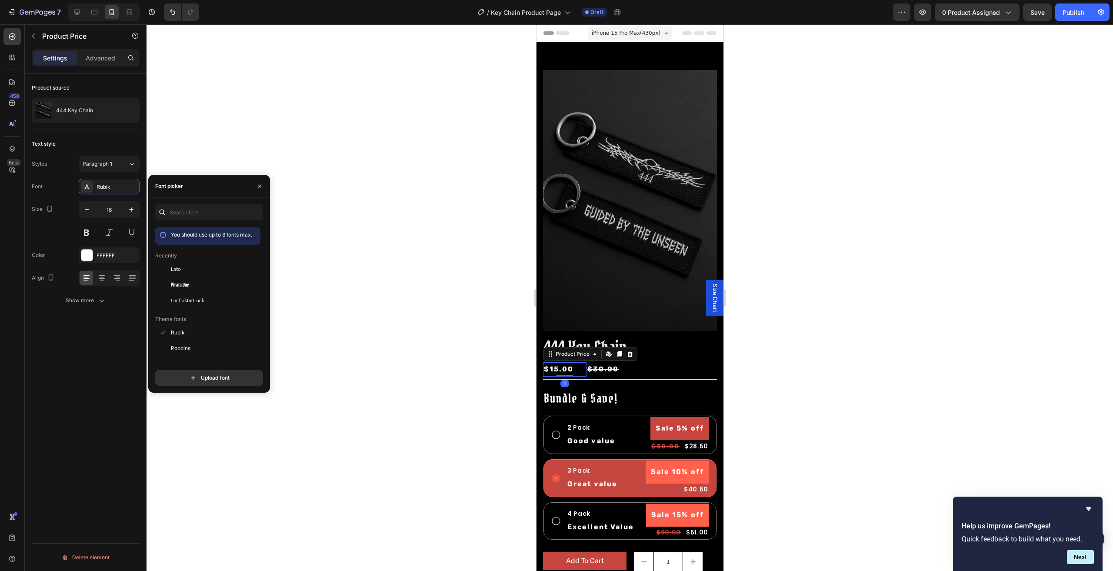
scroll to position [87, 0]
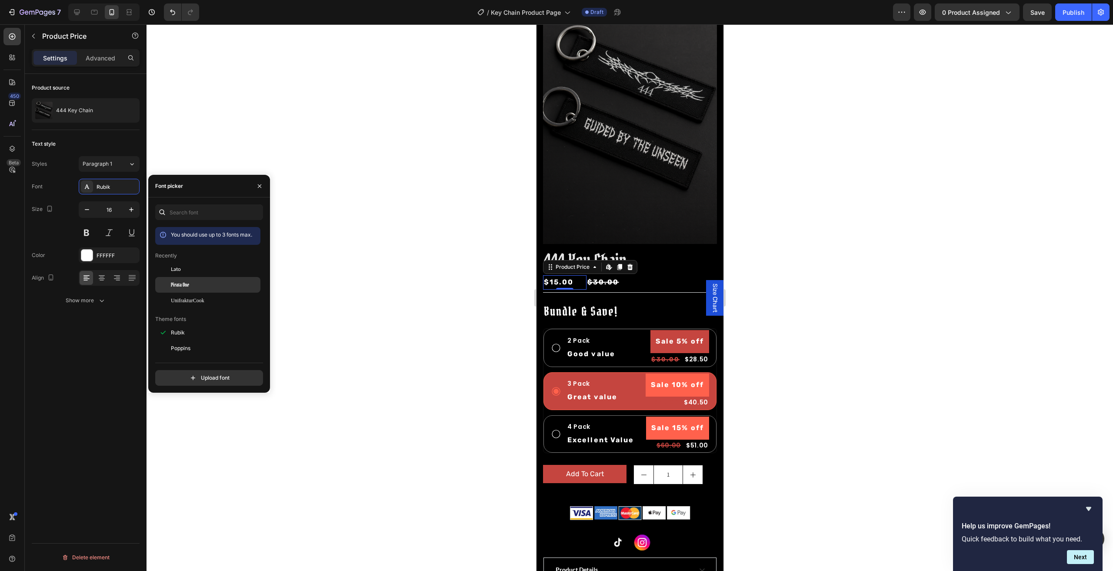
click at [197, 284] on div "Pirata One" at bounding box center [215, 285] width 88 height 8
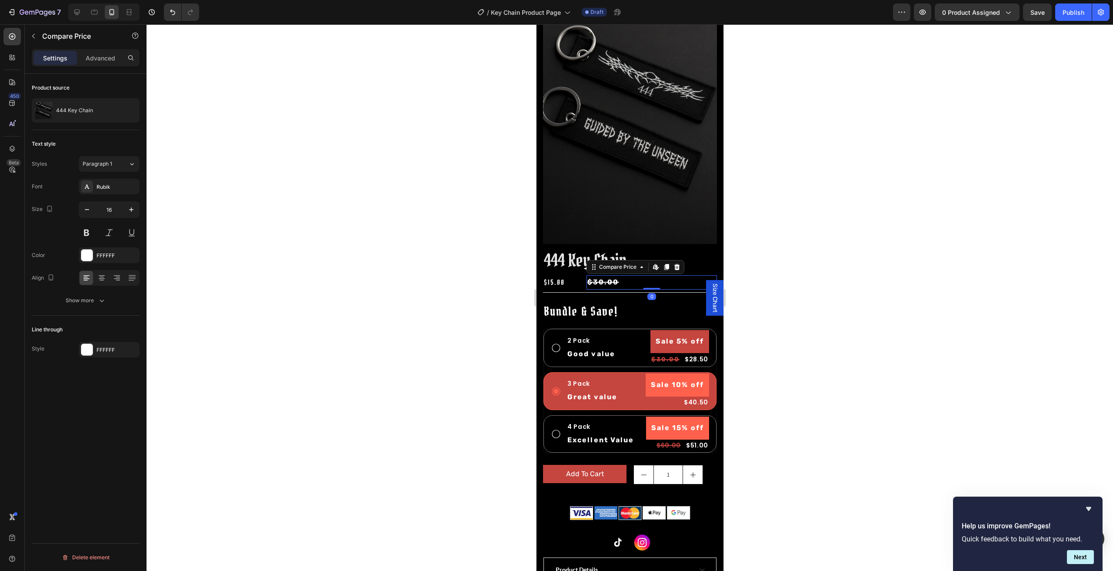
drag, startPoint x: 591, startPoint y: 271, endPoint x: 992, endPoint y: 293, distance: 401.9
click at [591, 275] on div "$30.00" at bounding box center [651, 282] width 130 height 14
click at [110, 190] on div "Rubik" at bounding box center [117, 187] width 41 height 8
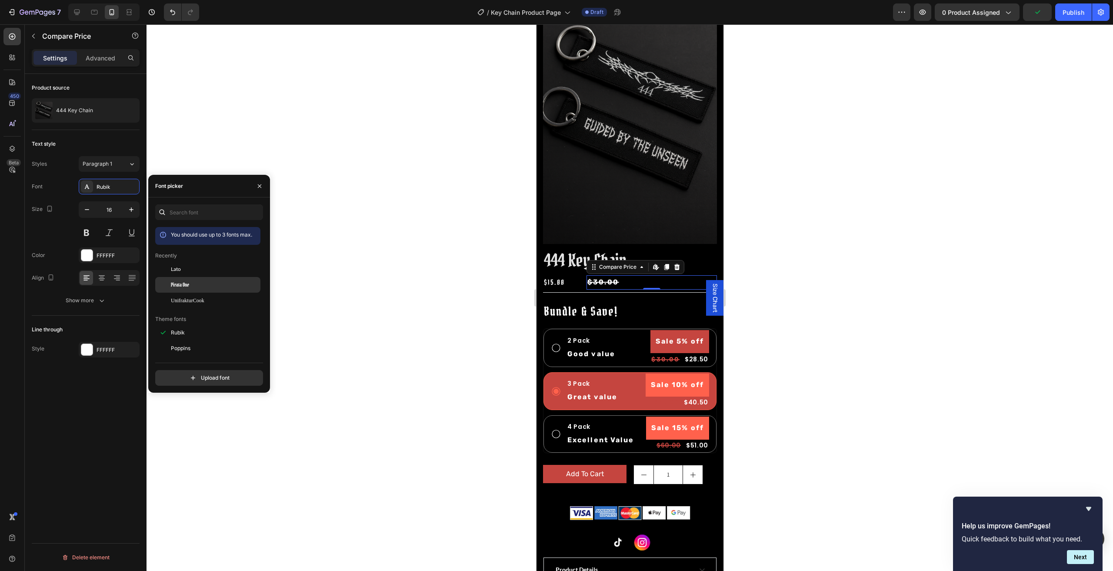
click at [182, 280] on div "Pirata One" at bounding box center [207, 285] width 105 height 16
click at [363, 240] on div at bounding box center [630, 297] width 967 height 547
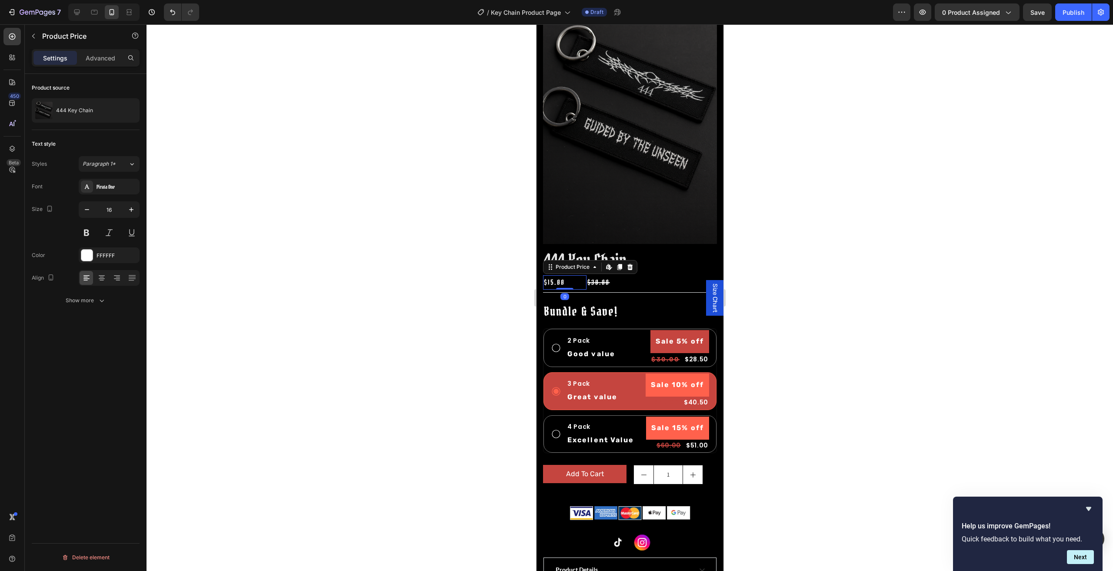
drag, startPoint x: 553, startPoint y: 272, endPoint x: 840, endPoint y: 288, distance: 287.8
click at [553, 275] on div "$15.00" at bounding box center [564, 282] width 43 height 14
click at [134, 212] on icon "button" at bounding box center [131, 209] width 9 height 9
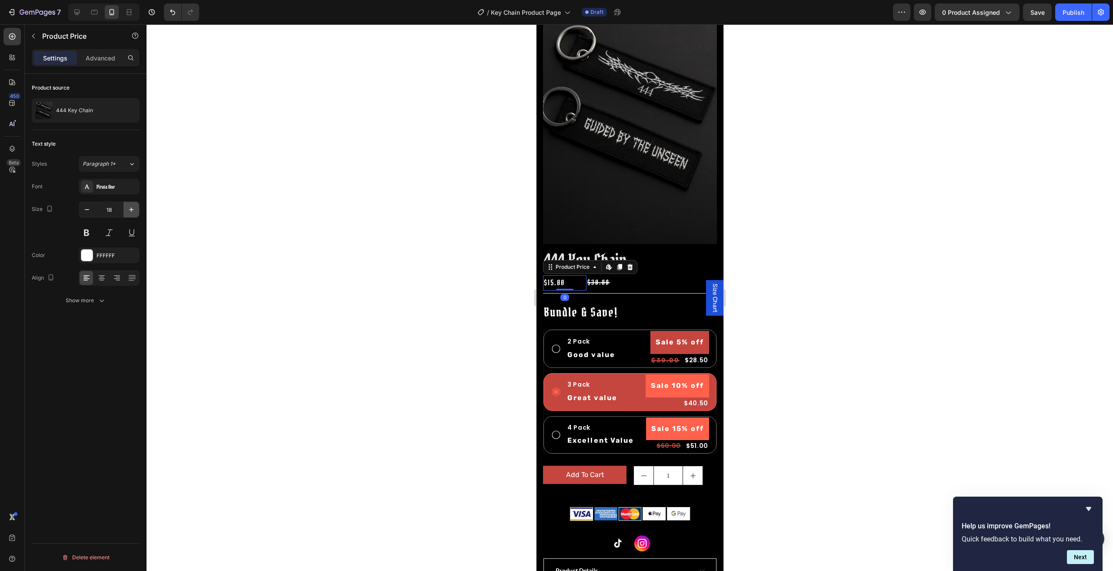
click at [134, 212] on icon "button" at bounding box center [131, 209] width 9 height 9
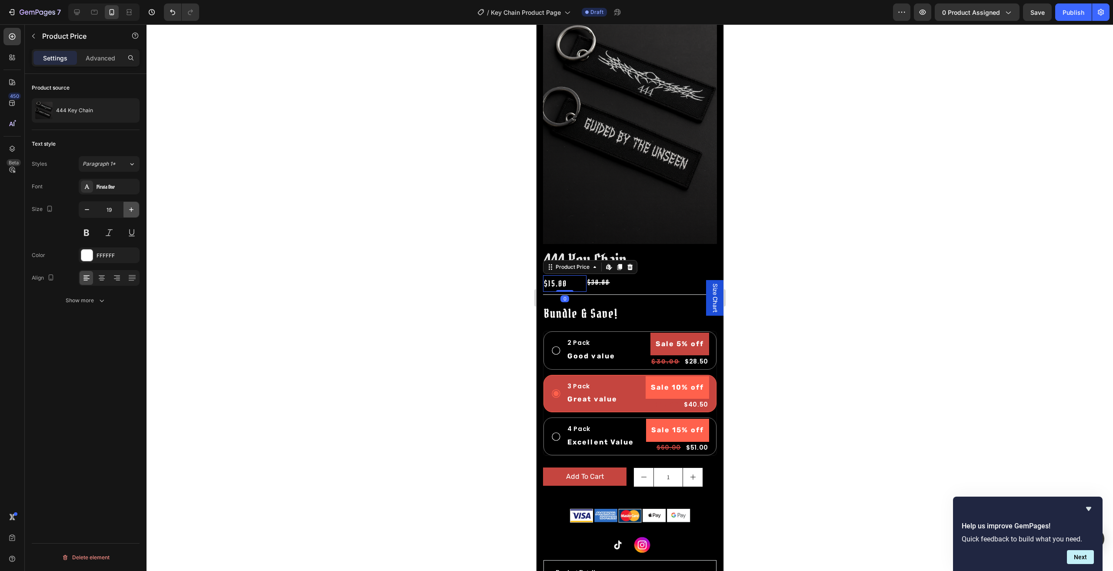
click at [134, 212] on icon "button" at bounding box center [131, 209] width 9 height 9
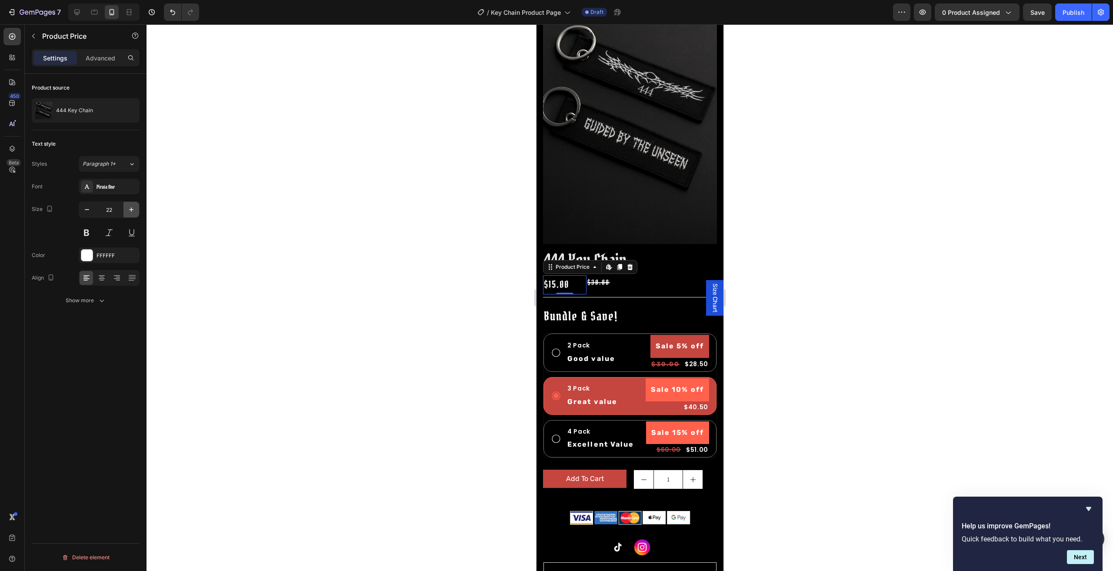
click at [134, 212] on icon "button" at bounding box center [131, 209] width 9 height 9
click at [135, 211] on icon "button" at bounding box center [131, 209] width 9 height 9
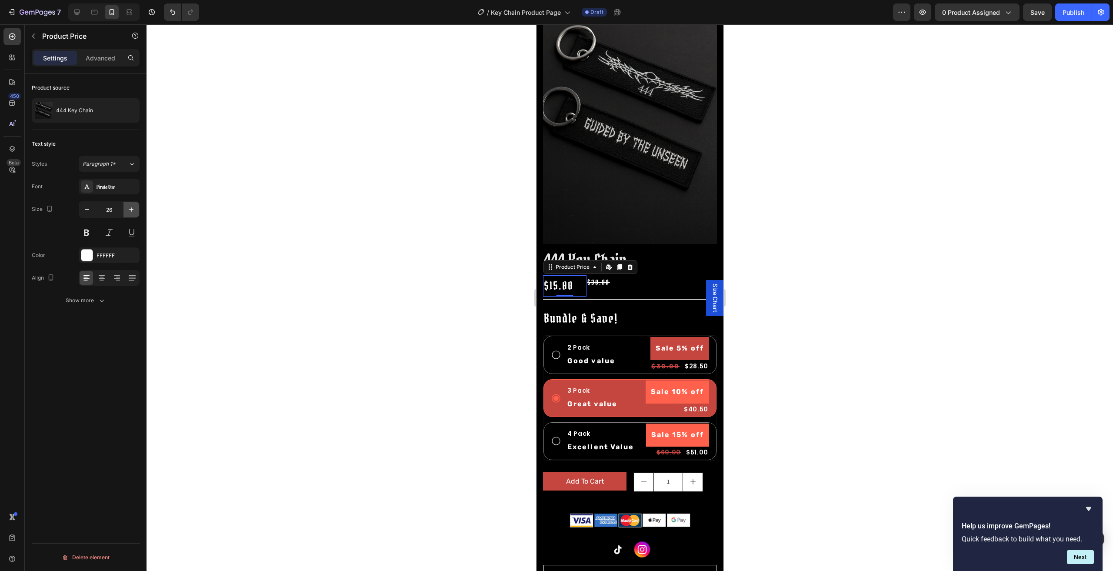
click at [135, 211] on icon "button" at bounding box center [131, 209] width 9 height 9
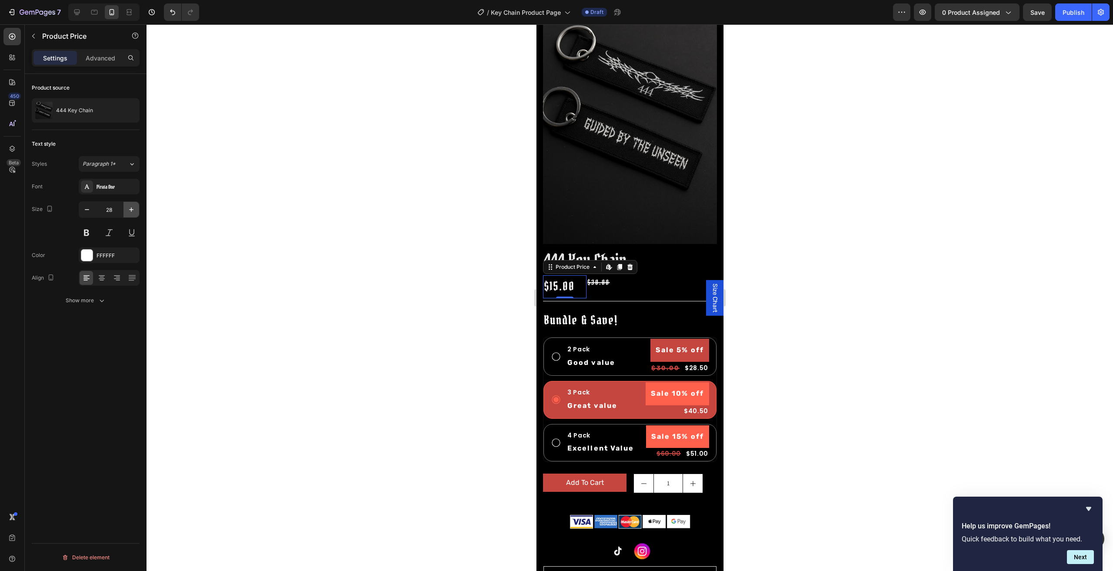
click at [135, 211] on icon "button" at bounding box center [131, 209] width 9 height 9
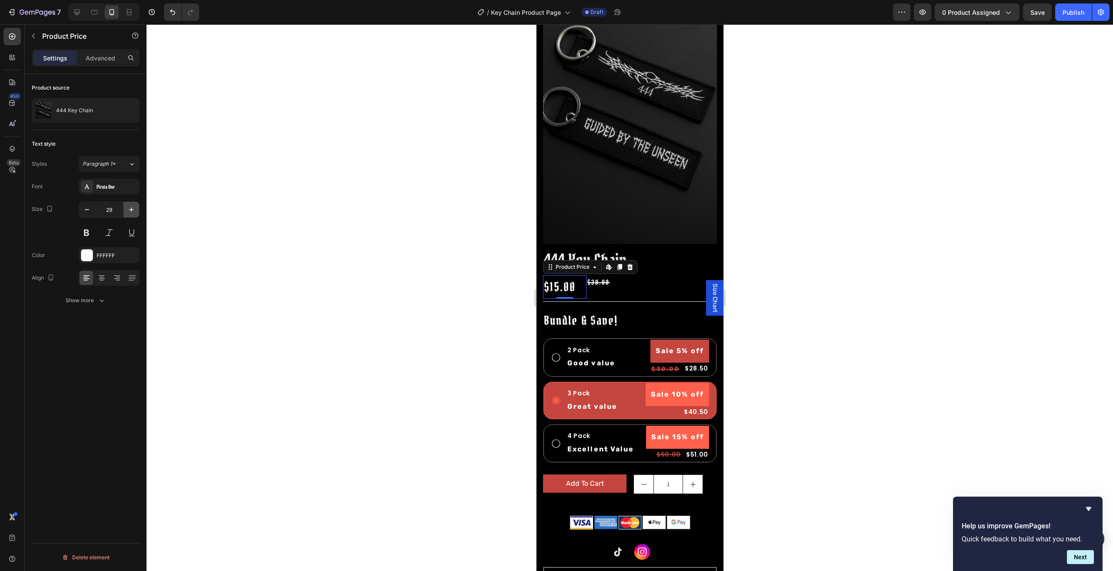
click at [135, 211] on icon "button" at bounding box center [131, 209] width 9 height 9
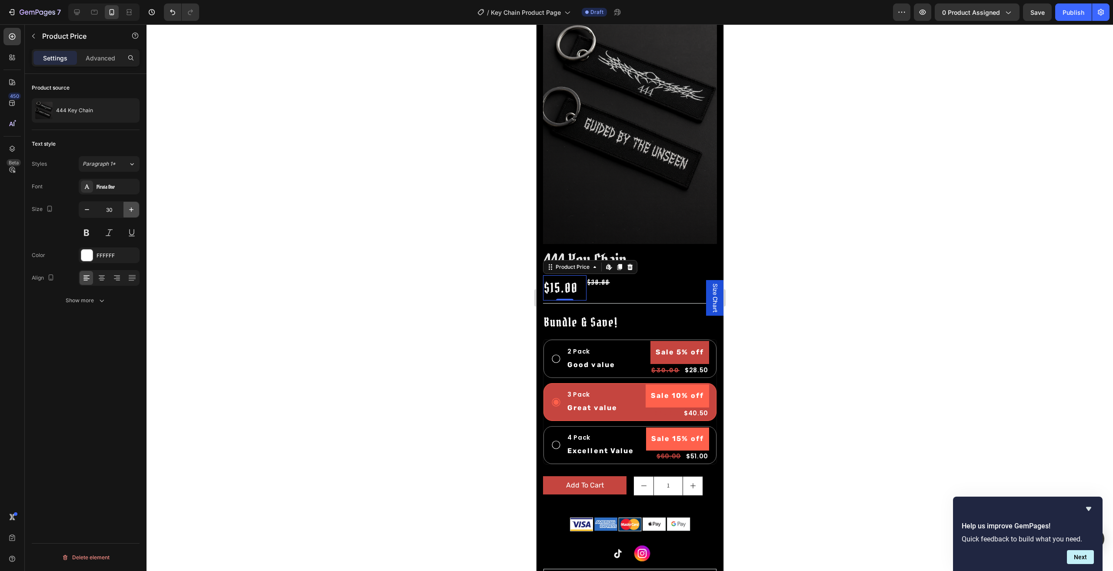
click at [135, 211] on icon "button" at bounding box center [131, 209] width 9 height 9
type input "31"
click at [590, 275] on div "$30.00" at bounding box center [651, 282] width 130 height 14
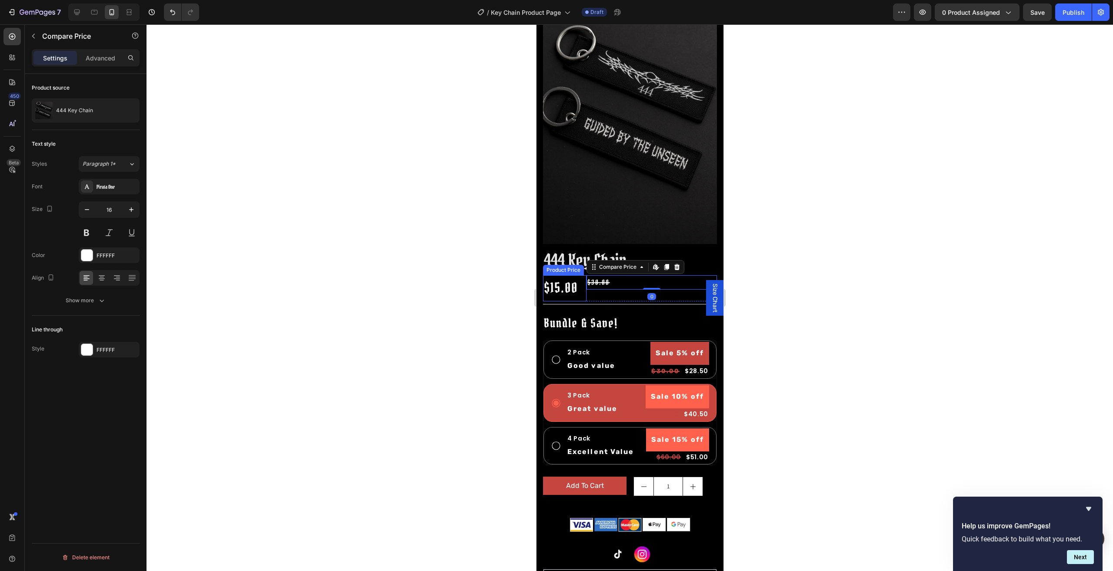
click at [563, 276] on div "$15.00" at bounding box center [564, 288] width 43 height 26
click at [131, 210] on icon "button" at bounding box center [131, 209] width 4 height 4
type input "32"
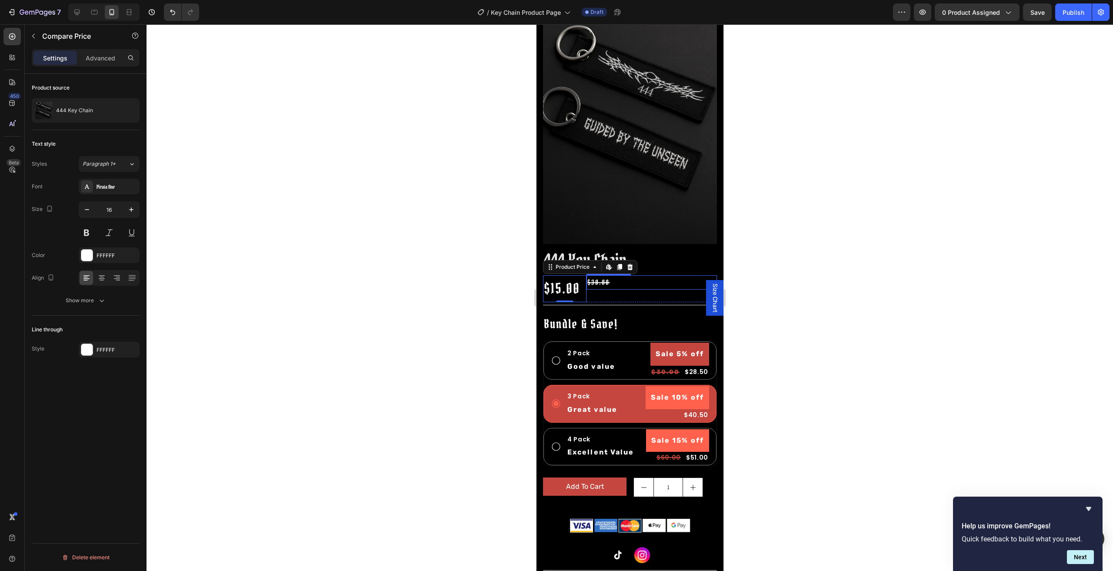
click at [589, 275] on div "$30.00" at bounding box center [651, 282] width 130 height 14
click at [123, 211] on button "button" at bounding box center [131, 210] width 16 height 16
type input "32"
click at [106, 262] on div "FFFFFF" at bounding box center [109, 255] width 61 height 16
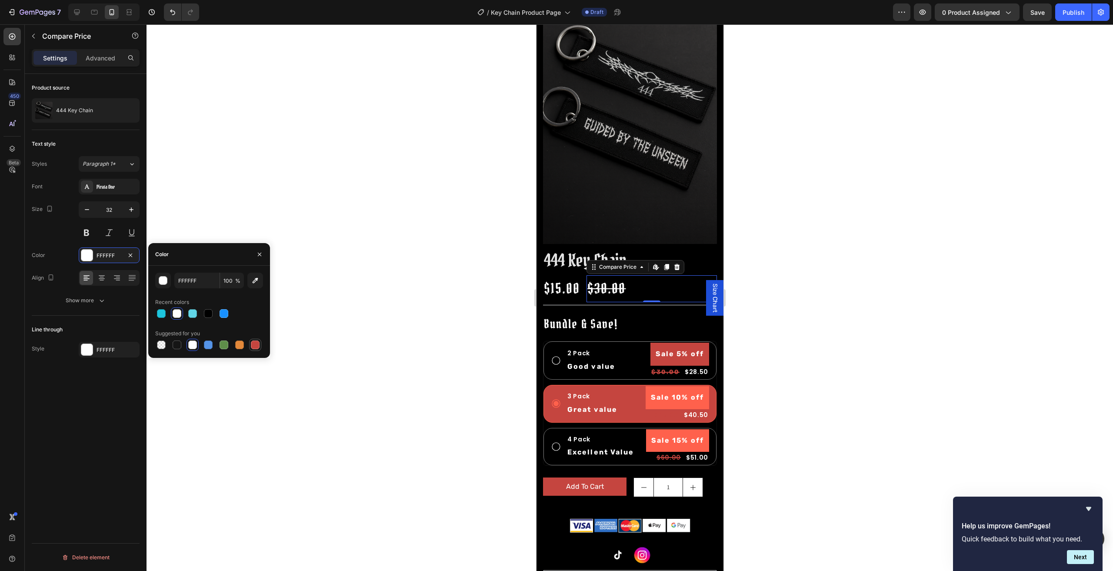
click at [253, 347] on div at bounding box center [255, 344] width 9 height 9
type input "C5453F"
click at [89, 349] on div at bounding box center [86, 349] width 11 height 11
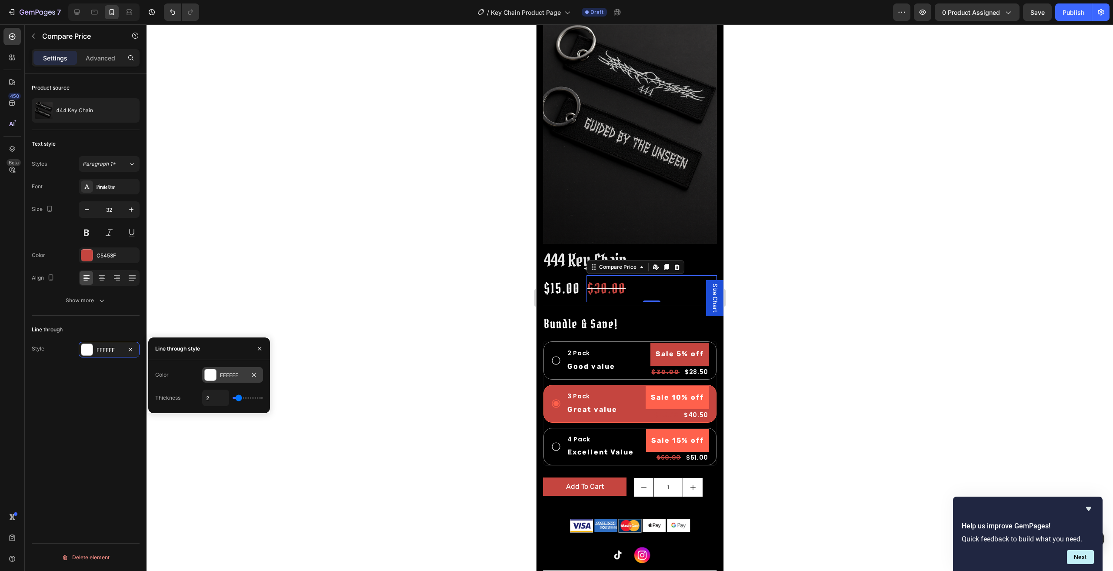
click at [217, 376] on div "FFFFFF" at bounding box center [232, 375] width 61 height 16
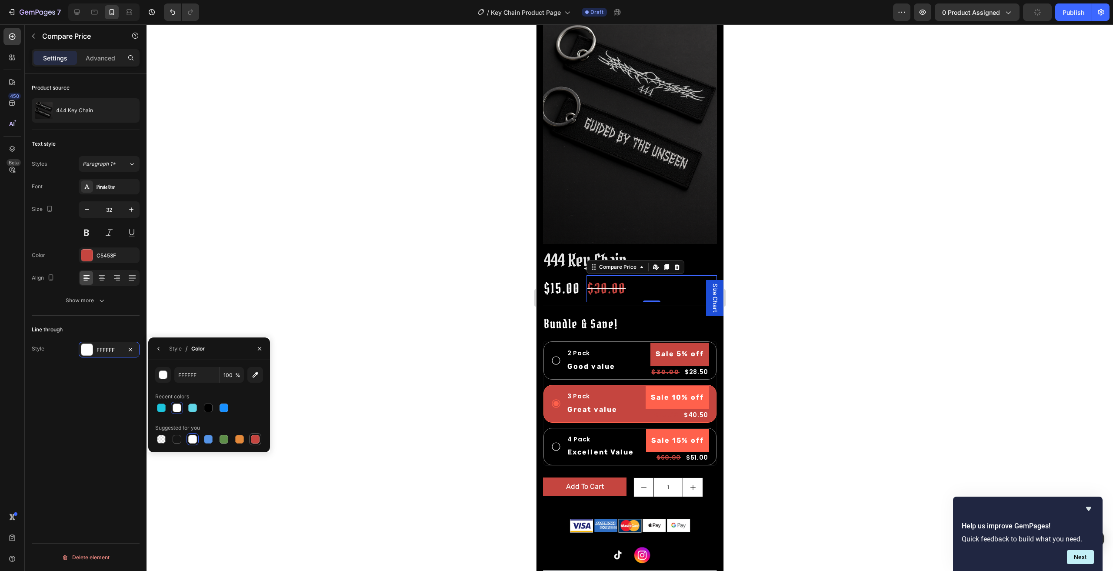
click at [255, 439] on div at bounding box center [255, 439] width 9 height 9
type input "C5453F"
click at [393, 348] on div at bounding box center [630, 297] width 967 height 547
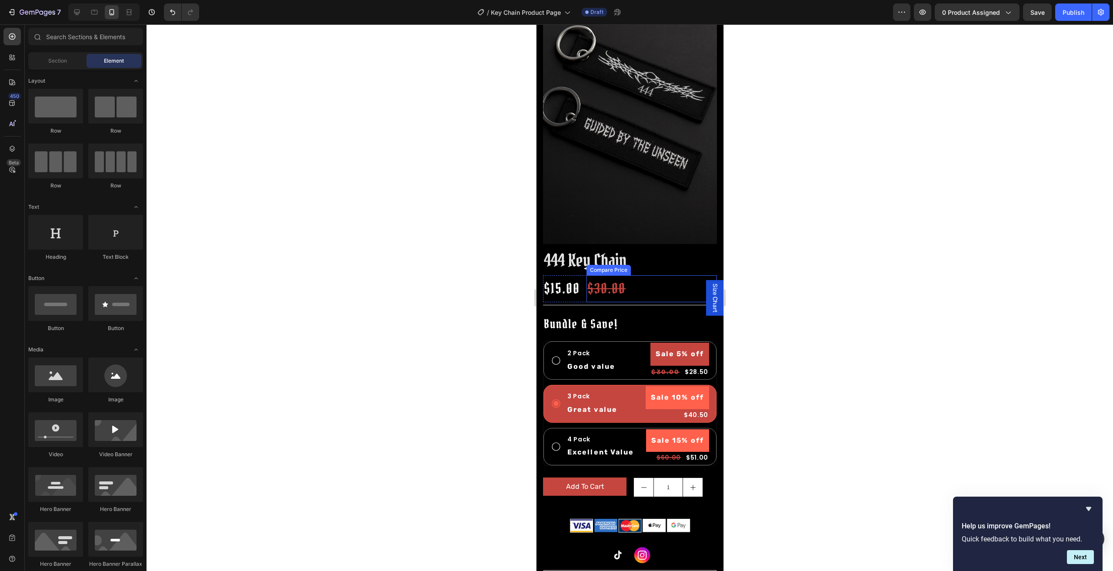
click at [643, 275] on div "$30.00" at bounding box center [651, 288] width 130 height 27
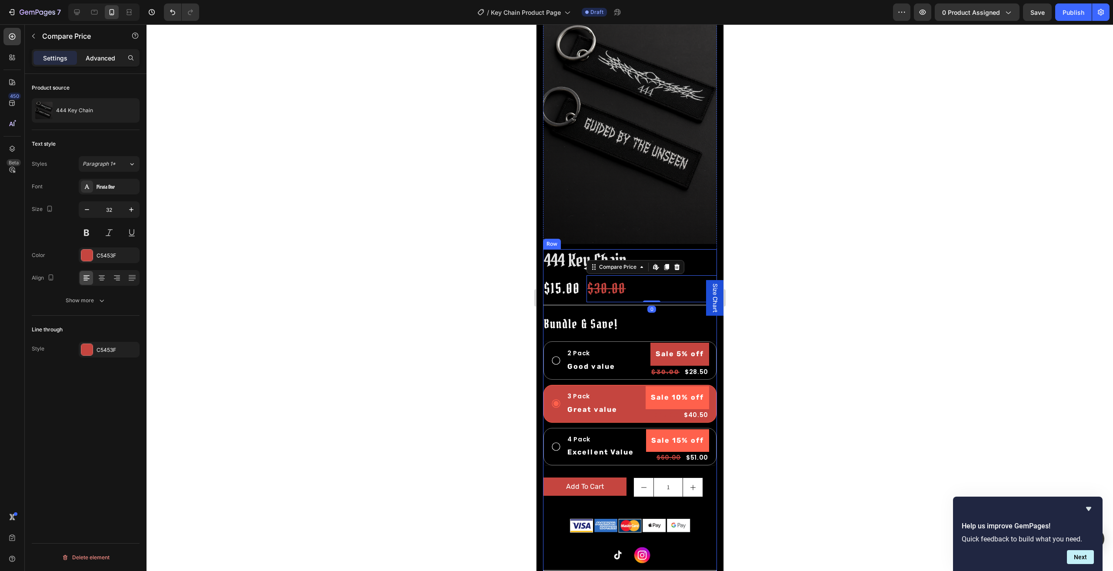
click at [108, 60] on p "Advanced" at bounding box center [101, 57] width 30 height 9
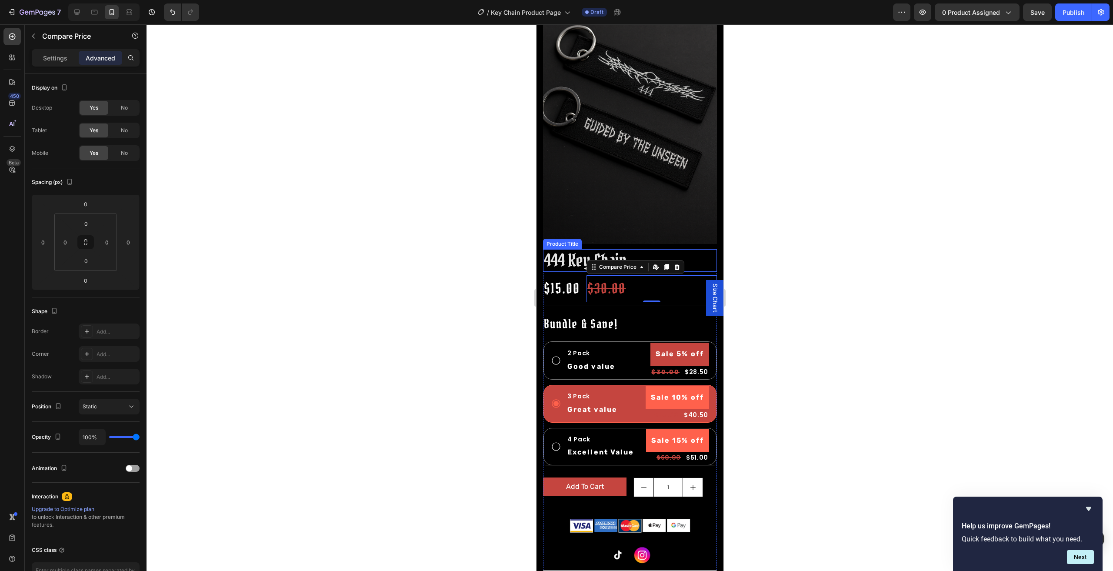
click at [668, 260] on div "Compare Price Edit content in Shopify" at bounding box center [635, 267] width 98 height 14
drag, startPoint x: 684, startPoint y: 253, endPoint x: 687, endPoint y: 245, distance: 8.5
click at [684, 253] on h1 "444 Key Chain" at bounding box center [630, 260] width 174 height 23
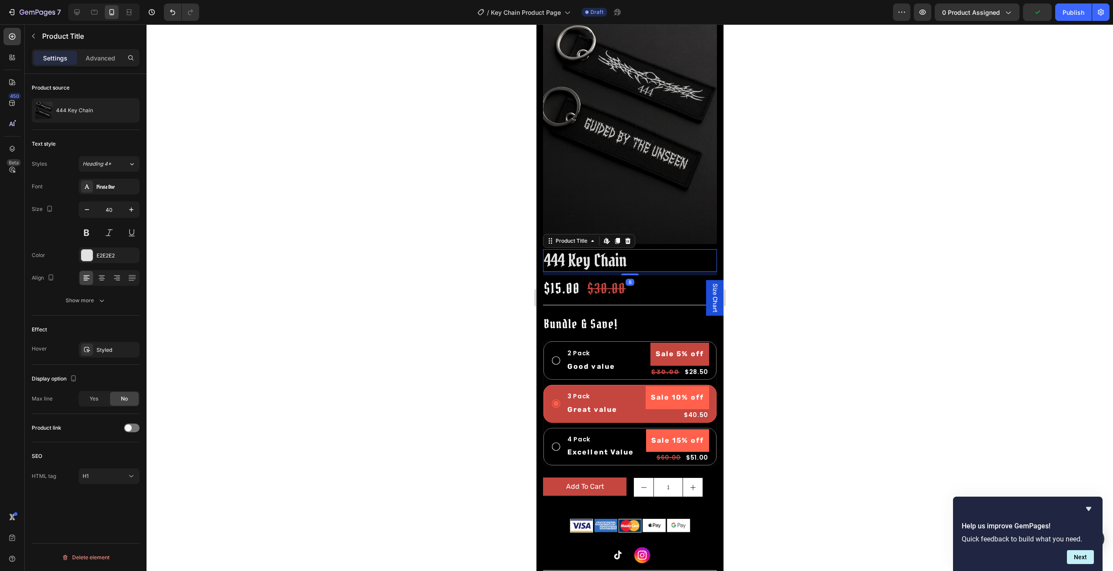
click at [881, 286] on div at bounding box center [630, 297] width 967 height 547
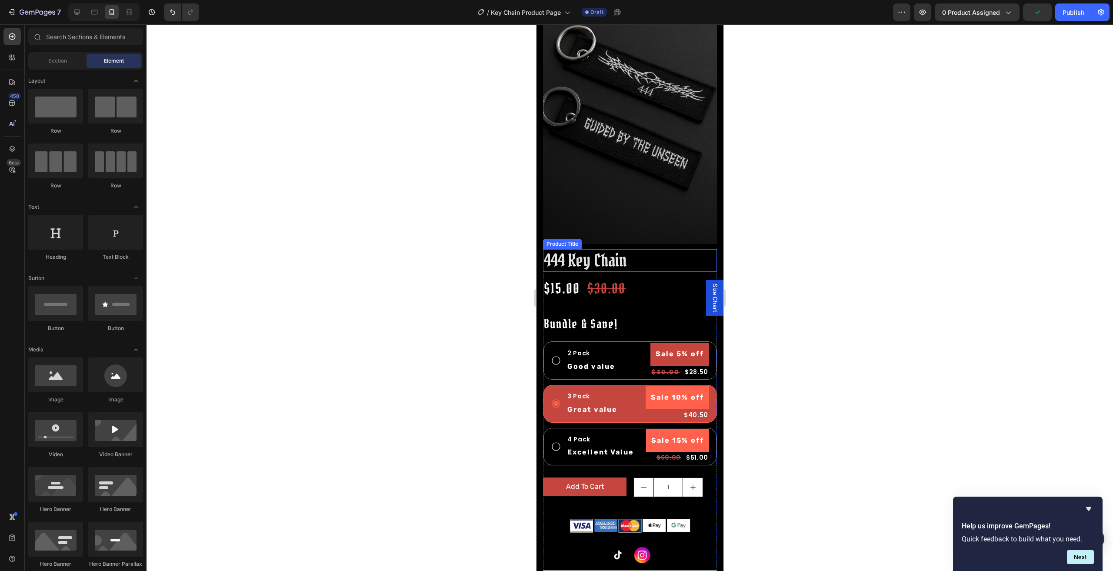
click at [651, 258] on h1 "444 Key Chain" at bounding box center [630, 260] width 174 height 23
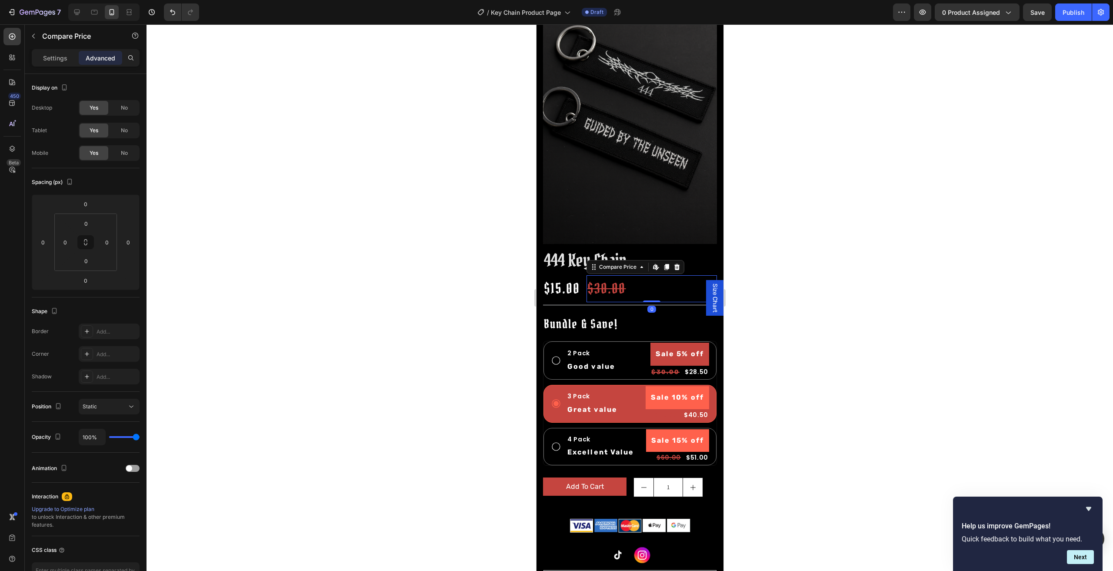
click at [631, 264] on div "444 Key Chain Product Title $15.00 Product Price Product Price $30.00 Compare P…" at bounding box center [630, 492] width 174 height 486
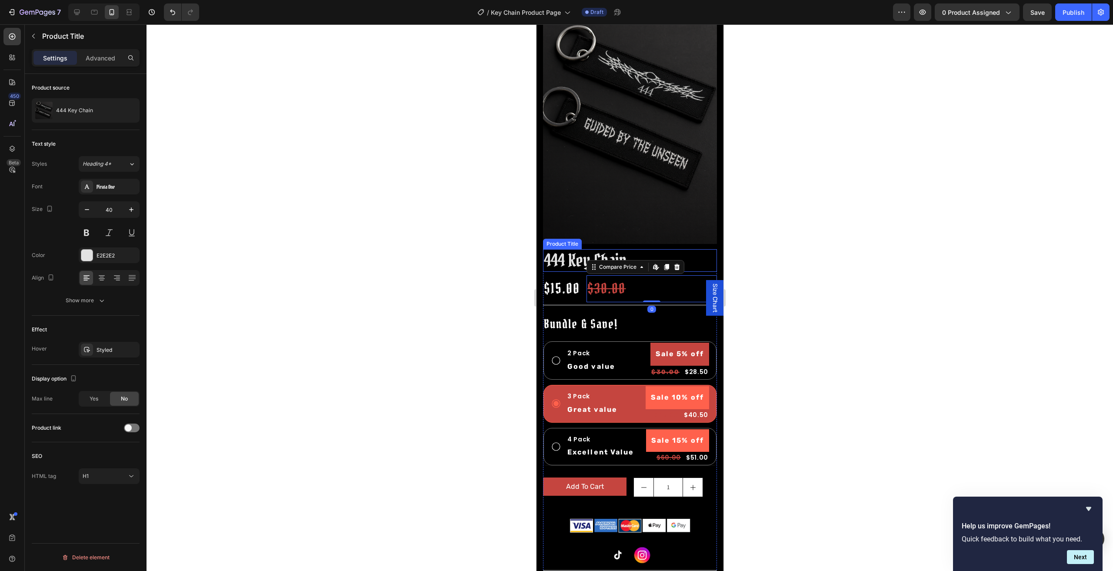
click at [693, 249] on h1 "444 Key Chain" at bounding box center [630, 260] width 174 height 23
click at [624, 275] on div "$30.00" at bounding box center [651, 288] width 130 height 27
click at [697, 251] on h1 "444 Key Chain" at bounding box center [630, 260] width 174 height 23
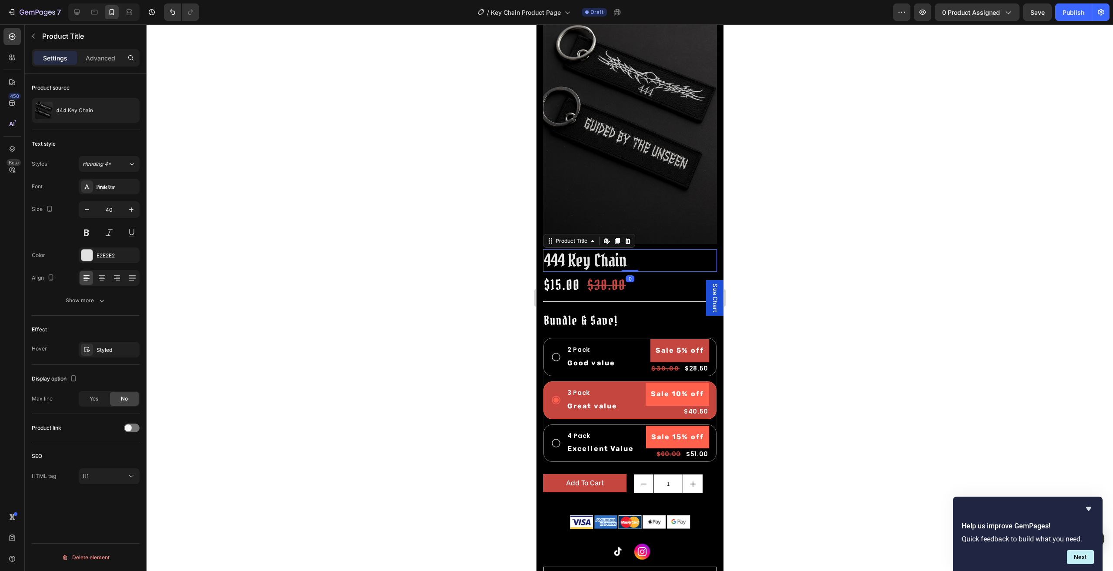
drag, startPoint x: 632, startPoint y: 264, endPoint x: 707, endPoint y: 233, distance: 81.3
click at [639, 249] on div "444 Key Chain Product Title Edit content in Shopify 0" at bounding box center [630, 260] width 174 height 23
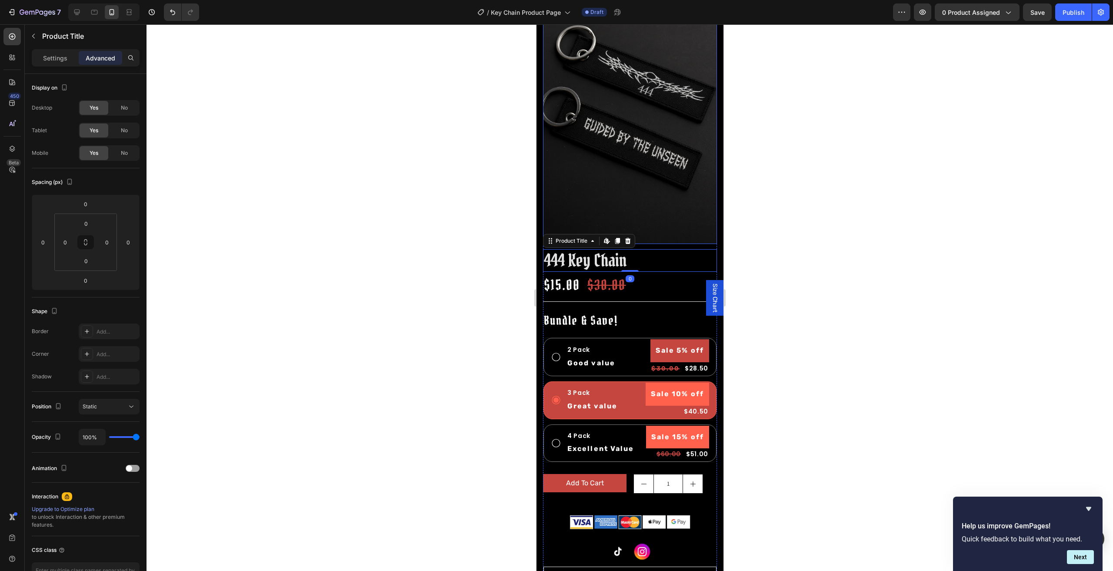
click at [834, 207] on div at bounding box center [630, 297] width 967 height 547
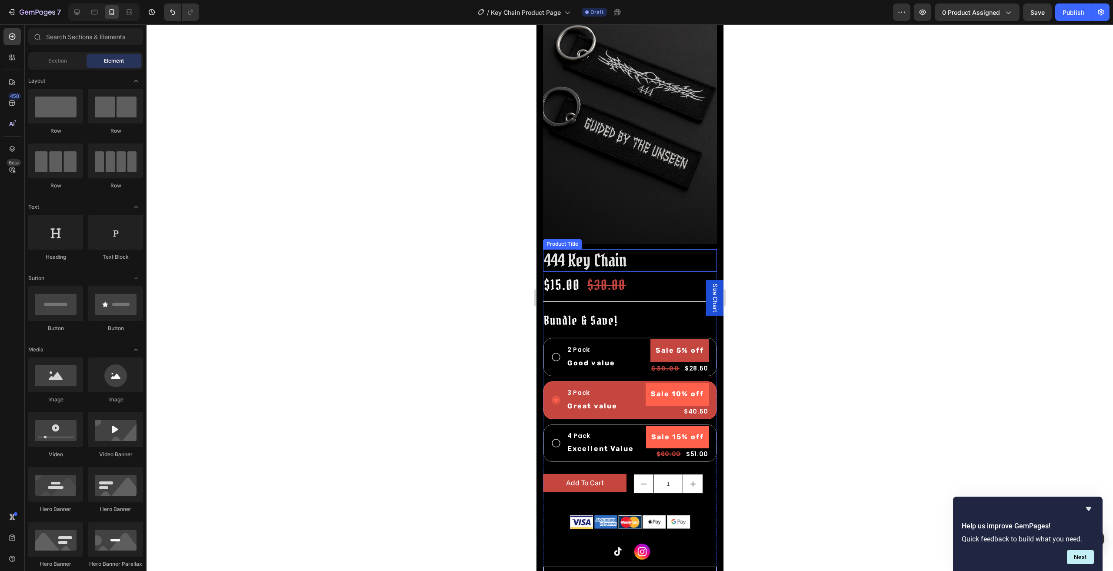
click at [569, 254] on h1 "444 Key Chain" at bounding box center [630, 260] width 174 height 23
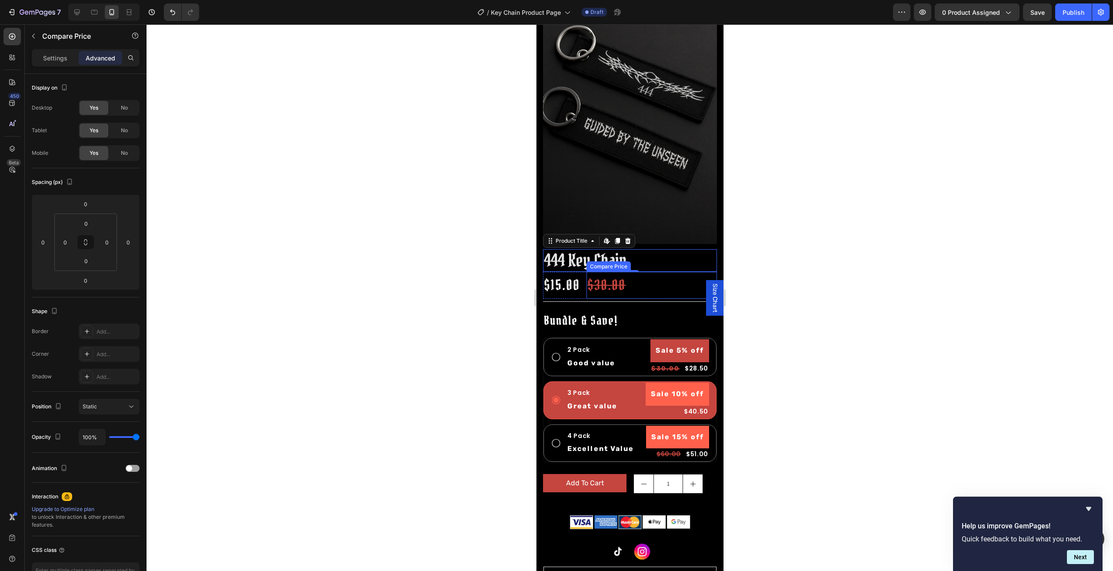
click at [651, 272] on div "$30.00" at bounding box center [651, 285] width 130 height 27
click at [581, 273] on div "$15.00" at bounding box center [564, 285] width 43 height 27
click at [581, 260] on div "Product Price" at bounding box center [572, 264] width 37 height 8
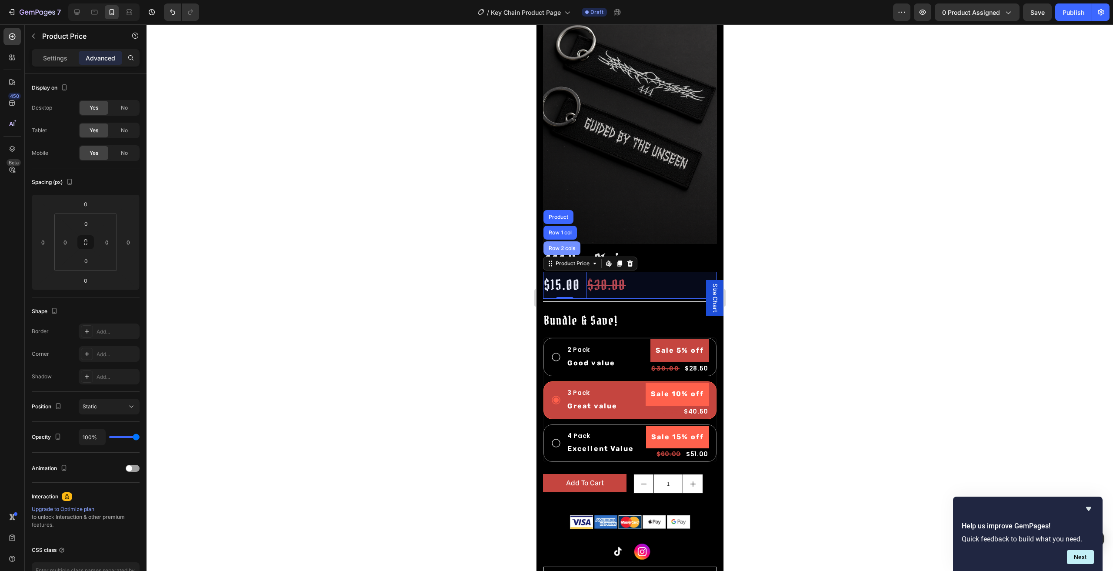
click at [565, 246] on div "Row 2 cols" at bounding box center [562, 248] width 30 height 5
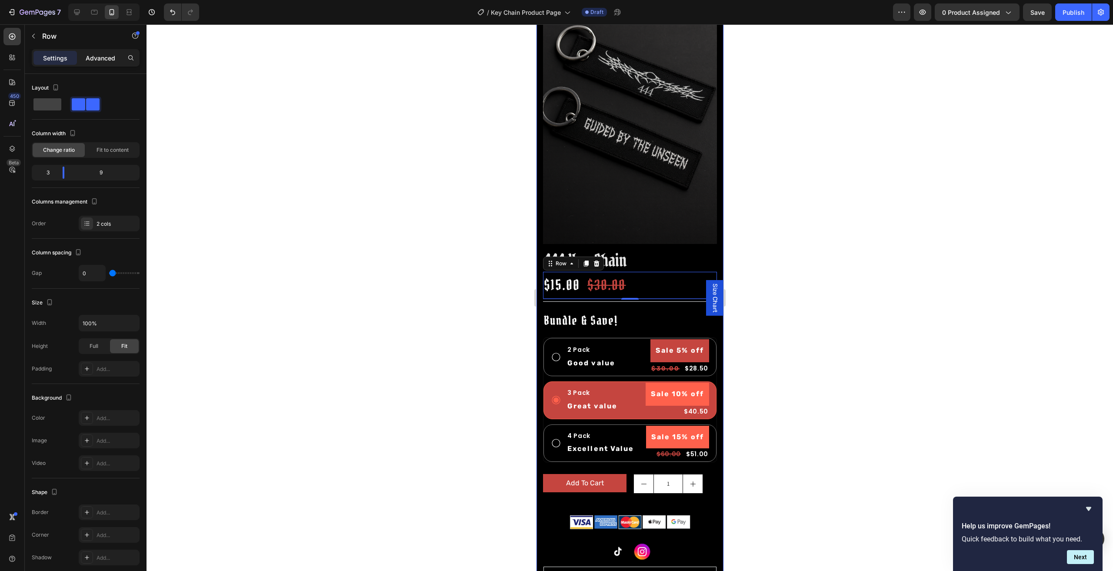
click at [82, 64] on div "Advanced" at bounding box center [100, 58] width 43 height 14
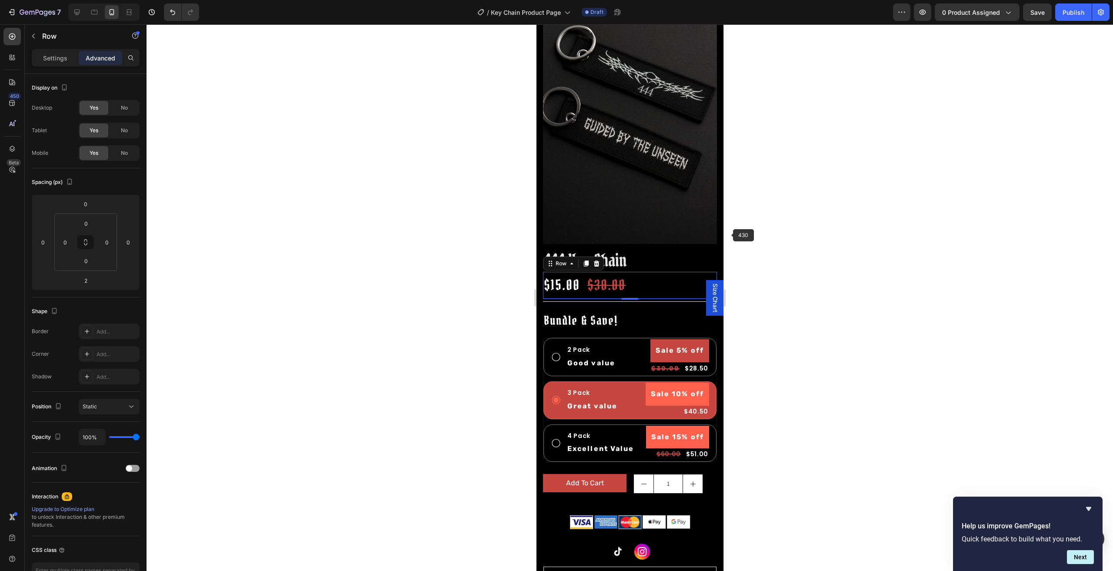
click at [806, 230] on div at bounding box center [630, 297] width 967 height 547
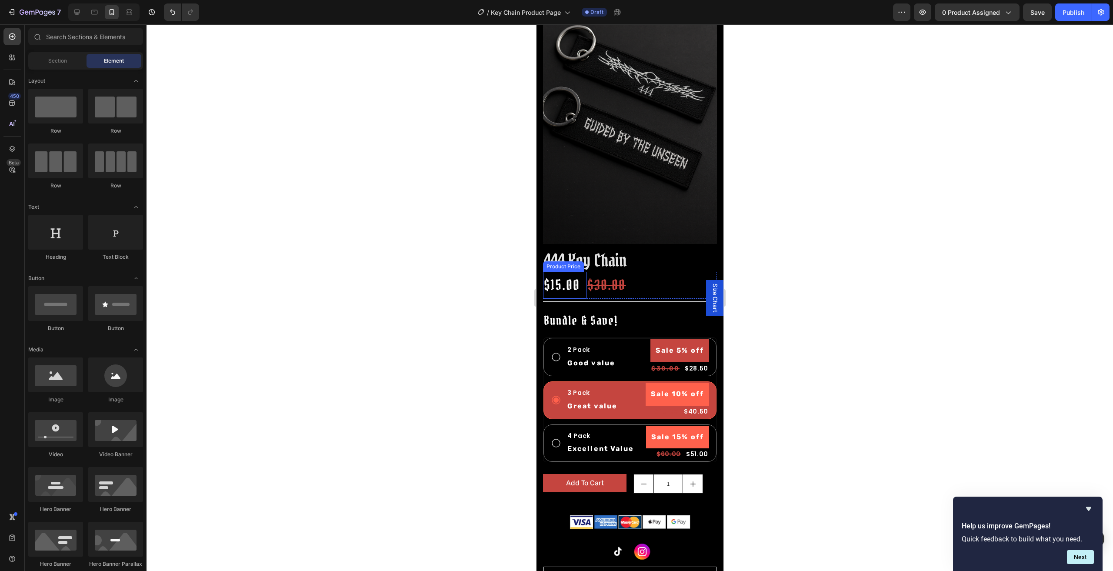
click at [564, 272] on div "$15.00" at bounding box center [564, 285] width 43 height 27
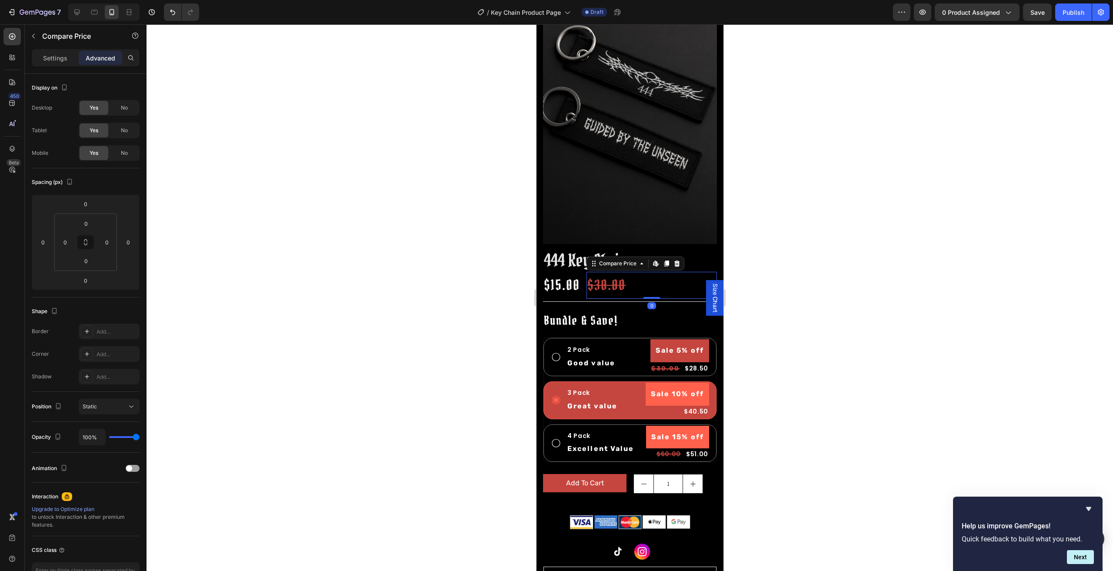
click at [643, 275] on div "$30.00" at bounding box center [651, 285] width 130 height 27
click at [639, 260] on icon at bounding box center [641, 263] width 7 height 7
click at [609, 241] on div "Row 2 cols" at bounding box center [605, 248] width 37 height 14
click at [51, 67] on div "Settings Advanced" at bounding box center [86, 61] width 122 height 25
click at [52, 56] on p "Settings" at bounding box center [55, 57] width 24 height 9
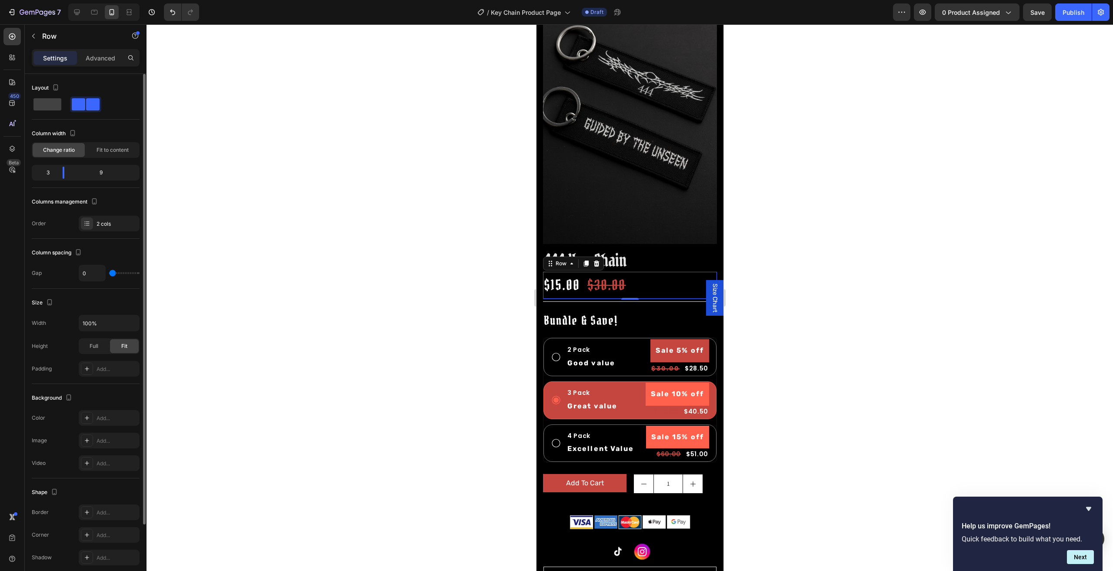
type input "1"
type input "2"
type input "8"
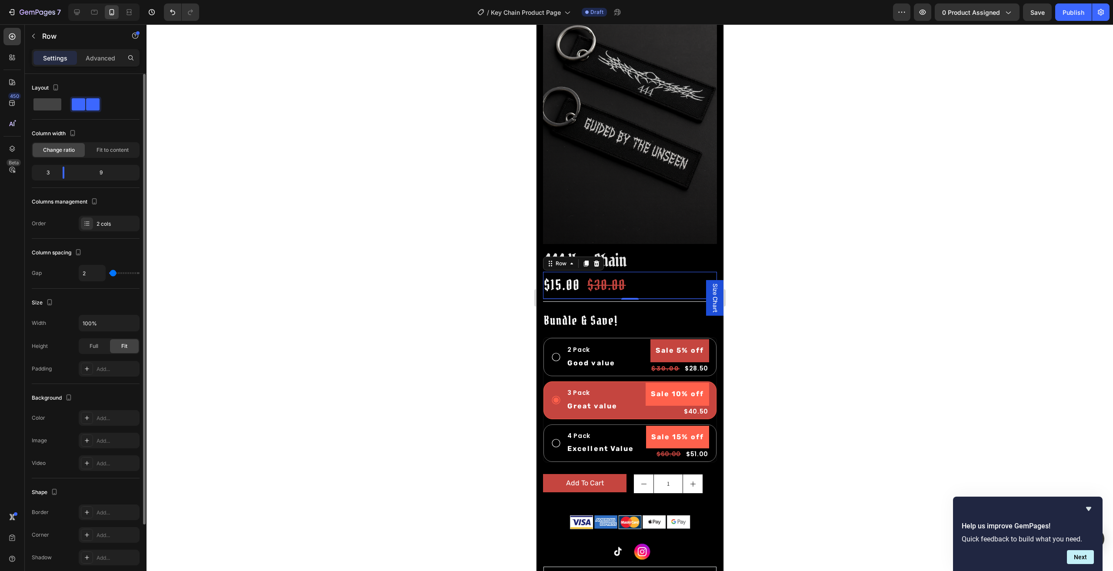
type input "8"
type input "10"
type input "14"
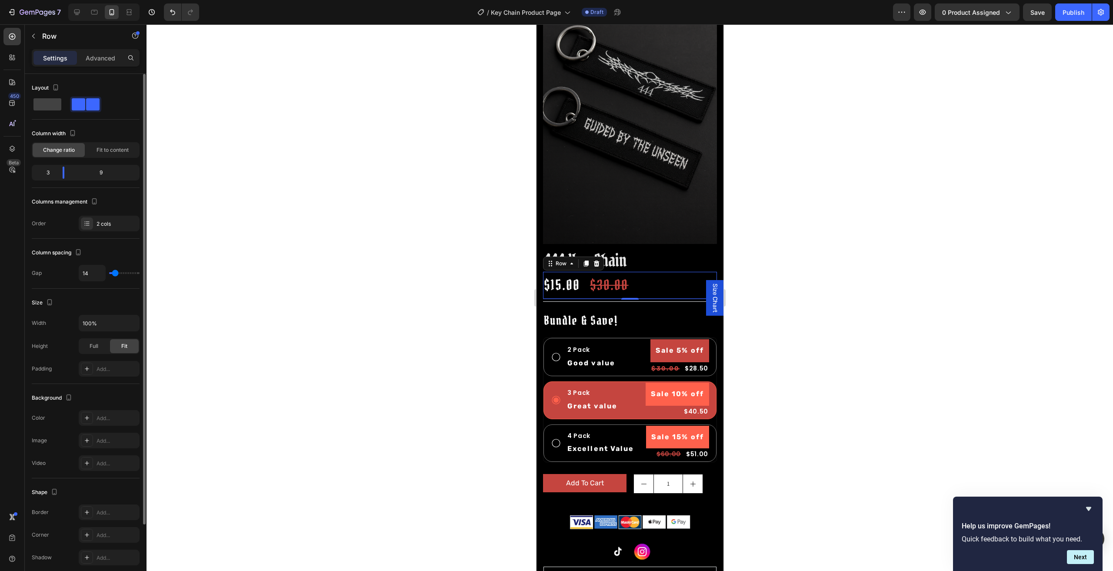
type input "16"
type input "20"
type input "21"
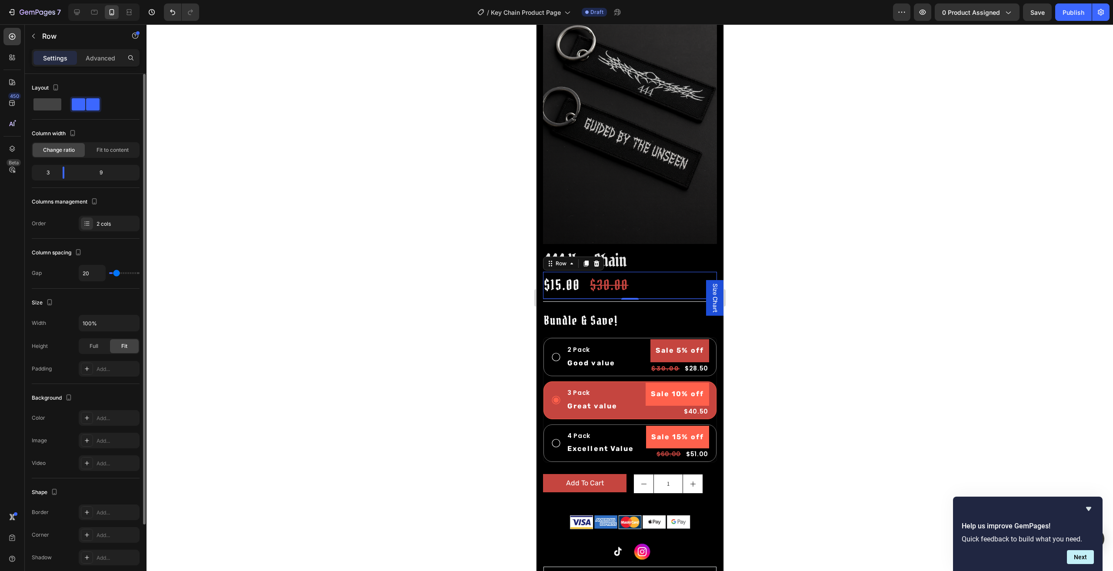
type input "21"
type input "23"
type input "26"
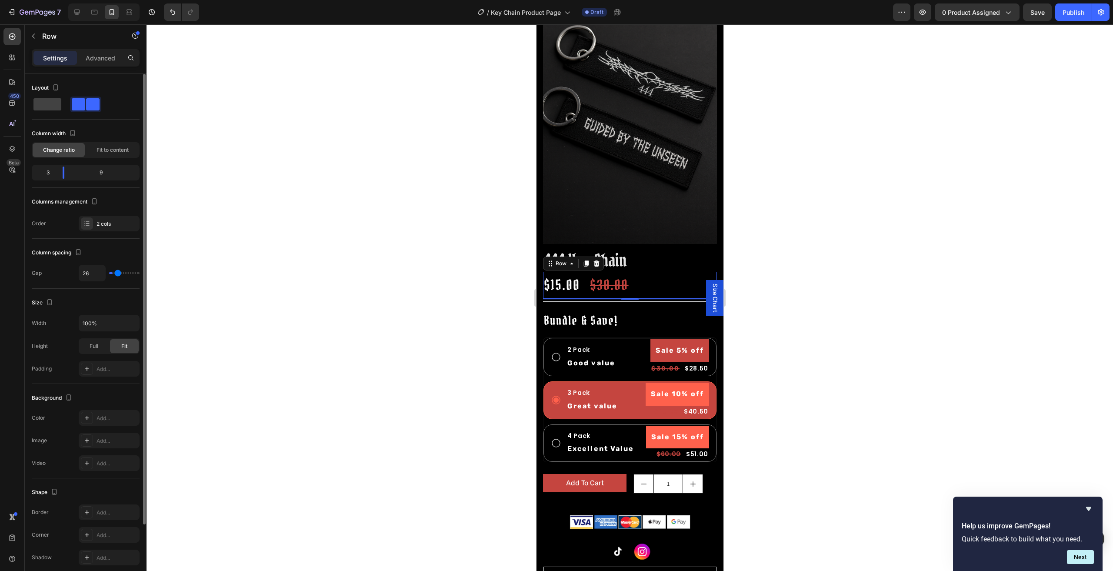
type input "30"
type input "33"
type input "35"
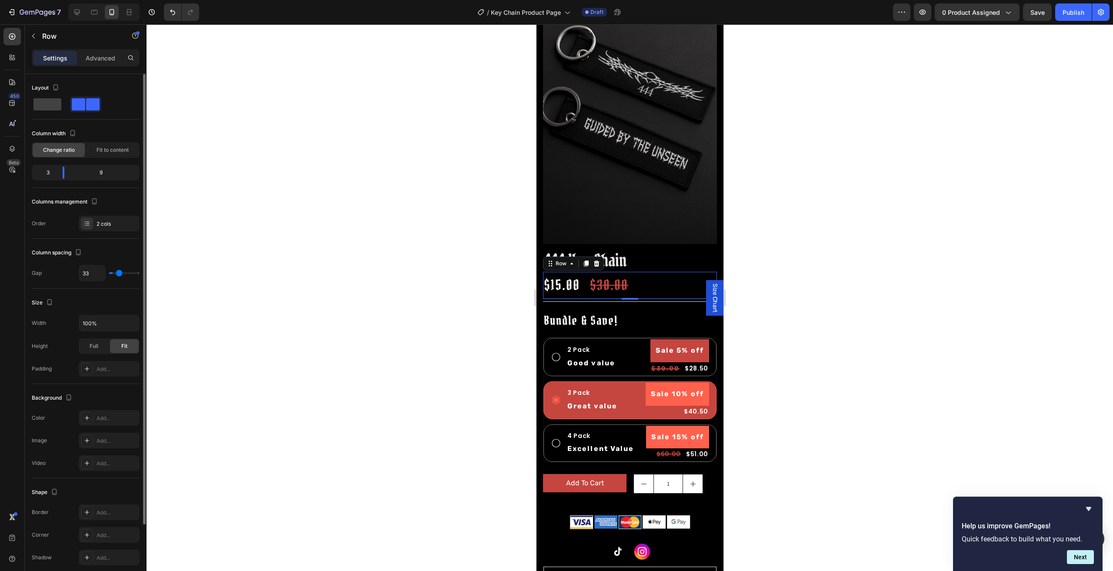
type input "35"
type input "38"
type input "33"
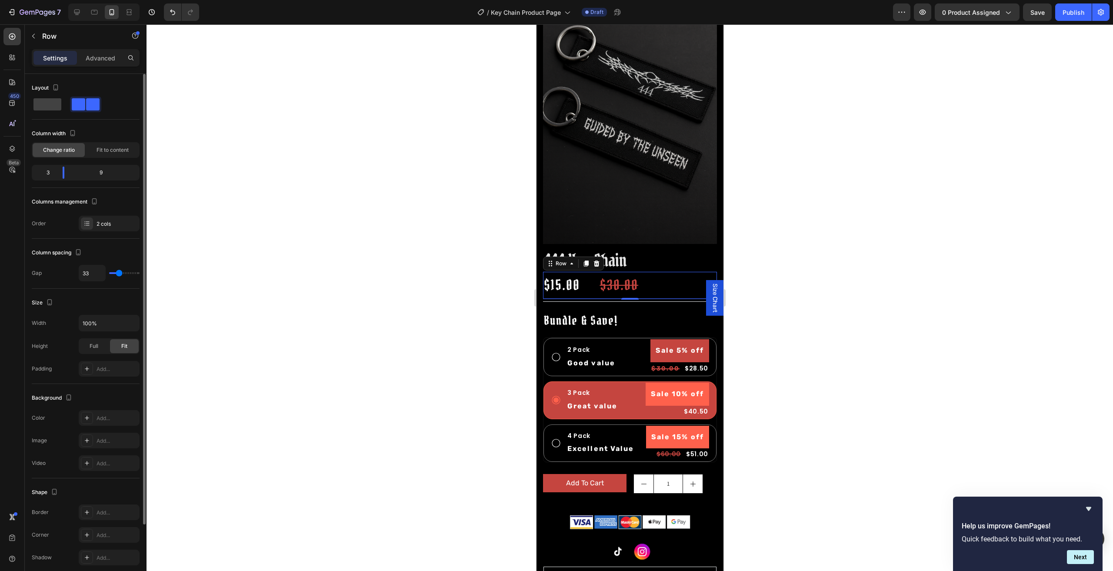
type input "30"
type input "26"
type input "21"
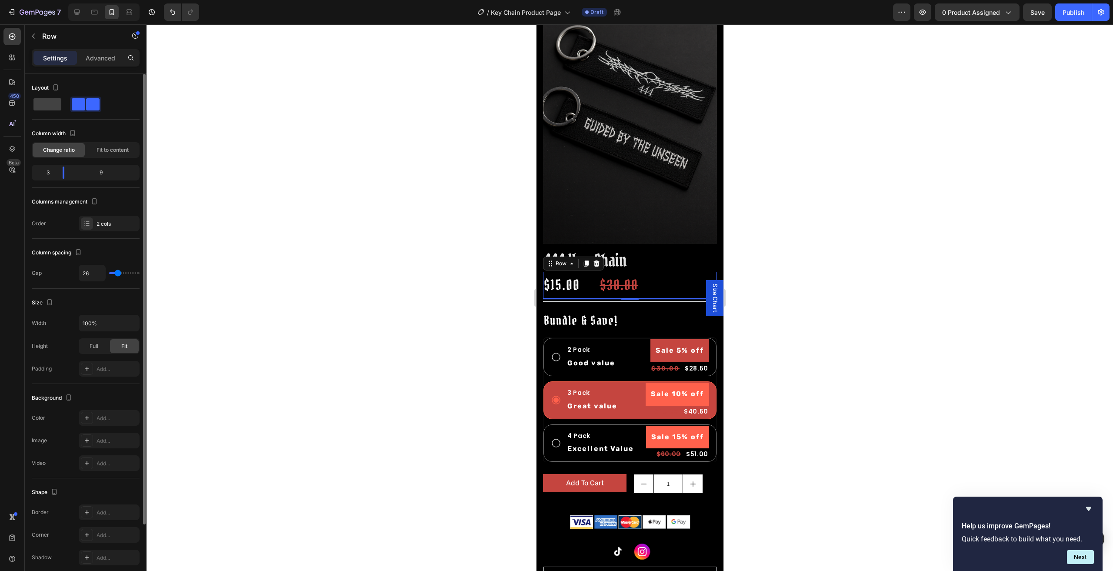
type input "21"
type input "19"
type input "17"
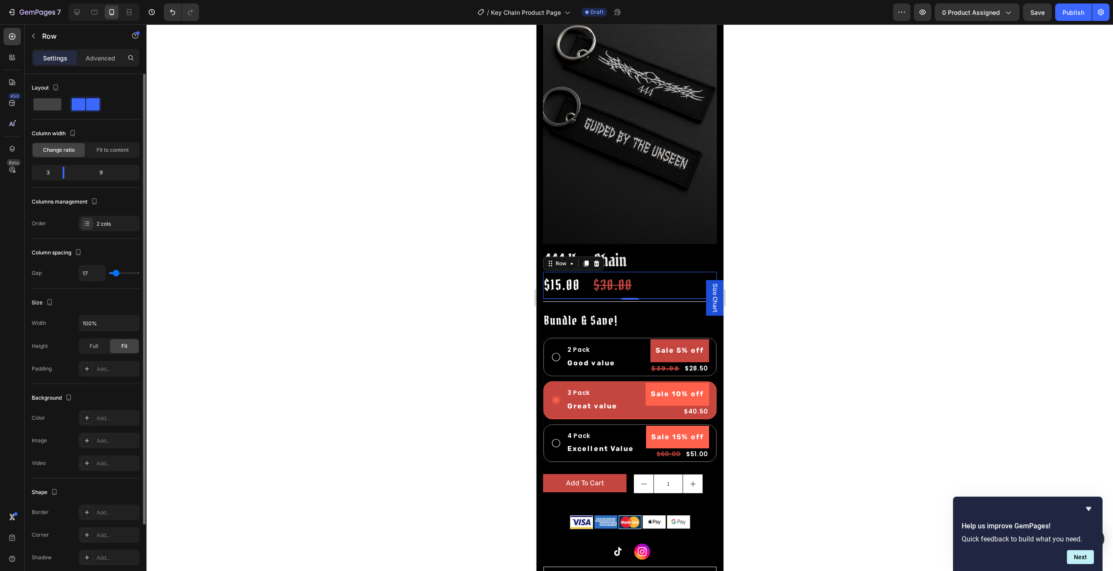
type input "10"
type input "2"
type input "0"
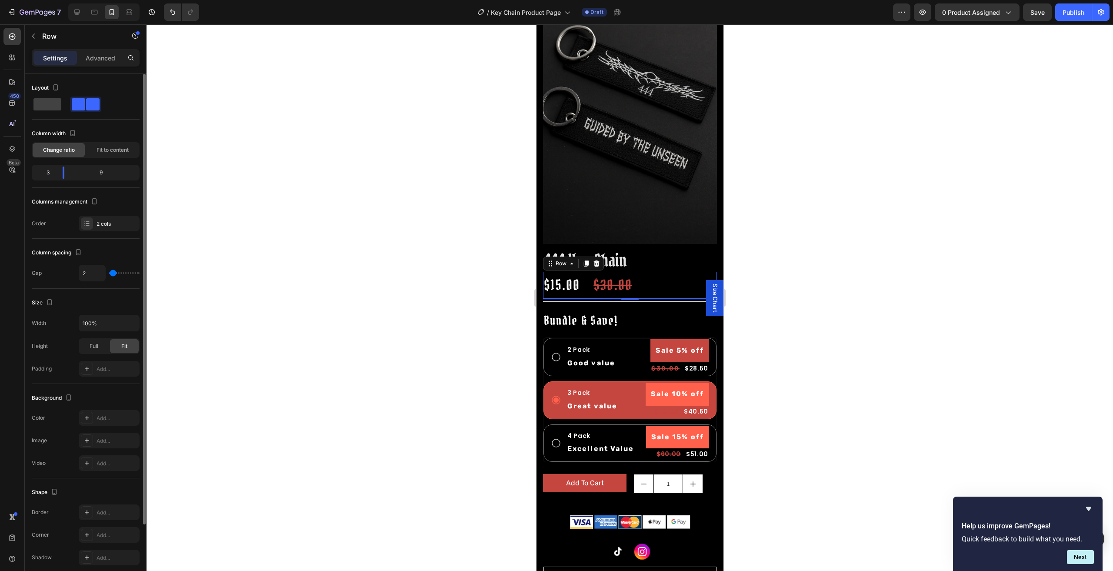
type input "0"
drag, startPoint x: 111, startPoint y: 272, endPoint x: 93, endPoint y: 273, distance: 17.4
click at [109, 273] on input "range" at bounding box center [124, 273] width 30 height 2
click at [108, 150] on span "Fit to content" at bounding box center [113, 150] width 32 height 8
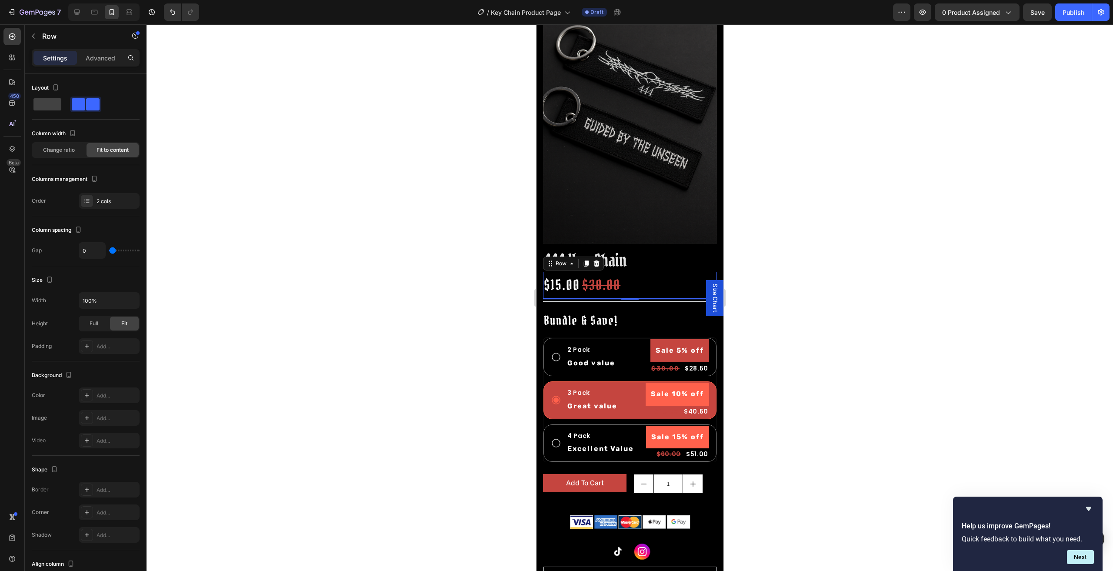
click at [784, 265] on div at bounding box center [630, 297] width 967 height 547
click at [659, 275] on div "$15.00 Product Price Product Price $30.00 Compare Price Compare Price Row" at bounding box center [630, 285] width 174 height 27
type input "1"
type input "2"
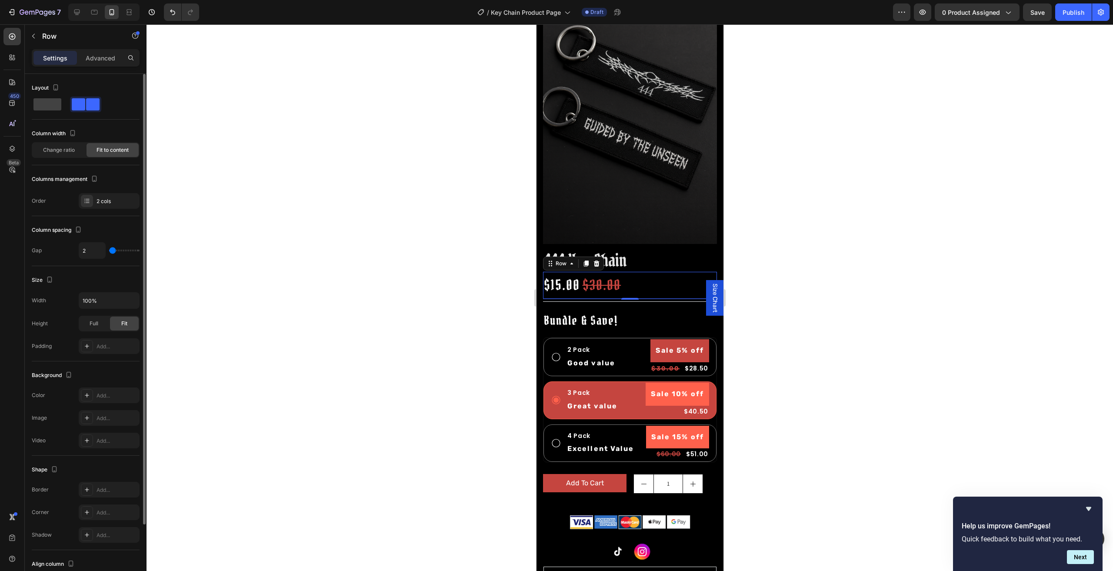
type input "2"
type input "5"
type input "1"
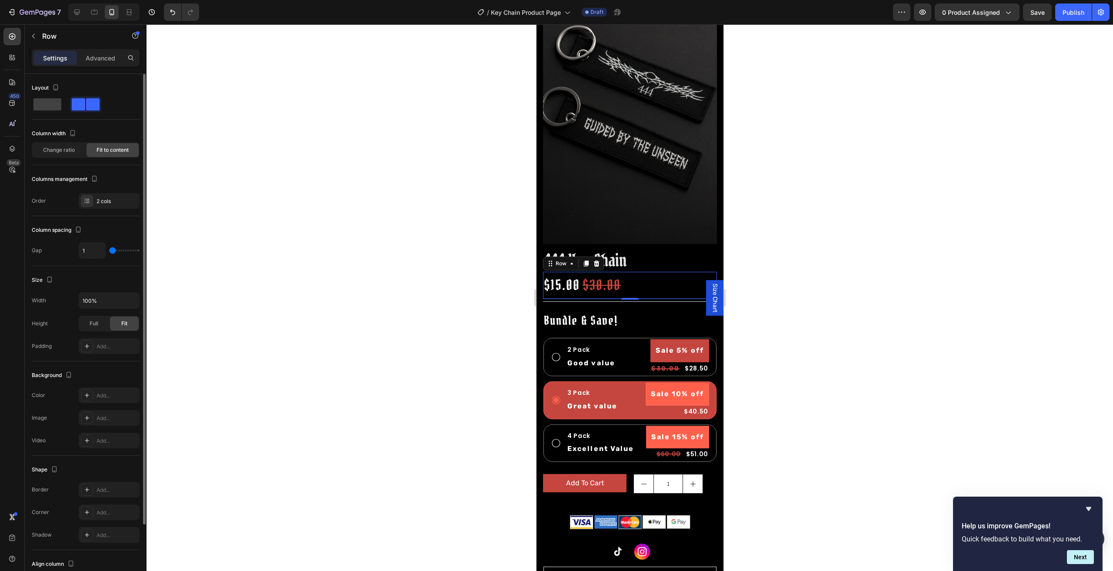
type input "0"
type input "1"
type input "5"
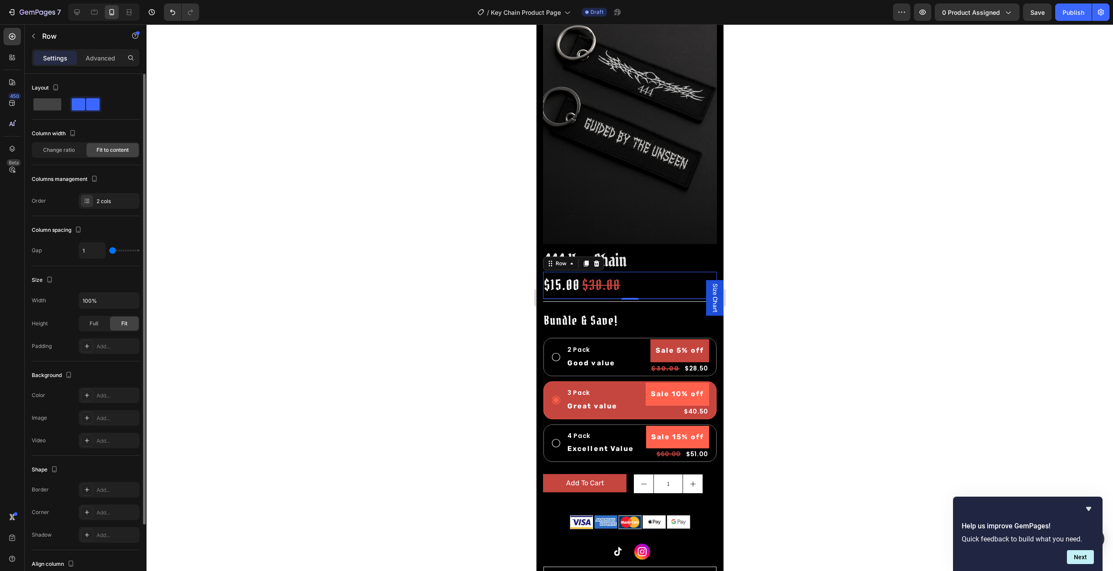
type input "5"
type input "10"
click at [114, 251] on input "range" at bounding box center [124, 251] width 30 height 2
click at [95, 253] on input "10" at bounding box center [92, 251] width 26 height 16
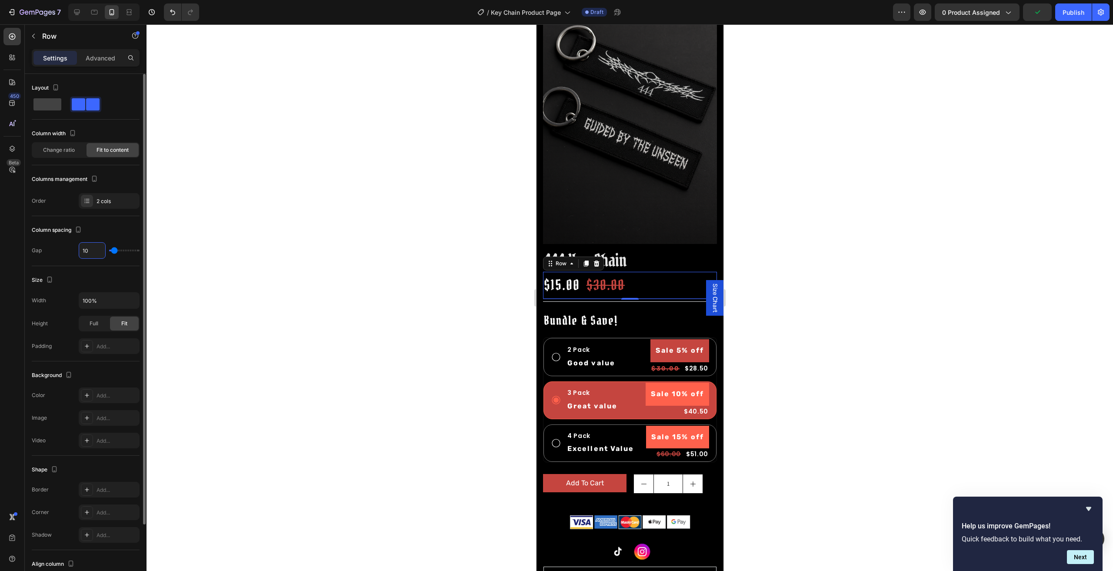
type input "2"
click at [340, 227] on div at bounding box center [630, 297] width 967 height 547
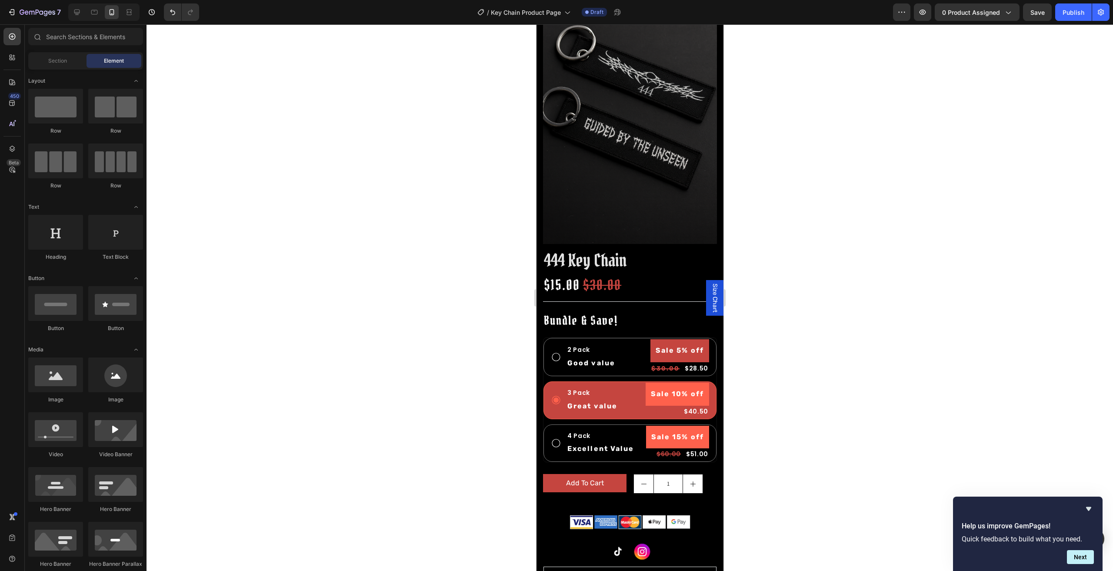
click at [305, 229] on div at bounding box center [630, 297] width 967 height 547
click at [827, 387] on div at bounding box center [630, 297] width 967 height 547
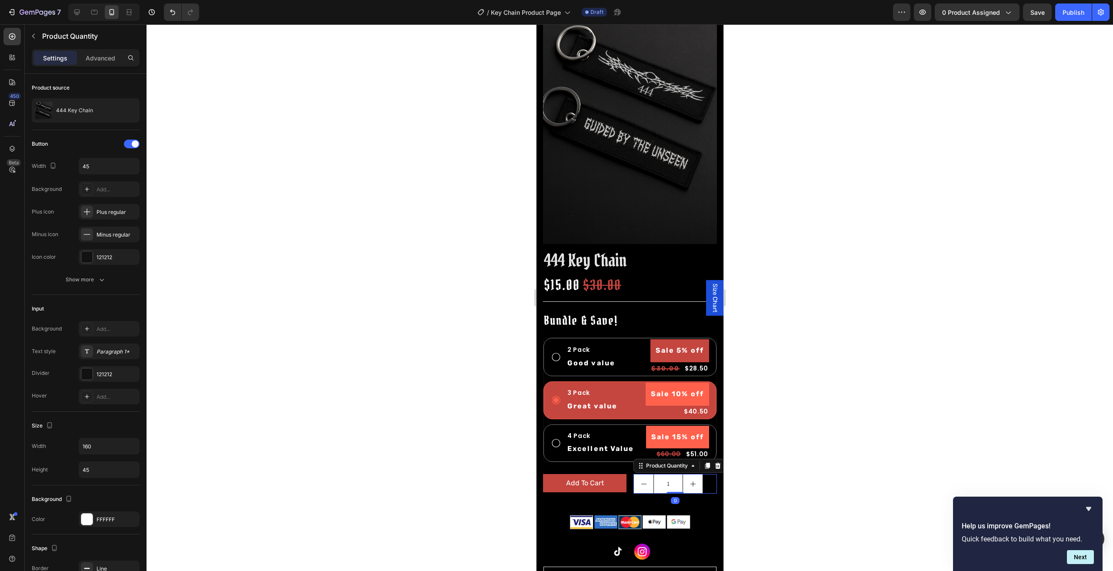
click at [683, 481] on button "increment" at bounding box center [693, 483] width 20 height 19
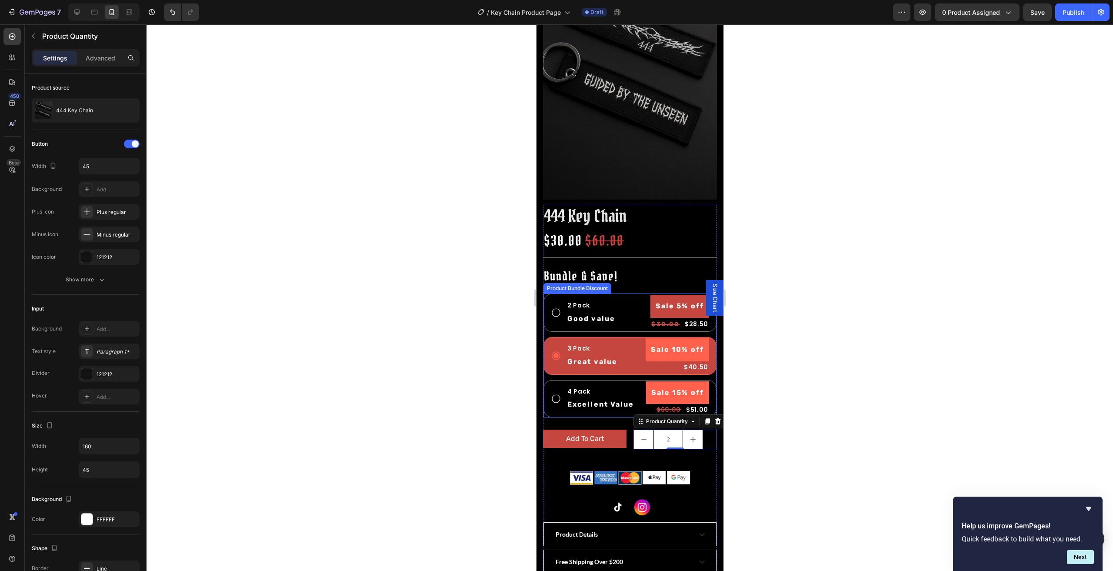
scroll to position [304, 0]
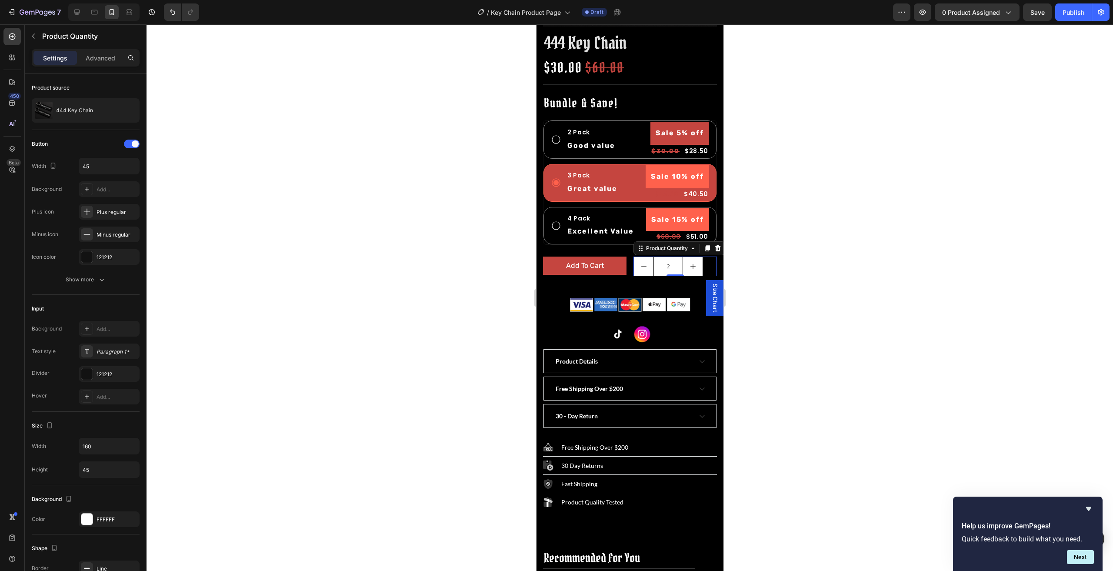
click at [820, 367] on div at bounding box center [630, 297] width 967 height 547
click at [697, 259] on button "increment" at bounding box center [693, 266] width 20 height 19
type input "3"
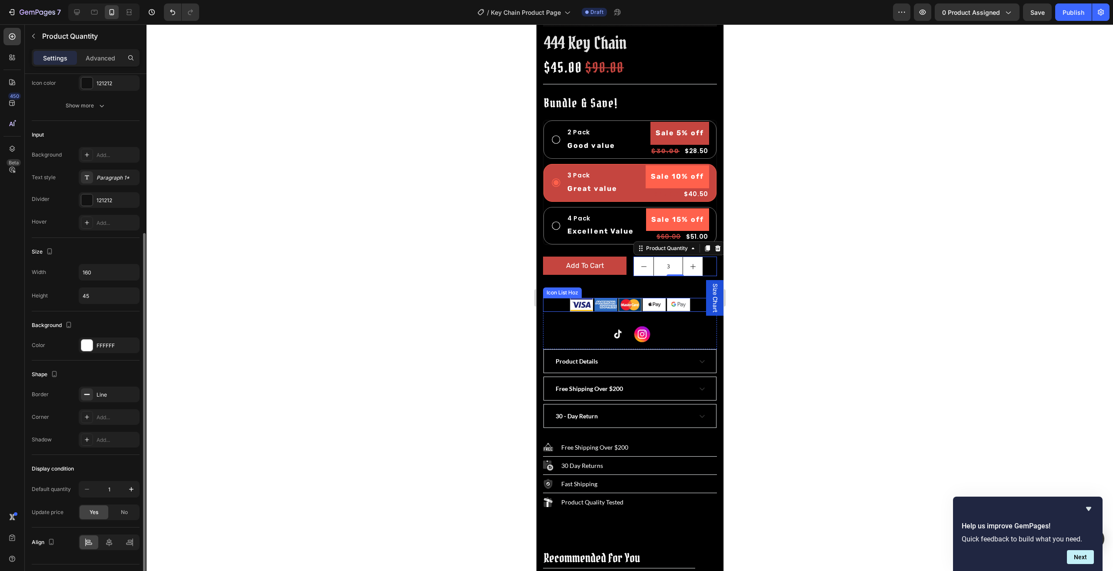
scroll to position [192, 0]
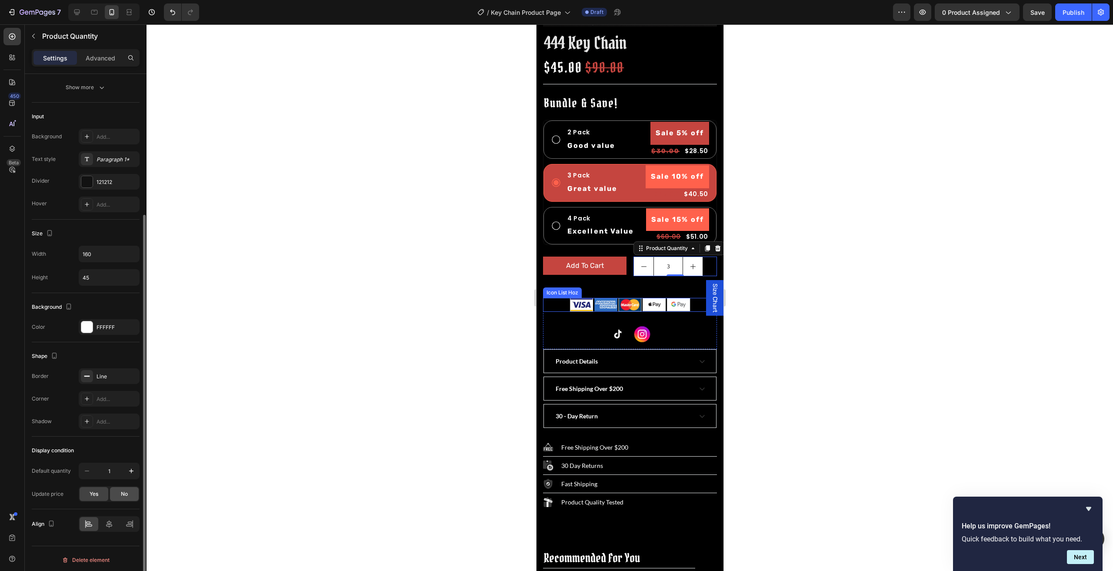
click at [123, 492] on span "No" at bounding box center [124, 494] width 7 height 8
click at [98, 491] on span "Yes" at bounding box center [94, 494] width 9 height 8
click at [116, 492] on div "No" at bounding box center [124, 494] width 29 height 14
click at [100, 491] on div "Yes" at bounding box center [94, 494] width 29 height 14
click at [111, 524] on icon at bounding box center [109, 524] width 9 height 9
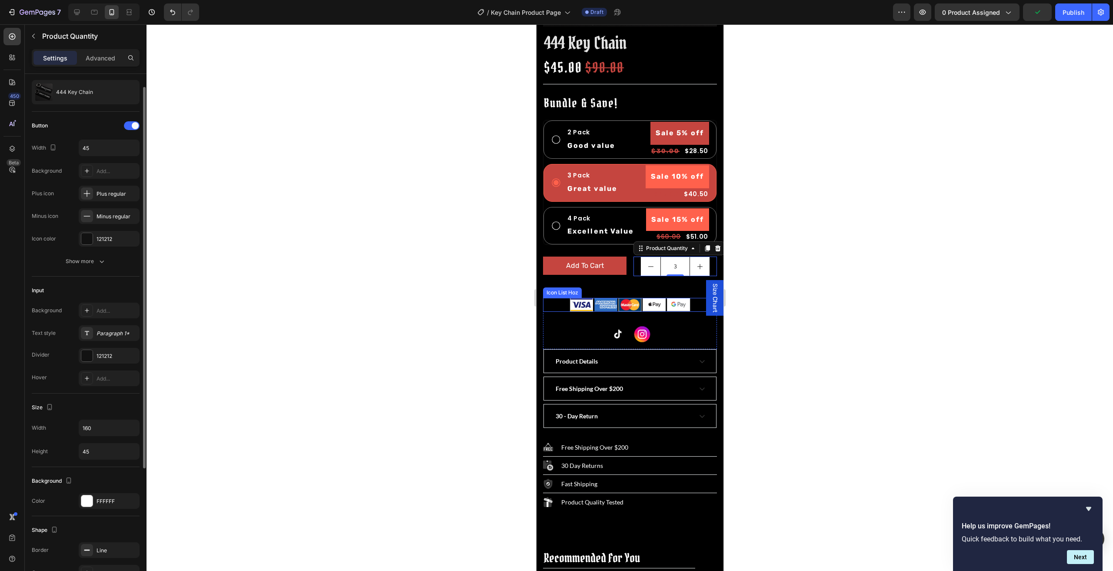
scroll to position [0, 0]
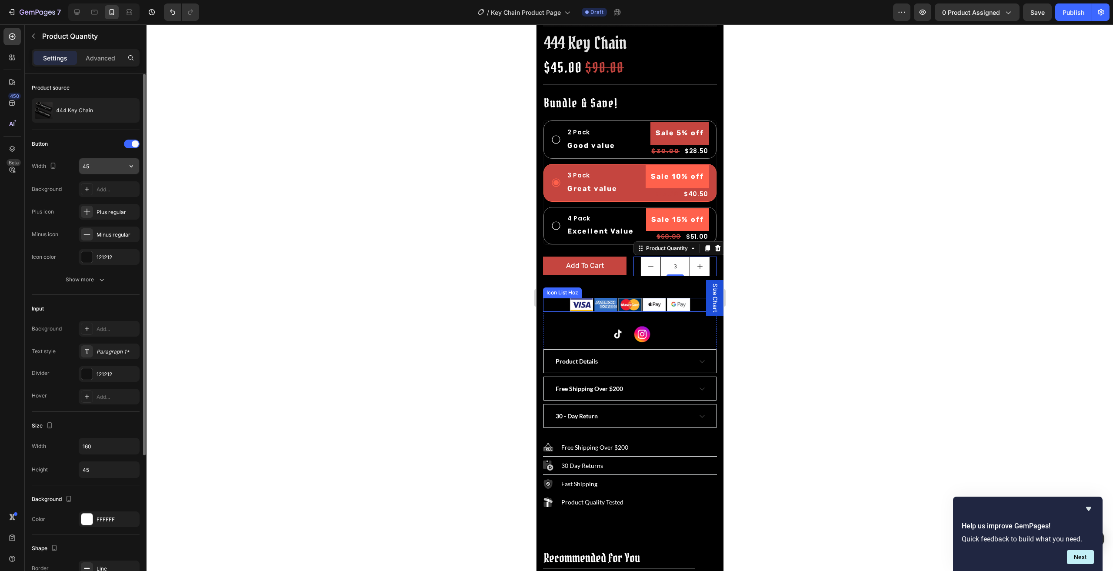
click at [90, 163] on input "45" at bounding box center [109, 166] width 60 height 16
click at [126, 163] on button "button" at bounding box center [131, 166] width 16 height 16
click at [113, 167] on input "45" at bounding box center [109, 166] width 60 height 16
type input "4"
type input "7"
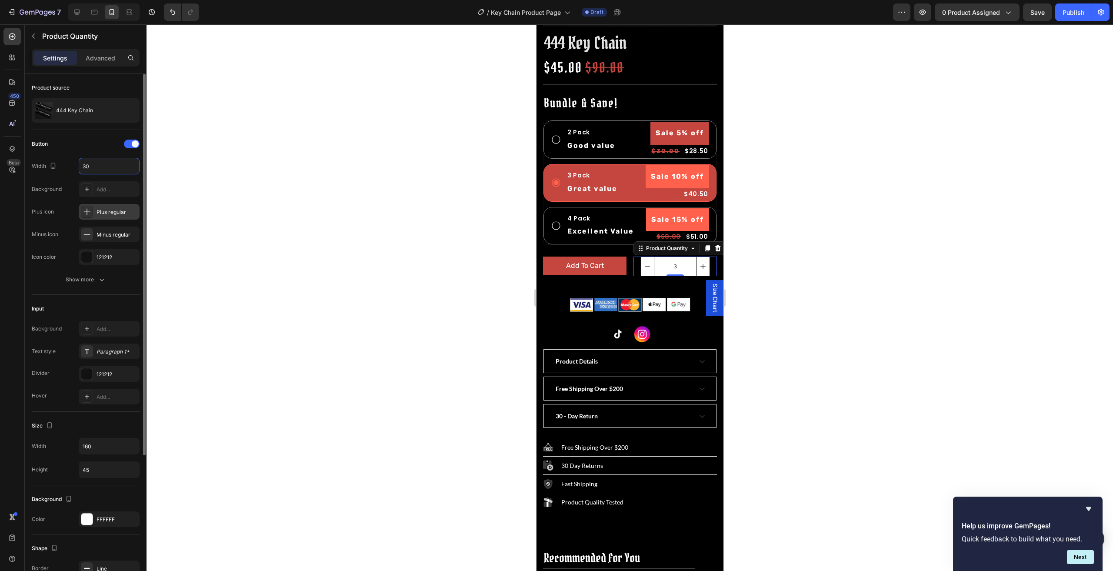
type input "30"
click at [104, 214] on div "Plus regular" at bounding box center [117, 212] width 41 height 8
click at [100, 276] on icon "button" at bounding box center [101, 279] width 9 height 9
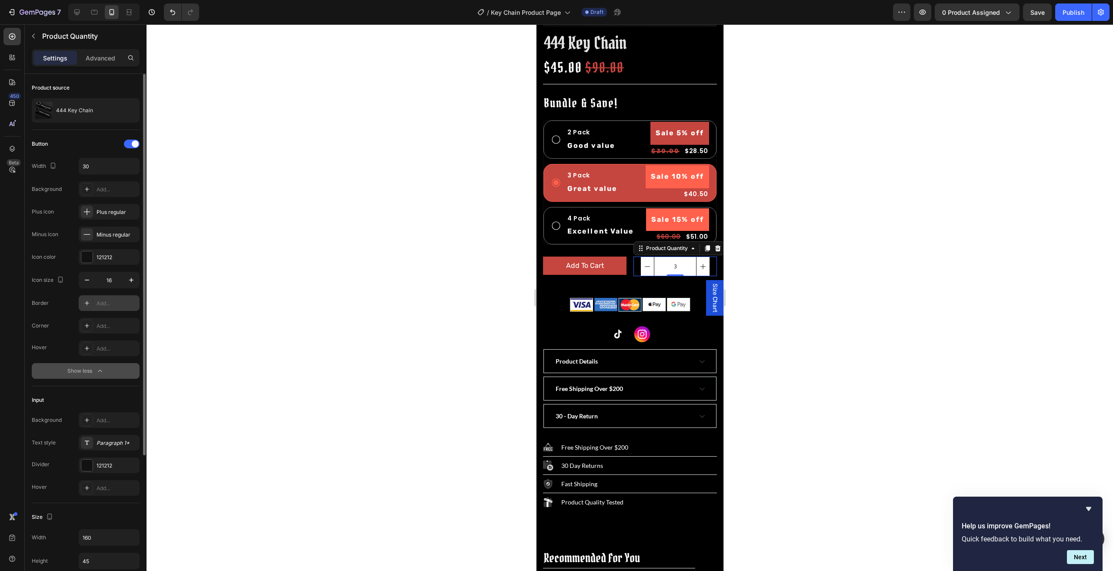
click at [91, 306] on div at bounding box center [87, 303] width 12 height 12
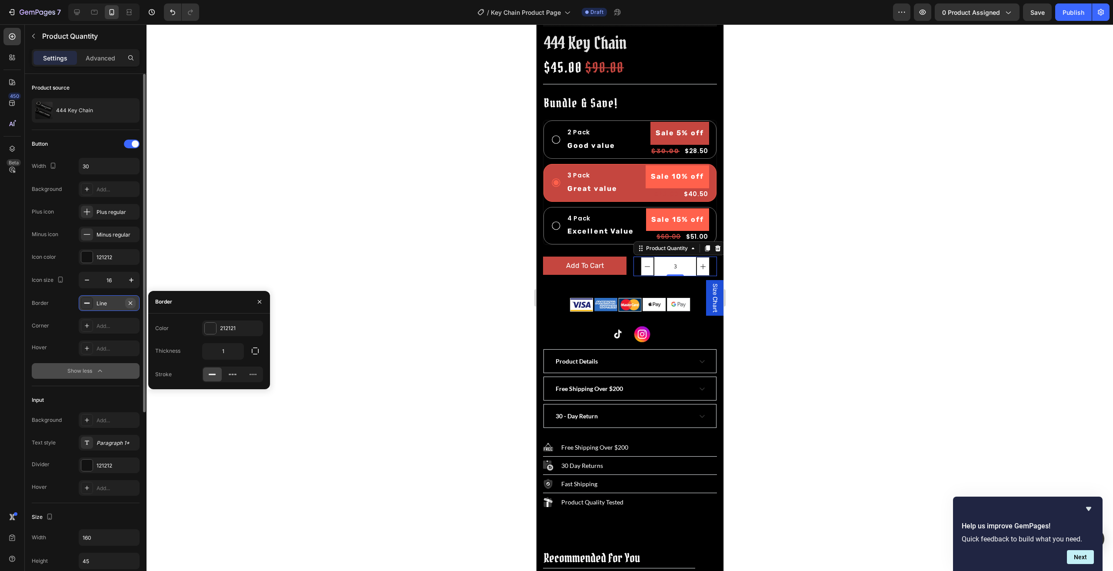
click at [134, 305] on button "button" at bounding box center [130, 303] width 10 height 10
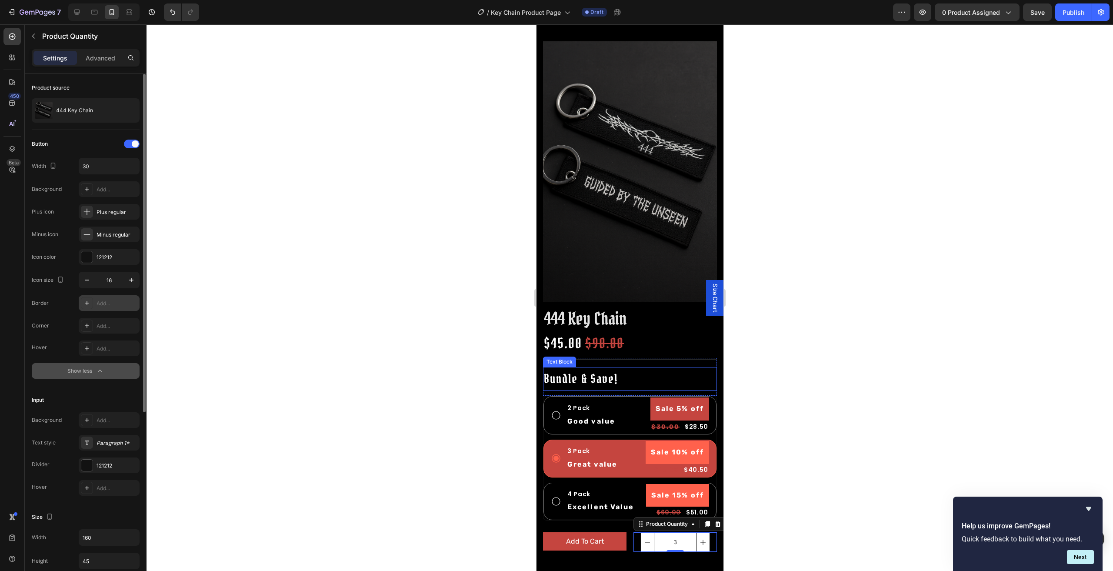
scroll to position [174, 0]
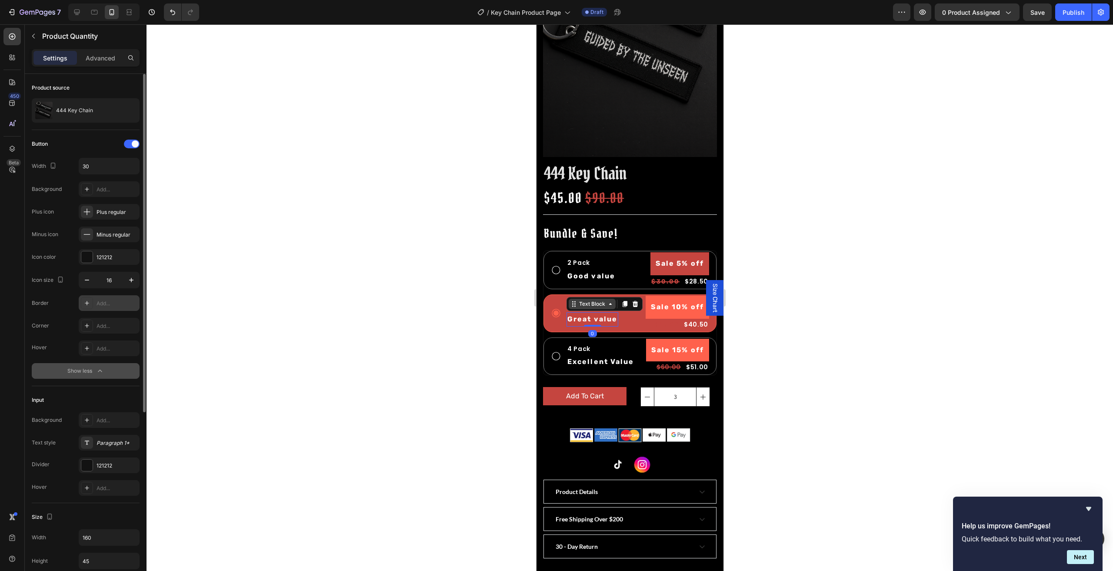
click at [582, 300] on div "Text Block" at bounding box center [592, 304] width 30 height 8
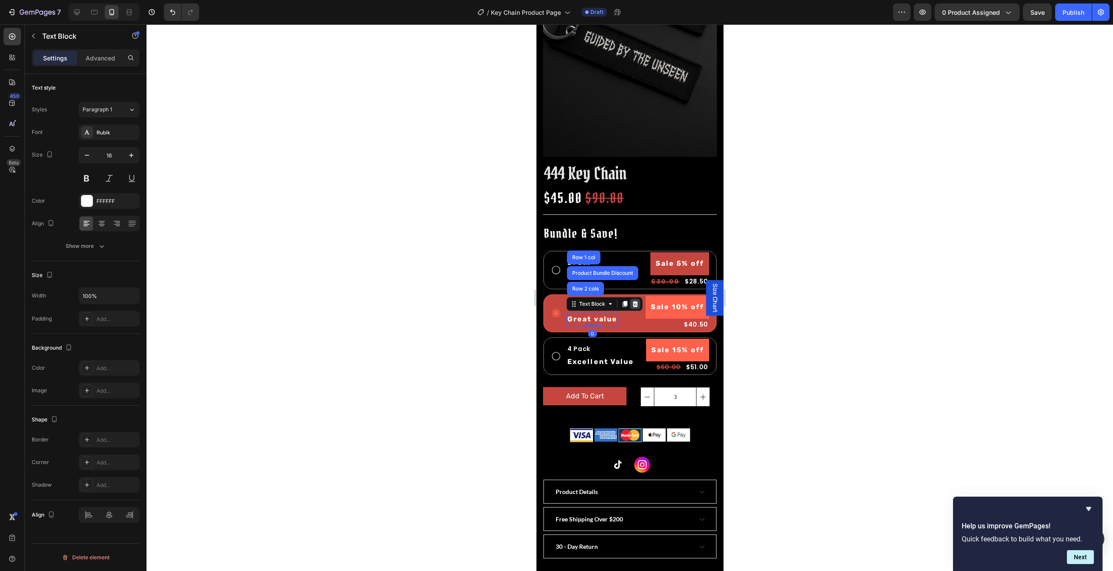
click at [630, 299] on div at bounding box center [635, 304] width 10 height 10
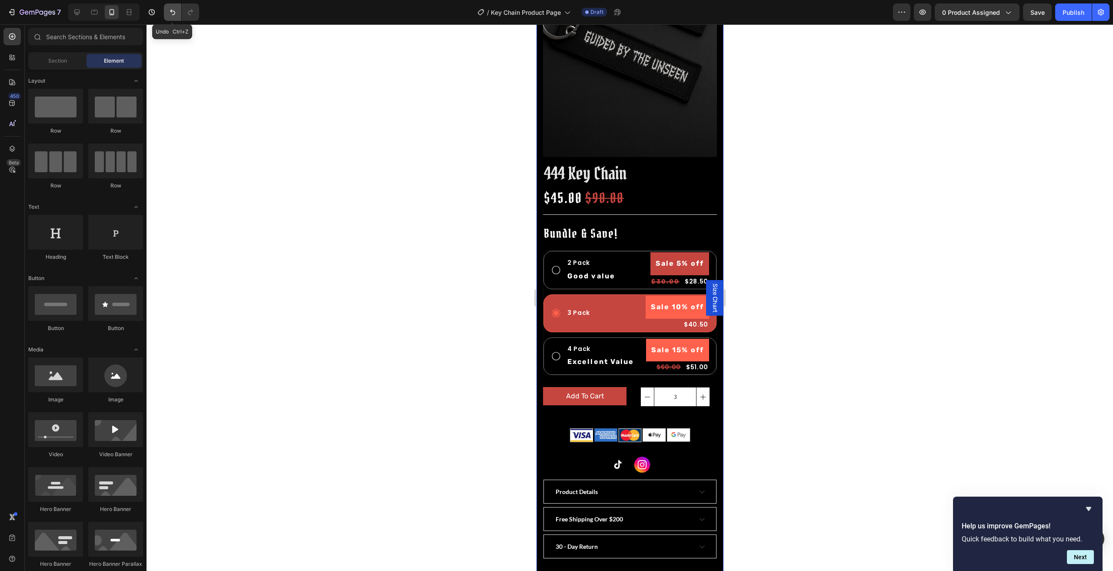
click at [170, 16] on icon "Undo/Redo" at bounding box center [172, 12] width 9 height 9
click at [605, 301] on p "3 Pack" at bounding box center [592, 306] width 50 height 10
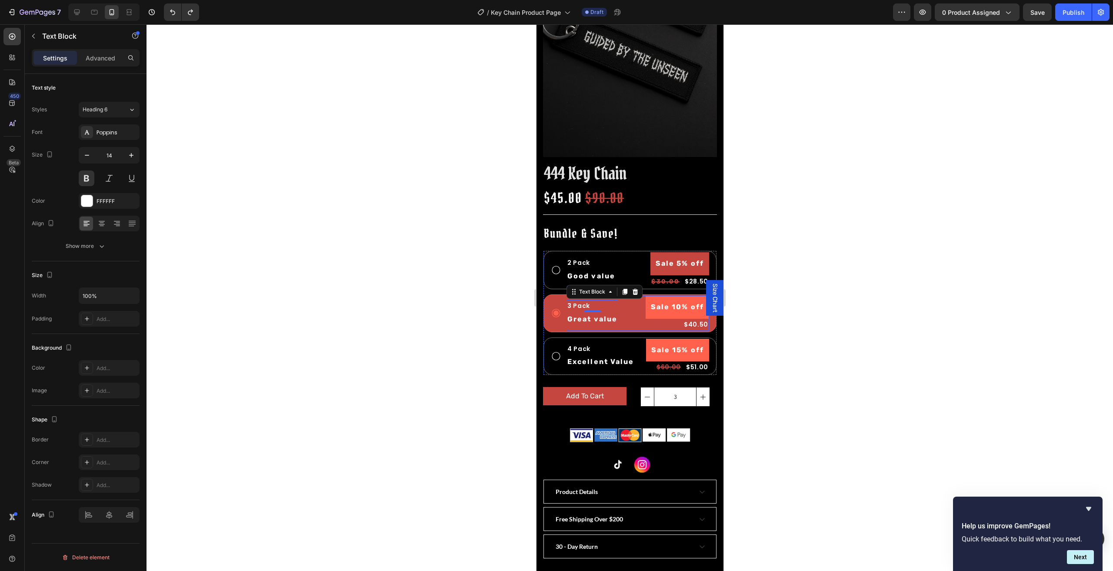
click at [630, 296] on div "3 Pack Text Block 0 Great value Text Block Sale 10% off Product Badge $45.00 Pr…" at bounding box center [637, 313] width 143 height 35
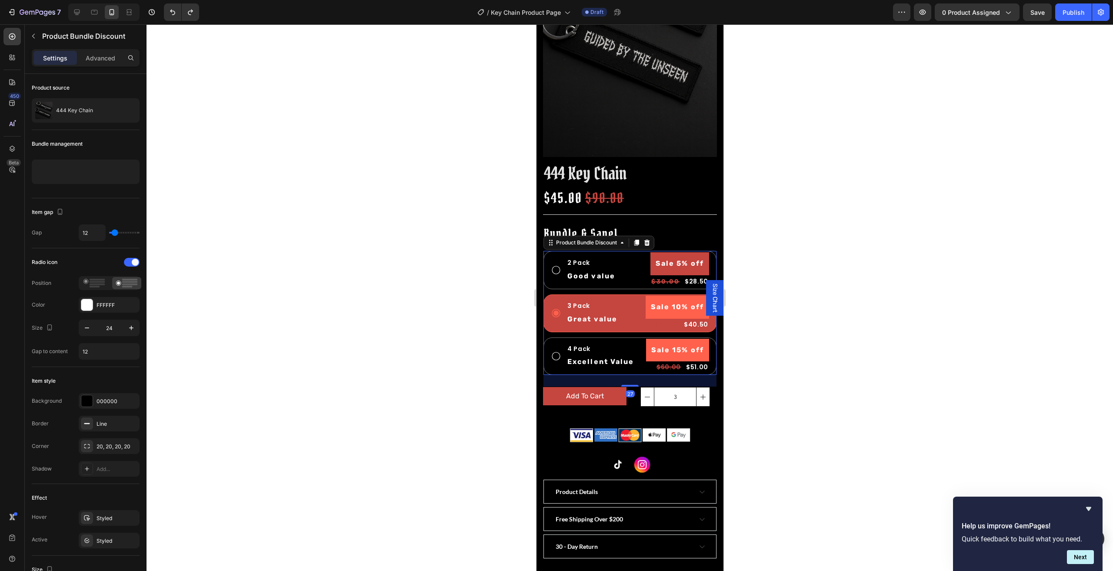
click at [543, 295] on div "3 Pack Text Block Great value Text Block Sale 10% off Product Badge $45.00 Prod…" at bounding box center [629, 313] width 173 height 38
